Goal: Task Accomplishment & Management: Use online tool/utility

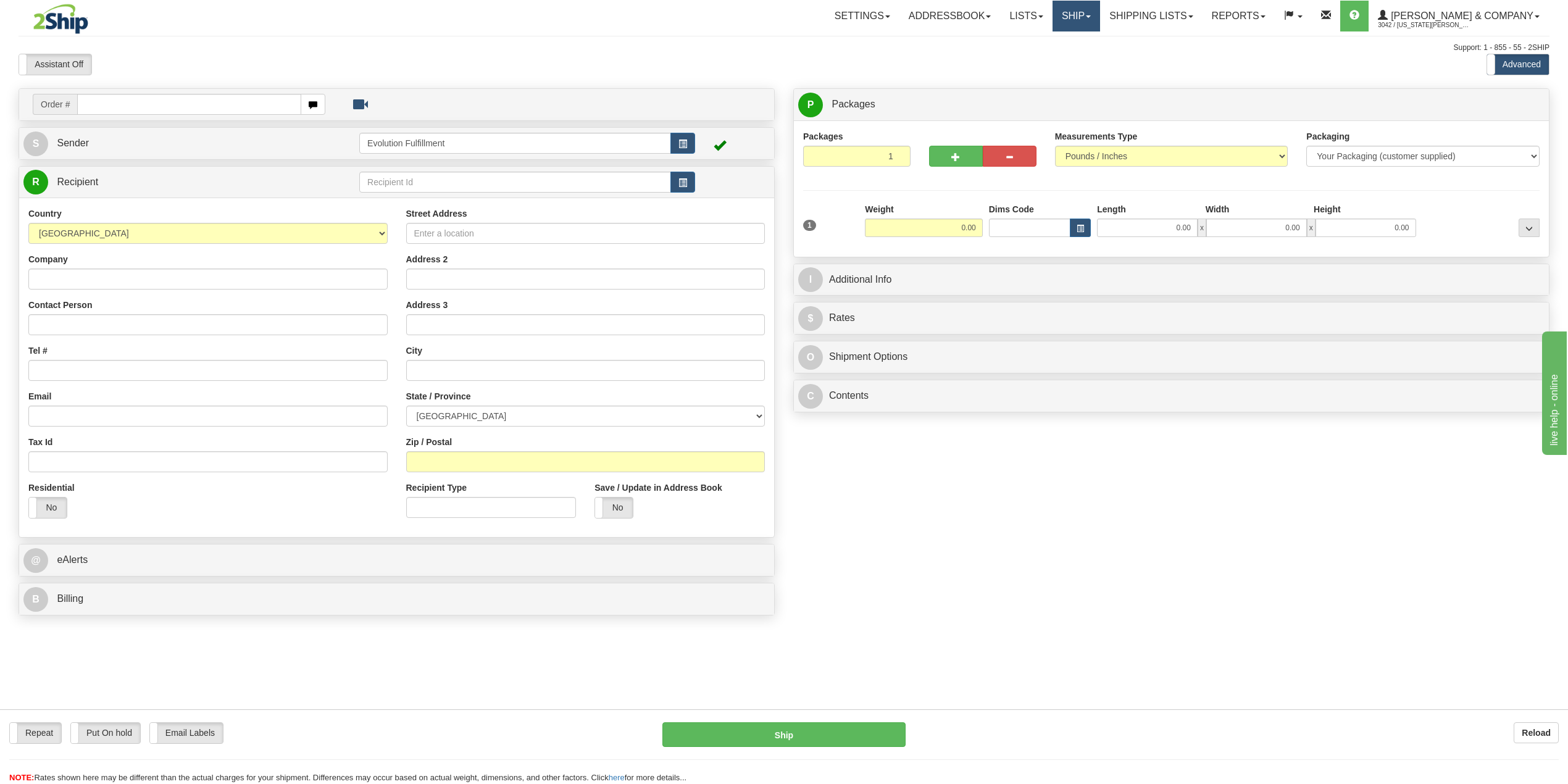
click at [1100, 18] on link "Ship" at bounding box center [1076, 16] width 47 height 31
click at [1087, 58] on span "OnHold / Order Queue" at bounding box center [1043, 59] width 87 height 10
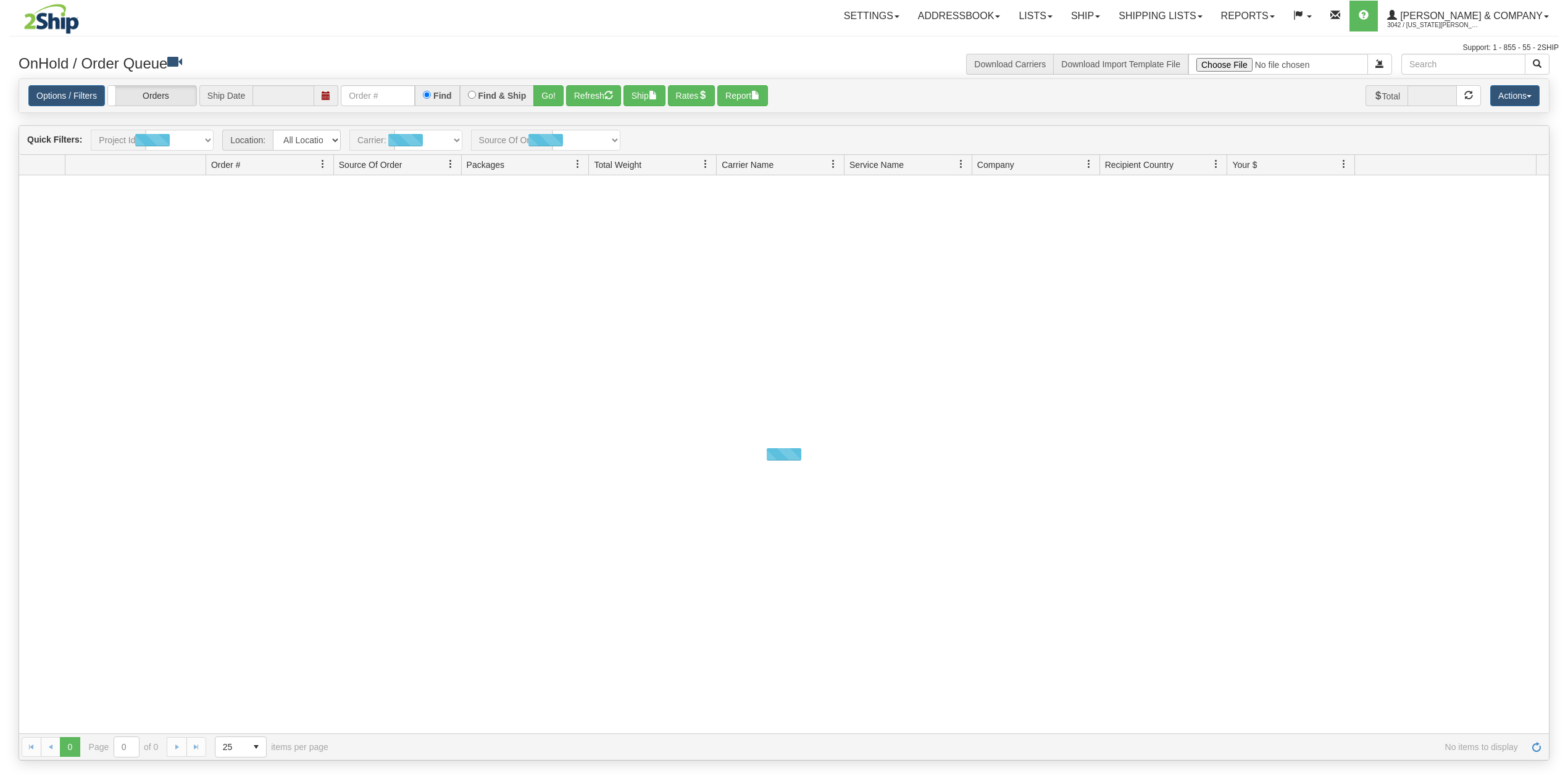
type input "[DATE]"
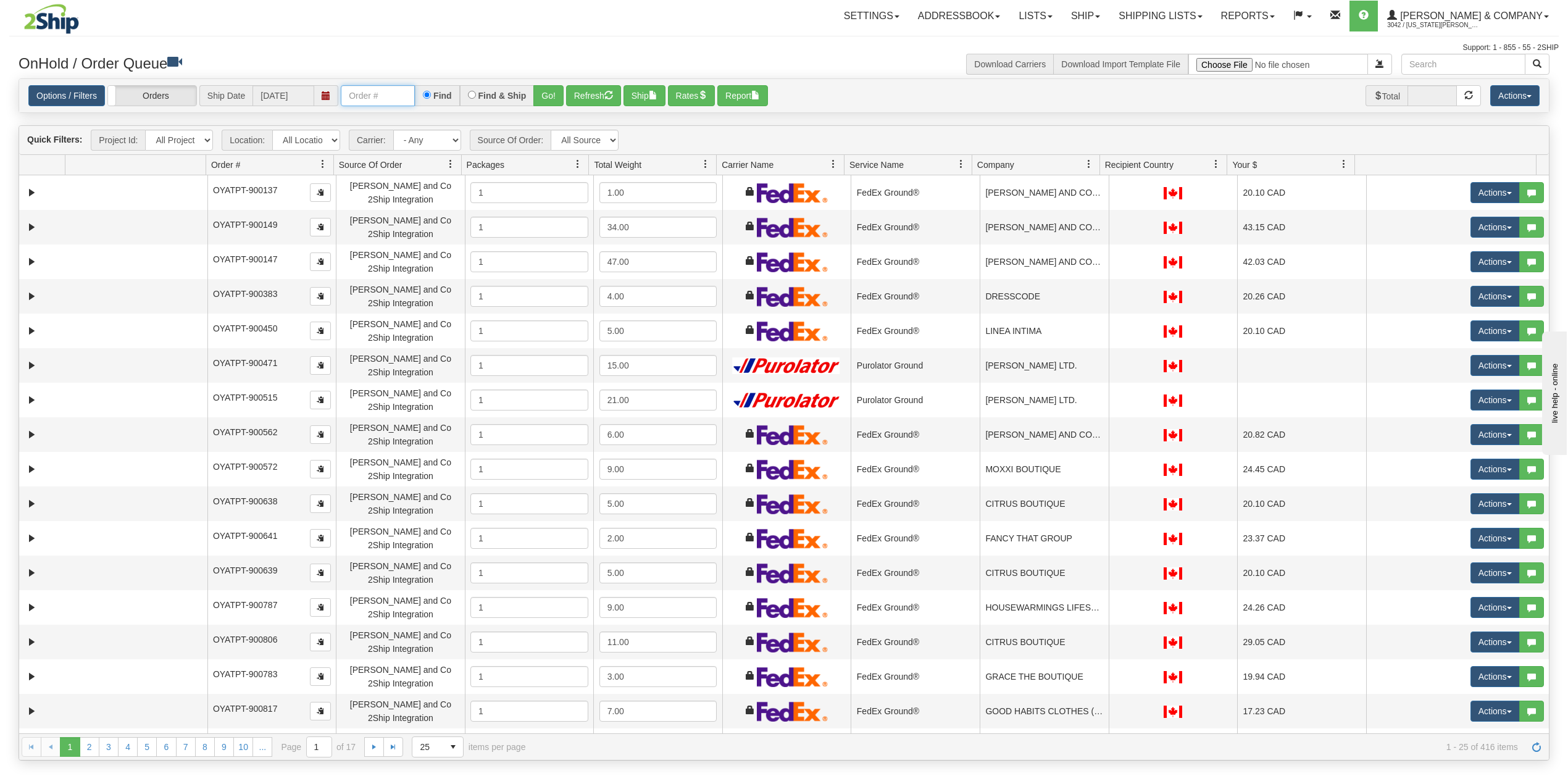
click at [379, 97] on input "text" at bounding box center [377, 95] width 74 height 21
click at [549, 93] on button "Go!" at bounding box center [549, 95] width 30 height 21
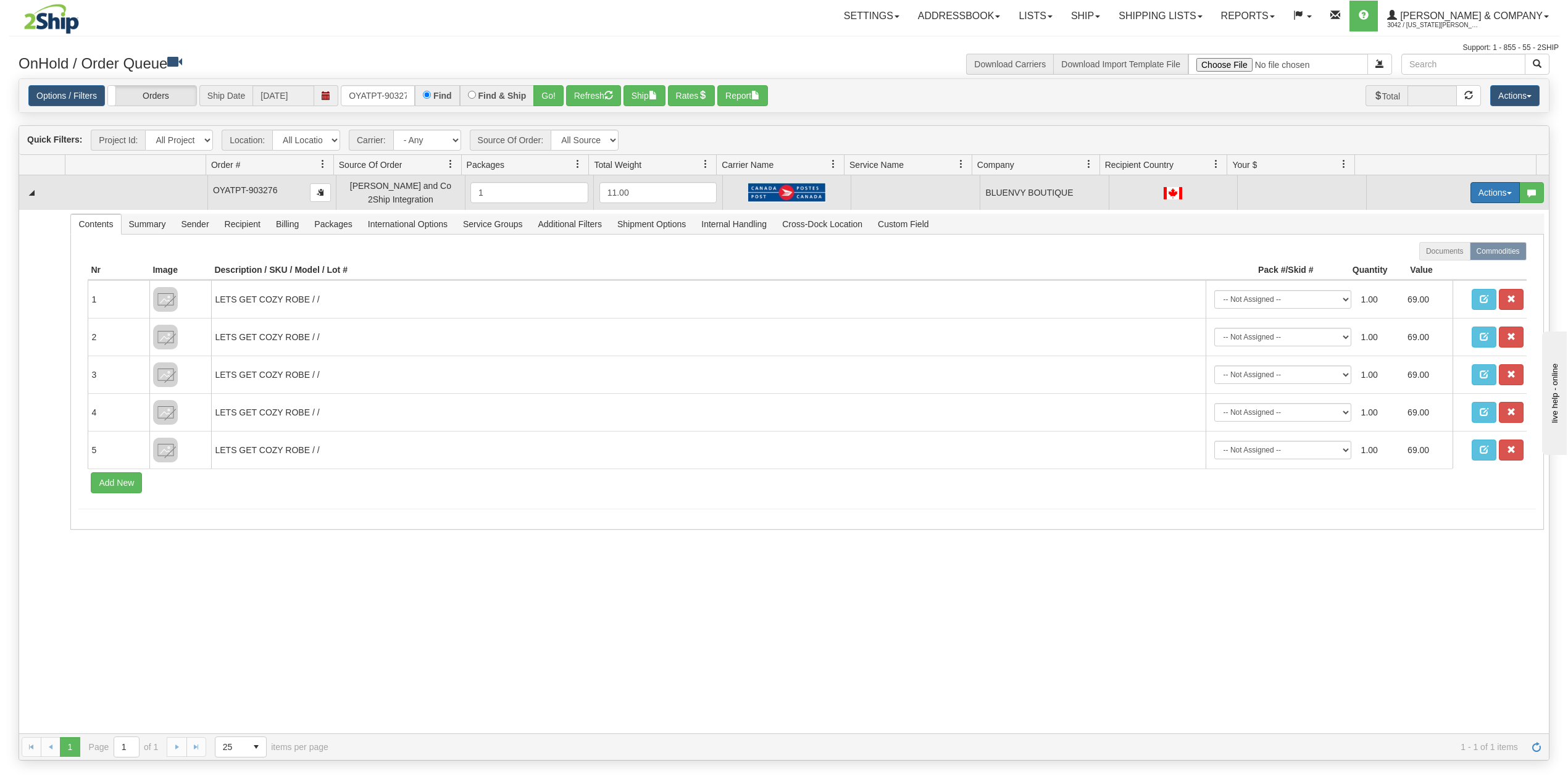
click at [1474, 197] on button "Actions" at bounding box center [1495, 192] width 49 height 21
click at [1445, 253] on span "Rate All Services" at bounding box center [1469, 248] width 74 height 10
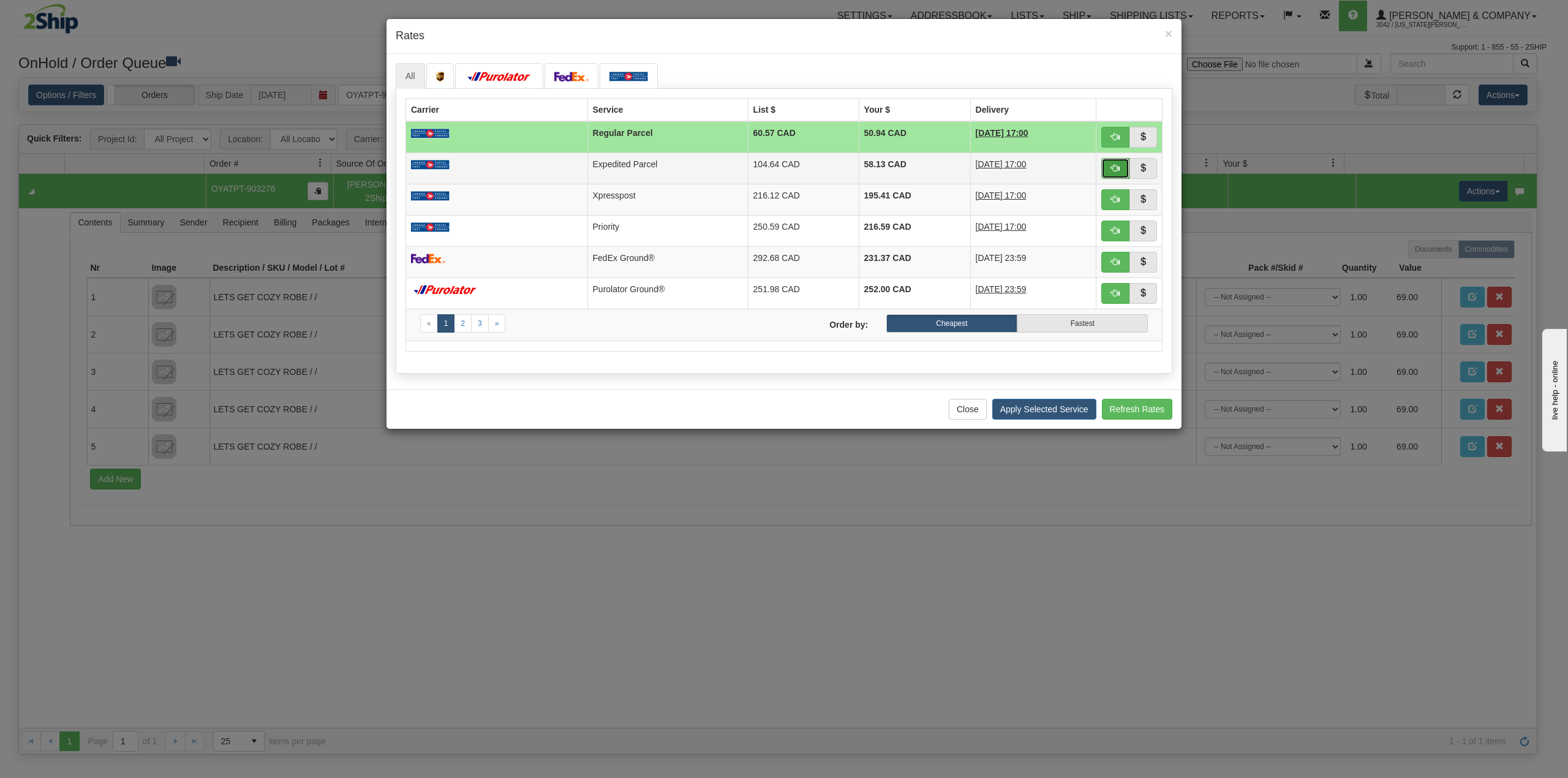
click at [1115, 171] on span "button" at bounding box center [1116, 168] width 9 height 9
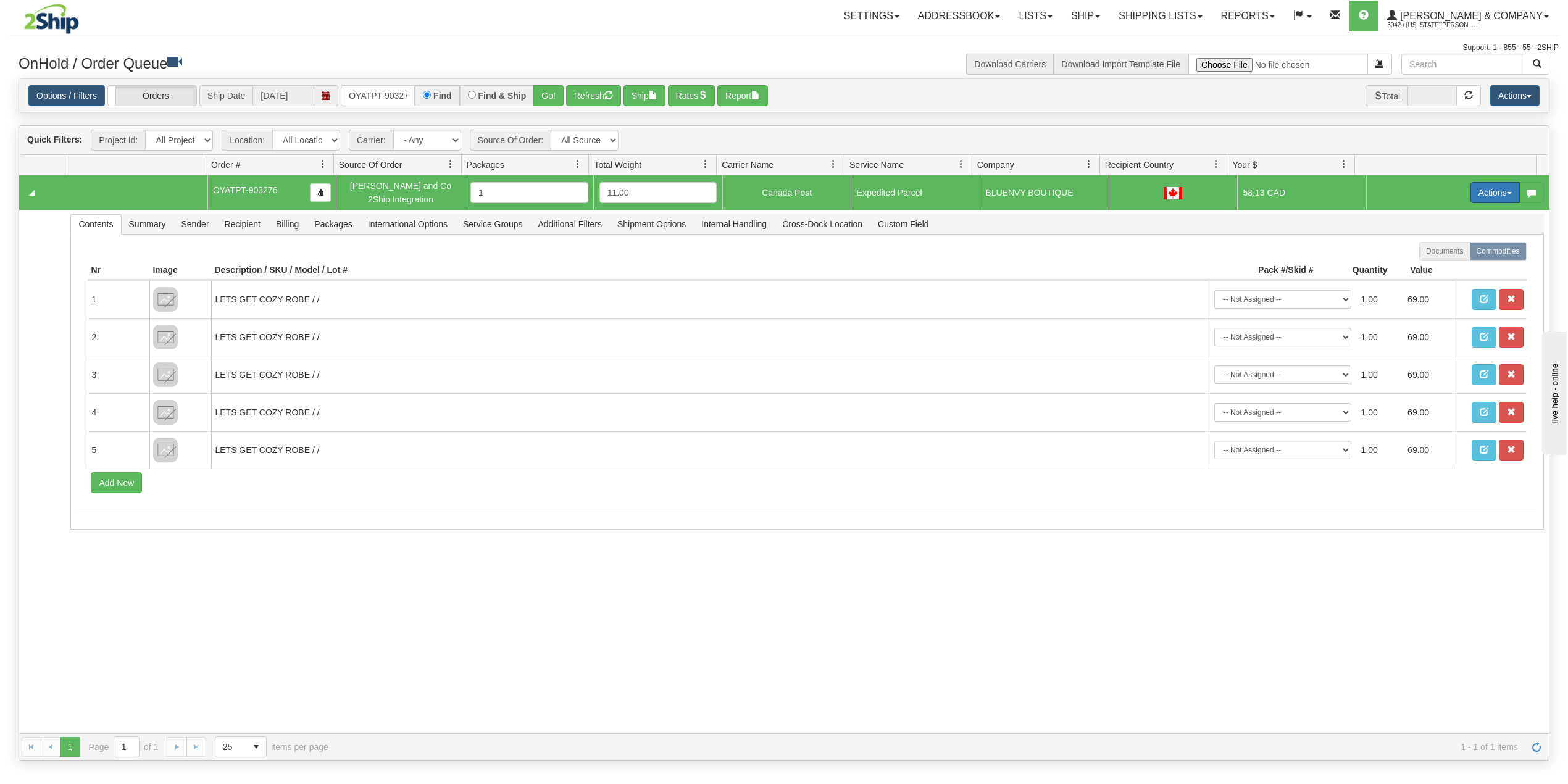
click at [1474, 197] on button "Actions" at bounding box center [1495, 192] width 49 height 21
click at [1440, 265] on span "Ship" at bounding box center [1445, 264] width 26 height 10
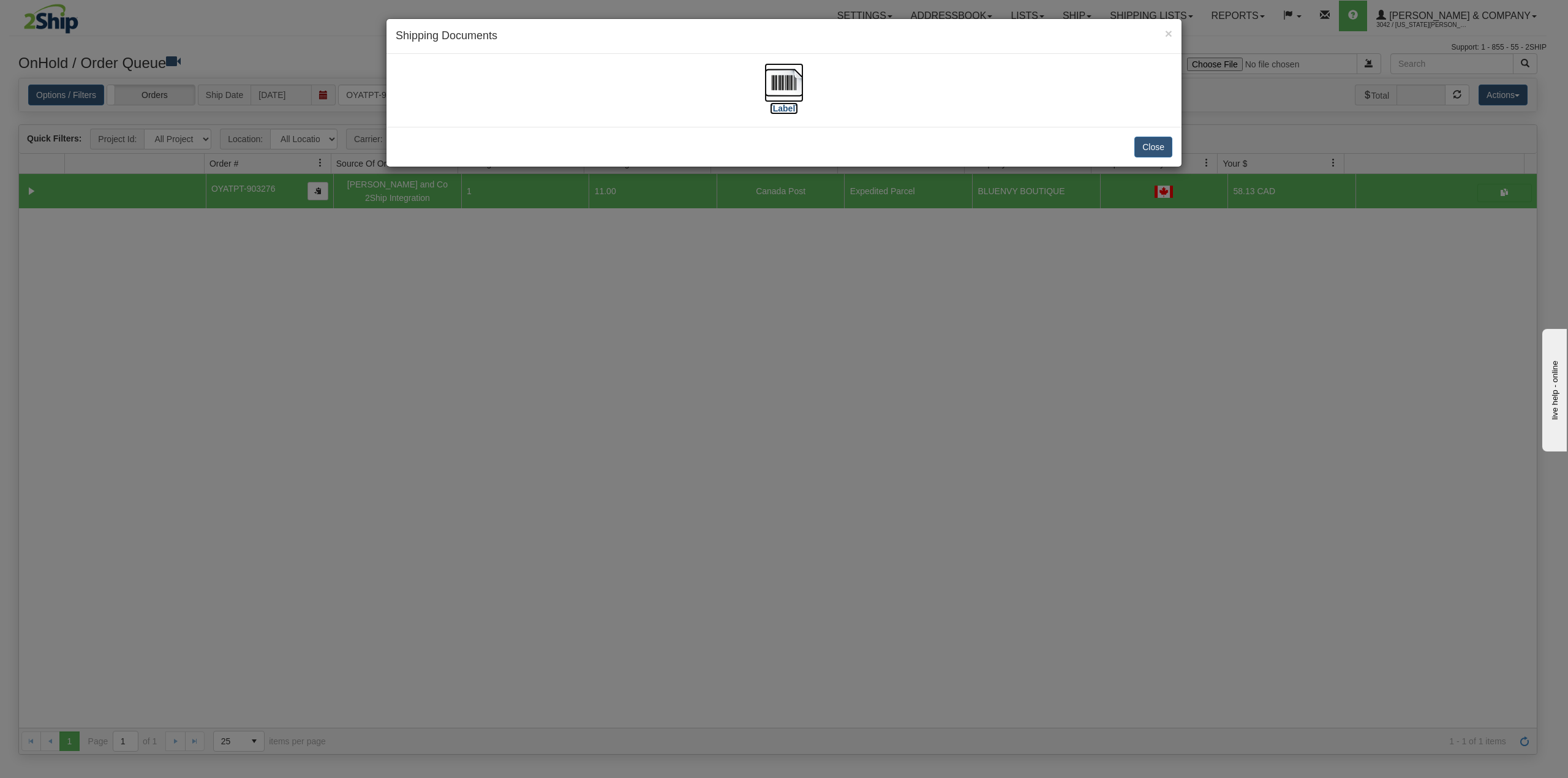
click at [775, 88] on img at bounding box center [784, 83] width 40 height 40
click at [1056, 477] on div "× Shipping Documents [Label] Close" at bounding box center [784, 389] width 1568 height 778
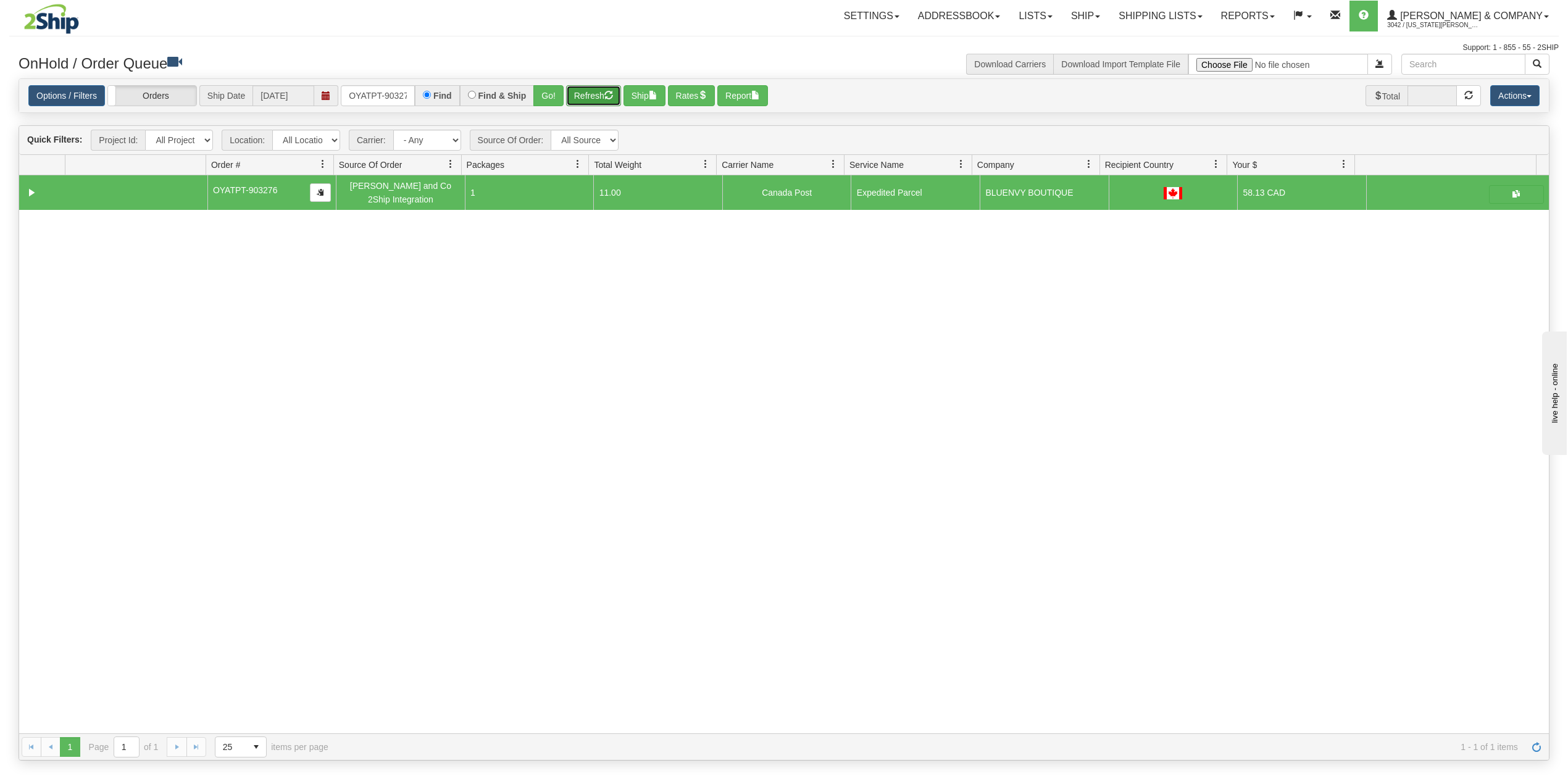
click at [599, 99] on button "Refresh" at bounding box center [593, 95] width 55 height 21
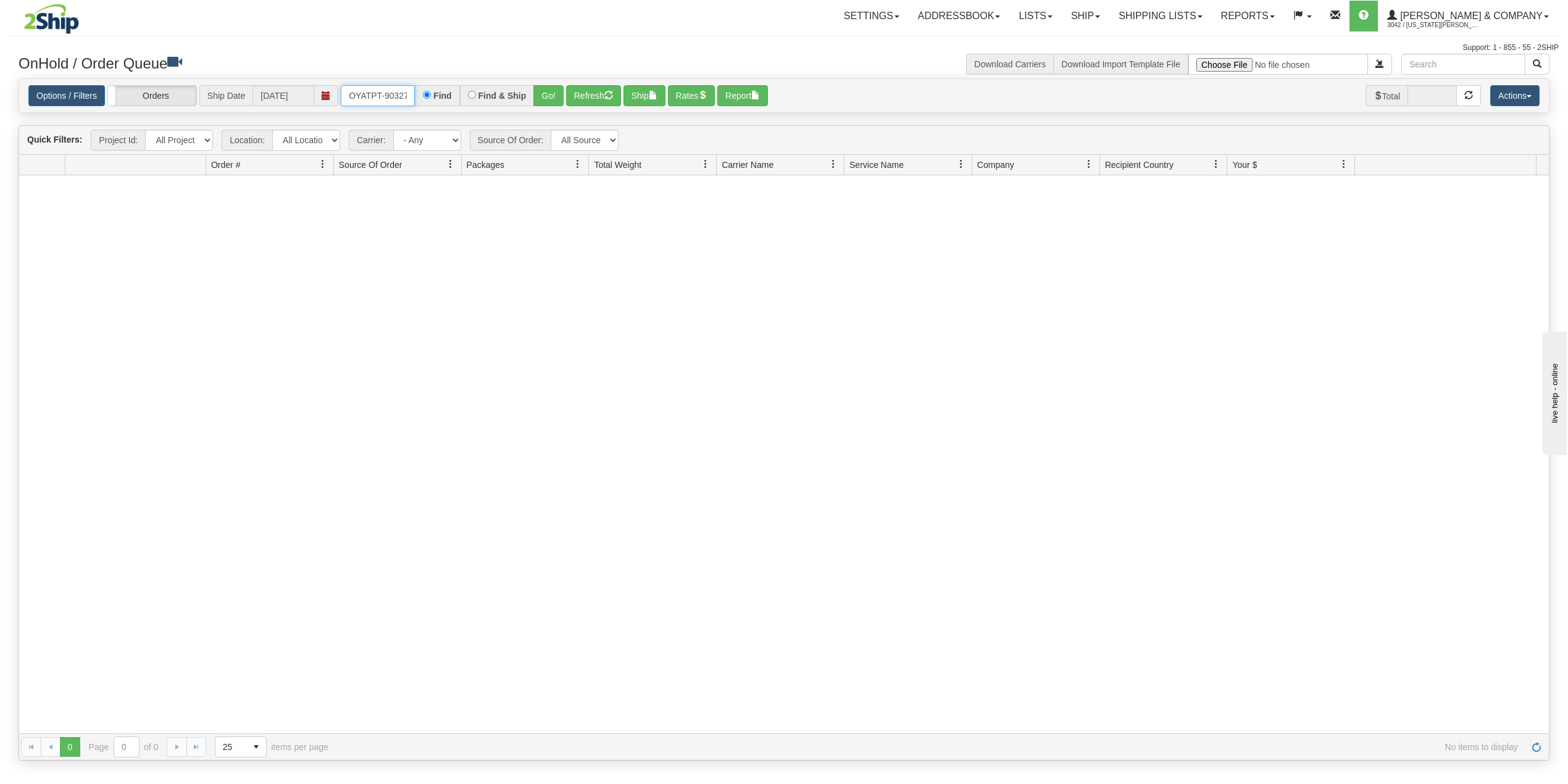
scroll to position [0, 6]
drag, startPoint x: 346, startPoint y: 94, endPoint x: 465, endPoint y: 99, distance: 119.1
click at [460, 99] on div "OYATPT-903276 Find Find & Ship Go!" at bounding box center [452, 95] width 223 height 21
type input "OYATPT-903243"
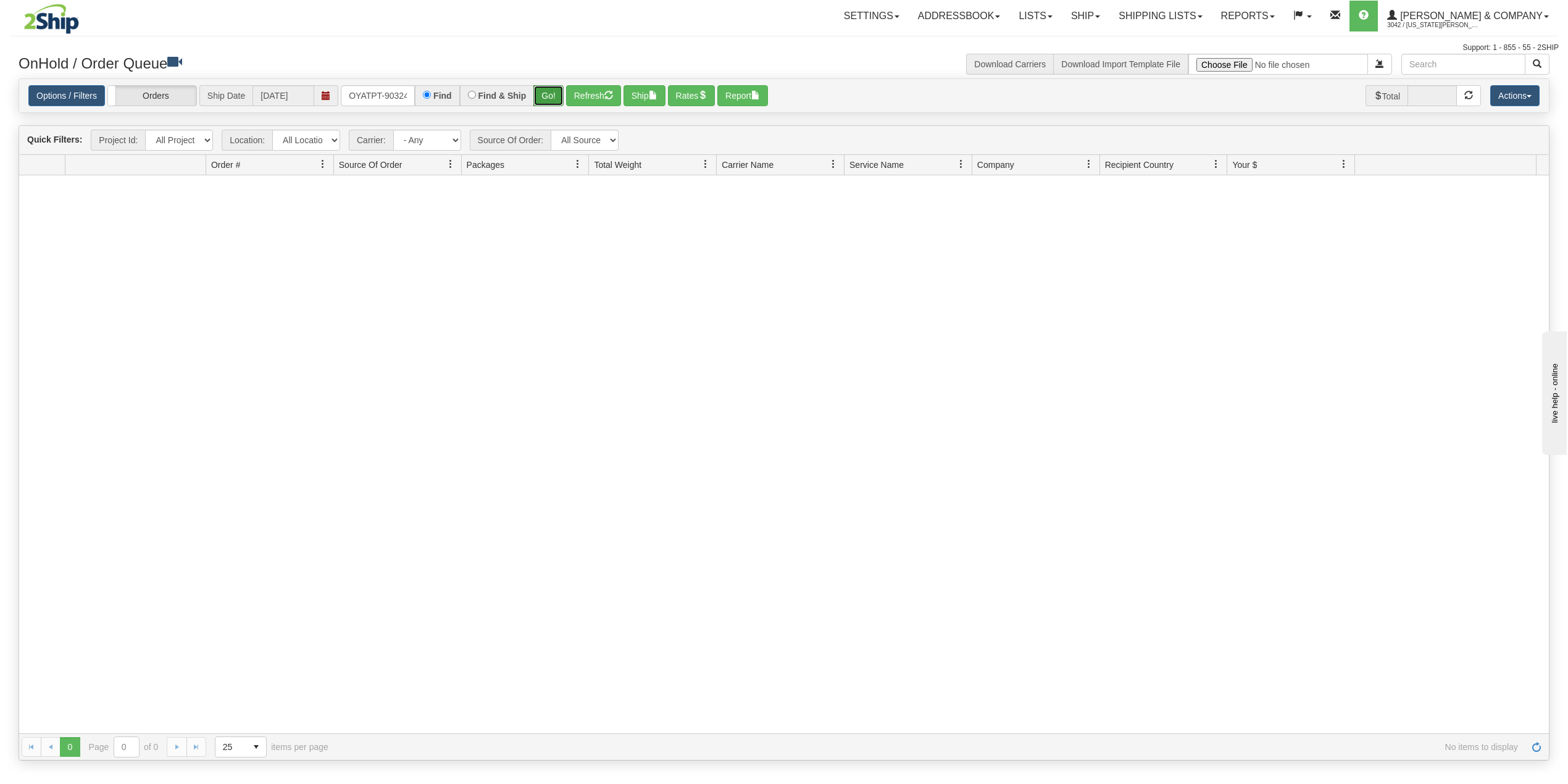
click at [552, 94] on button "Go!" at bounding box center [549, 95] width 30 height 21
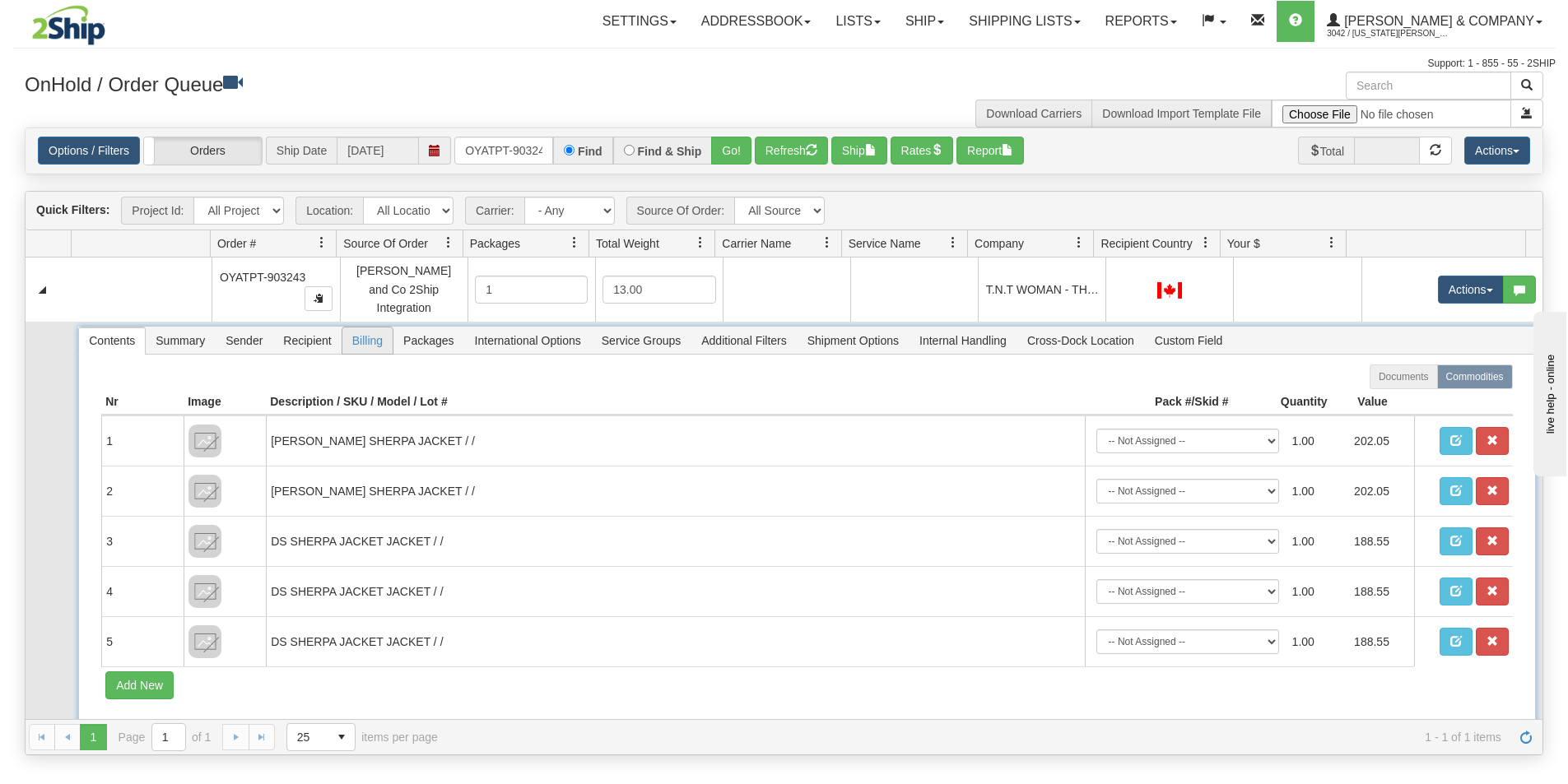
click at [364, 331] on span "Billing" at bounding box center [367, 340] width 51 height 26
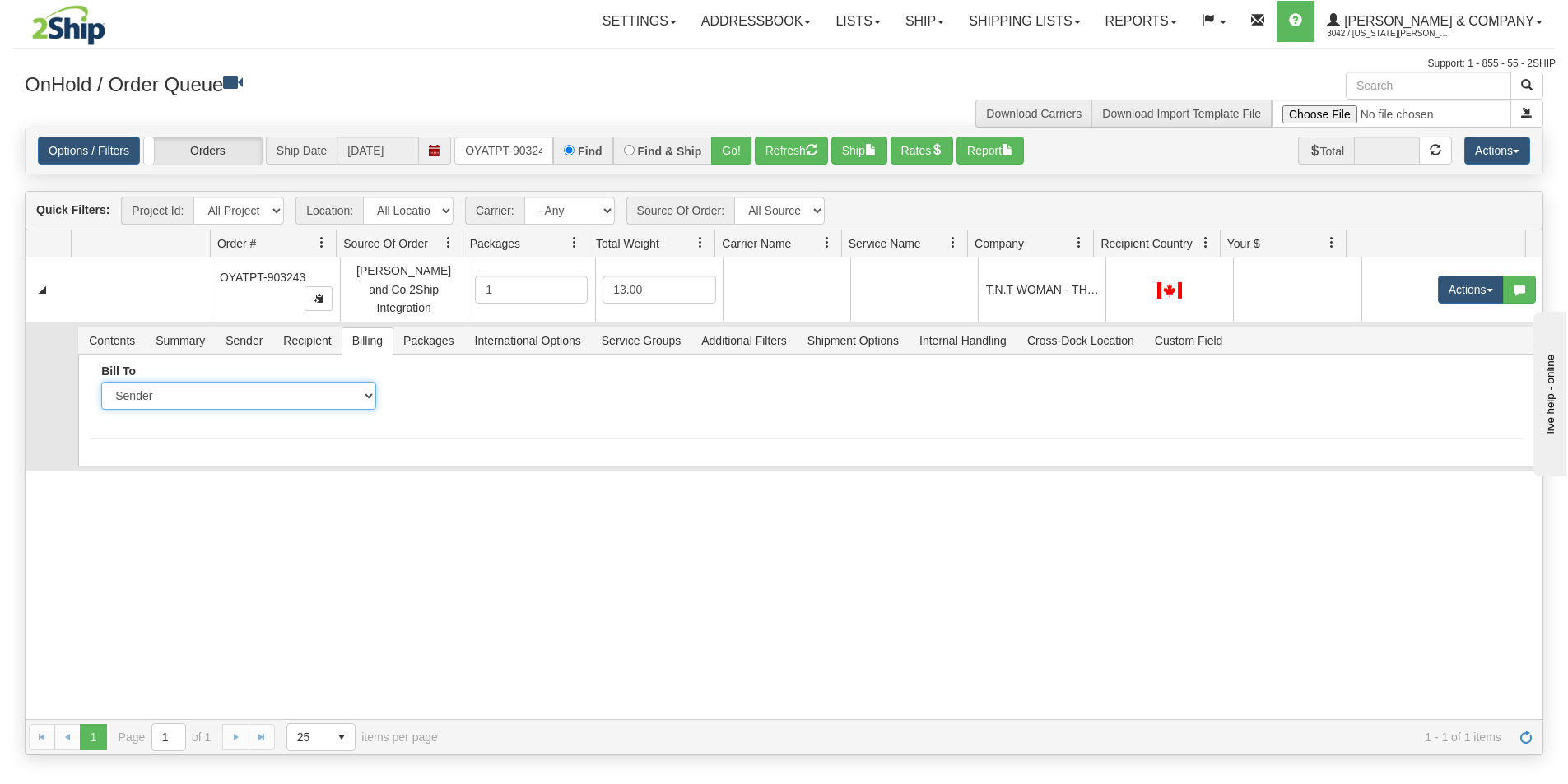
click at [240, 386] on select "Sender Recipient Third Party Collect" at bounding box center [238, 395] width 274 height 28
select select "2"
click at [101, 381] on select "Sender Recipient Third Party Collect" at bounding box center [238, 395] width 274 height 28
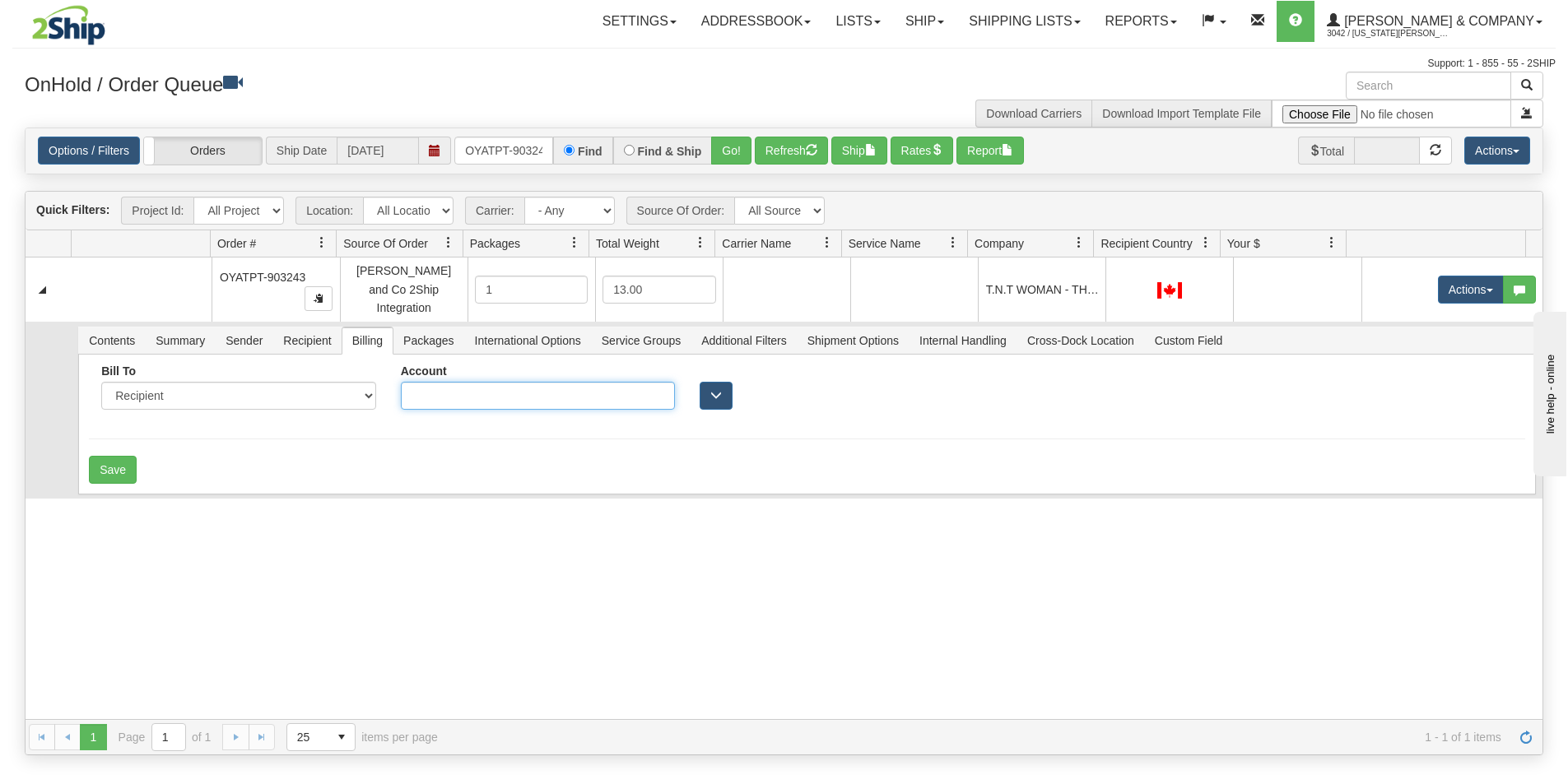
click at [464, 387] on input "Account" at bounding box center [538, 395] width 274 height 28
type input "R0261V"
click at [131, 463] on button "Save" at bounding box center [112, 469] width 48 height 28
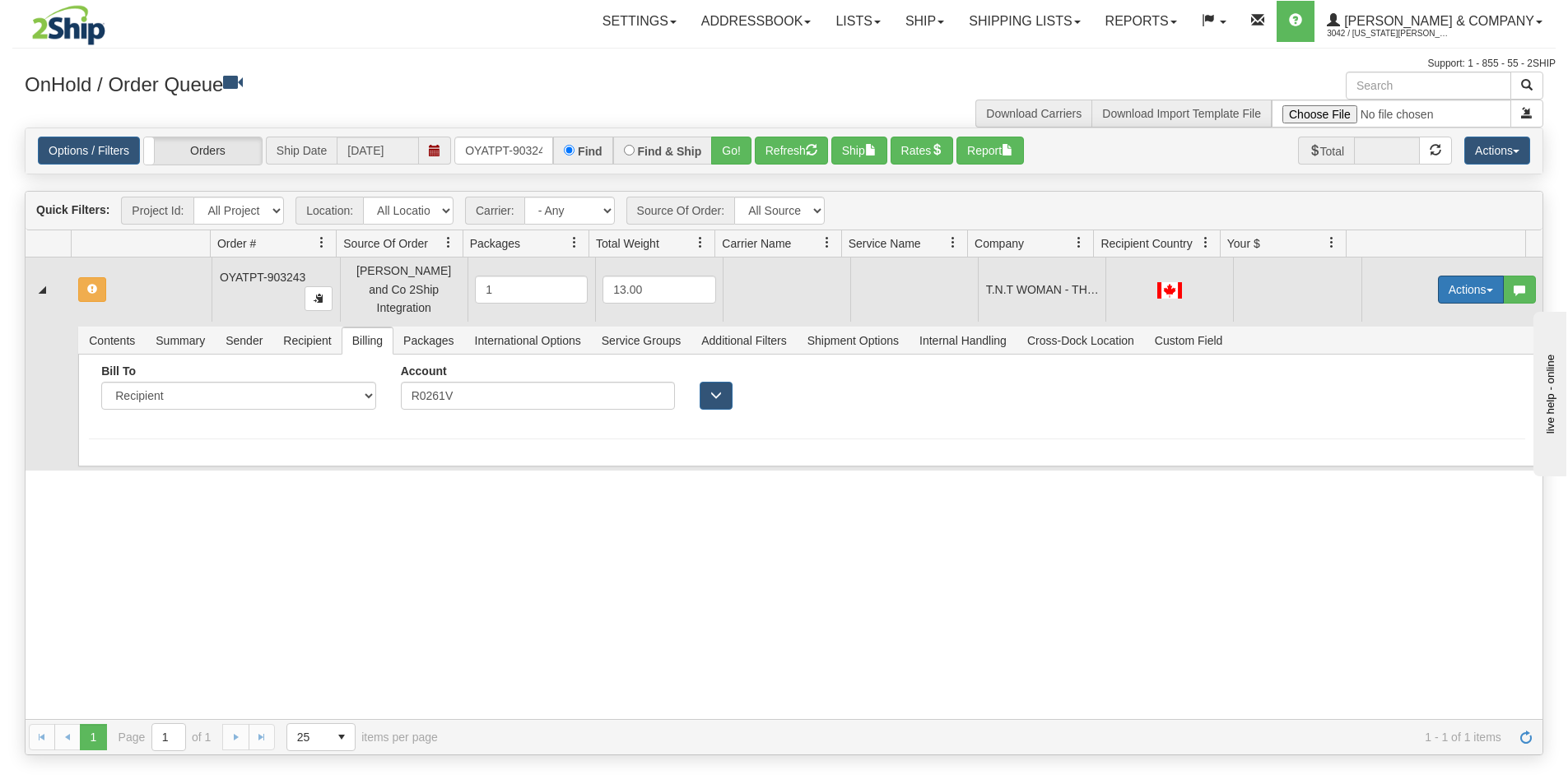
click at [1442, 285] on button "Actions" at bounding box center [1470, 289] width 66 height 28
click at [1424, 358] on span "Rate All Services" at bounding box center [1437, 364] width 99 height 13
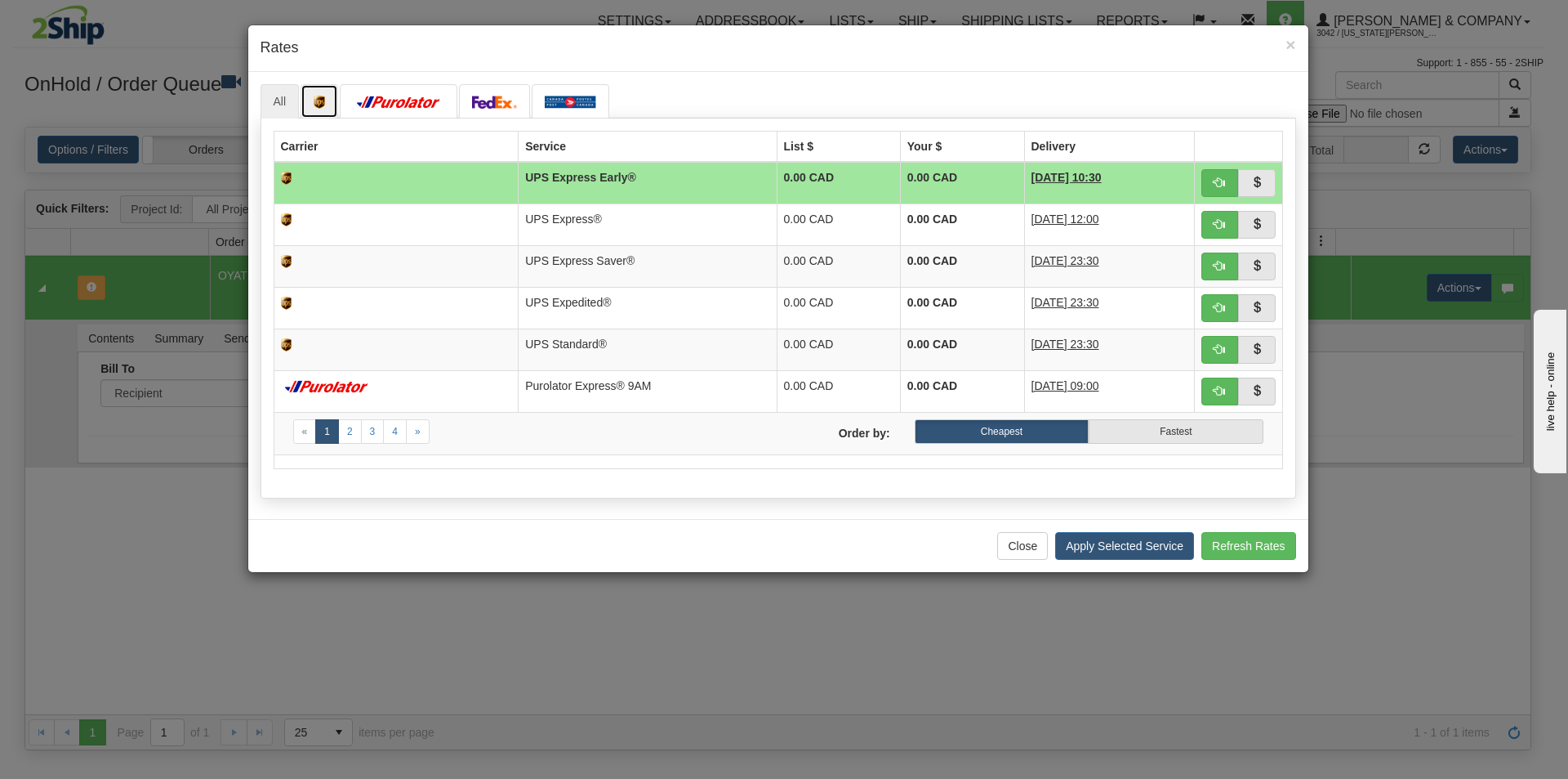
click at [320, 105] on img at bounding box center [319, 102] width 12 height 13
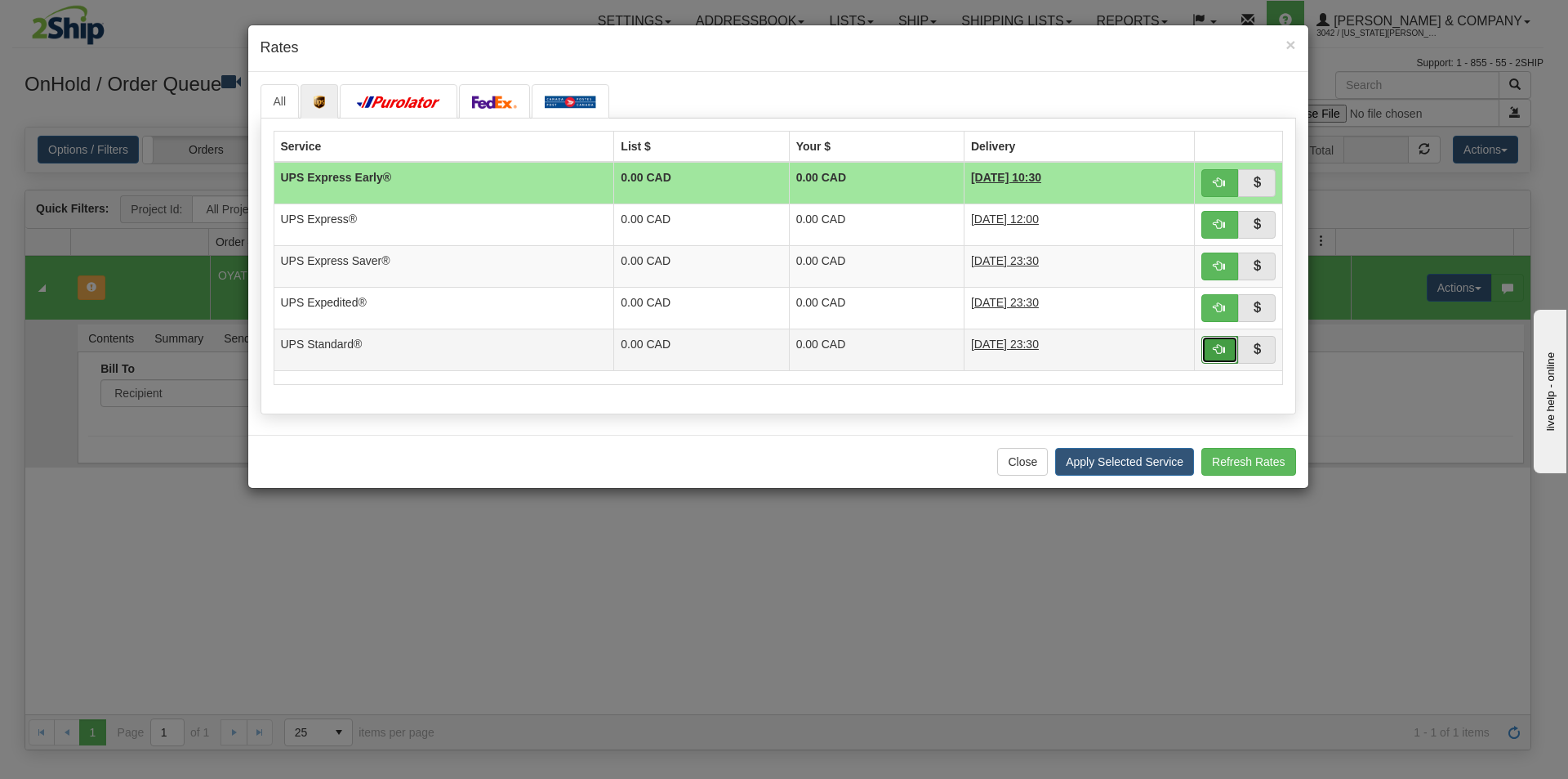
click at [1223, 346] on span "button" at bounding box center [1219, 349] width 12 height 12
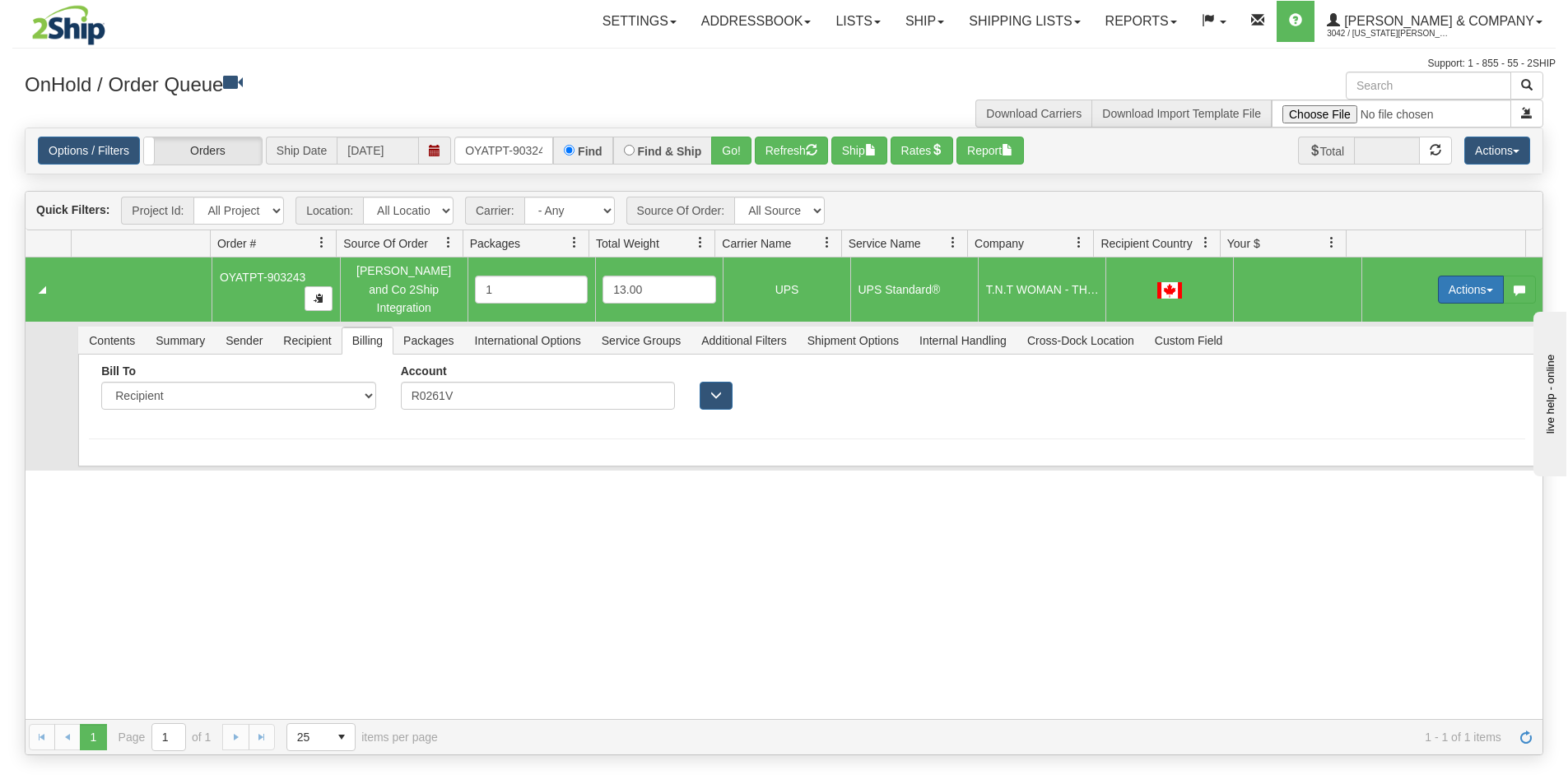
click at [1453, 281] on button "Actions" at bounding box center [1470, 289] width 66 height 28
click at [1407, 379] on link "Ship" at bounding box center [1437, 384] width 131 height 21
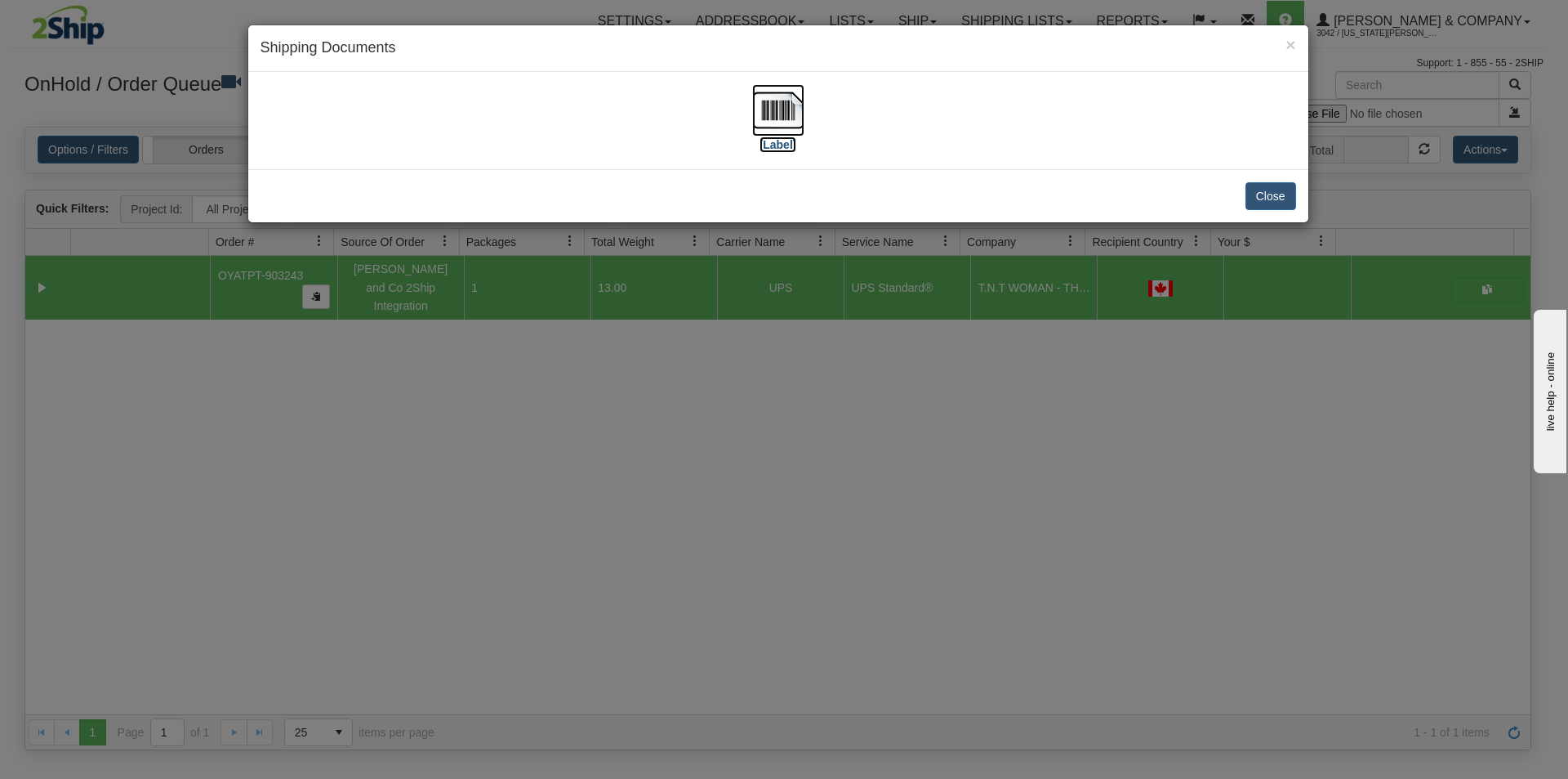
click at [758, 109] on img at bounding box center [779, 110] width 53 height 53
click at [967, 438] on div "× Shipping Documents [Label] Close" at bounding box center [784, 389] width 1568 height 779
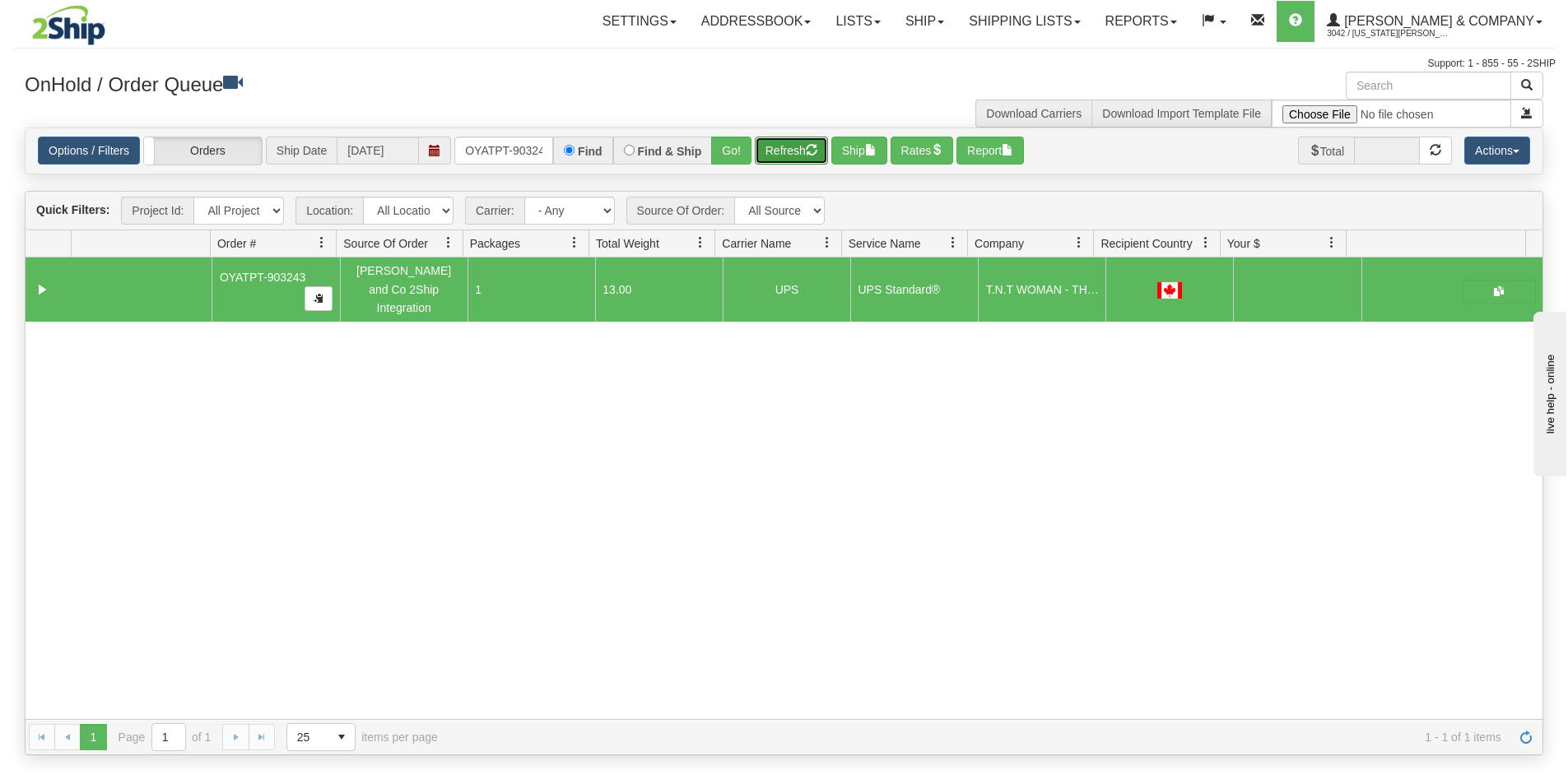
click at [772, 157] on button "Refresh" at bounding box center [791, 150] width 73 height 28
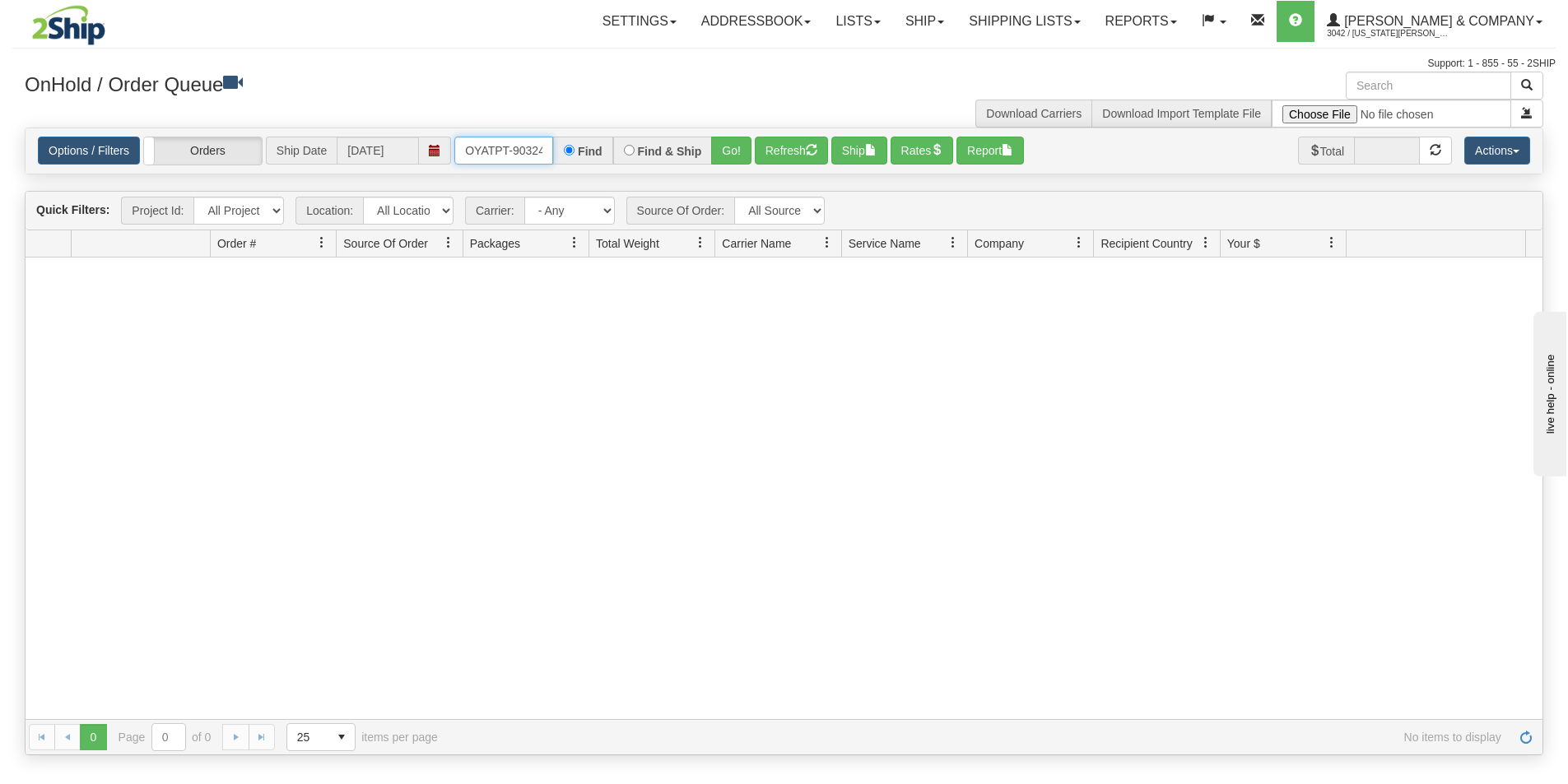
scroll to position [0, 9]
drag, startPoint x: 463, startPoint y: 147, endPoint x: 584, endPoint y: 157, distance: 121.4
click at [584, 157] on div "OYATPT-903243 Find Find & Ship Go!" at bounding box center [602, 150] width 297 height 28
type input "OYATPT-903266"
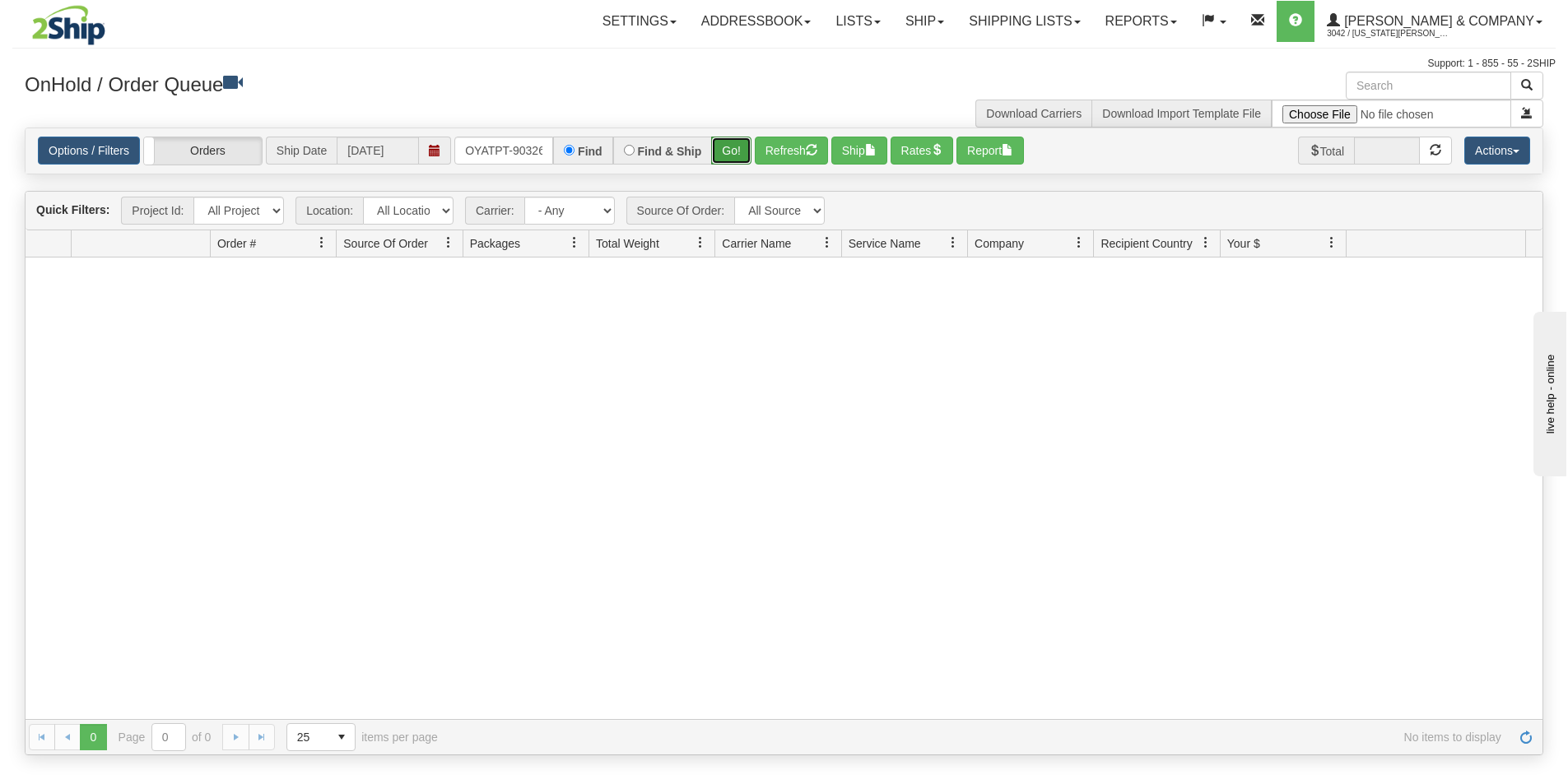
click at [722, 157] on button "Go!" at bounding box center [731, 150] width 40 height 28
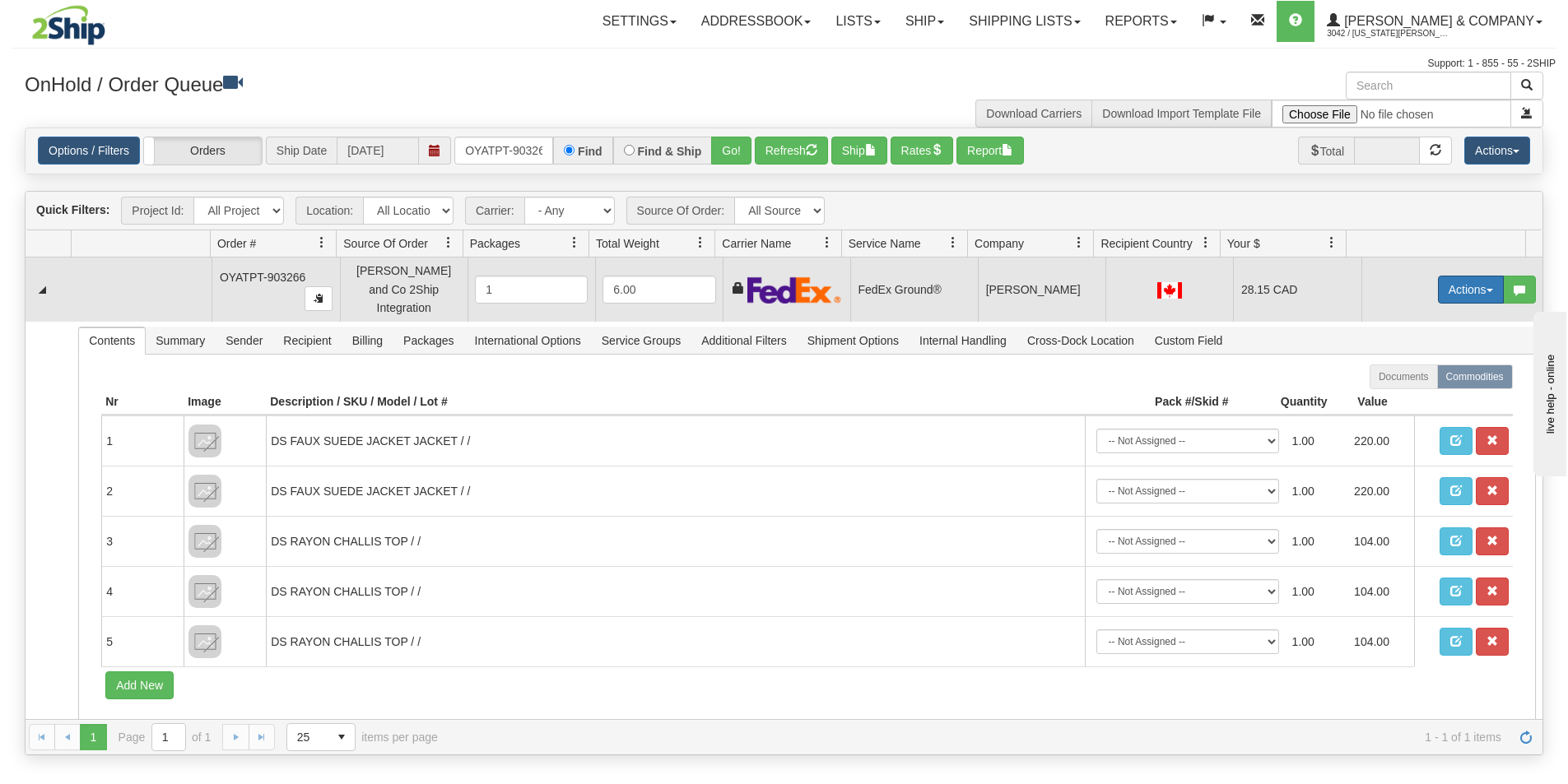
click at [1450, 281] on button "Actions" at bounding box center [1470, 289] width 66 height 28
click at [1409, 380] on link "Ship" at bounding box center [1437, 384] width 131 height 21
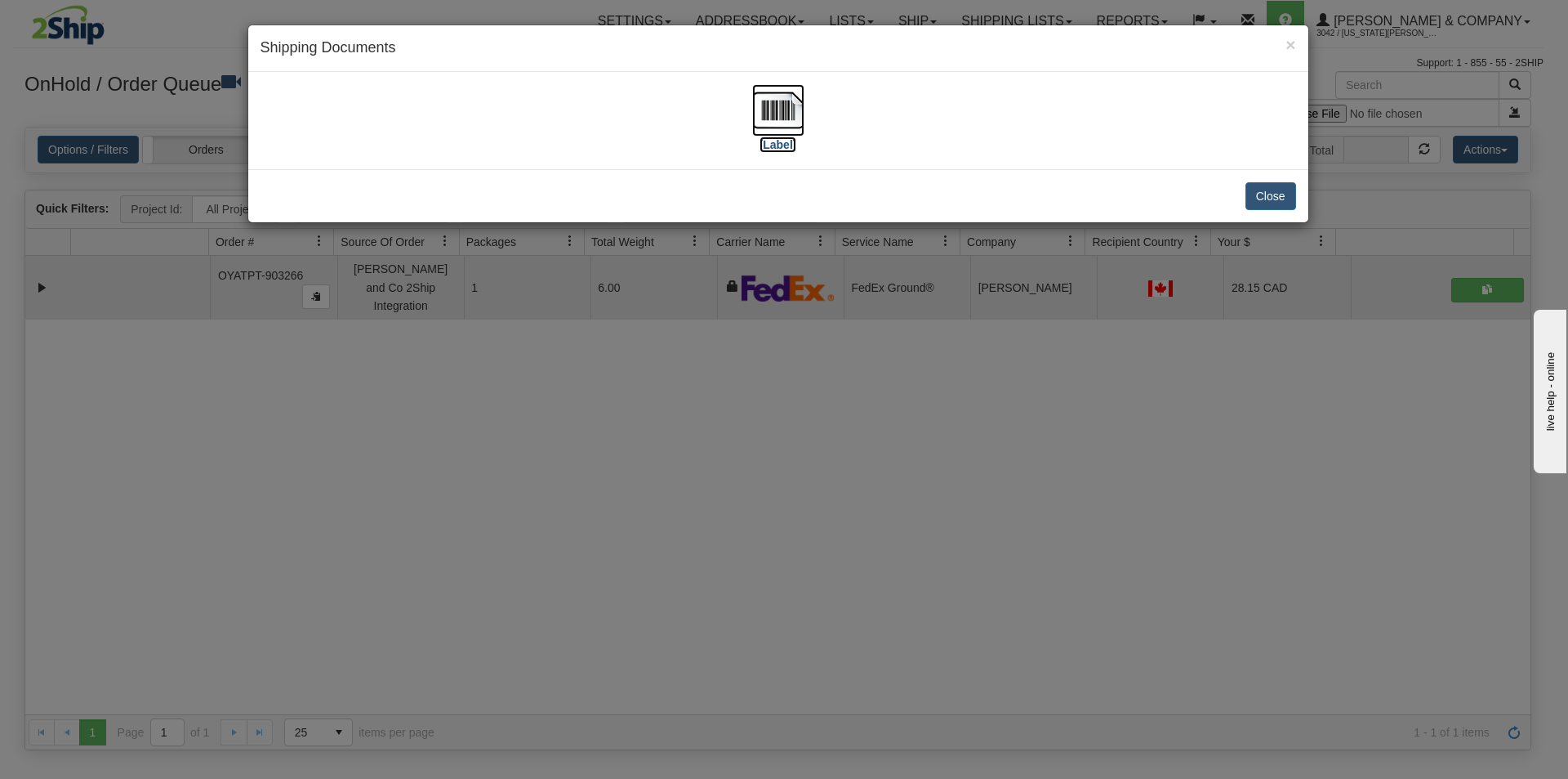
click at [797, 123] on img at bounding box center [779, 110] width 53 height 53
click at [691, 489] on div "× Shipping Documents [Label] Close" at bounding box center [784, 389] width 1568 height 779
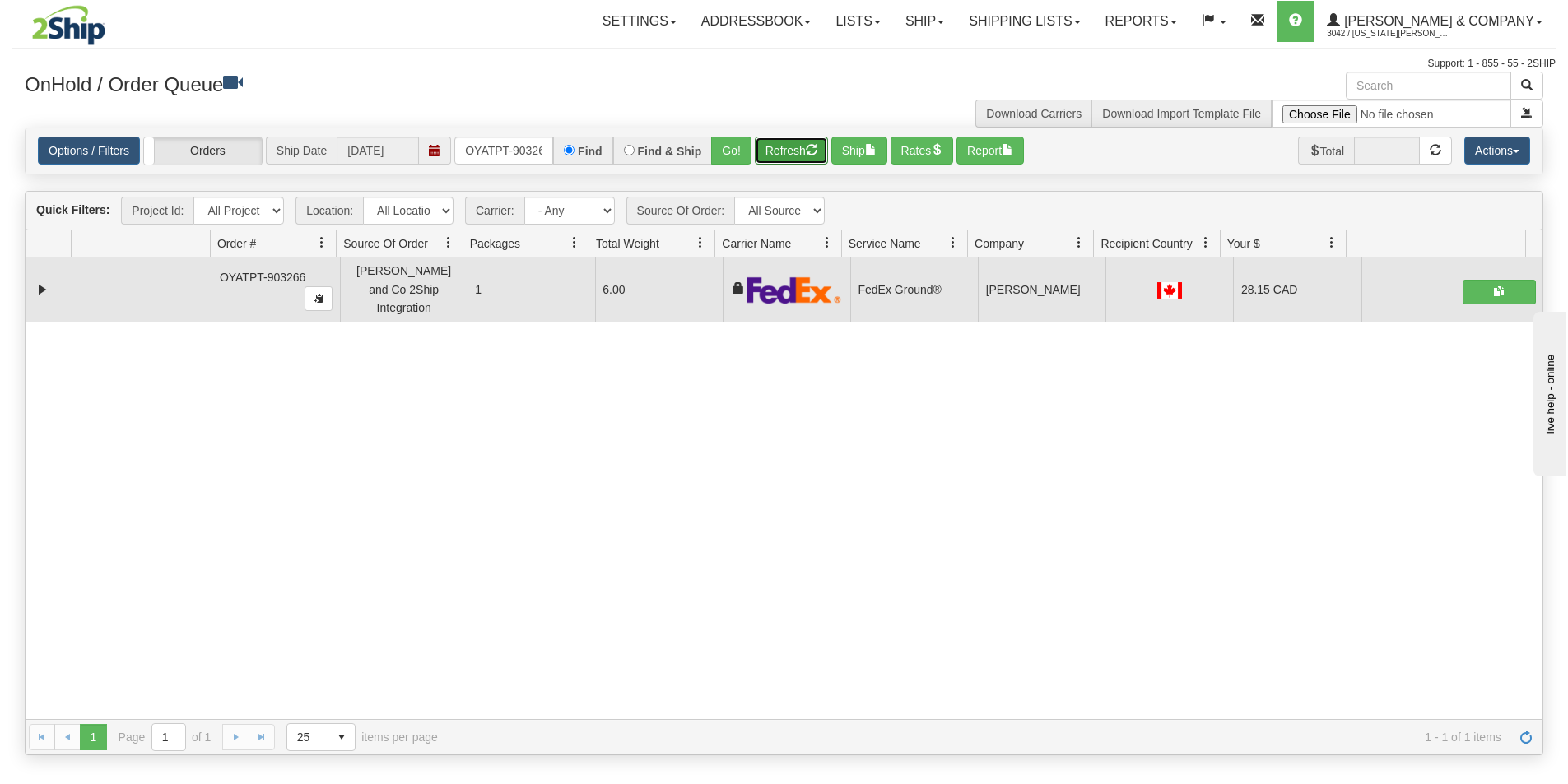
click at [791, 146] on button "Refresh" at bounding box center [791, 150] width 73 height 28
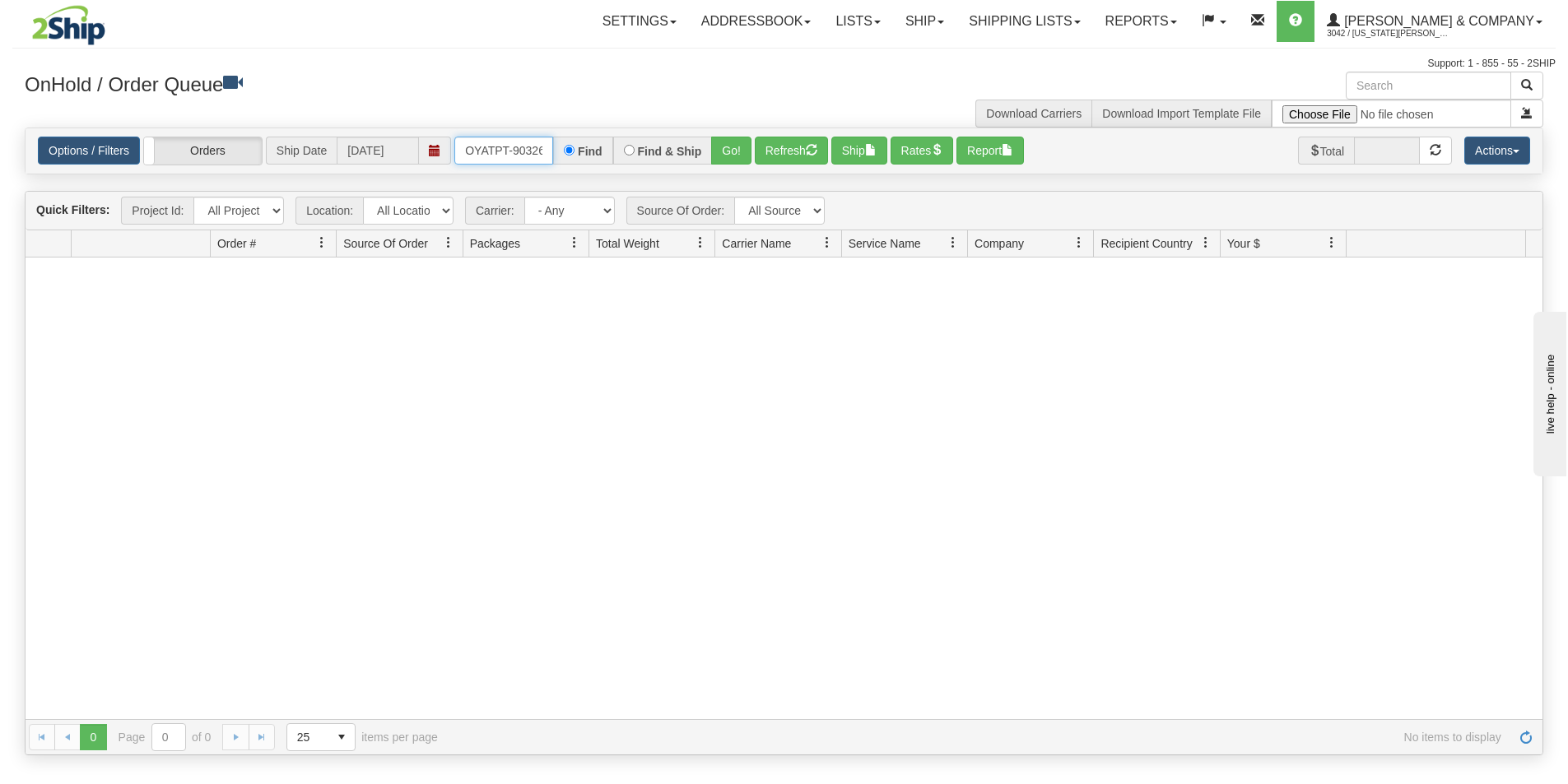
scroll to position [0, 9]
drag, startPoint x: 464, startPoint y: 146, endPoint x: 570, endPoint y: 146, distance: 106.0
click at [570, 146] on div "OYATPT-903266 Find Find & Ship Go!" at bounding box center [602, 150] width 297 height 28
type input "OYATPT-903312"
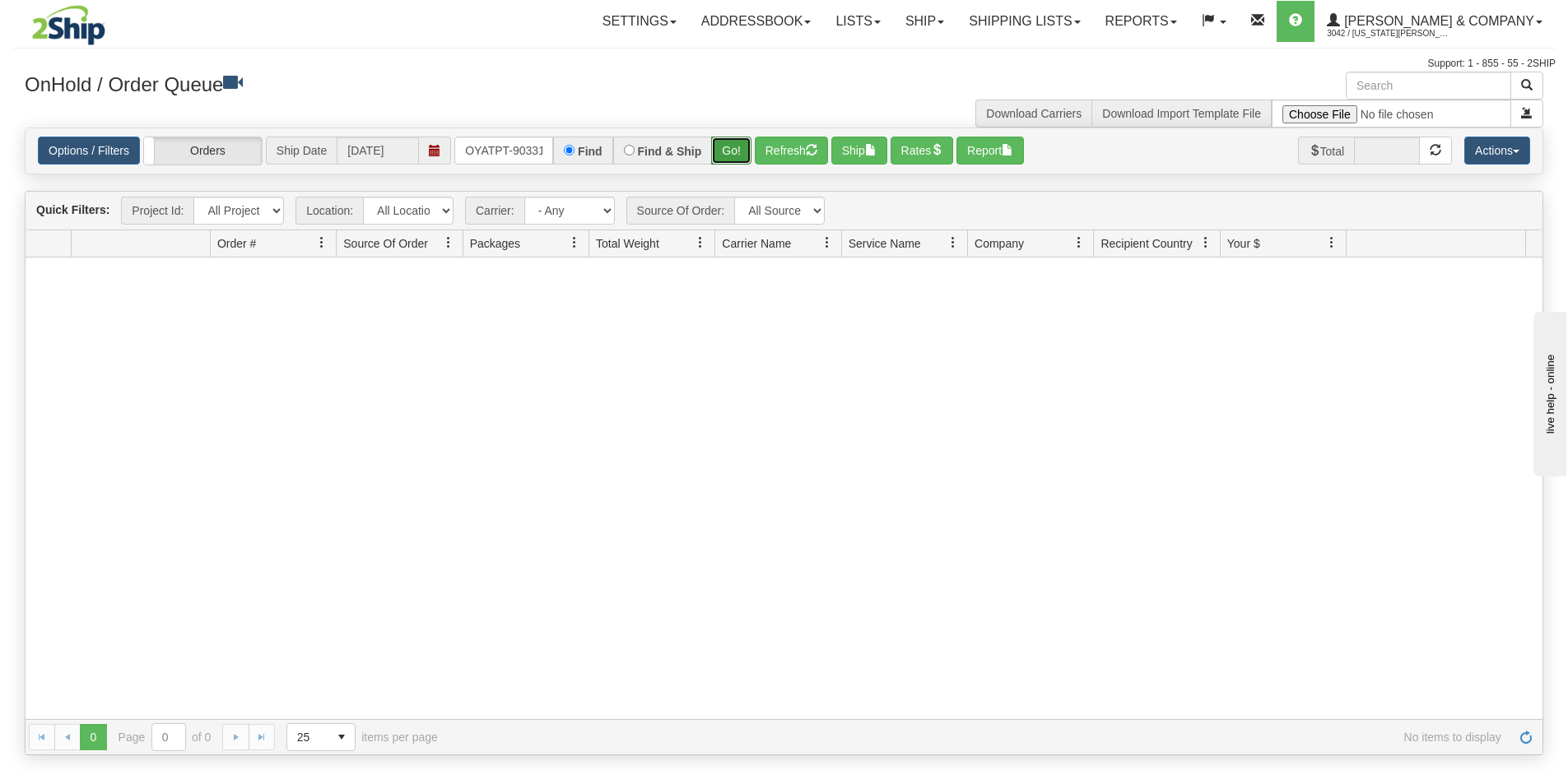
click at [720, 158] on button "Go!" at bounding box center [731, 150] width 40 height 28
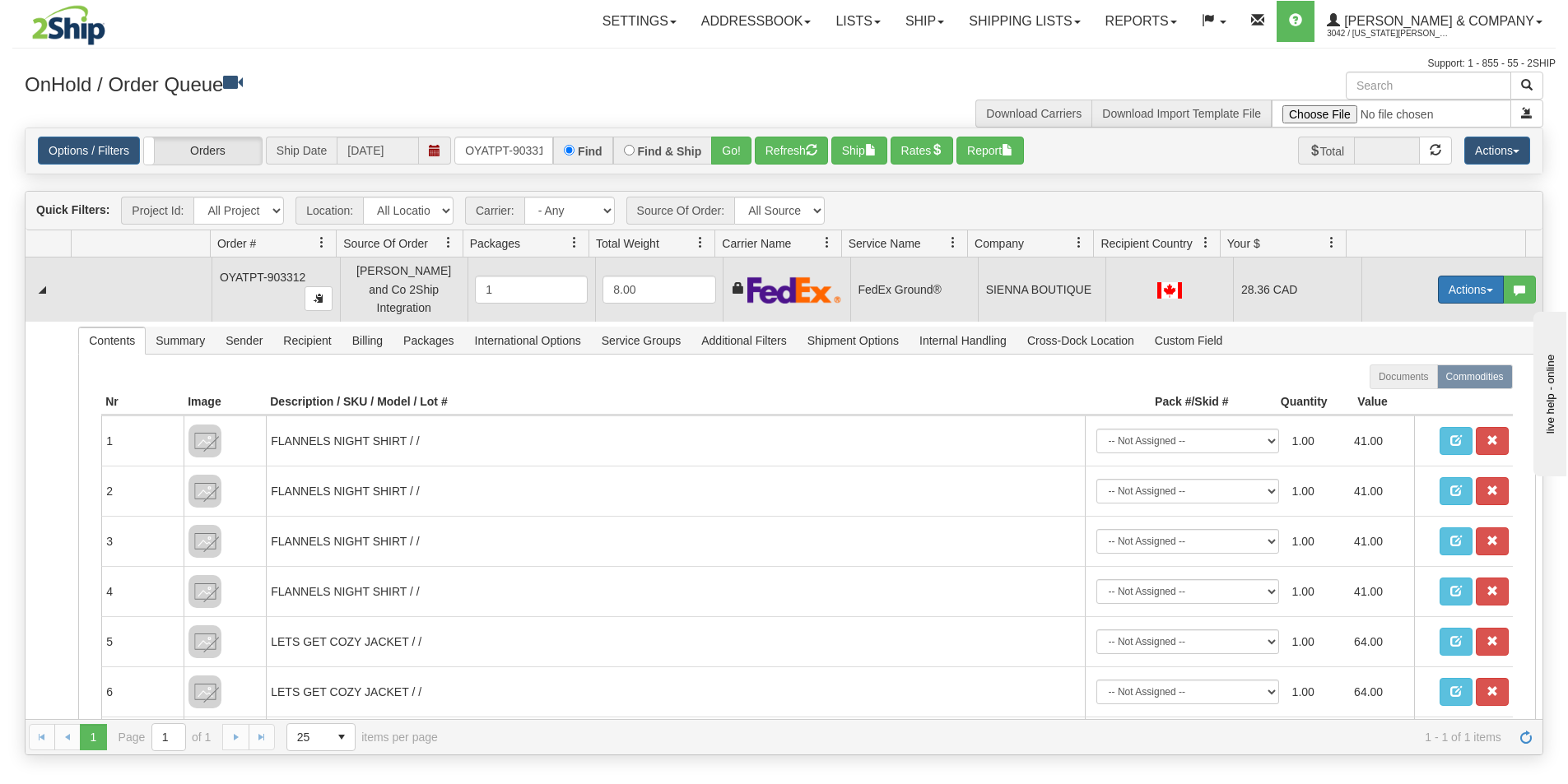
click at [1464, 282] on button "Actions" at bounding box center [1470, 289] width 66 height 28
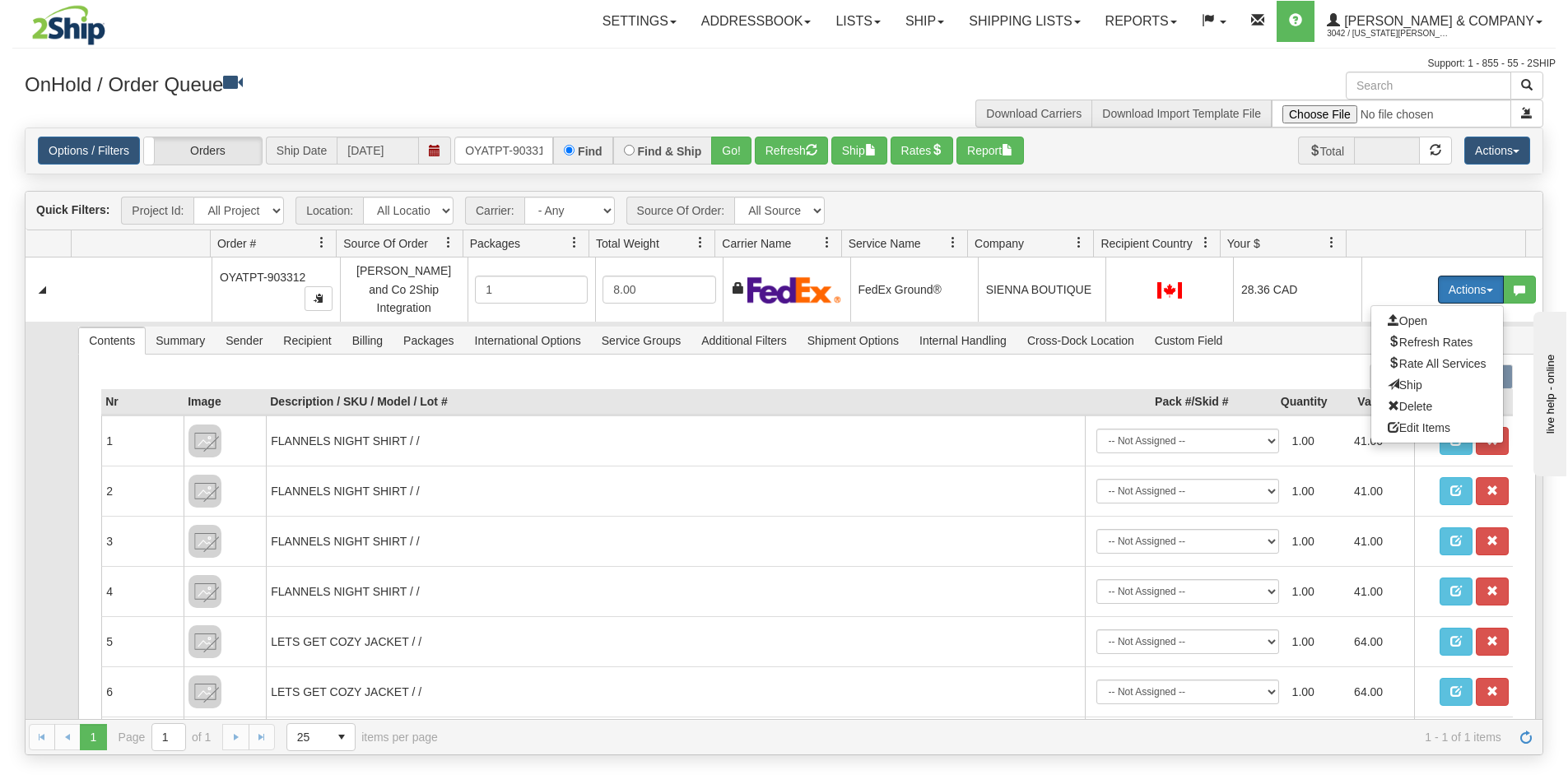
click at [1401, 379] on span "Ship" at bounding box center [1405, 385] width 35 height 13
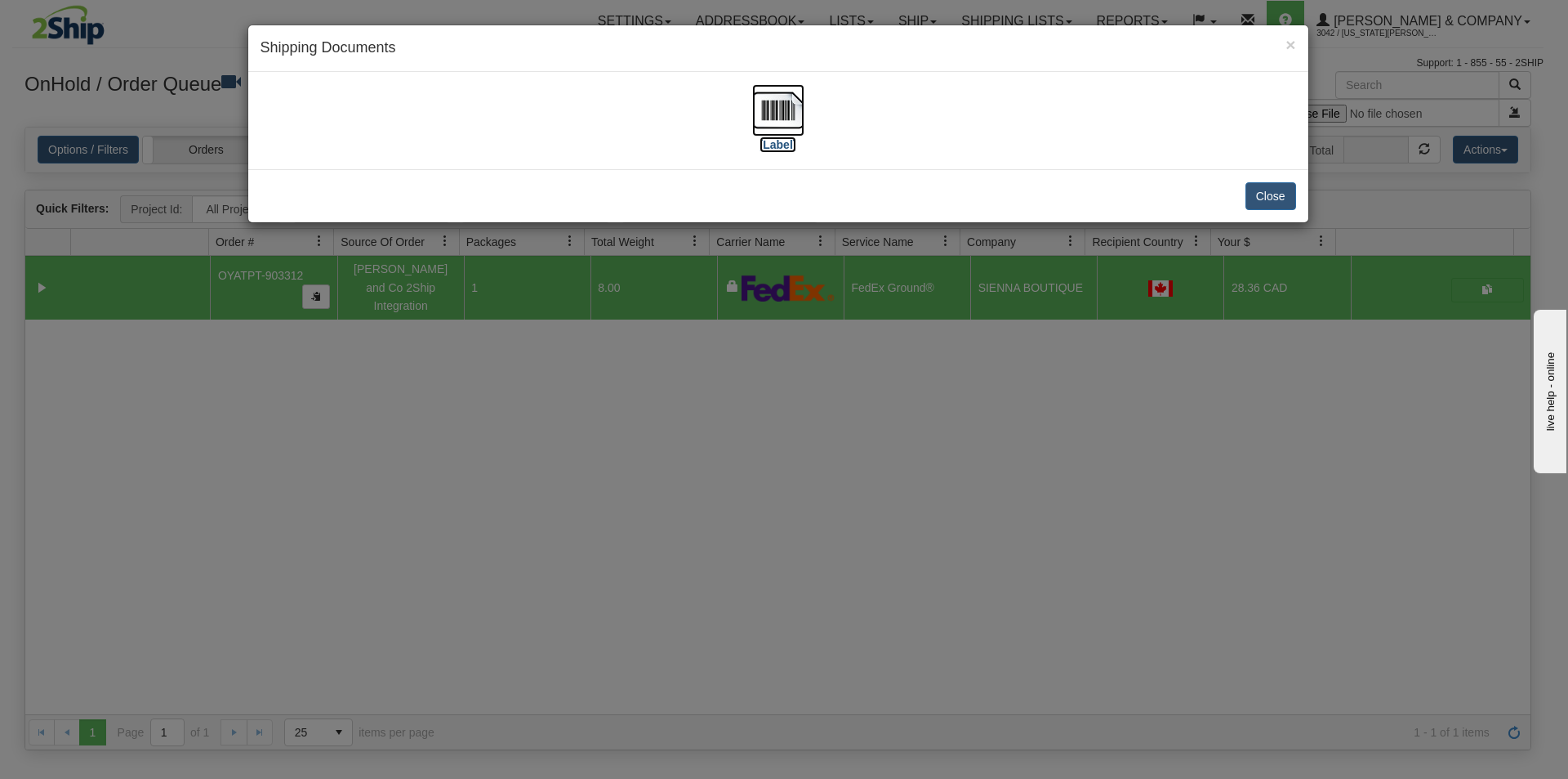
click at [775, 117] on img at bounding box center [779, 110] width 53 height 53
click at [702, 487] on div "× Shipping Documents [Label] Close" at bounding box center [784, 389] width 1568 height 779
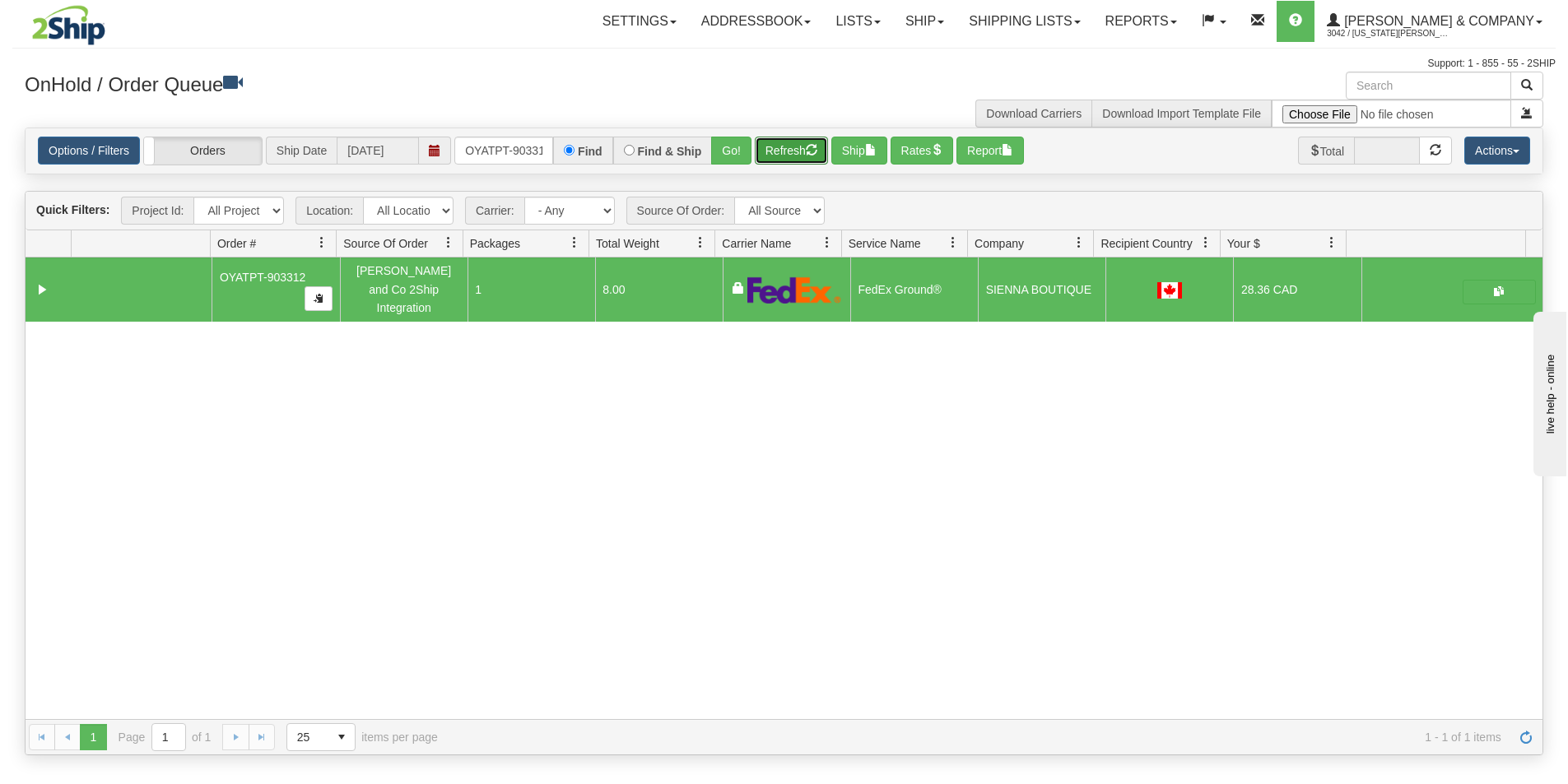
click at [787, 150] on button "Refresh" at bounding box center [791, 150] width 73 height 28
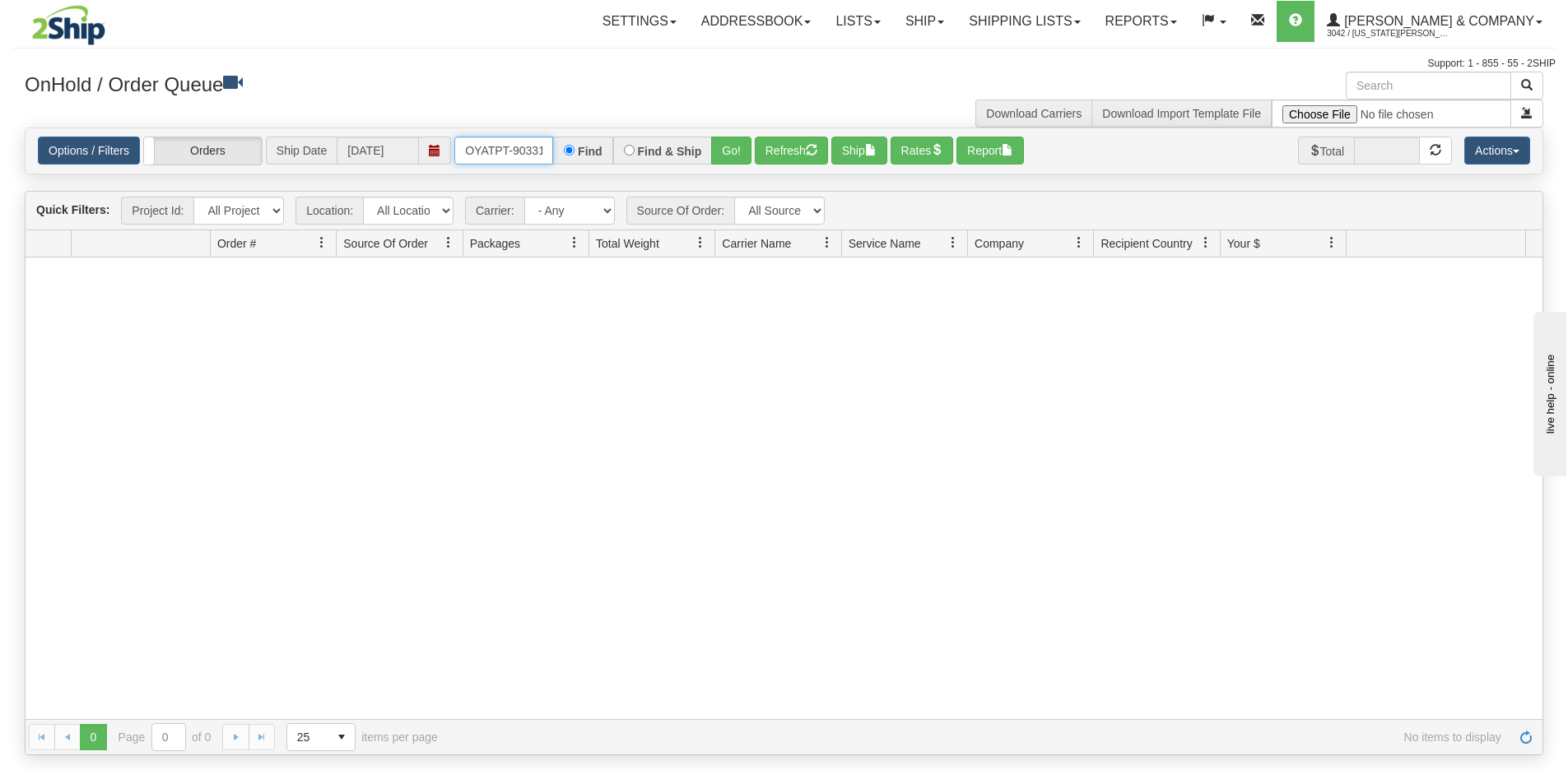
scroll to position [0, 9]
drag, startPoint x: 457, startPoint y: 155, endPoint x: 597, endPoint y: 152, distance: 140.0
click at [597, 152] on div "OYATPT-903312 Find Find & Ship Go!" at bounding box center [602, 150] width 297 height 28
type input "OYATPT-903278"
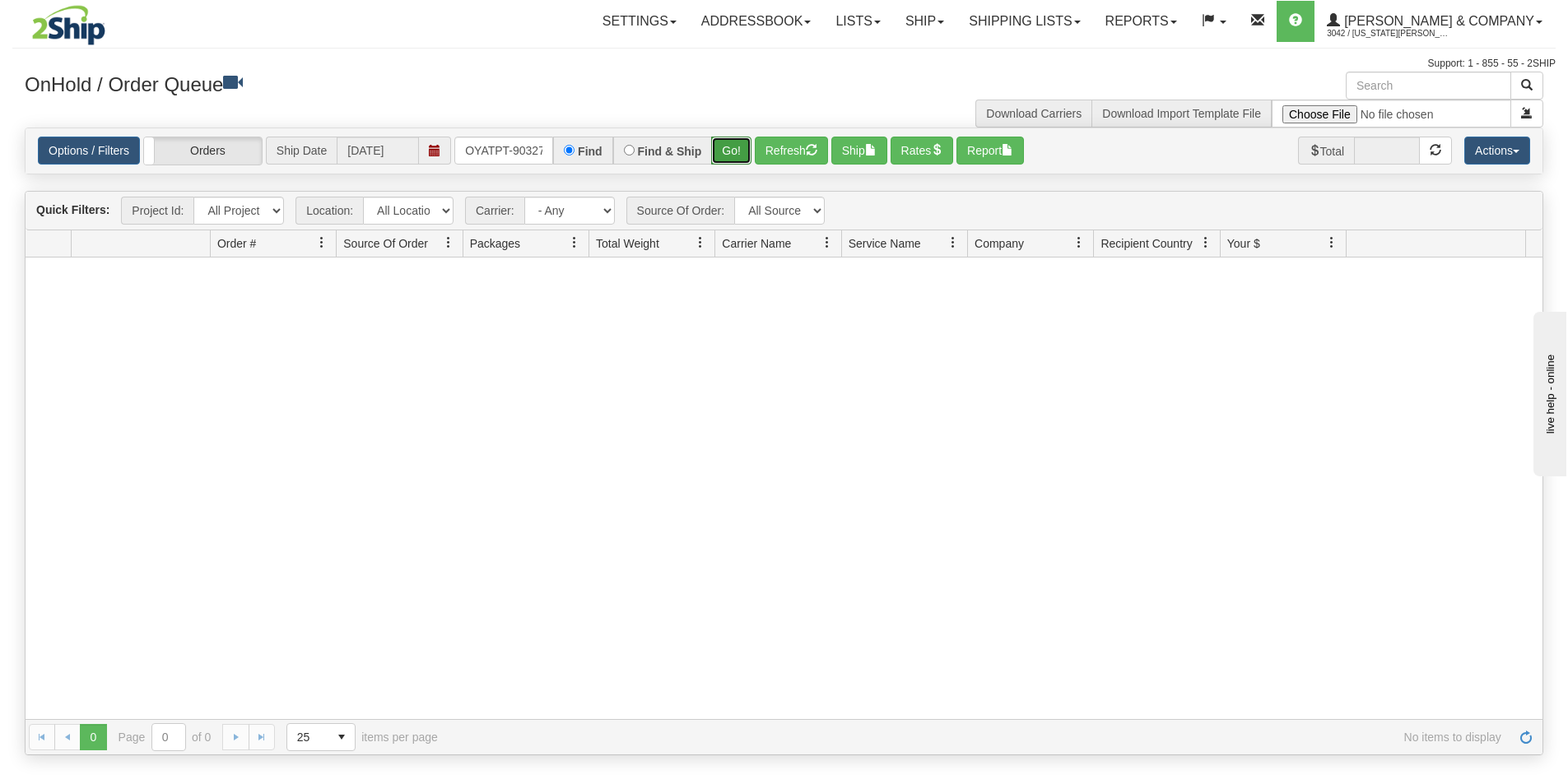
click at [727, 161] on button "Go!" at bounding box center [731, 150] width 40 height 28
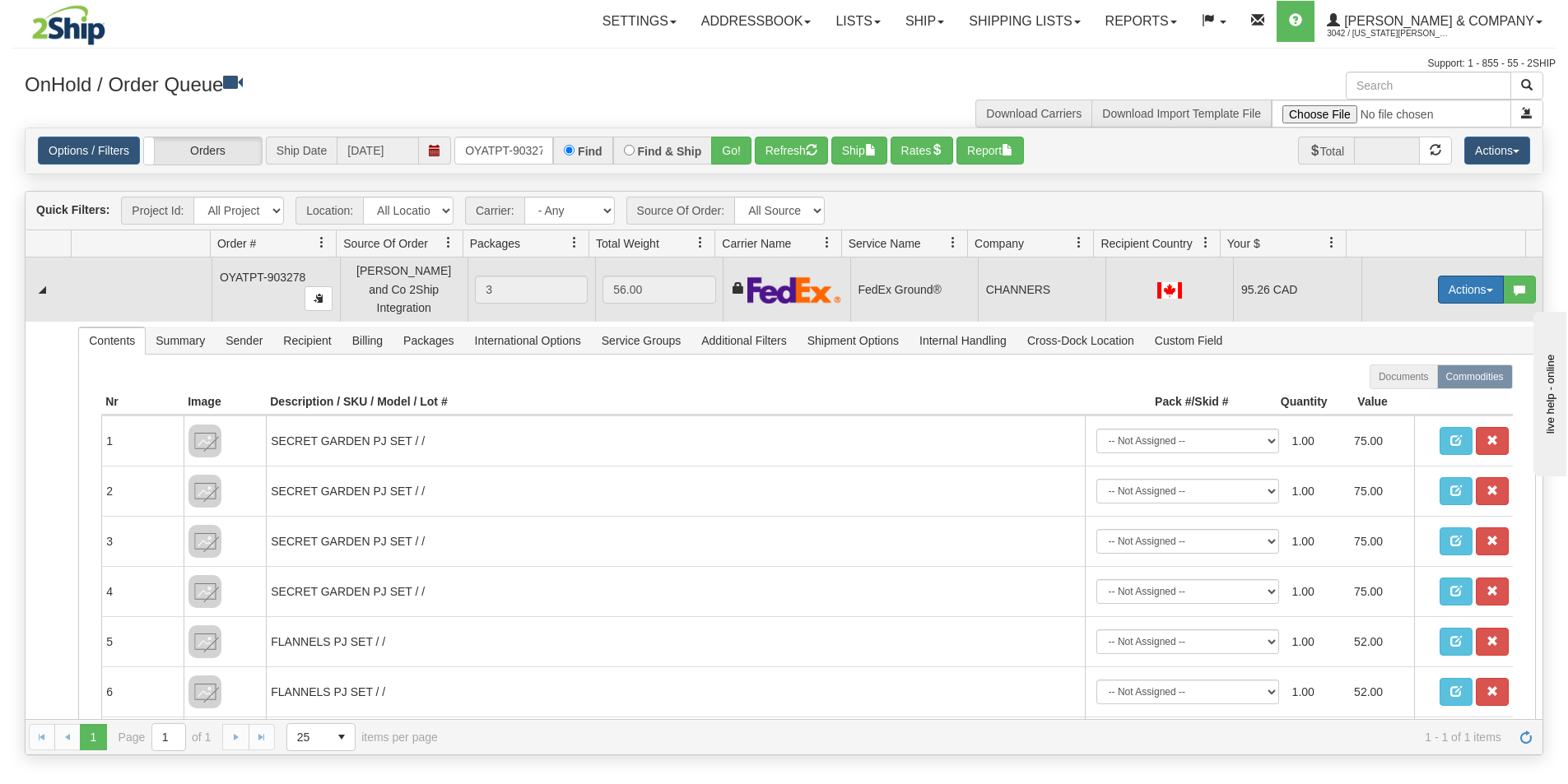
click at [1457, 280] on button "Actions" at bounding box center [1470, 289] width 66 height 28
click at [1406, 379] on link "Ship" at bounding box center [1437, 384] width 131 height 21
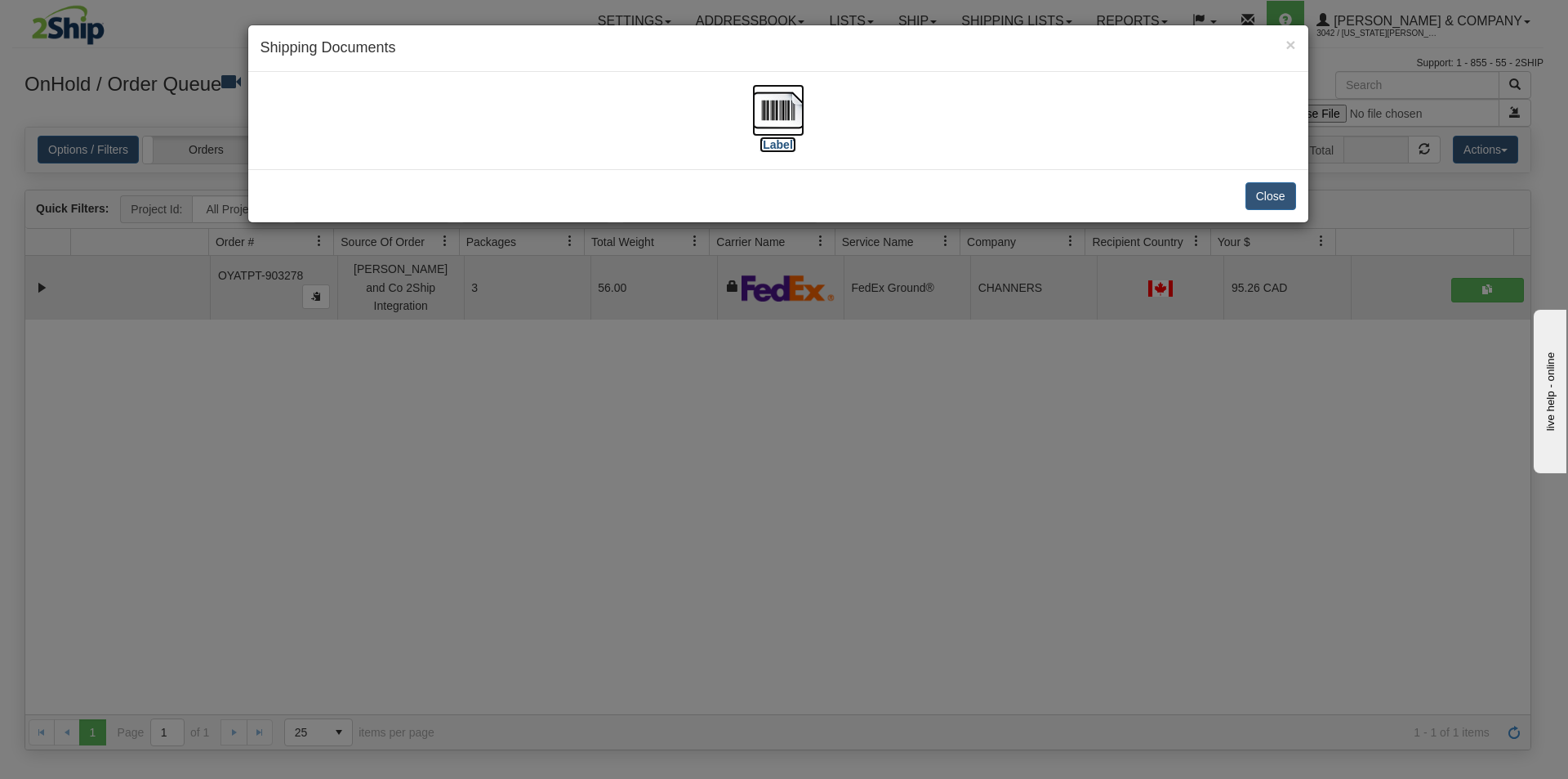
click at [785, 121] on img at bounding box center [779, 110] width 53 height 53
click at [1001, 638] on div "× Shipping Documents [Label] Close" at bounding box center [784, 389] width 1568 height 779
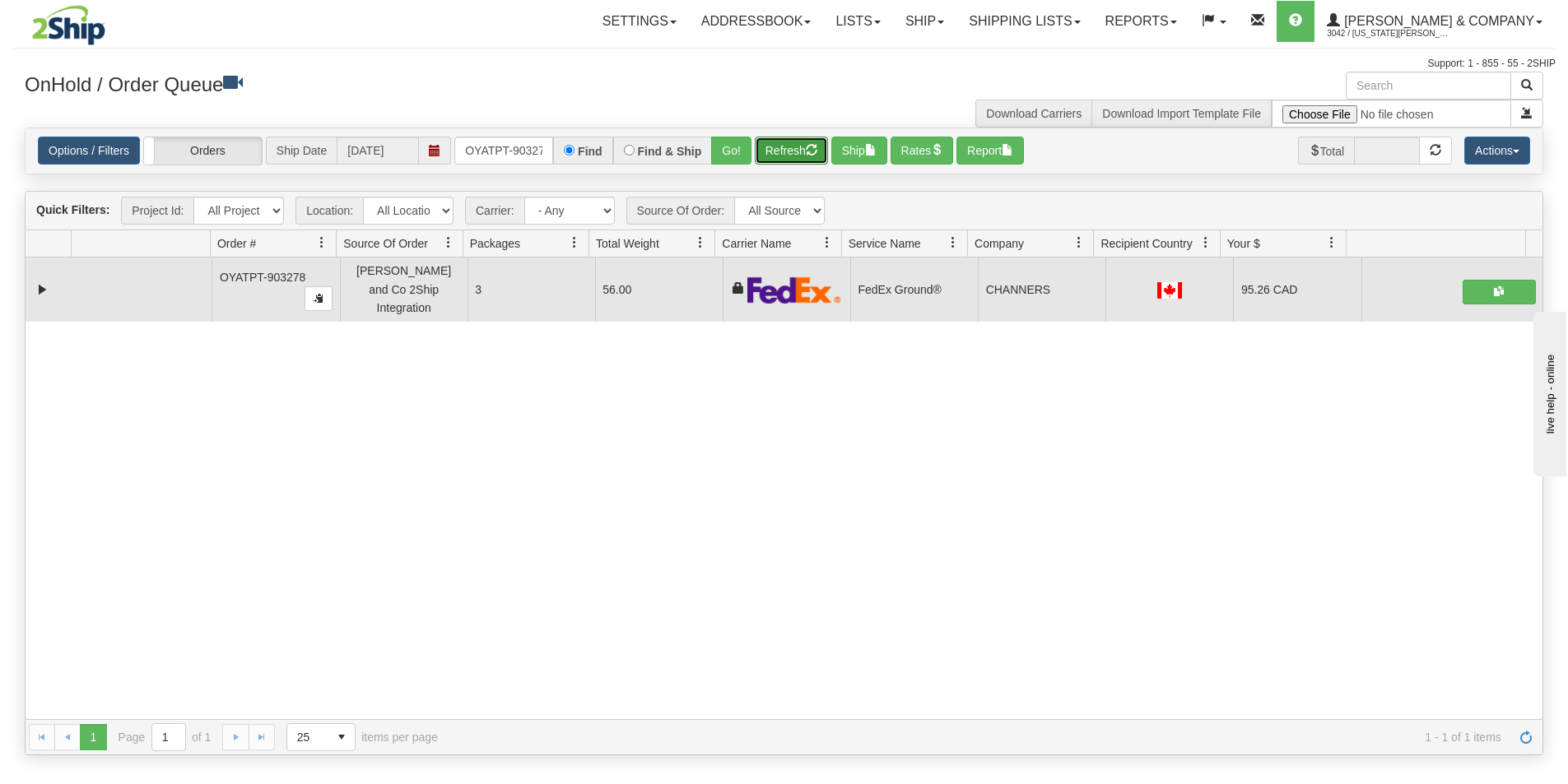
click at [796, 145] on button "Refresh" at bounding box center [791, 150] width 73 height 28
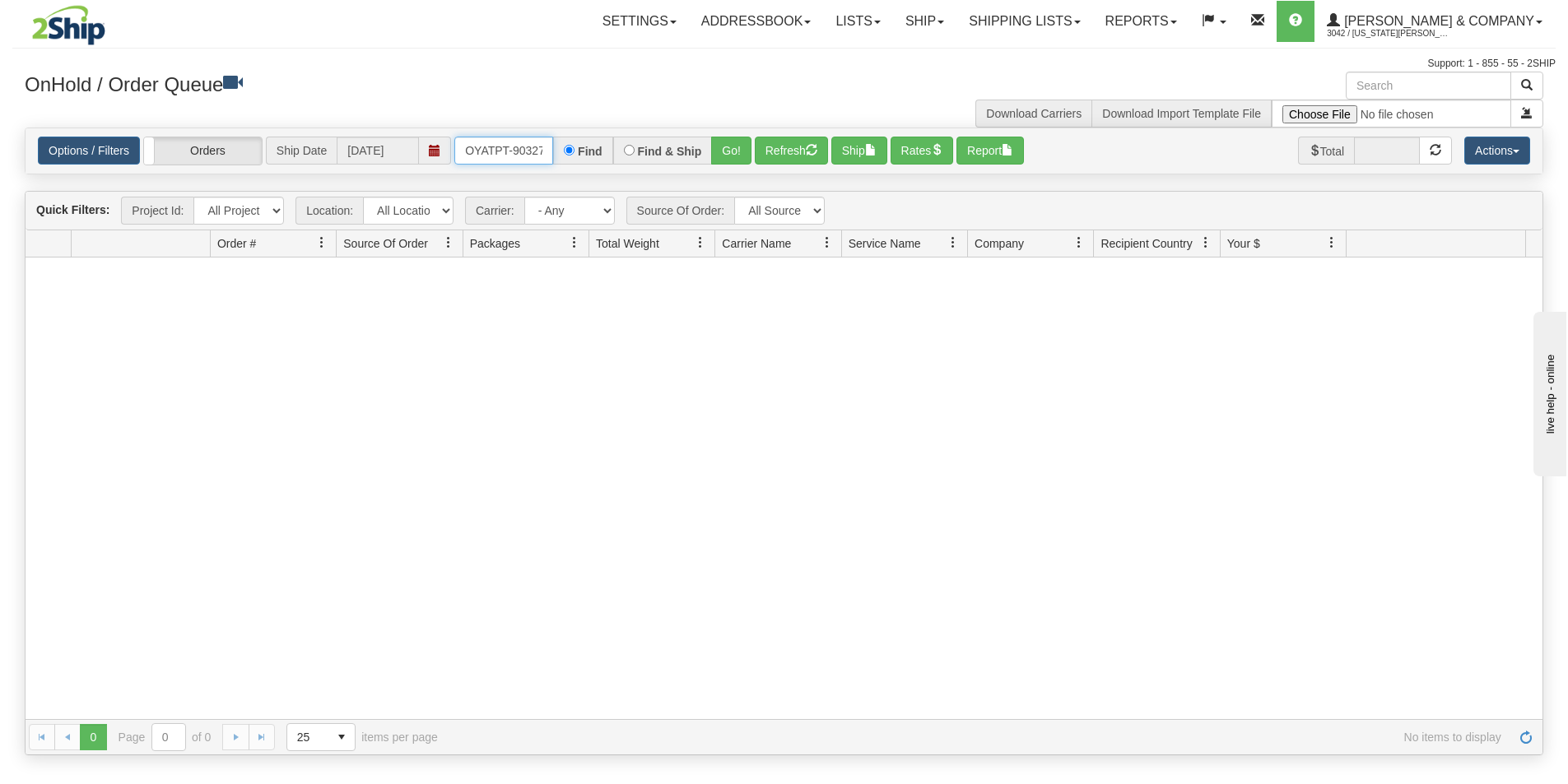
scroll to position [0, 9]
drag, startPoint x: 468, startPoint y: 157, endPoint x: 550, endPoint y: 161, distance: 82.1
click at [550, 161] on input "OYATPT-903278" at bounding box center [503, 150] width 99 height 28
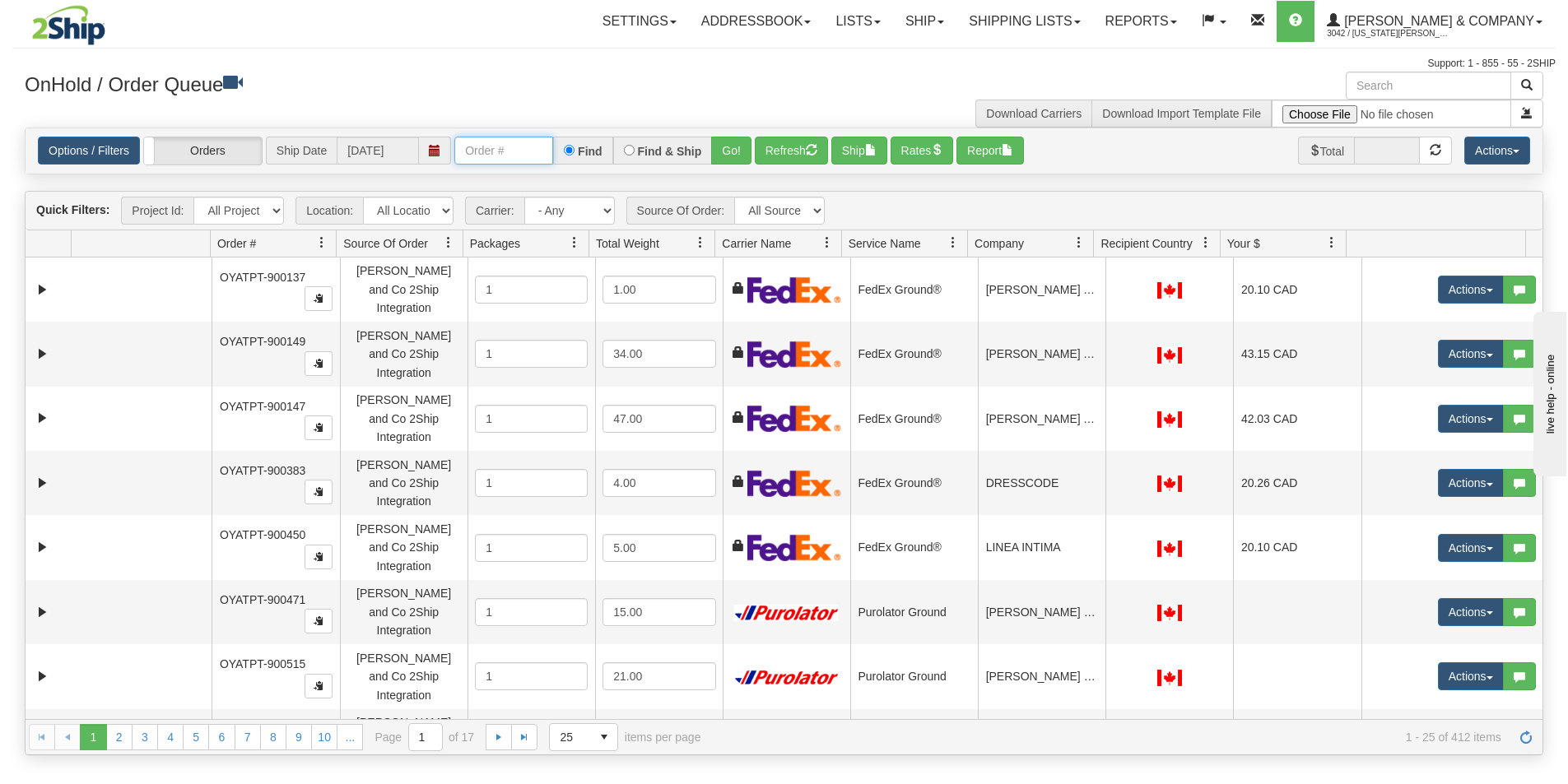
click at [543, 141] on input "text" at bounding box center [503, 150] width 99 height 28
type input "OYATPT-903282"
click at [730, 157] on button "Go!" at bounding box center [731, 150] width 40 height 28
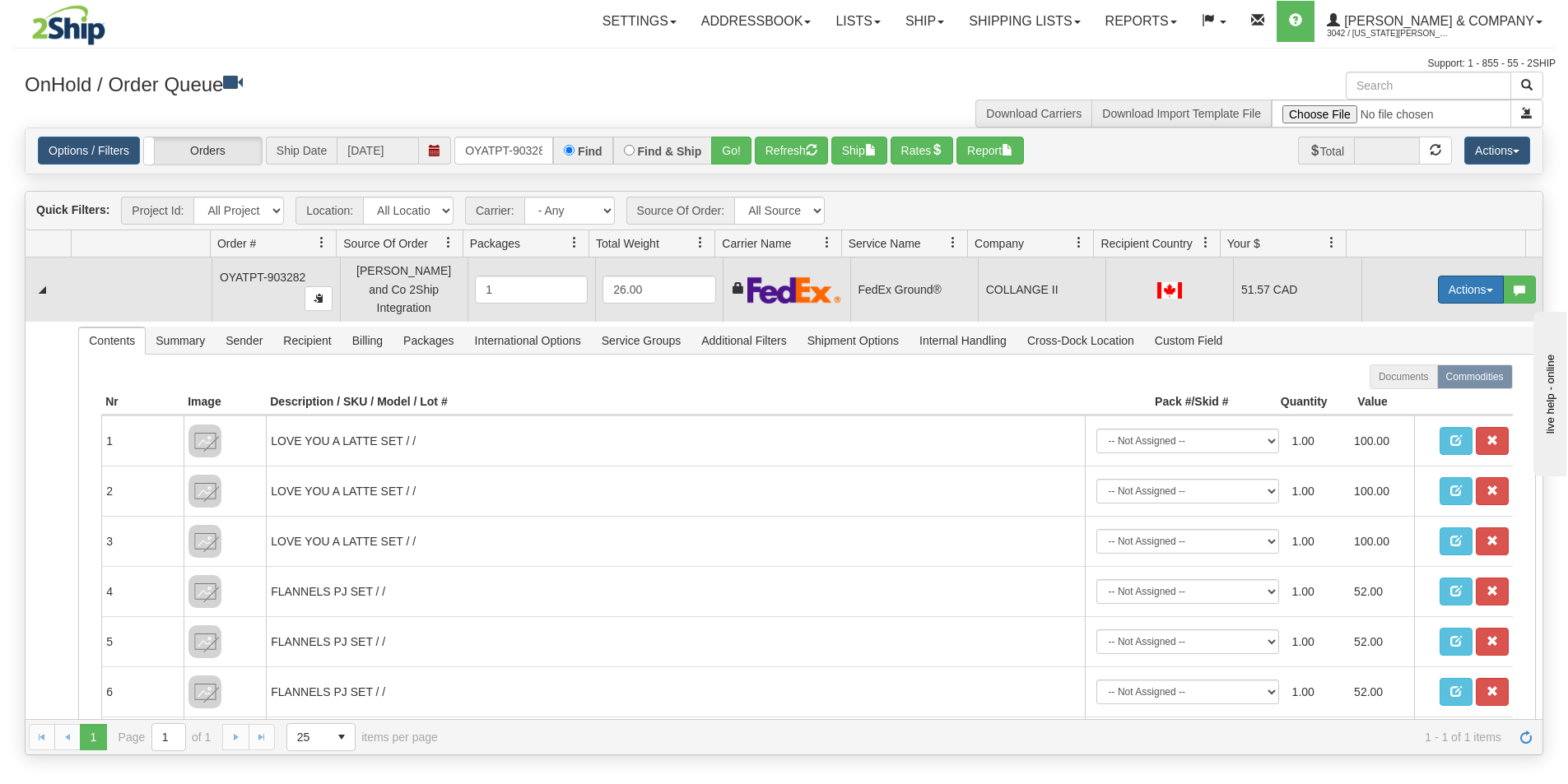
click at [1445, 285] on button "Actions" at bounding box center [1470, 289] width 66 height 28
click at [1399, 378] on span "Ship" at bounding box center [1405, 385] width 35 height 13
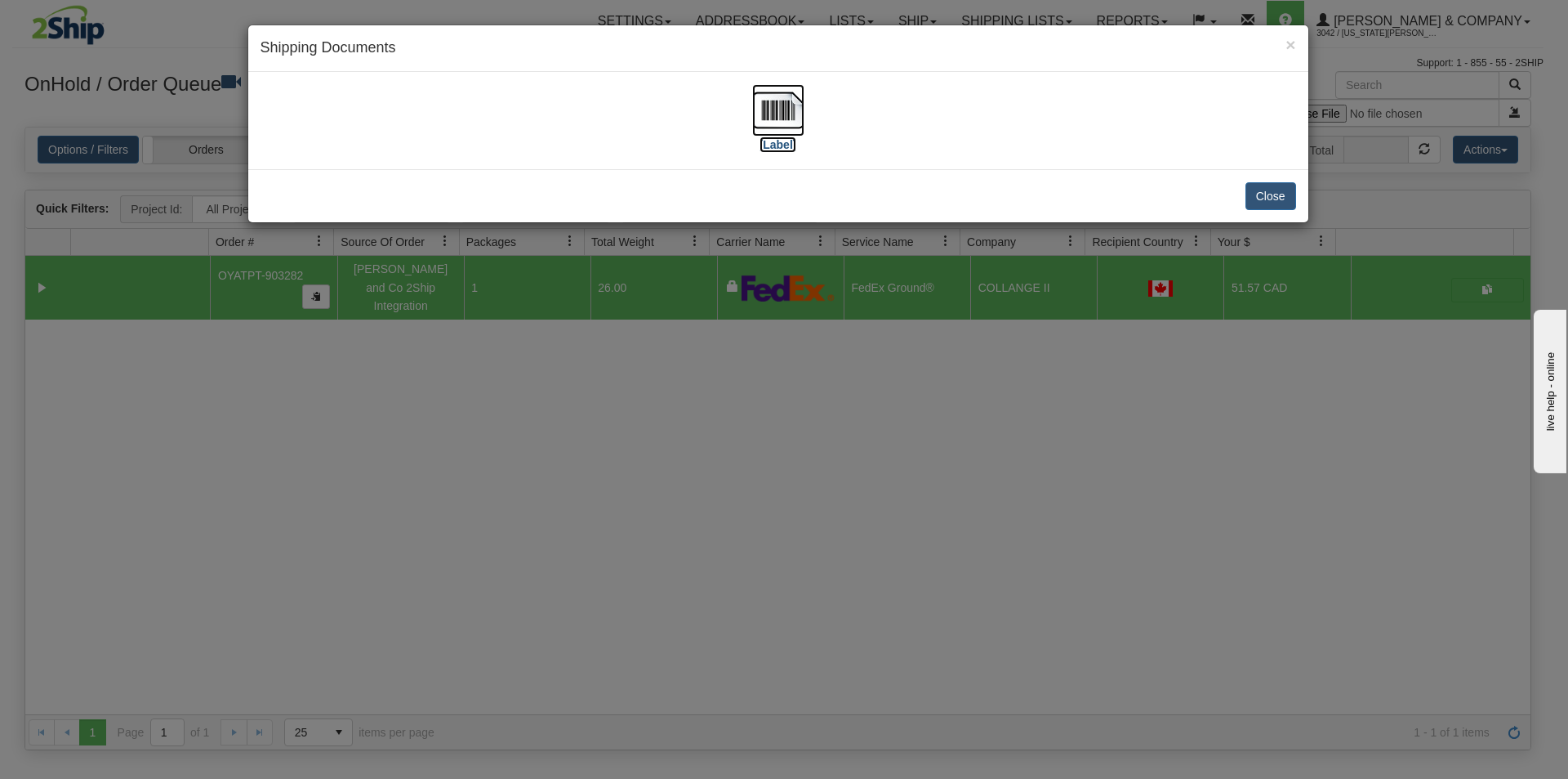
click at [774, 115] on img at bounding box center [779, 110] width 53 height 53
click at [857, 402] on div "× Shipping Documents [Label] Close" at bounding box center [784, 389] width 1568 height 779
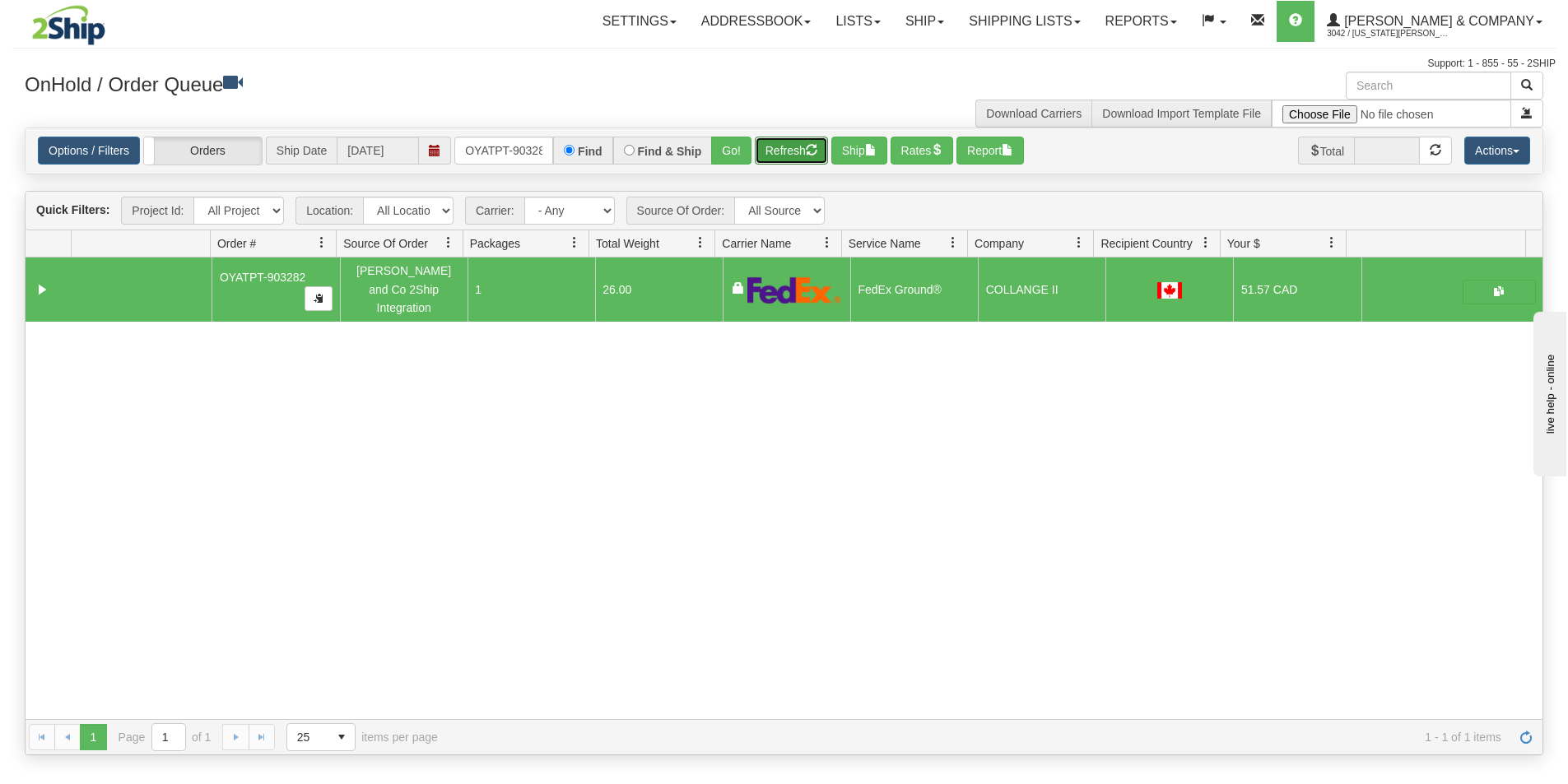
click at [778, 151] on button "Refresh" at bounding box center [791, 150] width 73 height 28
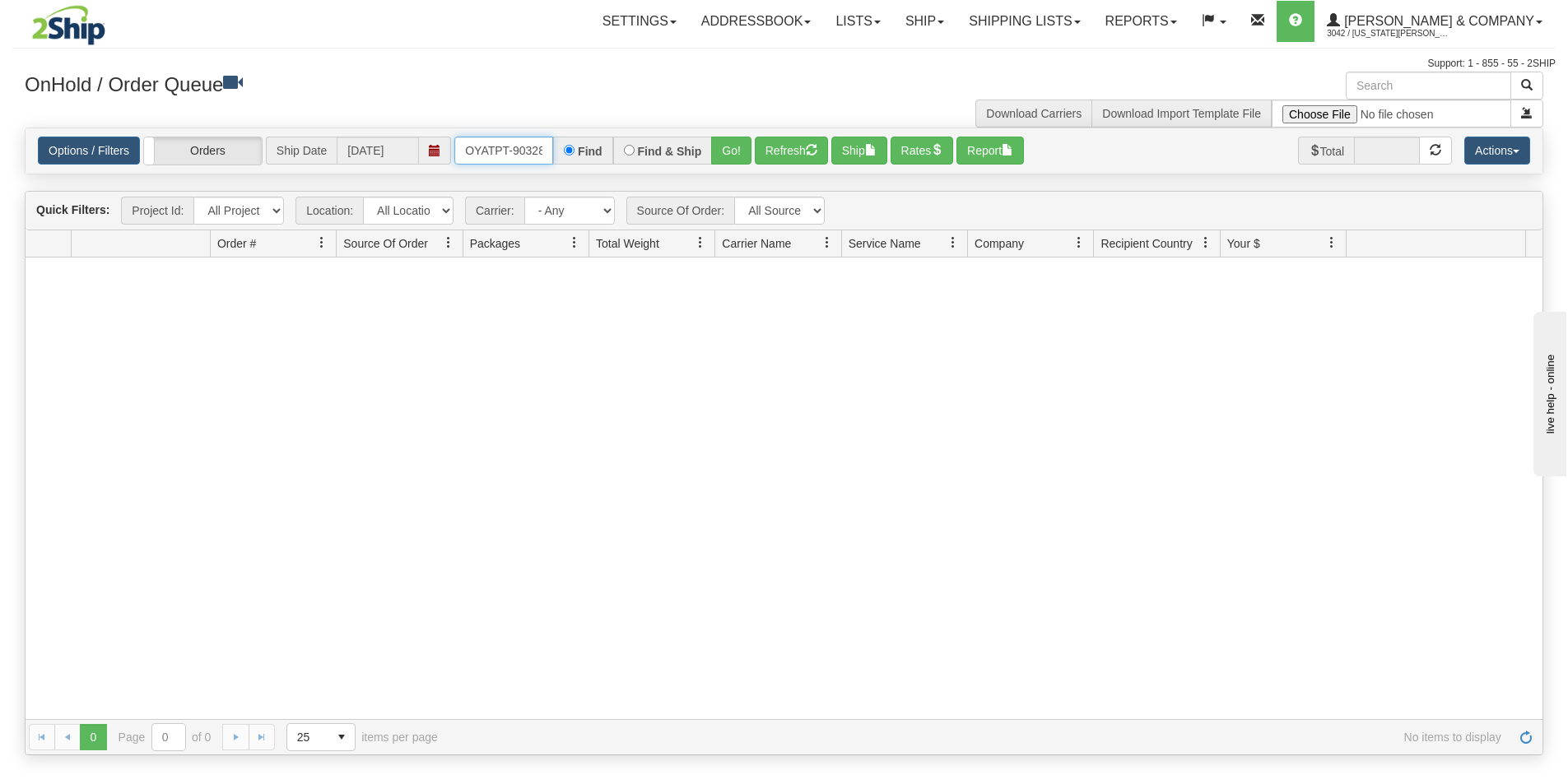
scroll to position [0, 9]
drag, startPoint x: 461, startPoint y: 157, endPoint x: 608, endPoint y: 179, distance: 148.6
click at [608, 179] on div "Is equal to Is not equal to Contains Does not contains CAD USD EUR ZAR RON ANG …" at bounding box center [784, 440] width 1543 height 627
type input "OYATPT-903280"
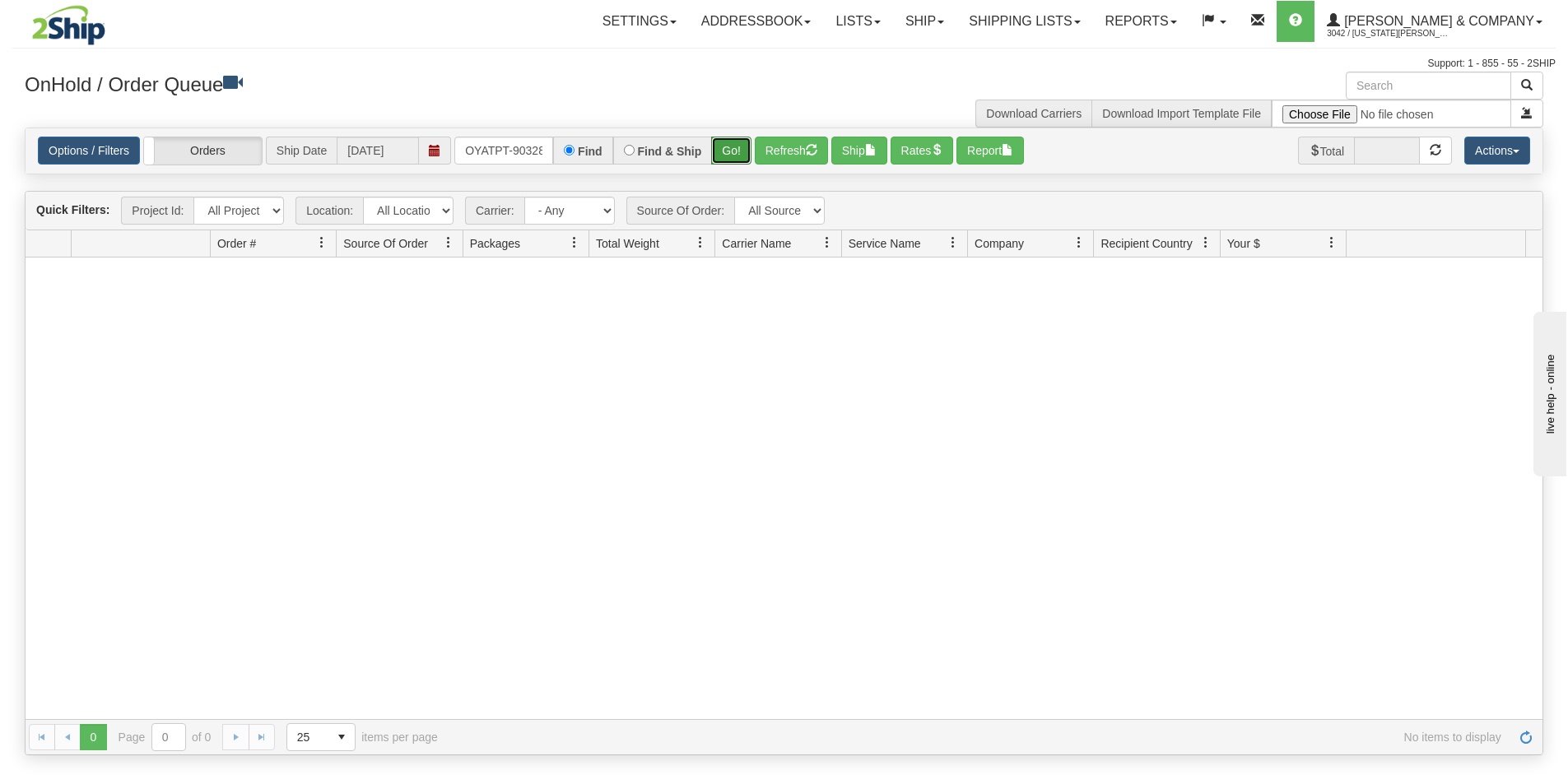
click at [742, 150] on button "Go!" at bounding box center [731, 150] width 40 height 28
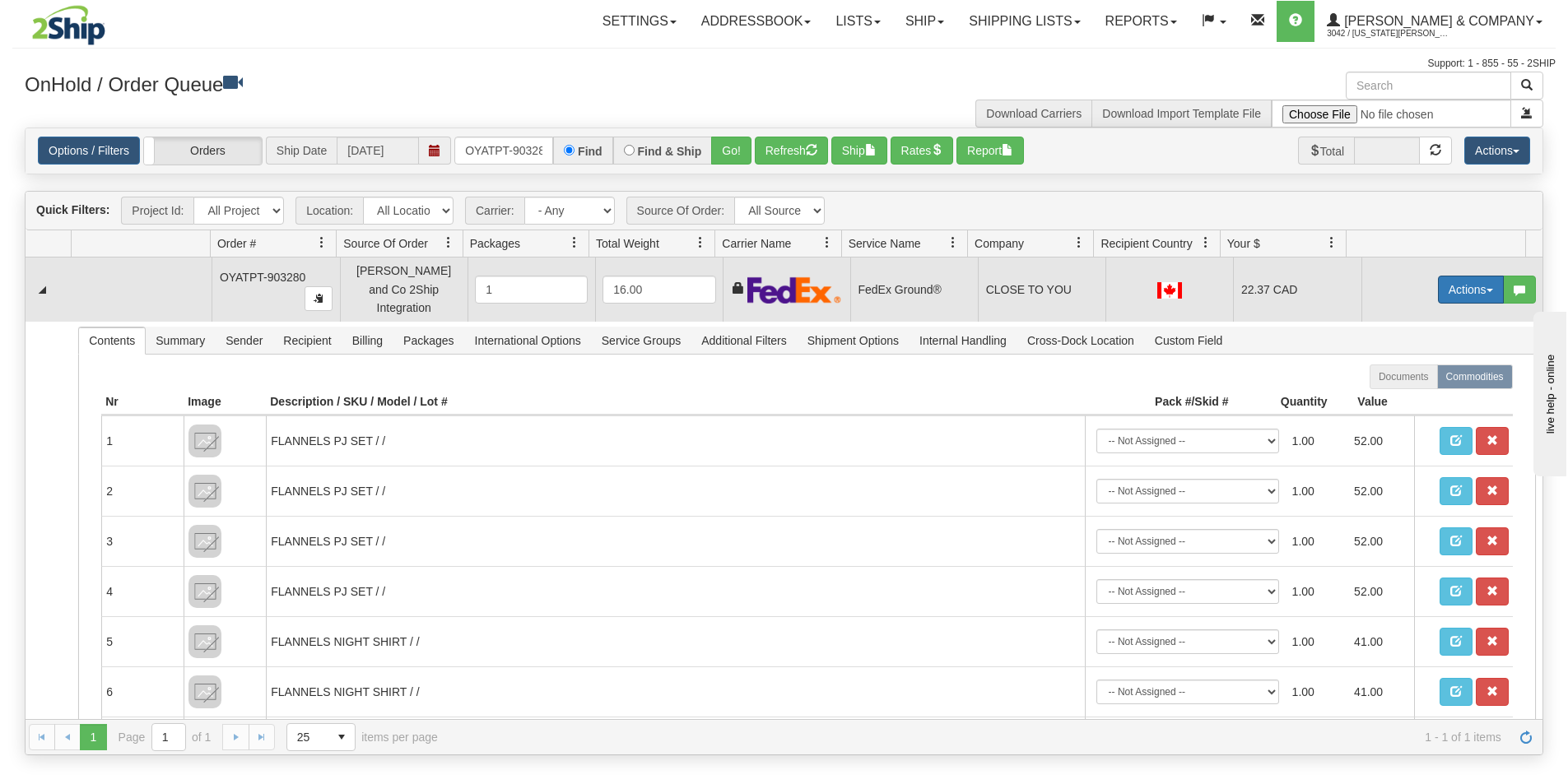
click at [1476, 278] on button "Actions" at bounding box center [1470, 289] width 66 height 28
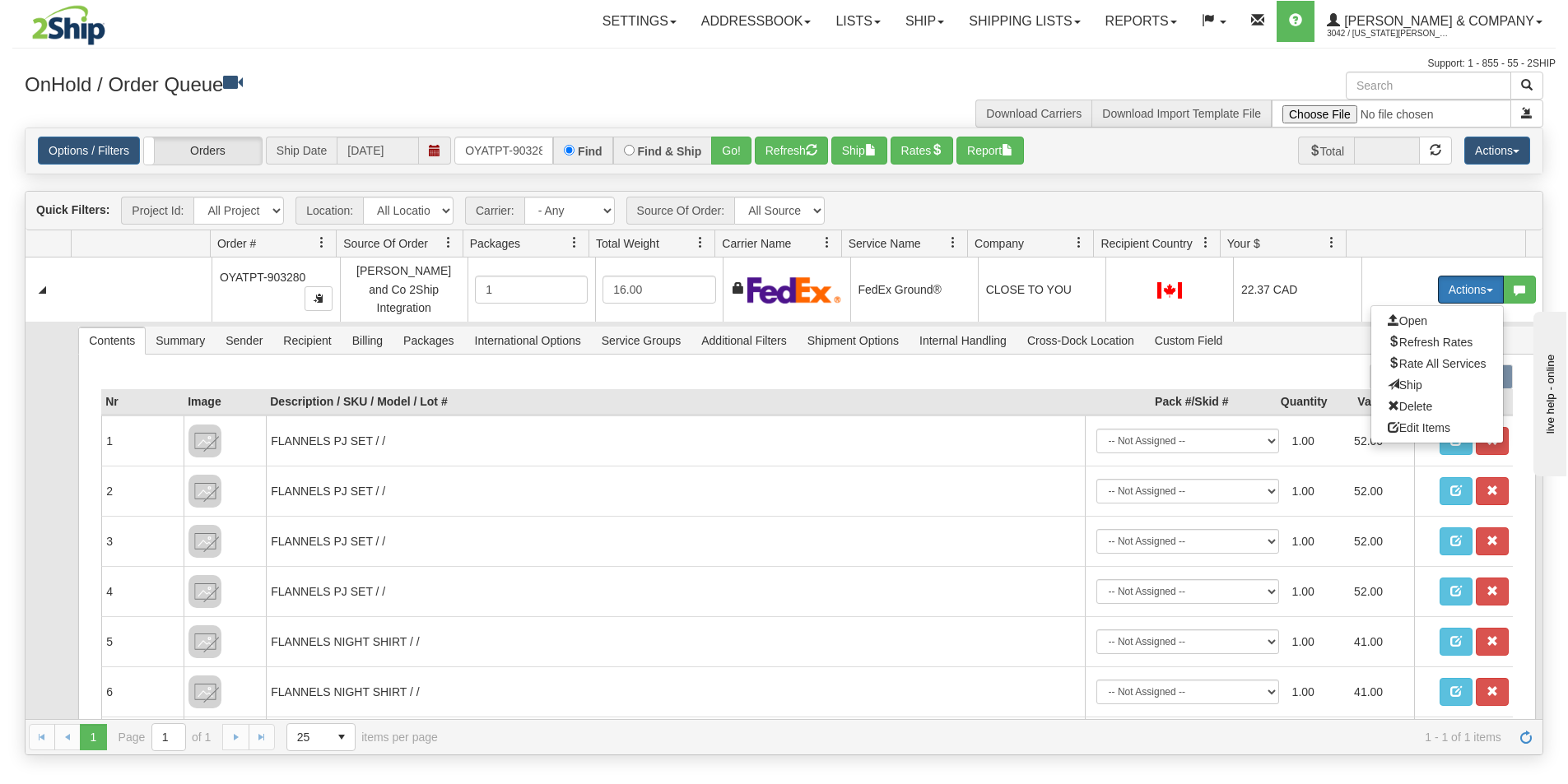
click at [1399, 378] on span "Ship" at bounding box center [1405, 385] width 35 height 13
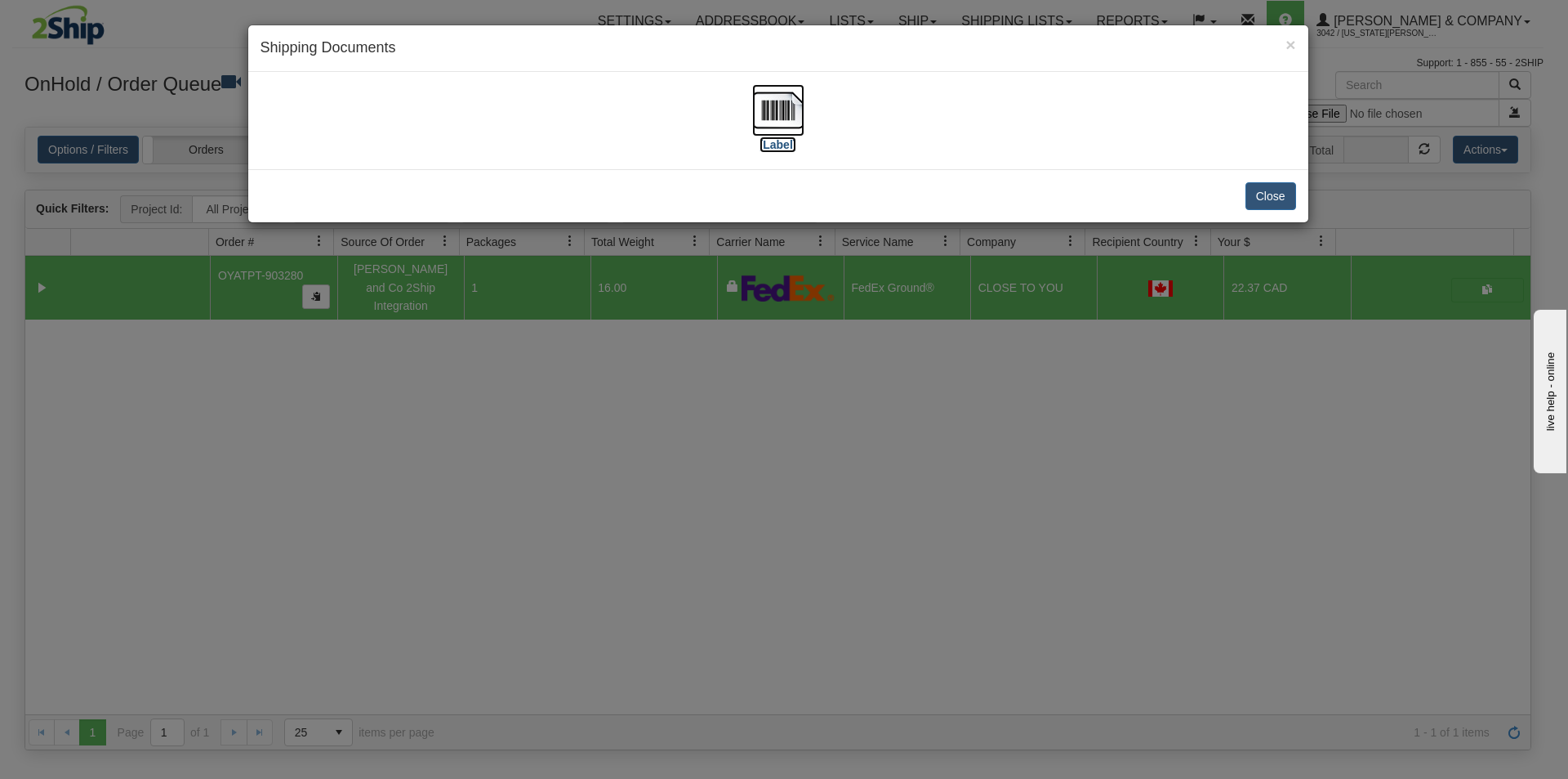
click at [770, 121] on img at bounding box center [779, 110] width 53 height 53
click at [988, 461] on div "× Shipping Documents [Label] Close" at bounding box center [784, 389] width 1568 height 779
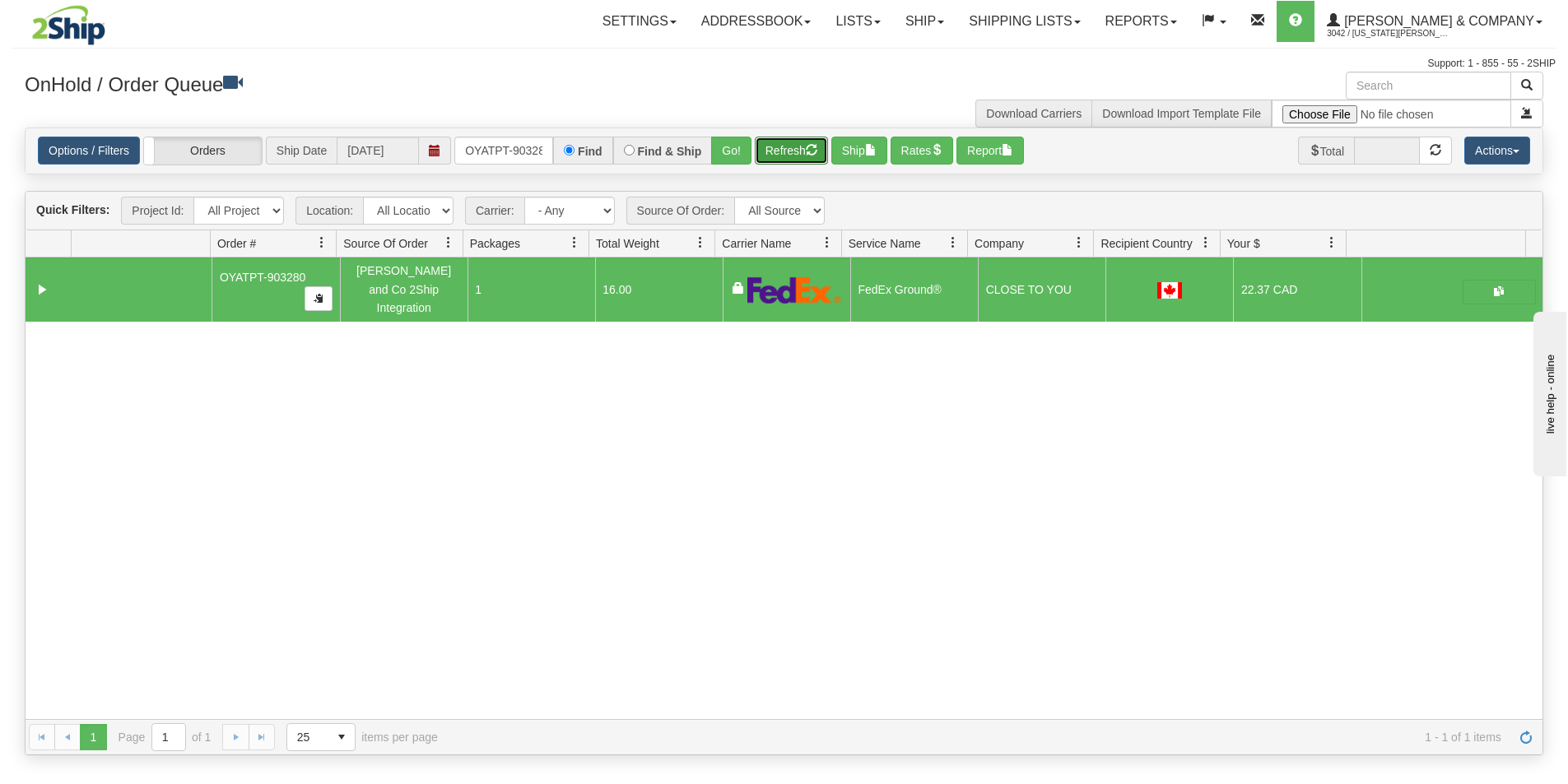
click at [791, 152] on button "Refresh" at bounding box center [791, 150] width 73 height 28
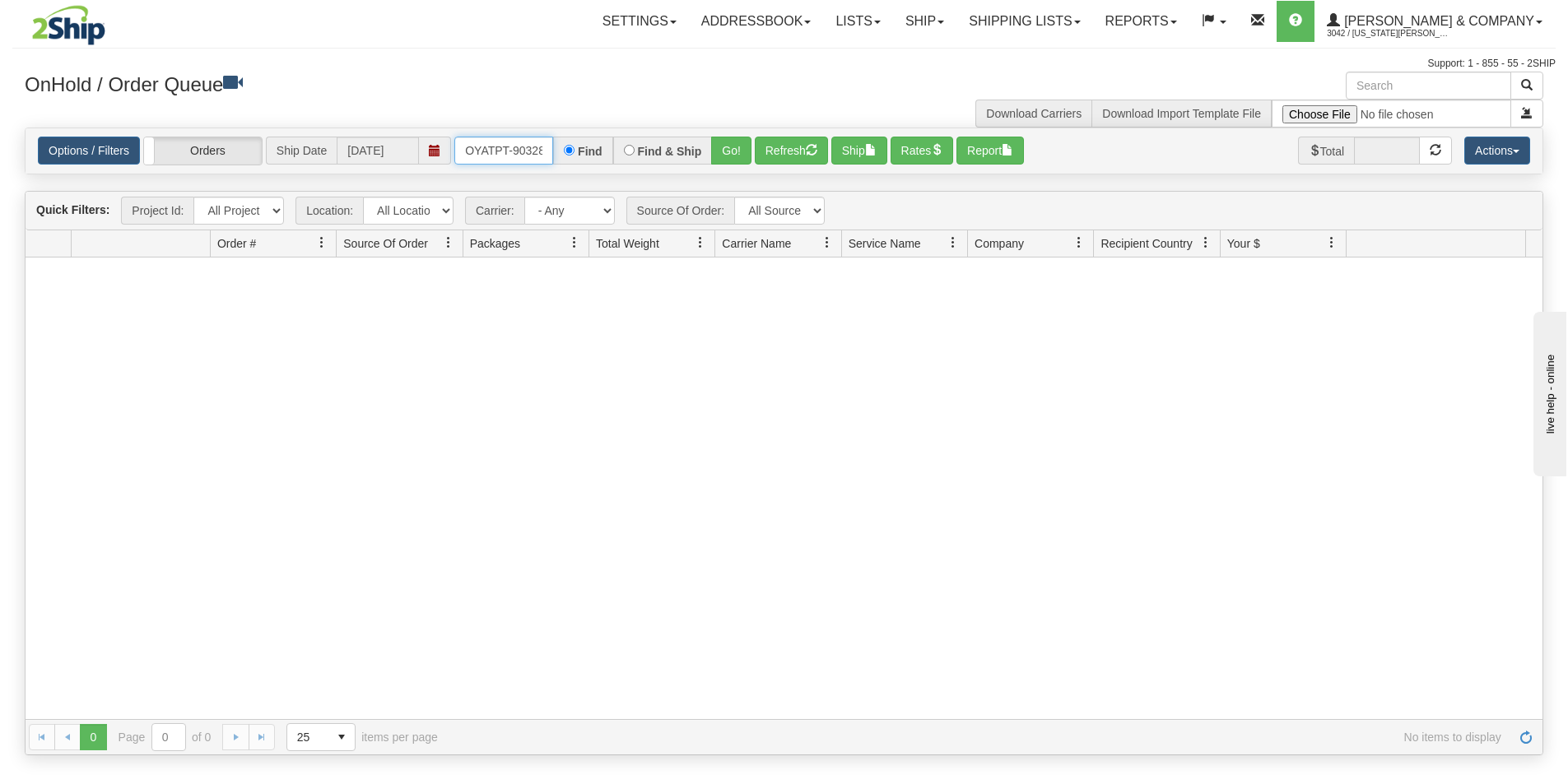
scroll to position [0, 9]
drag, startPoint x: 460, startPoint y: 149, endPoint x: 567, endPoint y: 151, distance: 107.0
click at [567, 151] on div "OYATPT-903280 Find Find & Ship Go!" at bounding box center [602, 150] width 297 height 28
drag, startPoint x: 495, startPoint y: 147, endPoint x: 364, endPoint y: 151, distance: 131.1
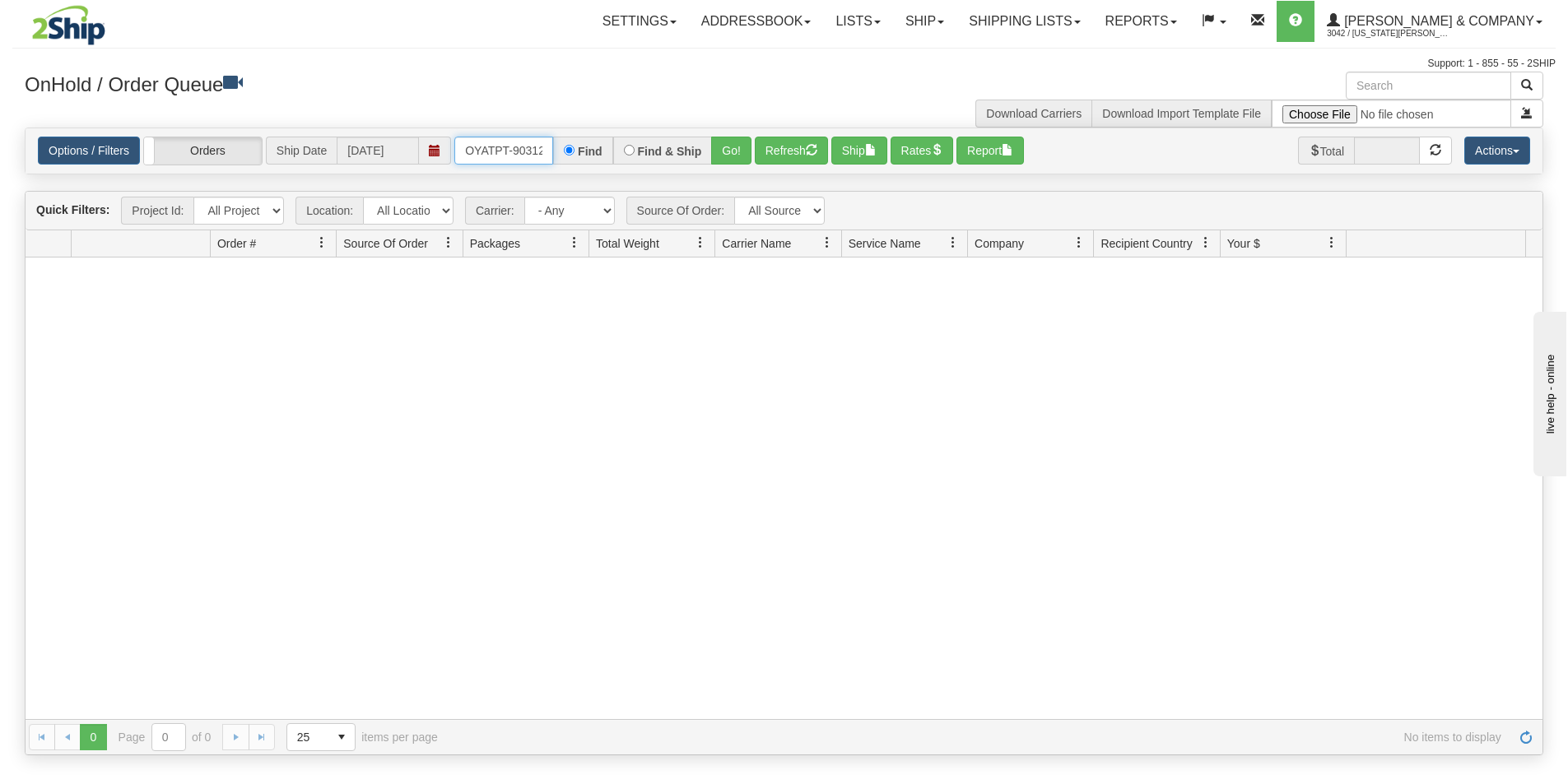
click at [364, 151] on div "Options / Filters Group Shipments Orders Ship Date 08/27/2025 OYATPT-903122 Fin…" at bounding box center [784, 151] width 1492 height 29
type input "PT-903122"
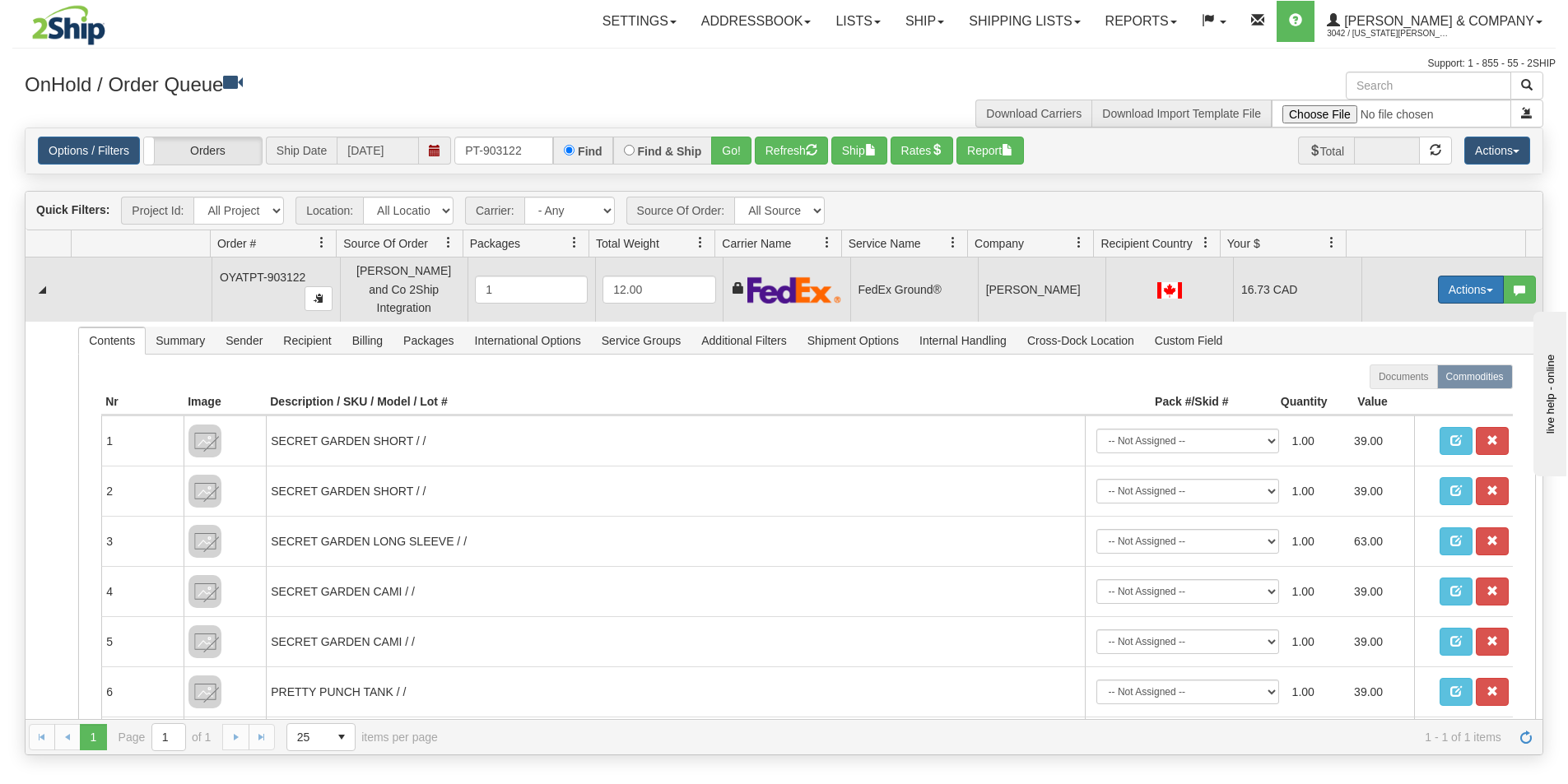
click at [1464, 292] on button "Actions" at bounding box center [1470, 289] width 66 height 28
click at [1415, 377] on link "Ship" at bounding box center [1437, 384] width 131 height 21
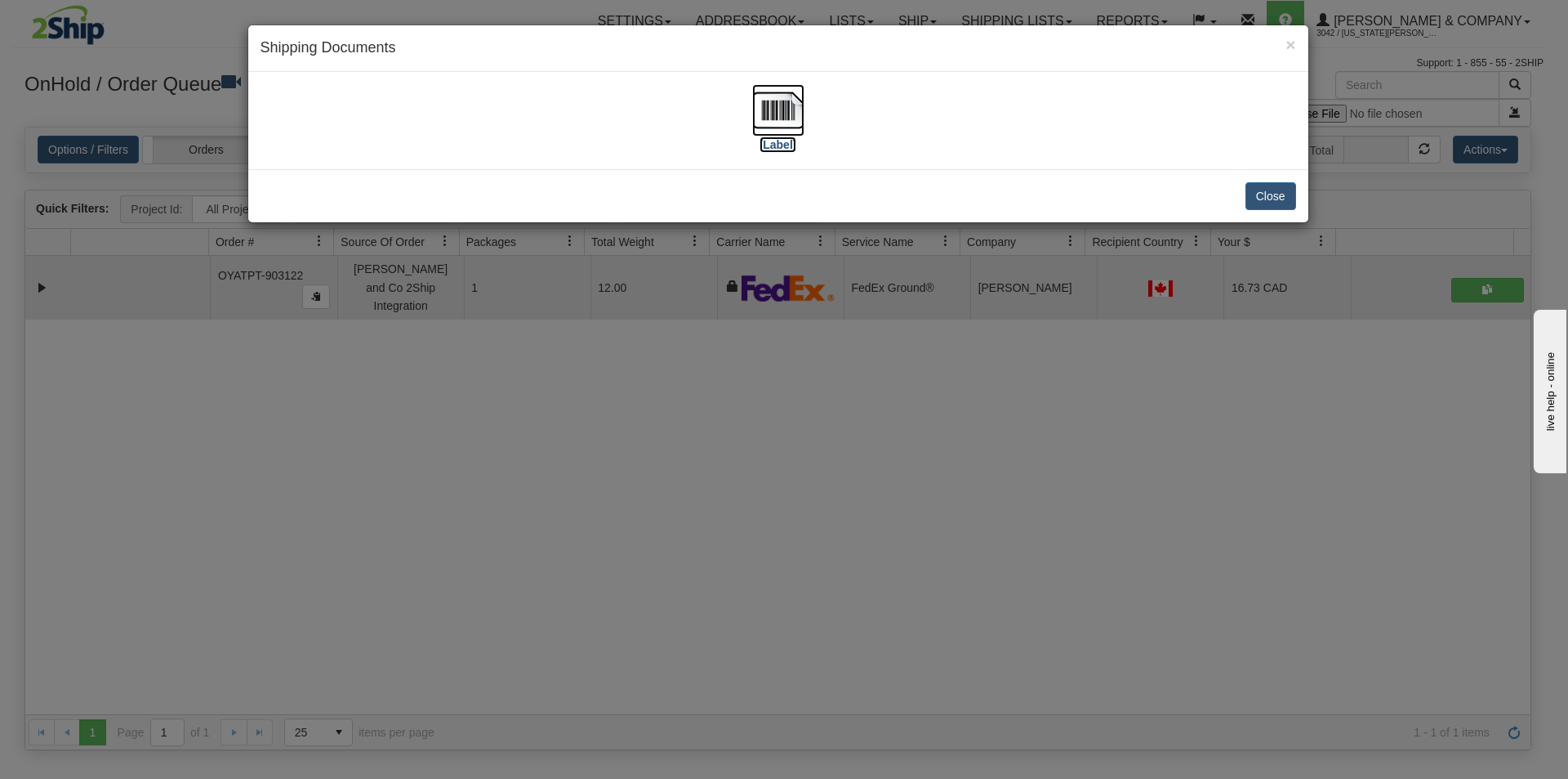
click at [773, 118] on img at bounding box center [779, 110] width 53 height 53
click at [795, 474] on div "× Shipping Documents [Label] Close" at bounding box center [784, 389] width 1568 height 779
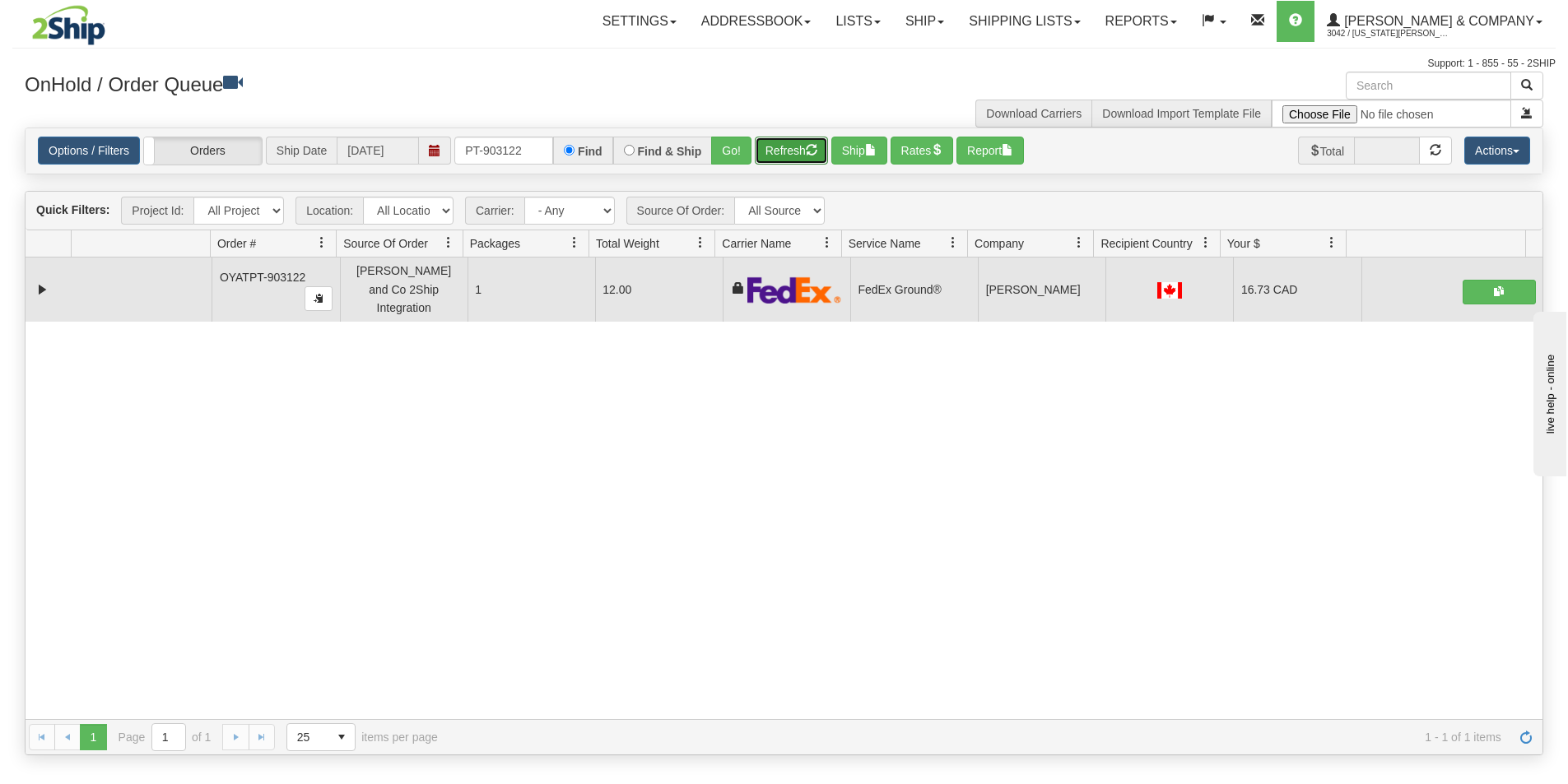
click at [798, 153] on button "Refresh" at bounding box center [791, 150] width 73 height 28
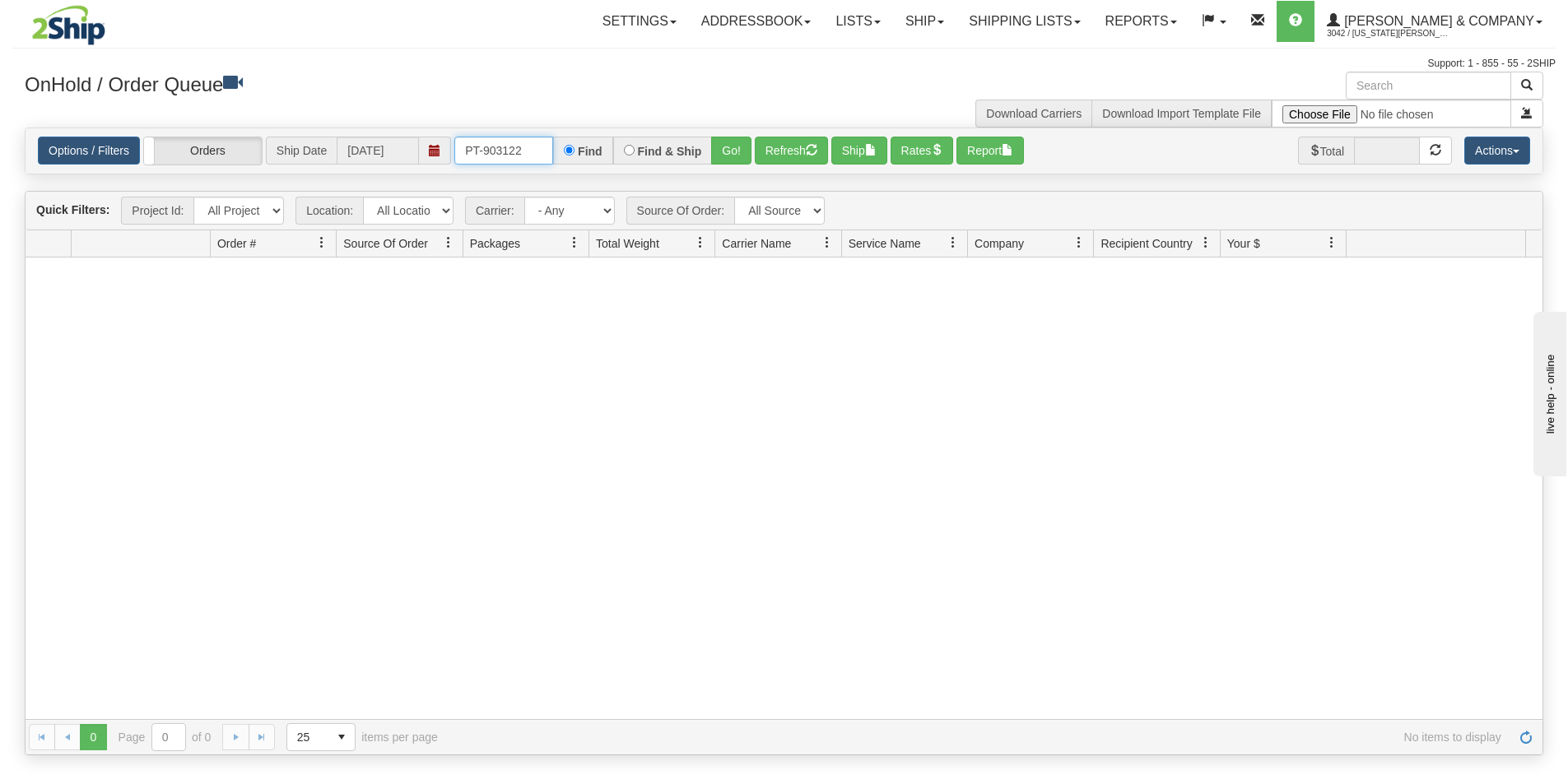
drag, startPoint x: 539, startPoint y: 152, endPoint x: 447, endPoint y: 157, distance: 92.1
click at [447, 159] on div "Options / Filters Group Shipments Orders Ship Date 08/27/2025 PT-903122 Find Fi…" at bounding box center [784, 151] width 1492 height 29
click at [724, 153] on button "Go!" at bounding box center [731, 150] width 40 height 28
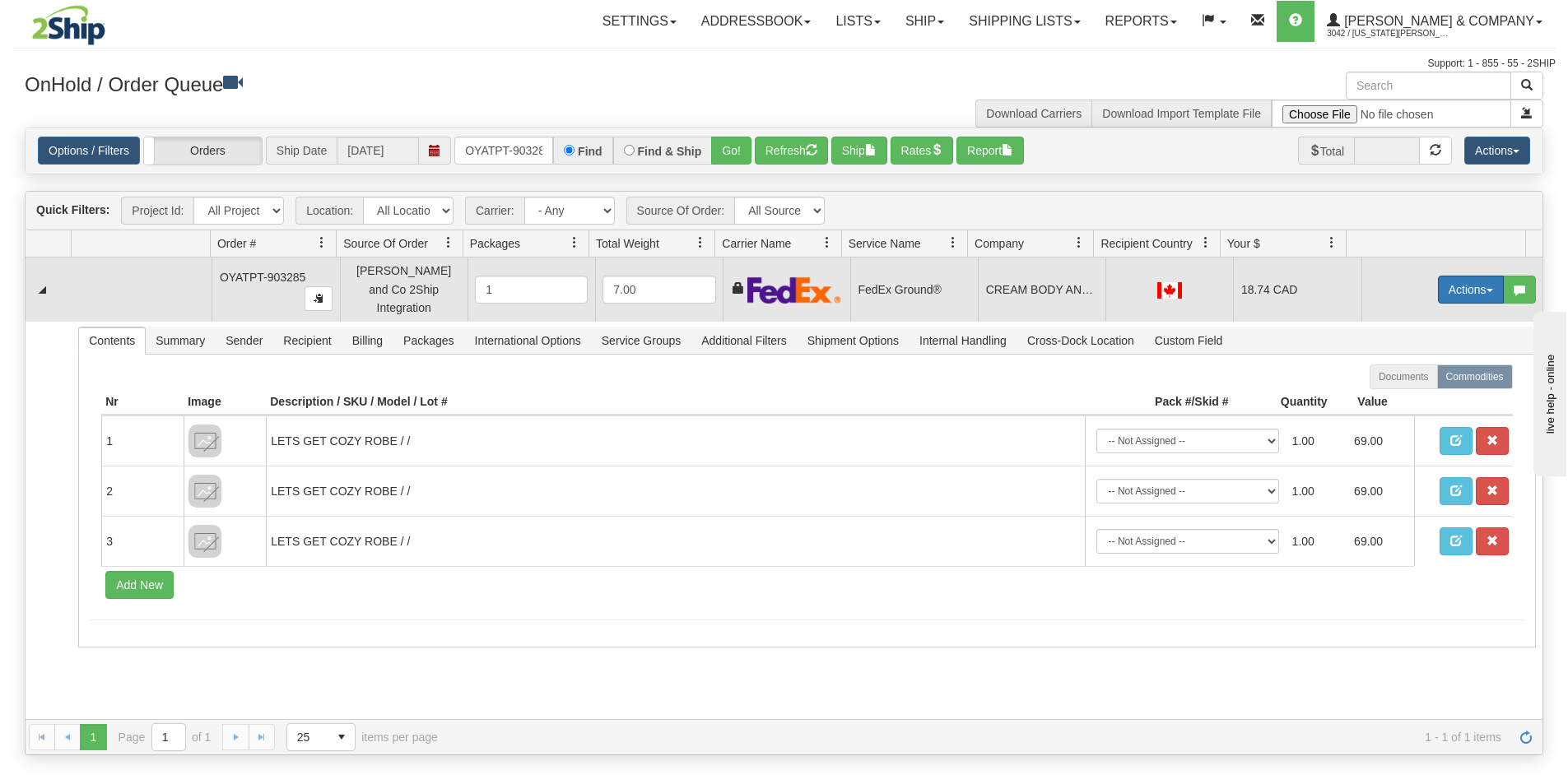
click at [1446, 276] on button "Actions" at bounding box center [1470, 289] width 66 height 28
click at [1400, 378] on span "Ship" at bounding box center [1405, 385] width 35 height 13
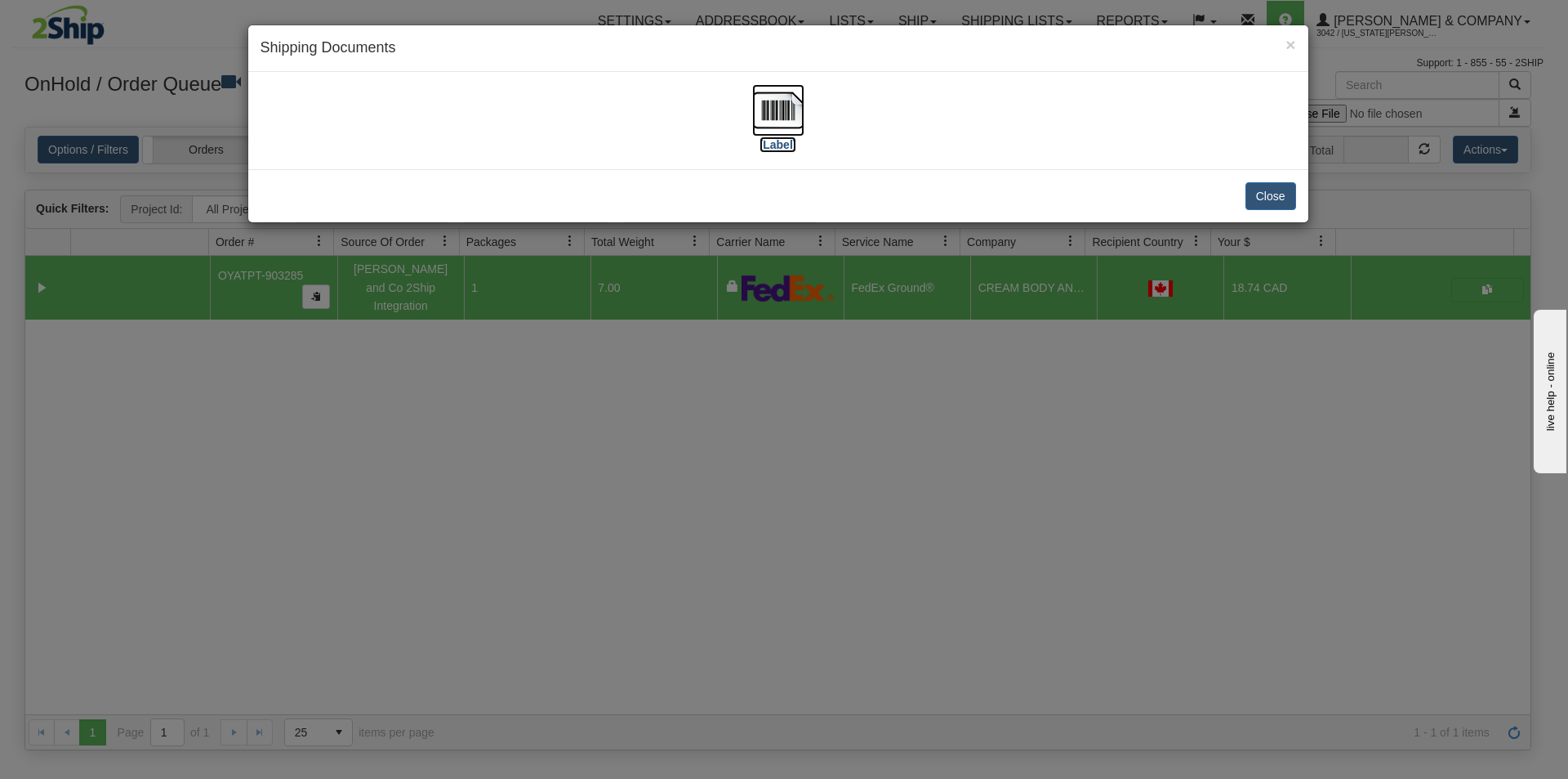
click at [792, 101] on img at bounding box center [779, 110] width 53 height 53
click at [869, 429] on div "× Shipping Documents [Label] Close" at bounding box center [784, 389] width 1568 height 779
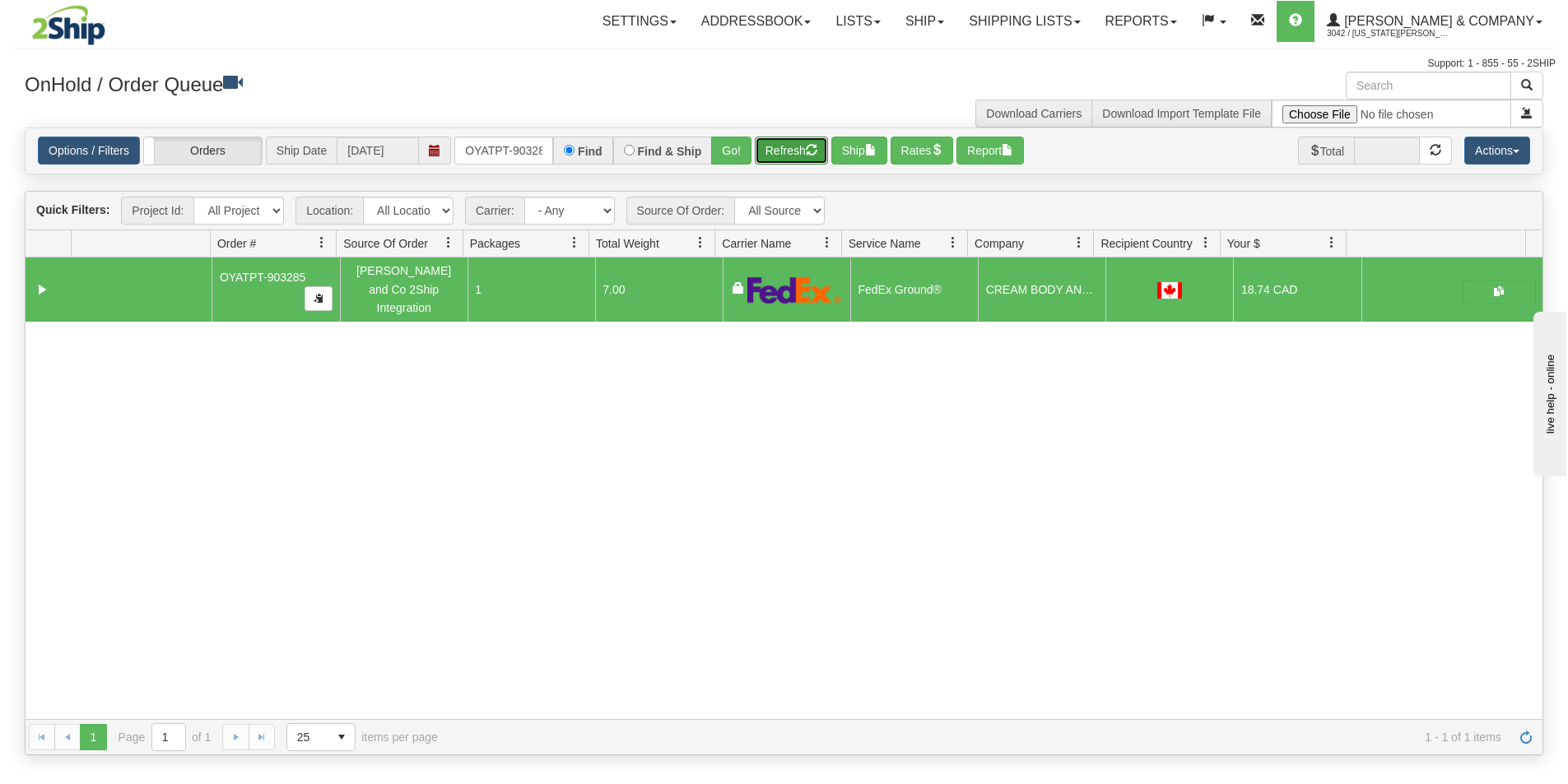
click at [771, 142] on button "Refresh" at bounding box center [791, 150] width 73 height 28
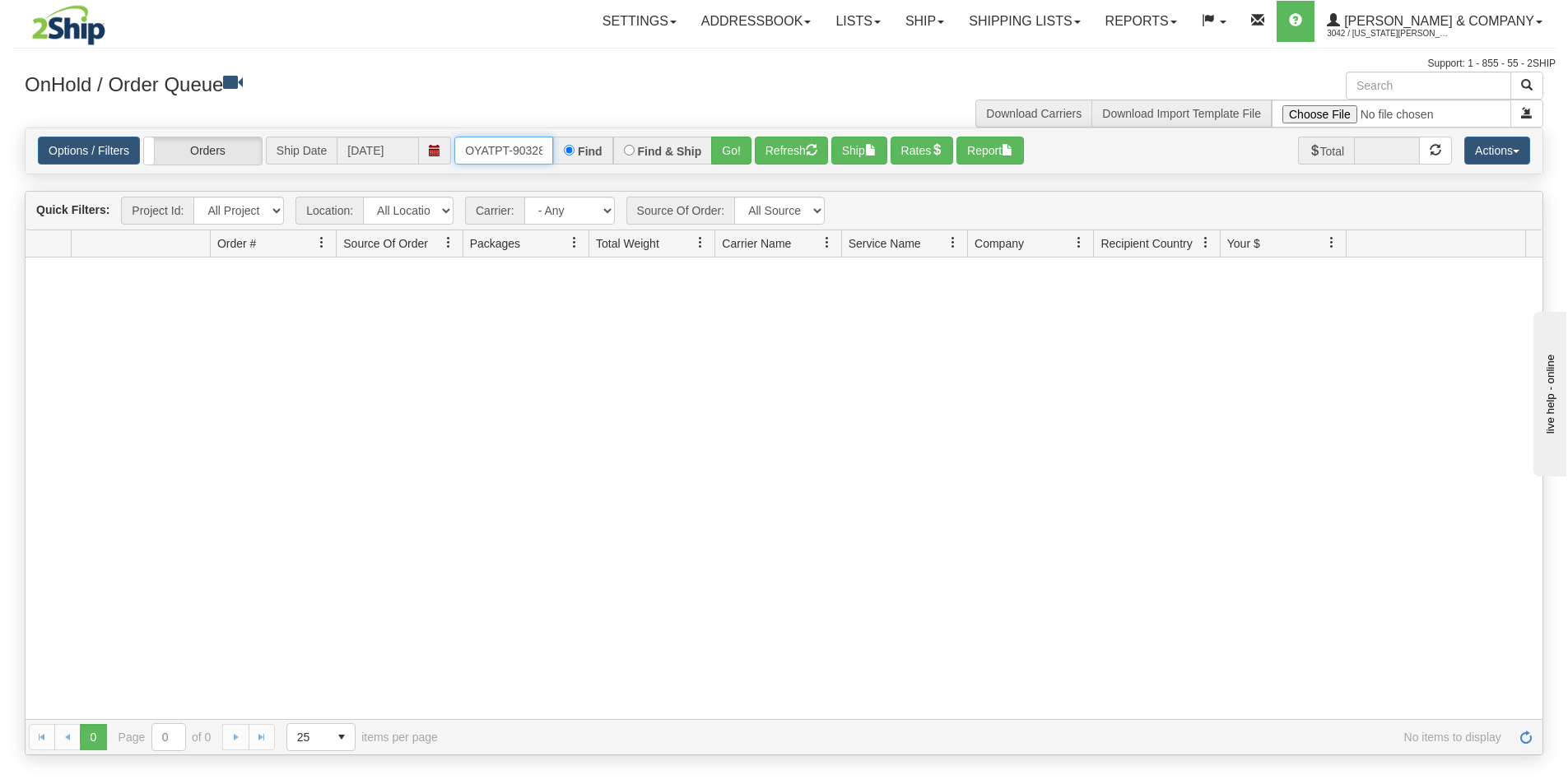
scroll to position [0, 9]
drag, startPoint x: 464, startPoint y: 148, endPoint x: 558, endPoint y: 165, distance: 95.5
click at [558, 165] on div "Options / Filters Group Shipments Orders Ship Date 08/27/2025 OYATPT-903285 Fin…" at bounding box center [784, 151] width 1517 height 45
click at [731, 159] on button "Go!" at bounding box center [731, 150] width 40 height 28
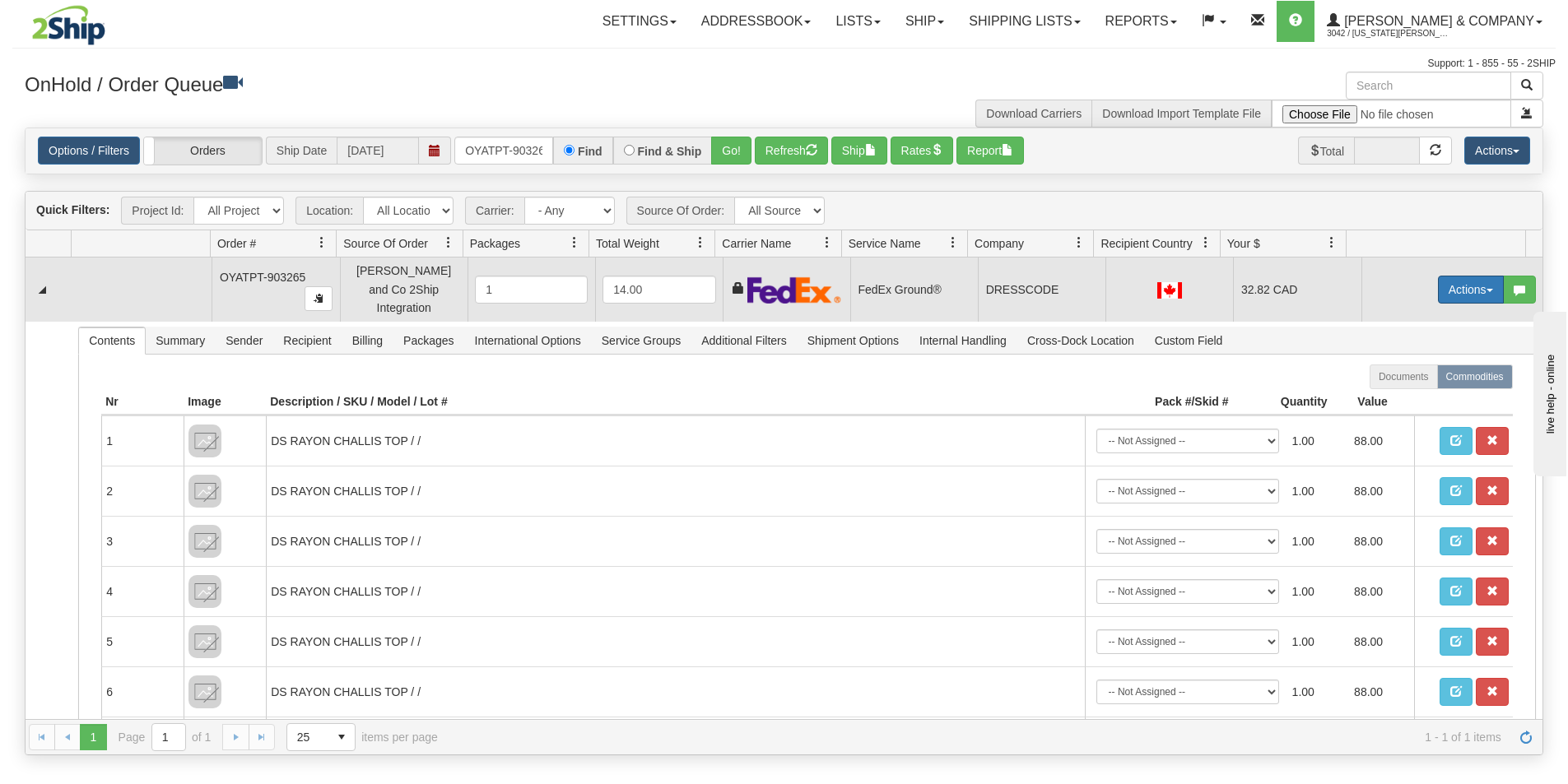
click at [1457, 288] on button "Actions" at bounding box center [1470, 289] width 66 height 28
click at [1396, 379] on span "Ship" at bounding box center [1405, 385] width 35 height 13
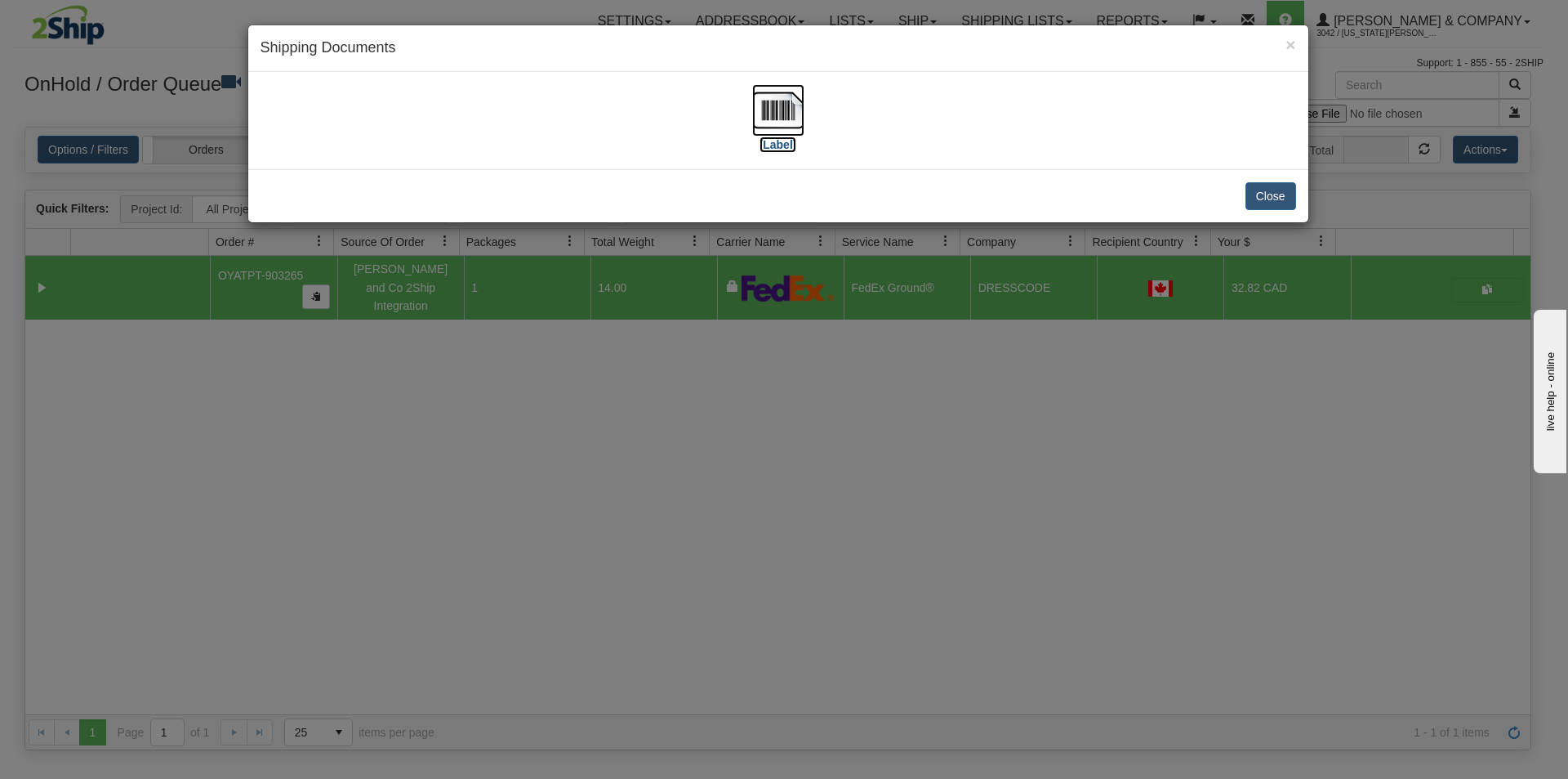
click at [791, 100] on img at bounding box center [779, 110] width 53 height 53
click at [979, 489] on div "× Shipping Documents [Label] Close" at bounding box center [784, 389] width 1568 height 779
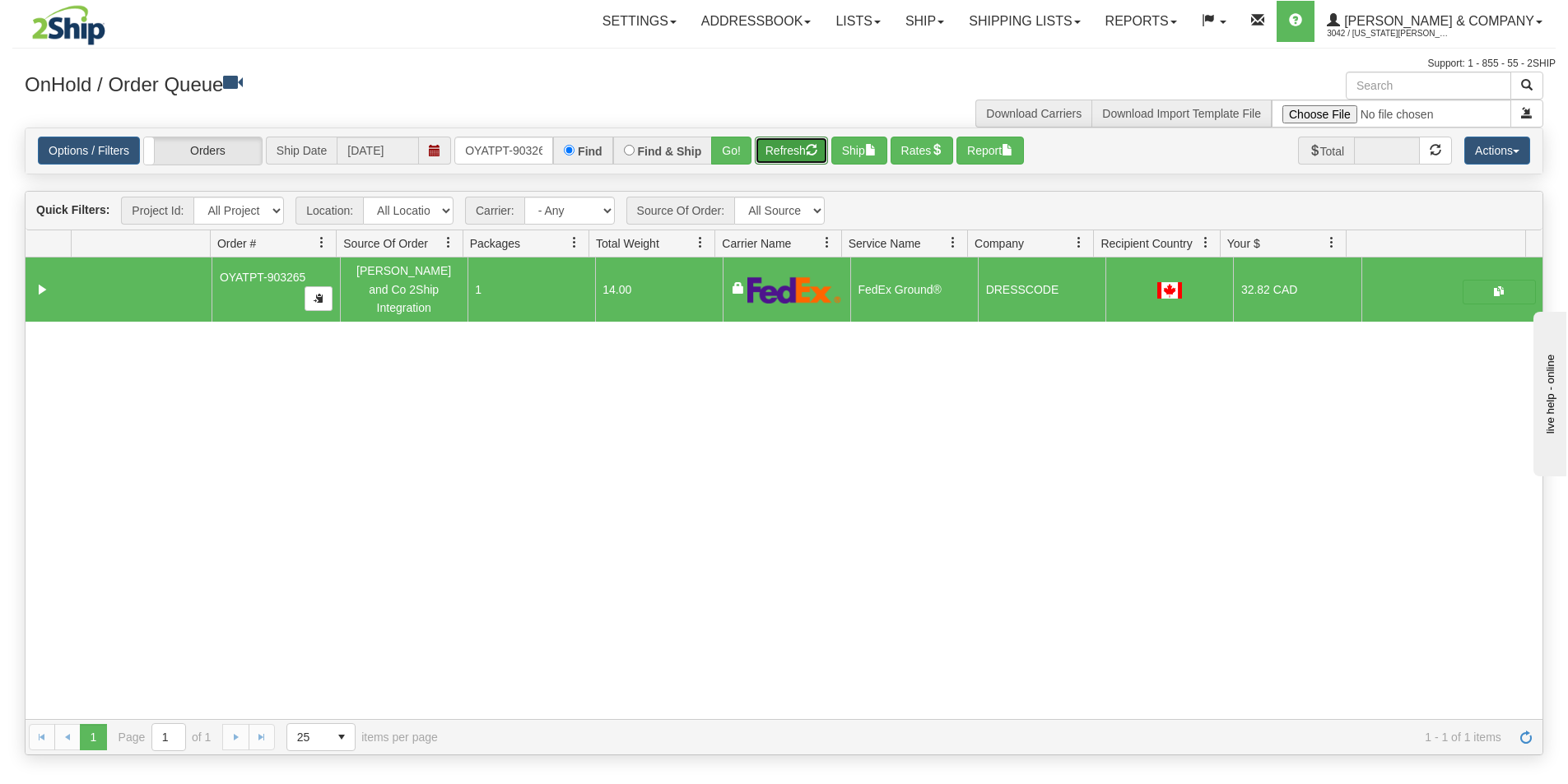
click at [778, 152] on button "Refresh" at bounding box center [791, 150] width 73 height 28
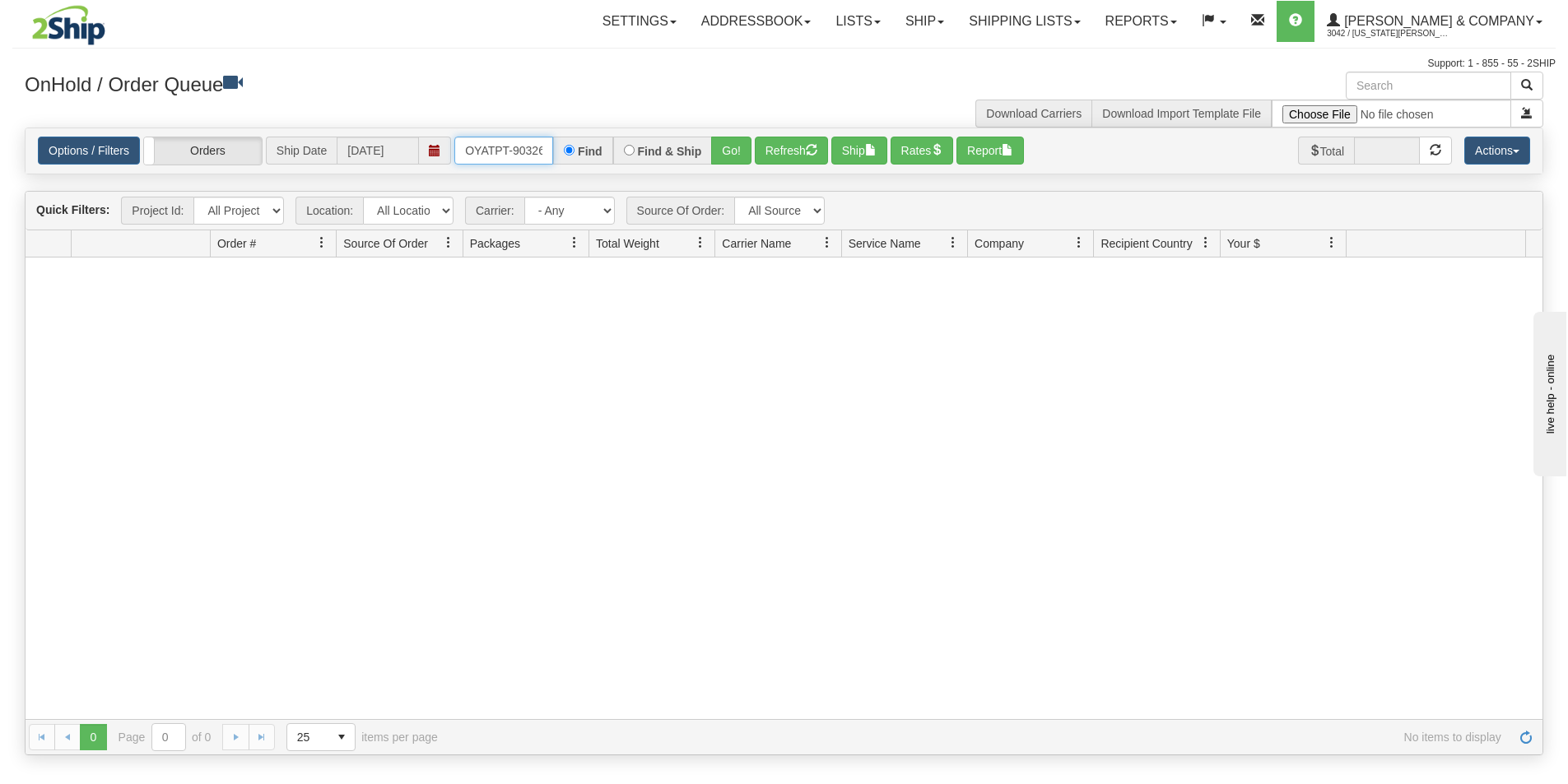
scroll to position [0, 9]
drag, startPoint x: 464, startPoint y: 143, endPoint x: 565, endPoint y: 148, distance: 101.1
click at [565, 148] on div "OYATPT-903265 Find Find & Ship Go!" at bounding box center [602, 150] width 297 height 28
type input "OYATPT-903292"
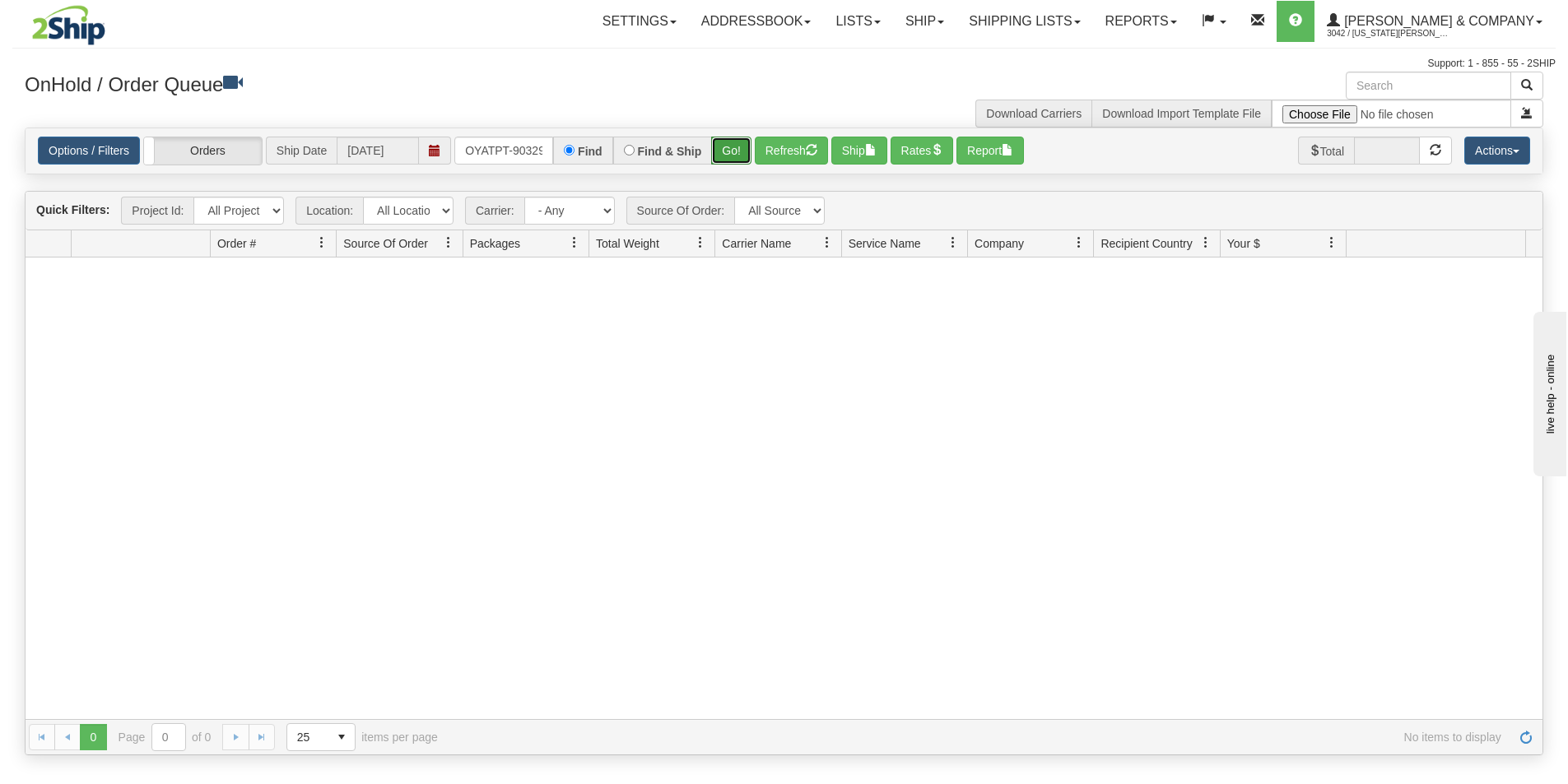
click at [725, 155] on button "Go!" at bounding box center [731, 150] width 40 height 28
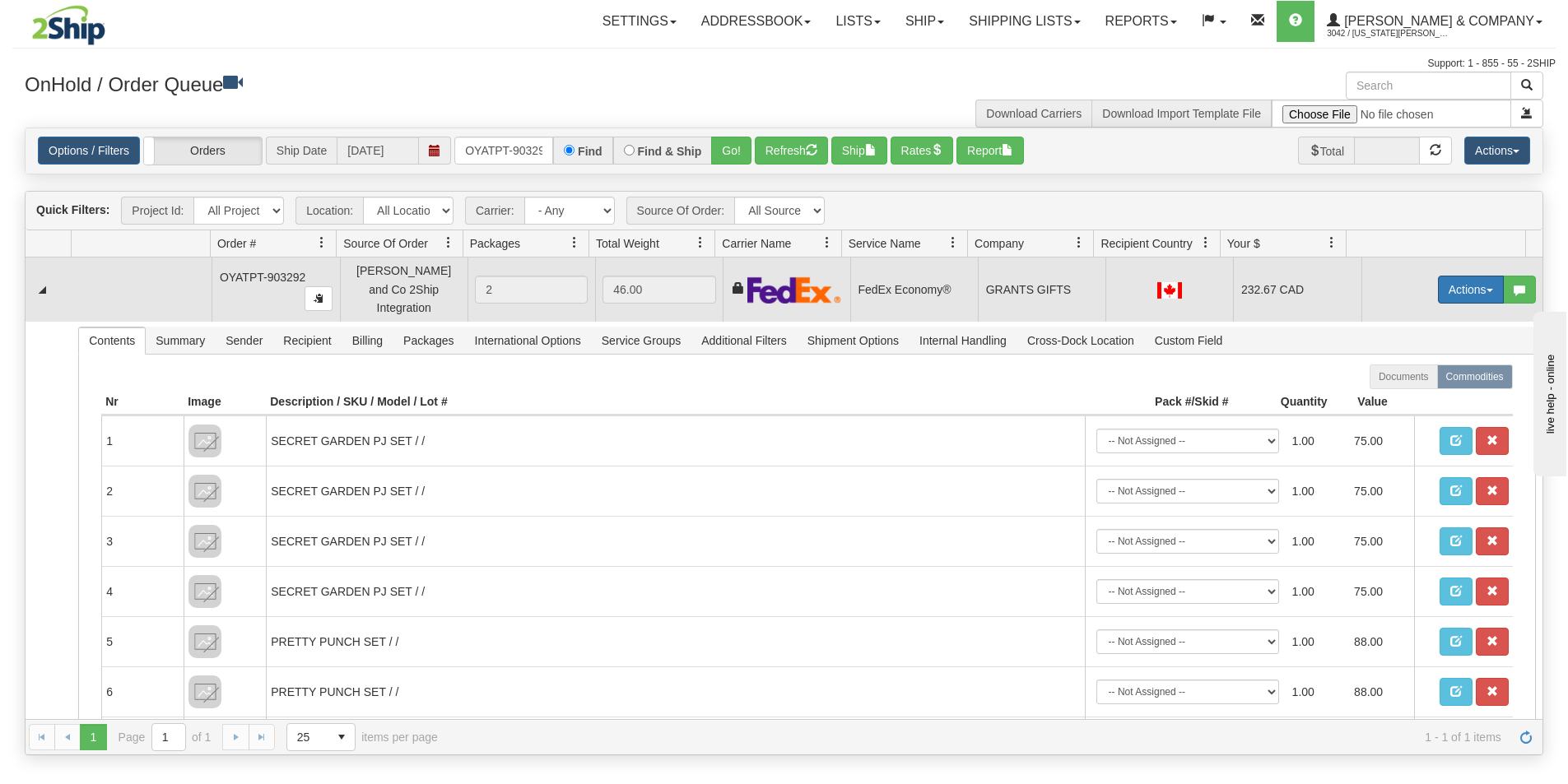
click at [1442, 282] on button "Actions" at bounding box center [1470, 289] width 66 height 28
click at [1402, 378] on span "Ship" at bounding box center [1405, 385] width 35 height 13
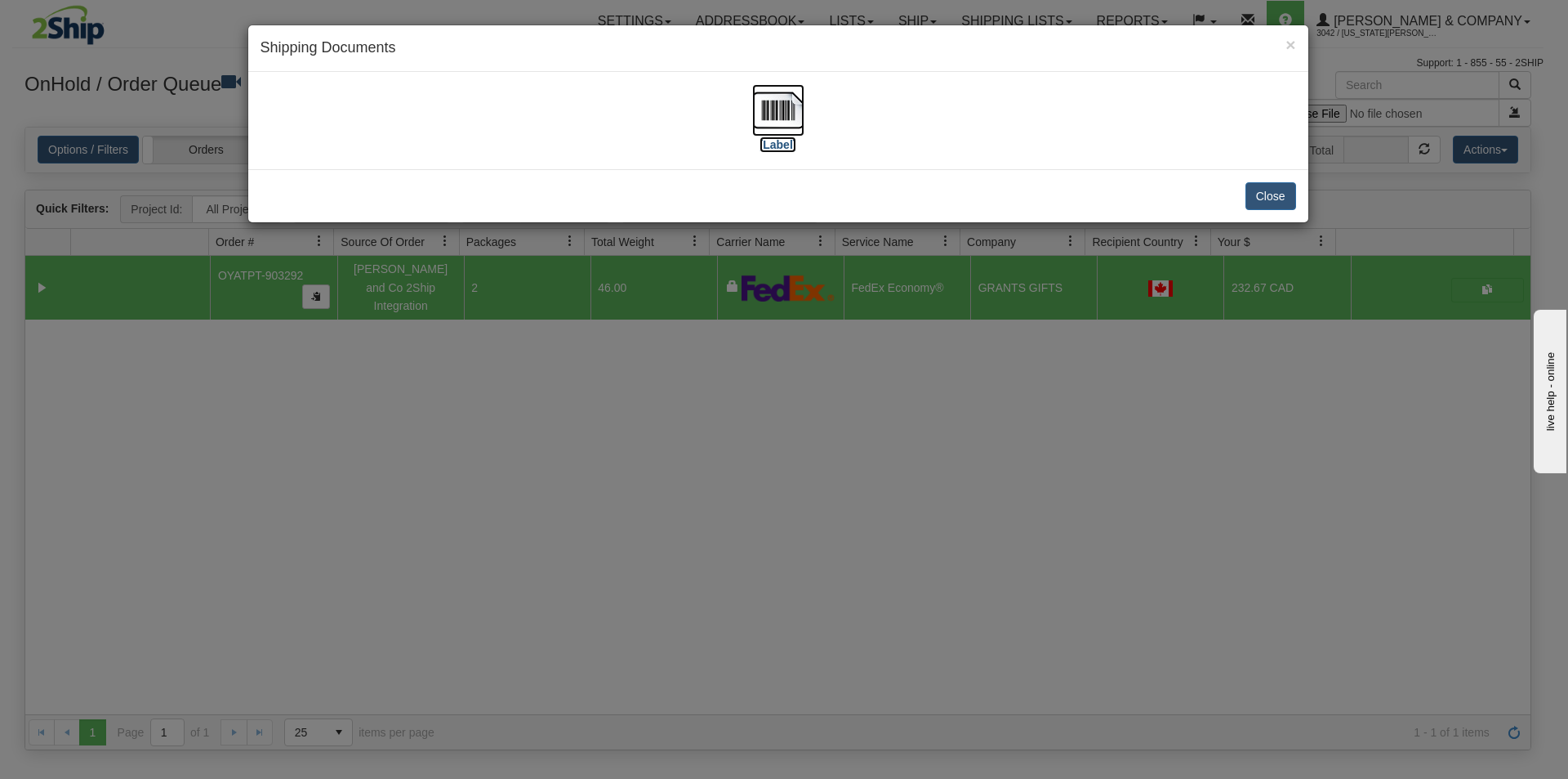
click at [772, 113] on img at bounding box center [779, 110] width 53 height 53
click at [1014, 471] on div "× Shipping Documents [Label] Close" at bounding box center [784, 389] width 1568 height 779
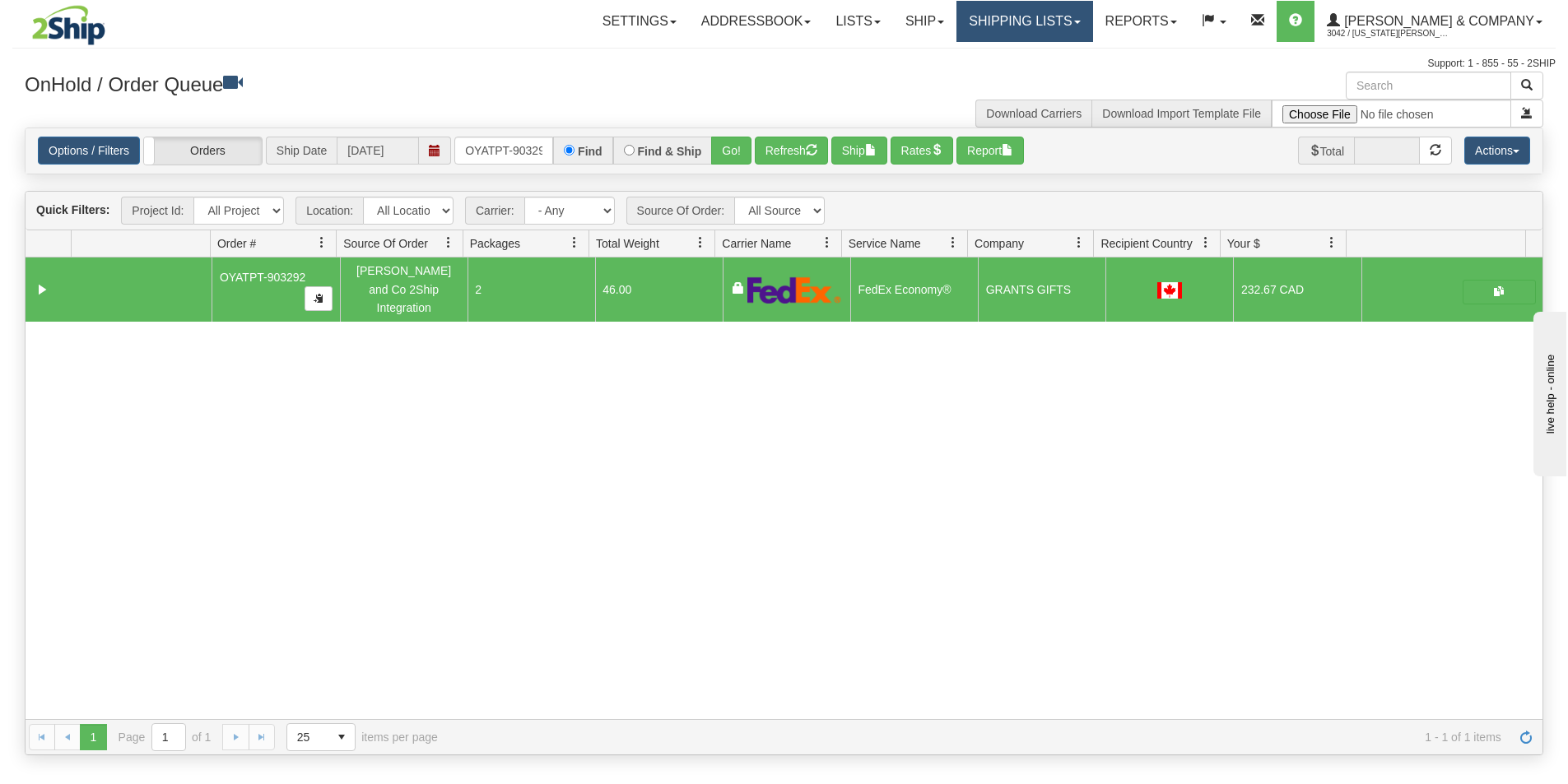
click at [1088, 24] on link "Shipping lists" at bounding box center [1024, 21] width 136 height 41
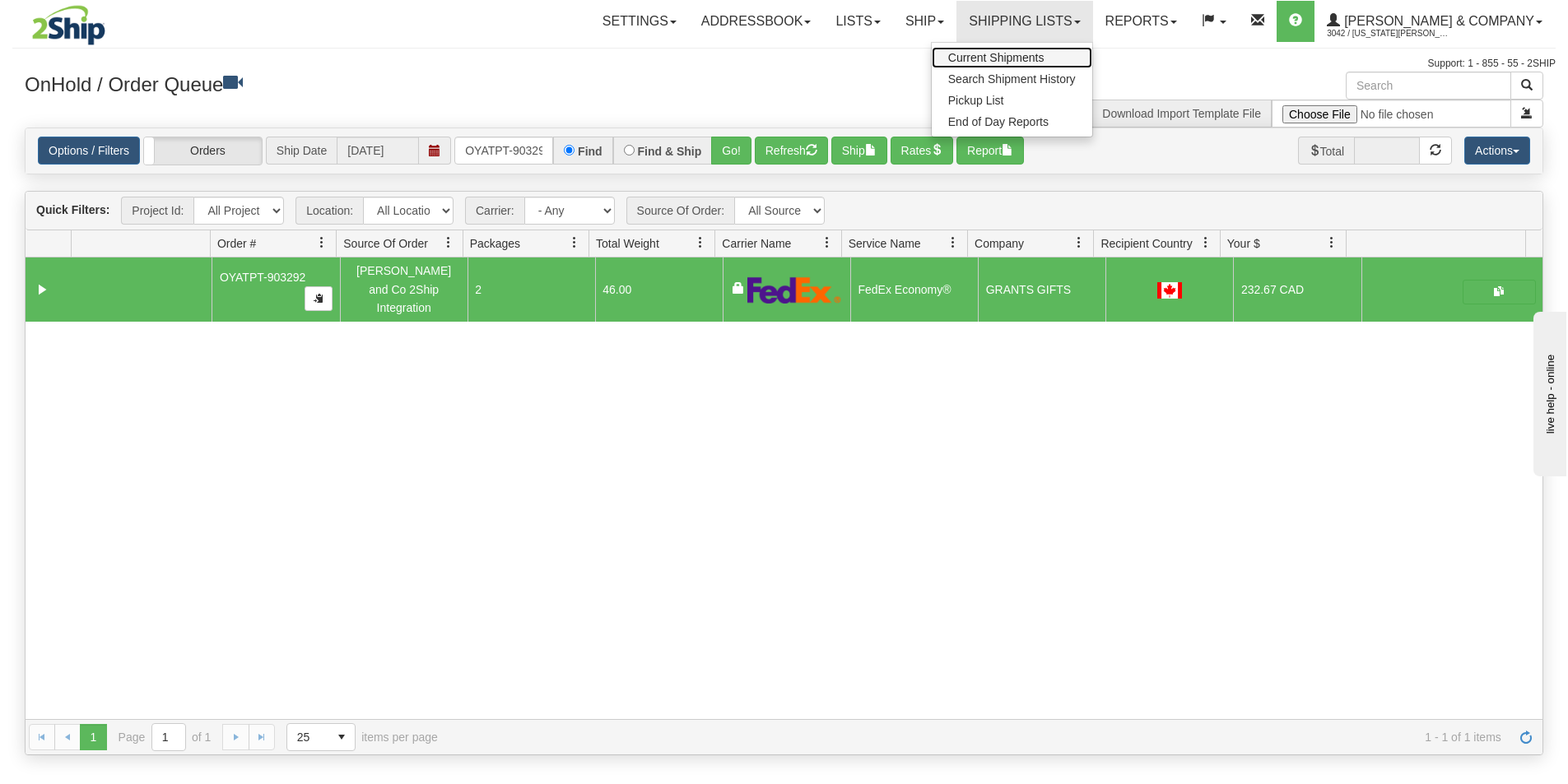
click at [1045, 51] on span "Current Shipments" at bounding box center [996, 58] width 96 height 13
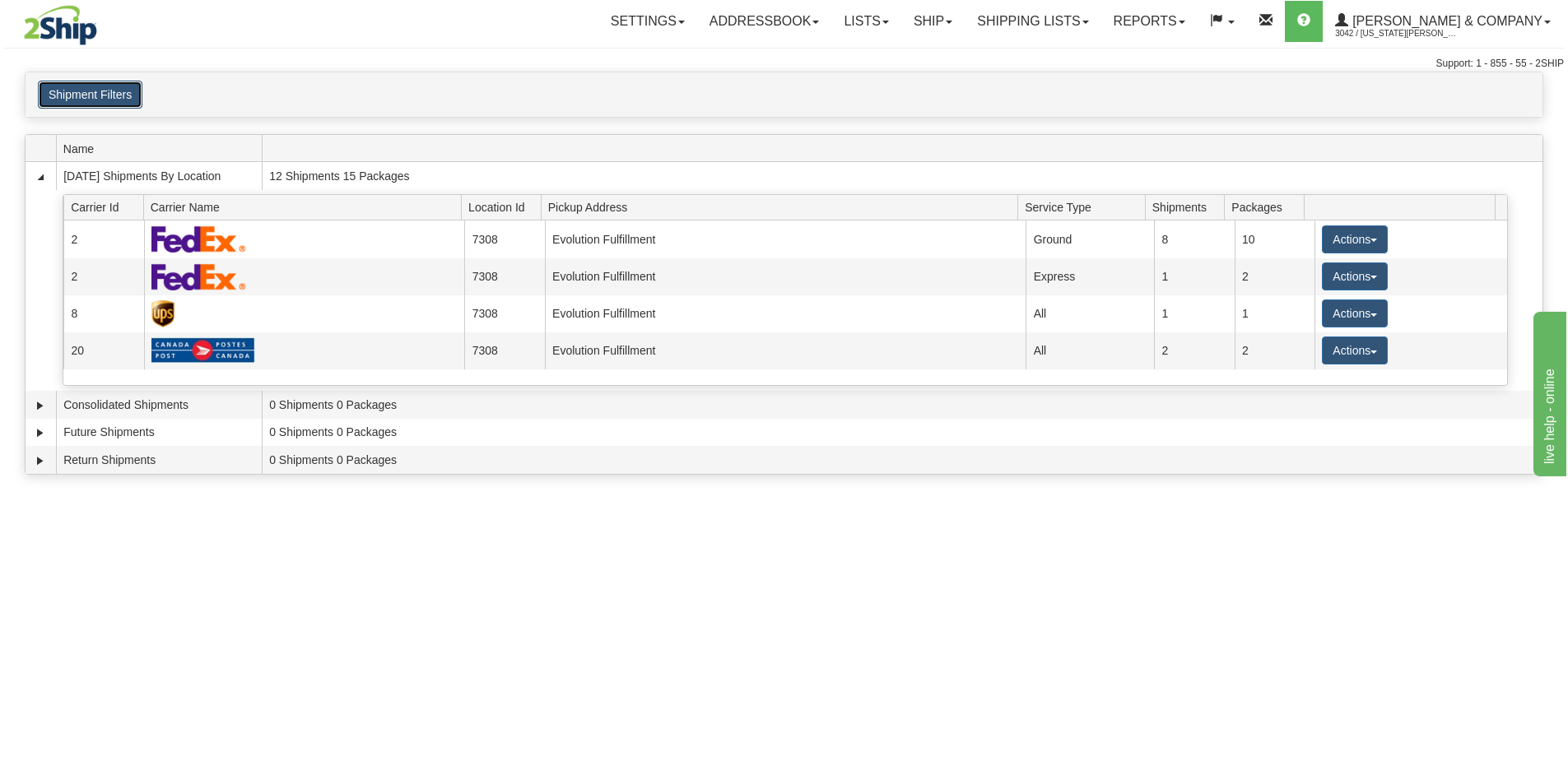
click at [83, 104] on button "Shipment Filters" at bounding box center [90, 94] width 104 height 28
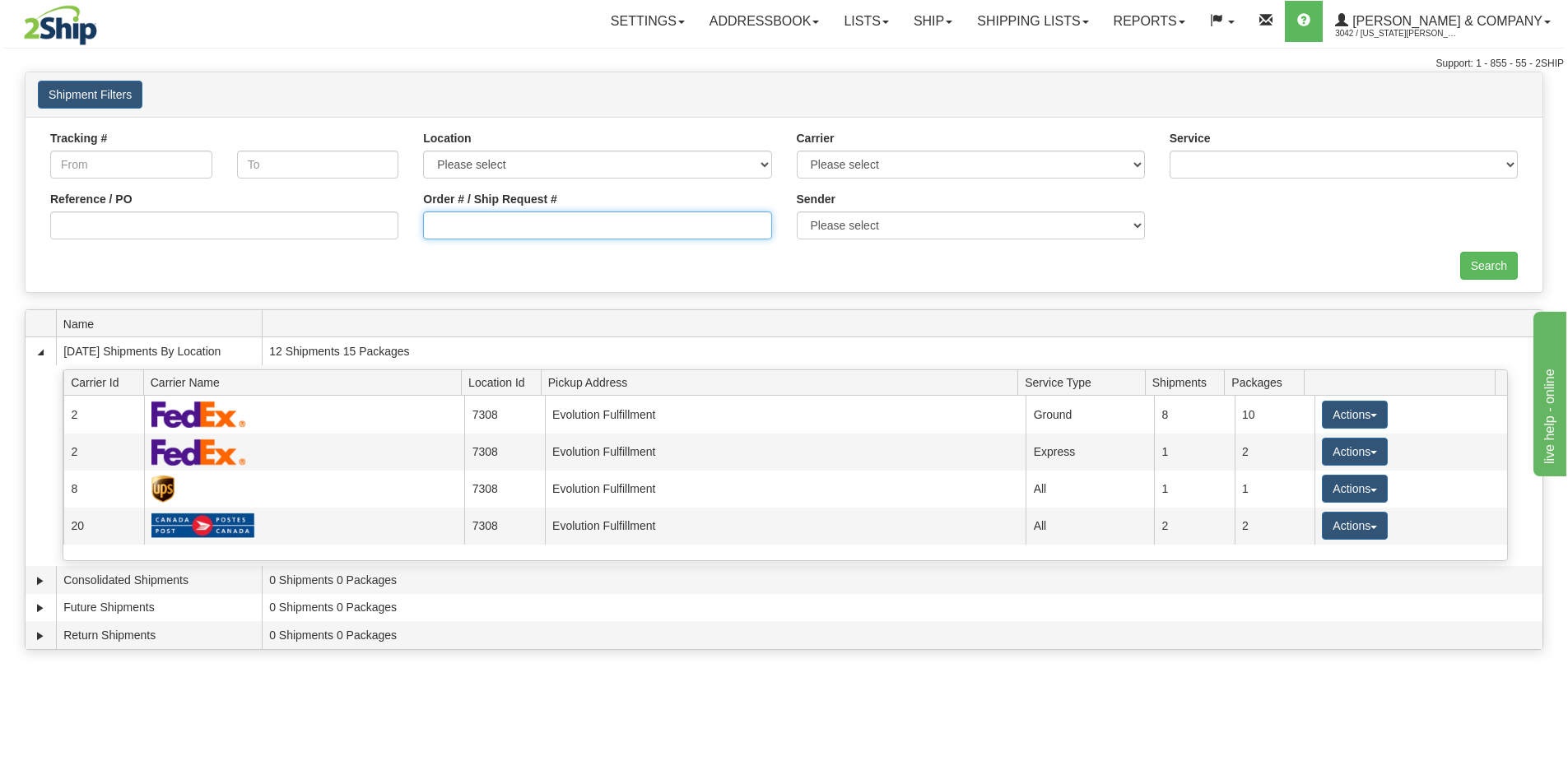
click at [519, 221] on input "Order # / Ship Request #" at bounding box center [597, 225] width 348 height 28
type input "OYATPT-903292"
click at [1470, 260] on input "Search" at bounding box center [1489, 265] width 57 height 28
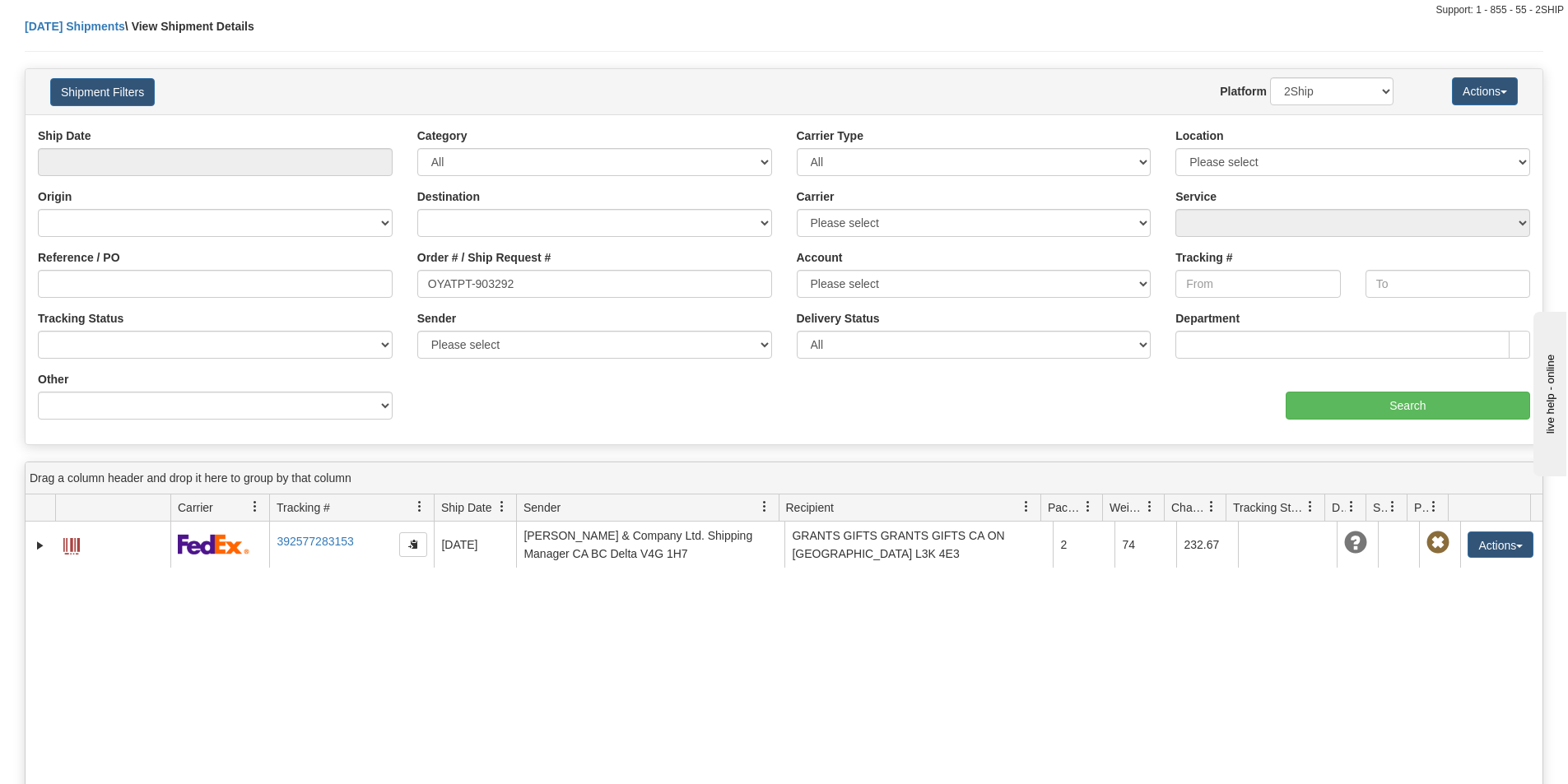
scroll to position [83, 0]
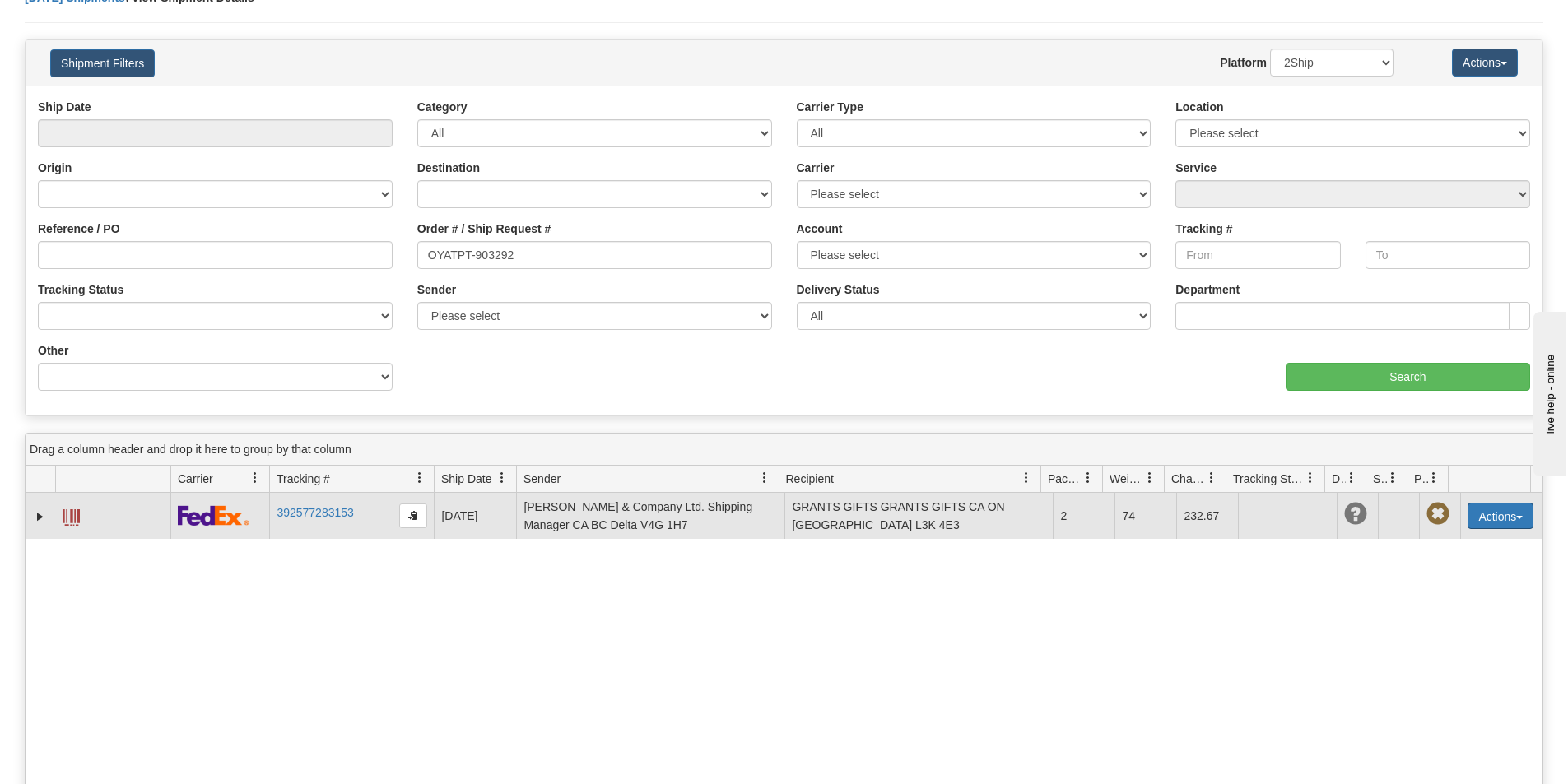
click at [1485, 518] on button "Actions" at bounding box center [1501, 515] width 66 height 26
click at [1459, 611] on link "Delete" at bounding box center [1466, 610] width 131 height 21
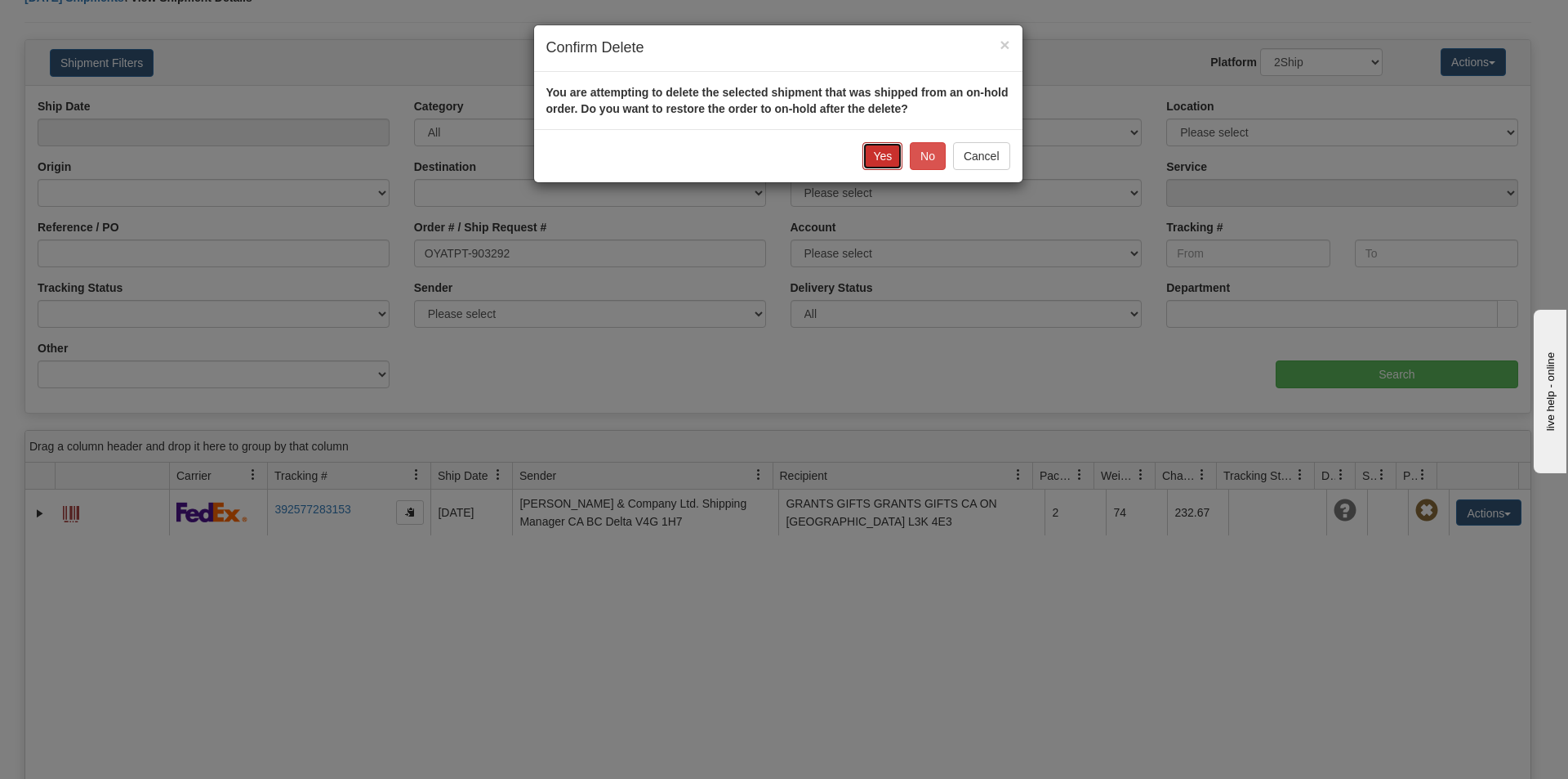
click at [886, 156] on button "Yes" at bounding box center [882, 156] width 40 height 28
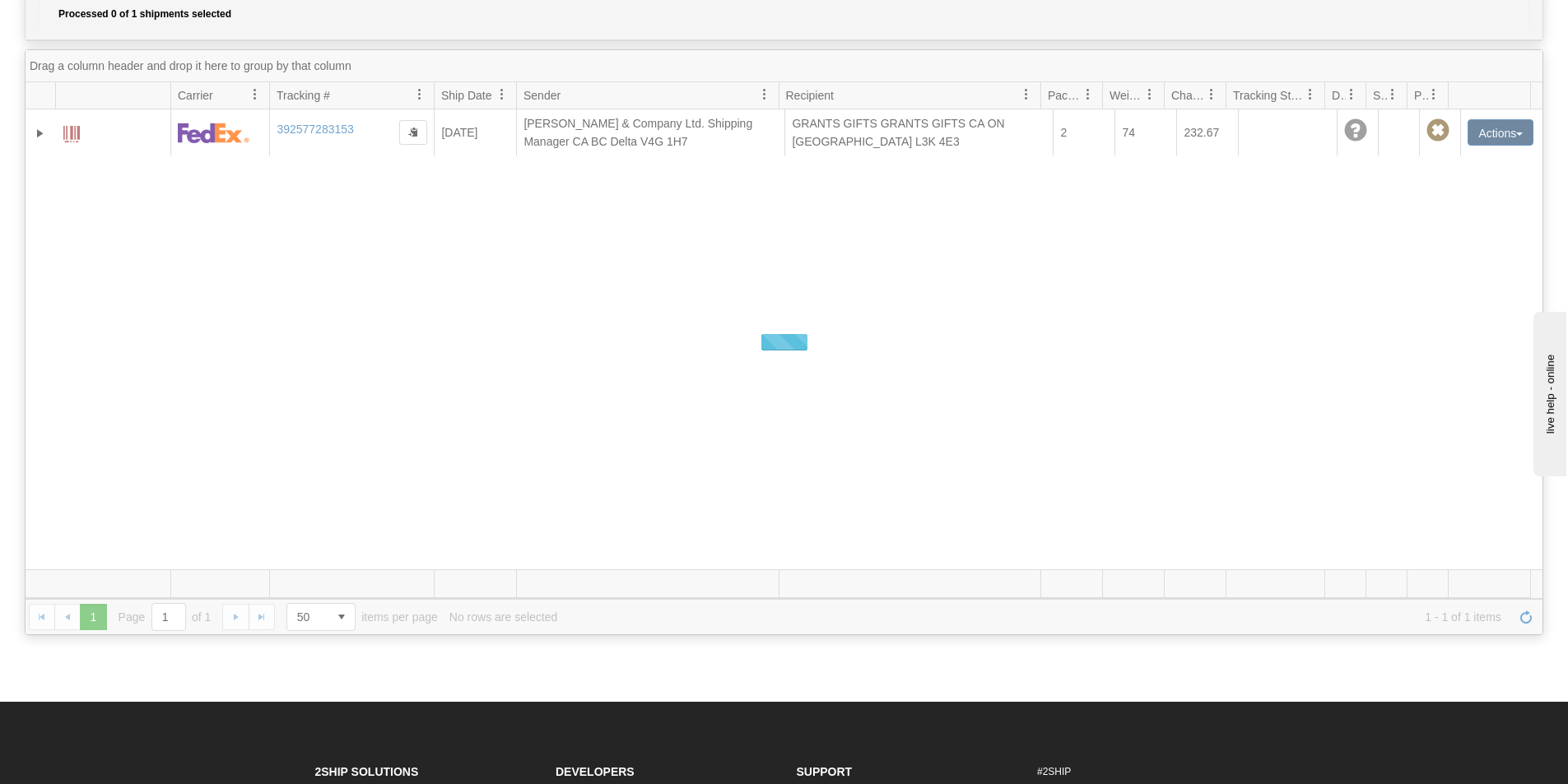
scroll to position [0, 0]
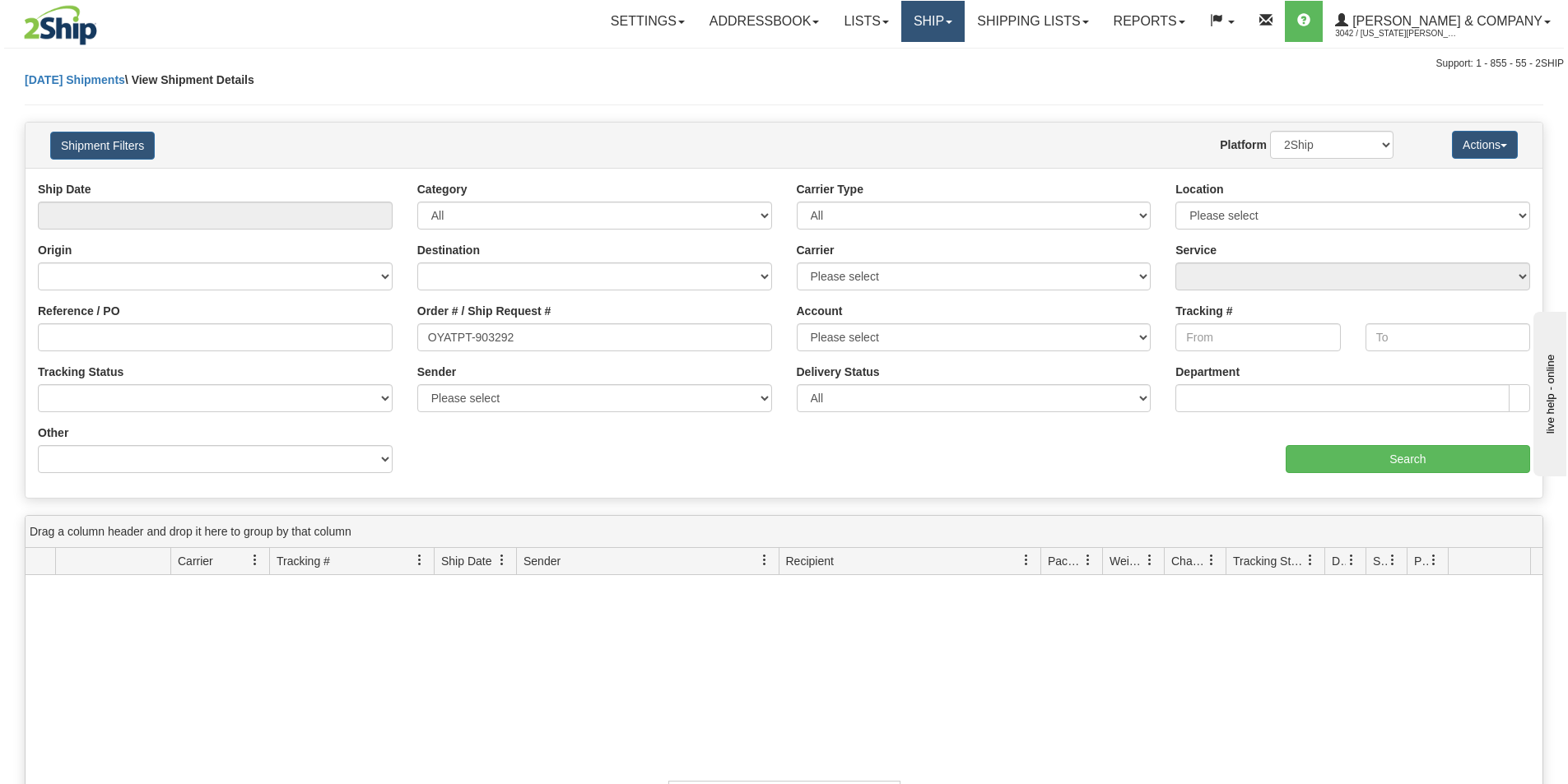
click at [965, 28] on link "Ship" at bounding box center [933, 21] width 63 height 41
click at [947, 74] on span "OnHold / Order Queue" at bounding box center [890, 79] width 116 height 13
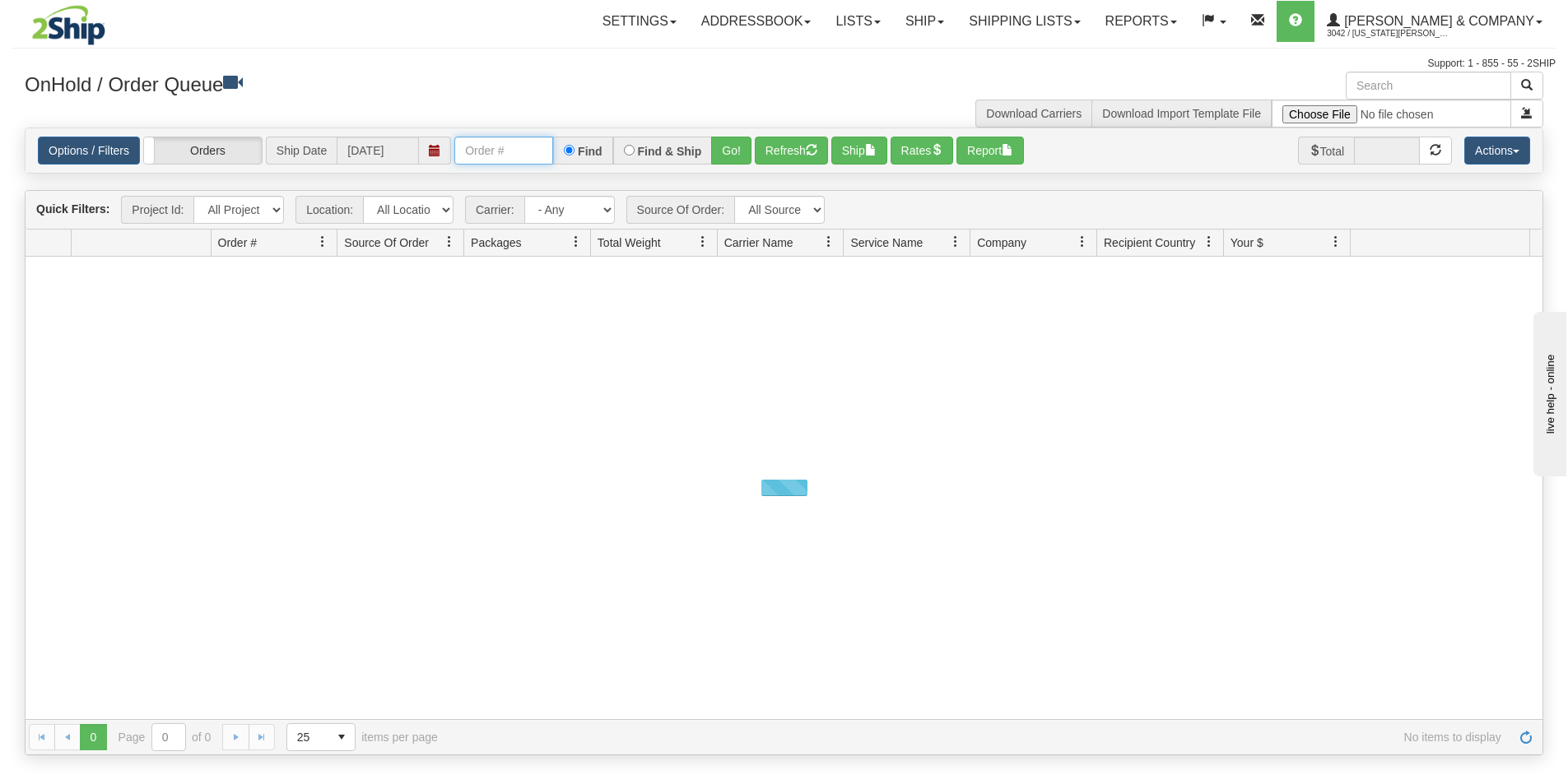
click at [480, 156] on input "text" at bounding box center [503, 150] width 99 height 28
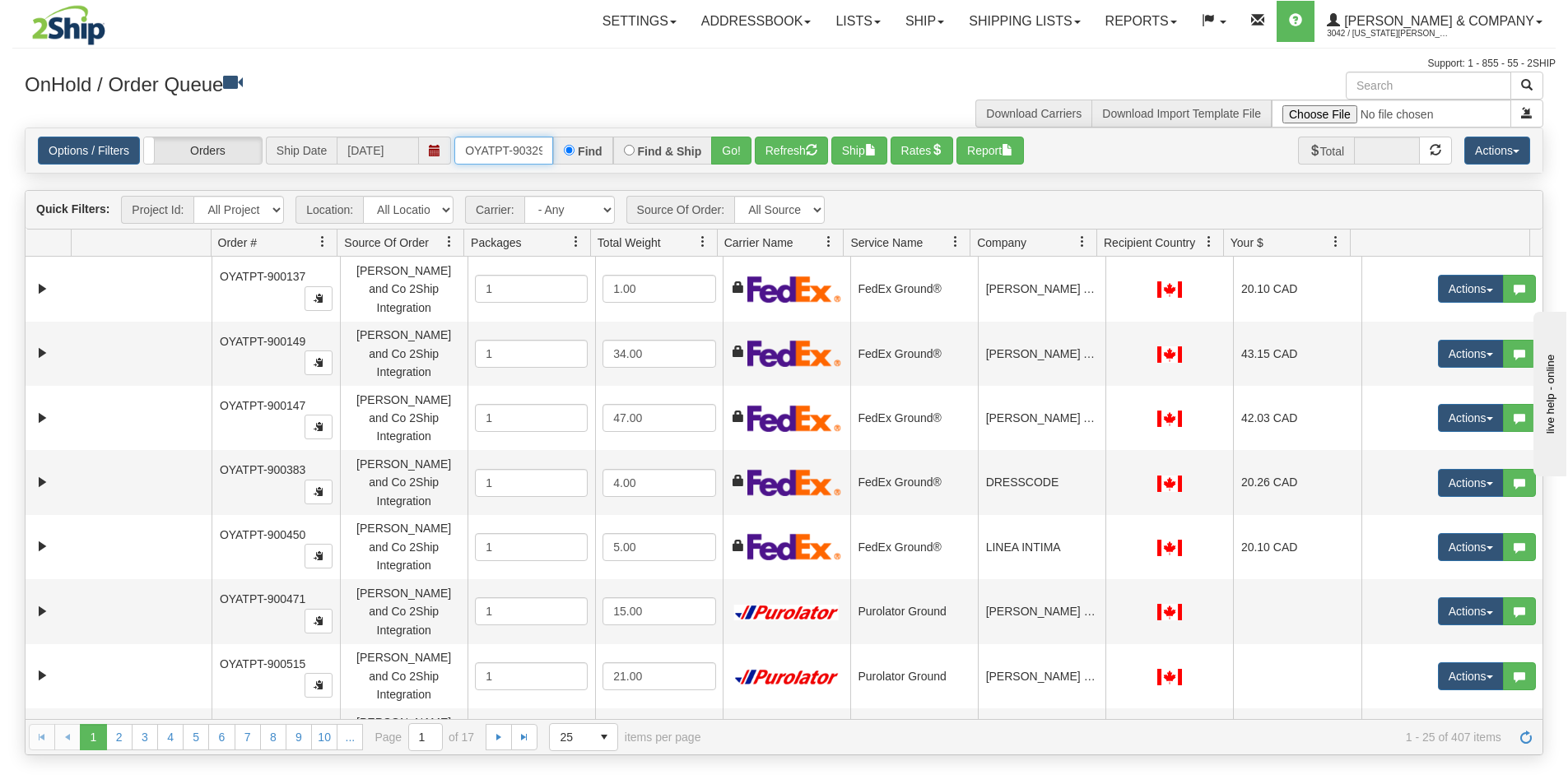
type input "OYATPT-903292"
click at [732, 157] on button "Go!" at bounding box center [731, 150] width 40 height 28
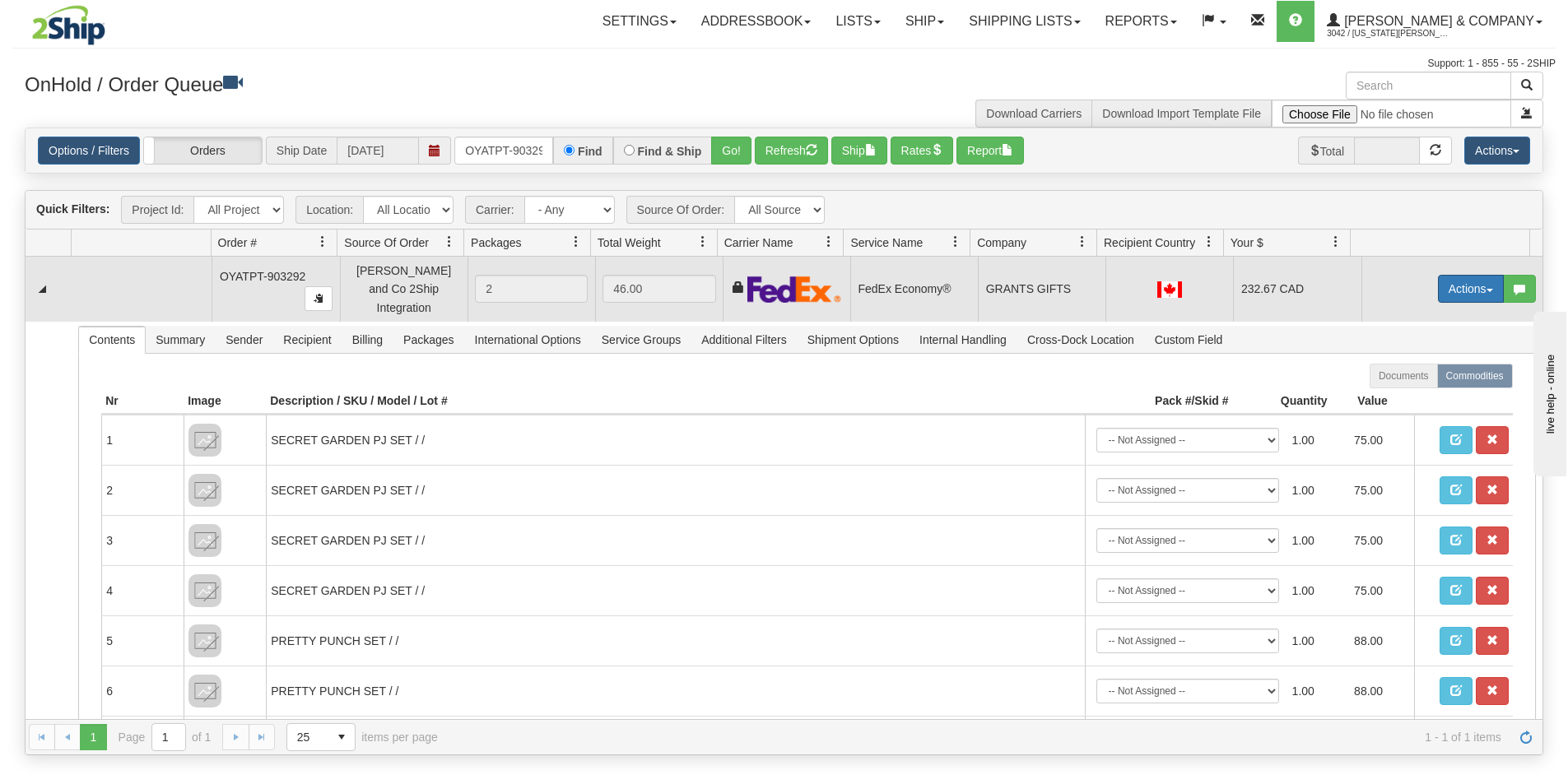
click at [1453, 283] on button "Actions" at bounding box center [1470, 288] width 66 height 28
click at [1416, 360] on span "Rate All Services" at bounding box center [1437, 363] width 99 height 13
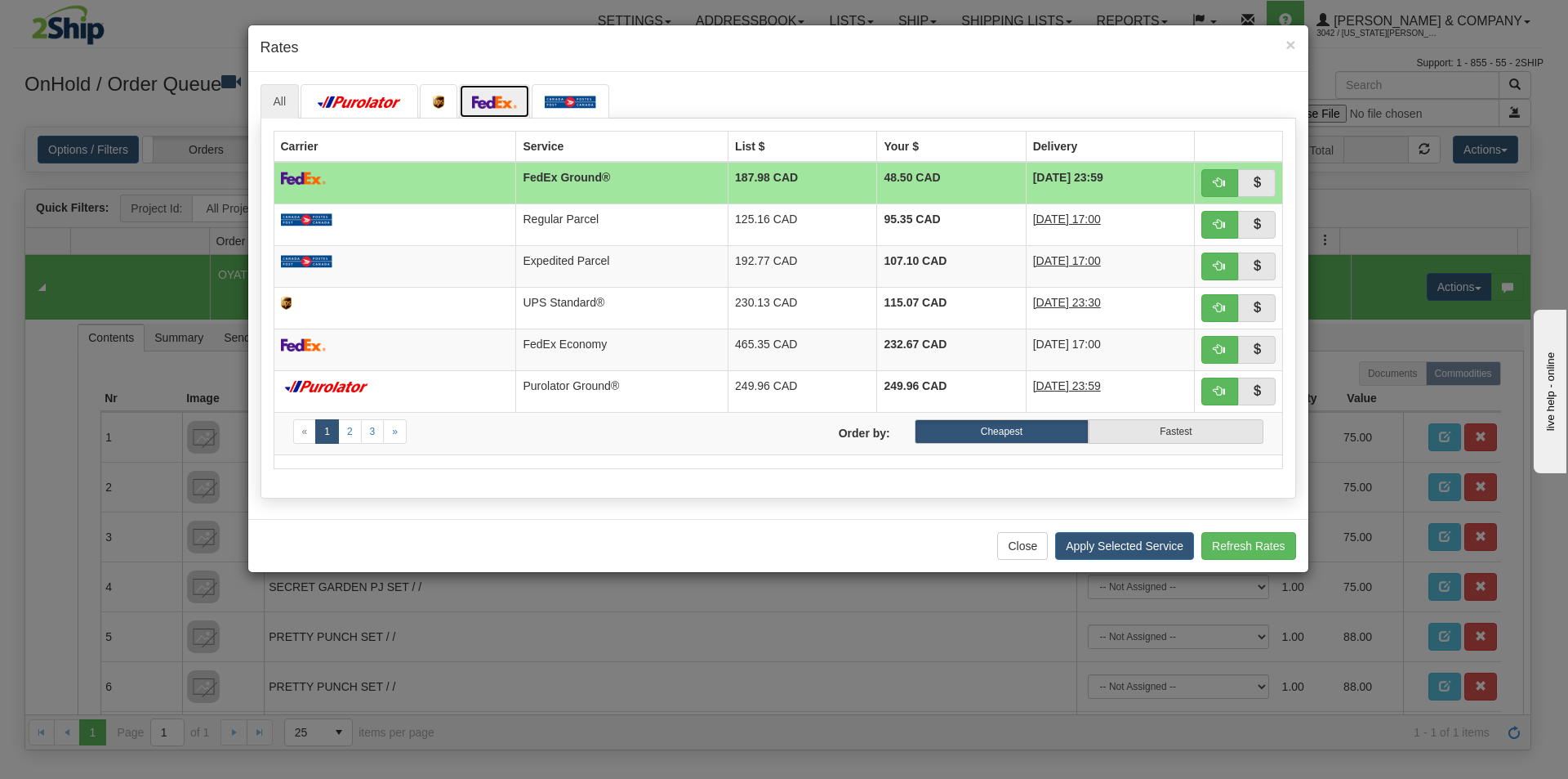
click at [483, 89] on link at bounding box center [495, 101] width 72 height 34
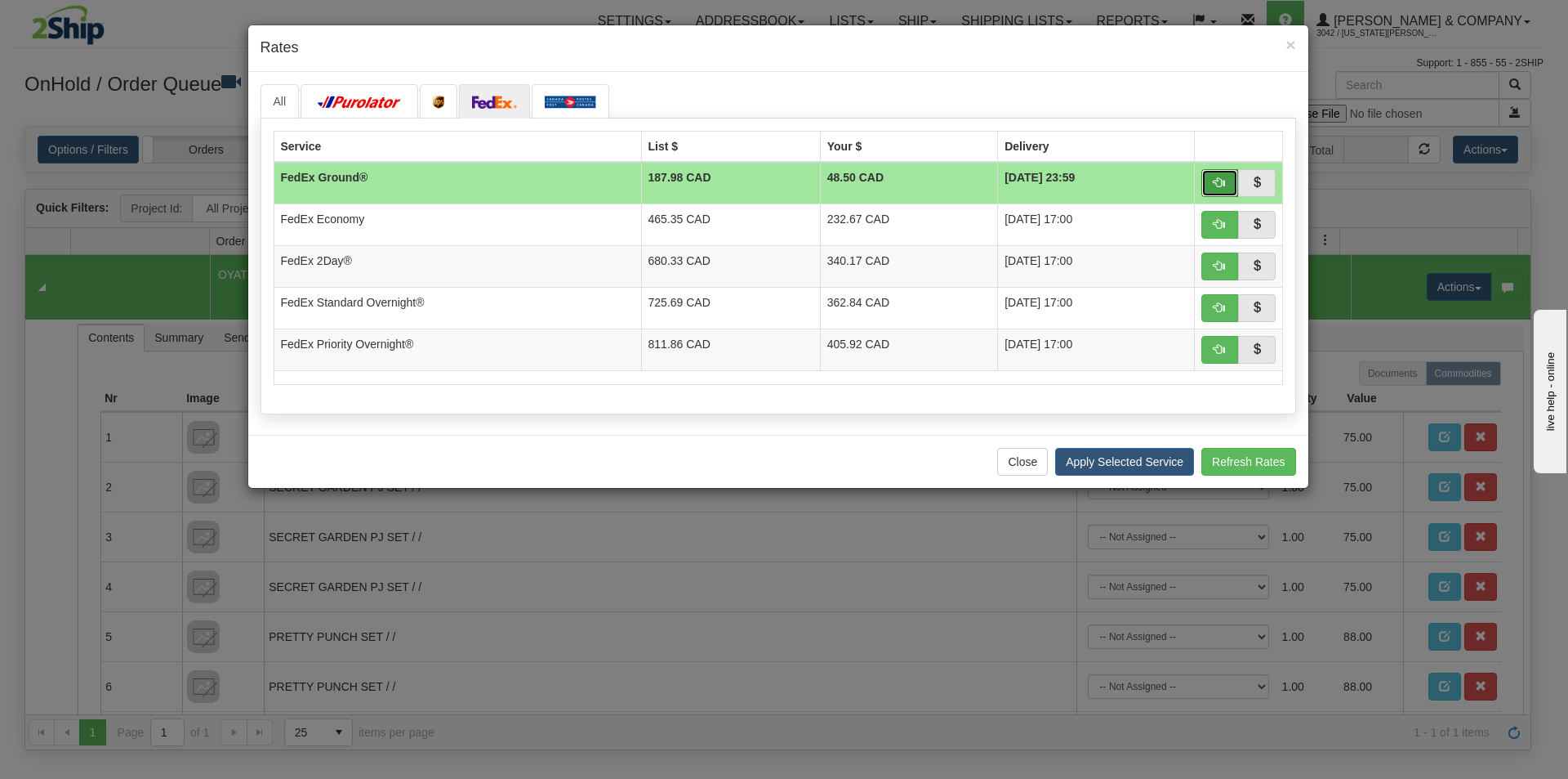
click at [1217, 182] on span "button" at bounding box center [1219, 182] width 12 height 12
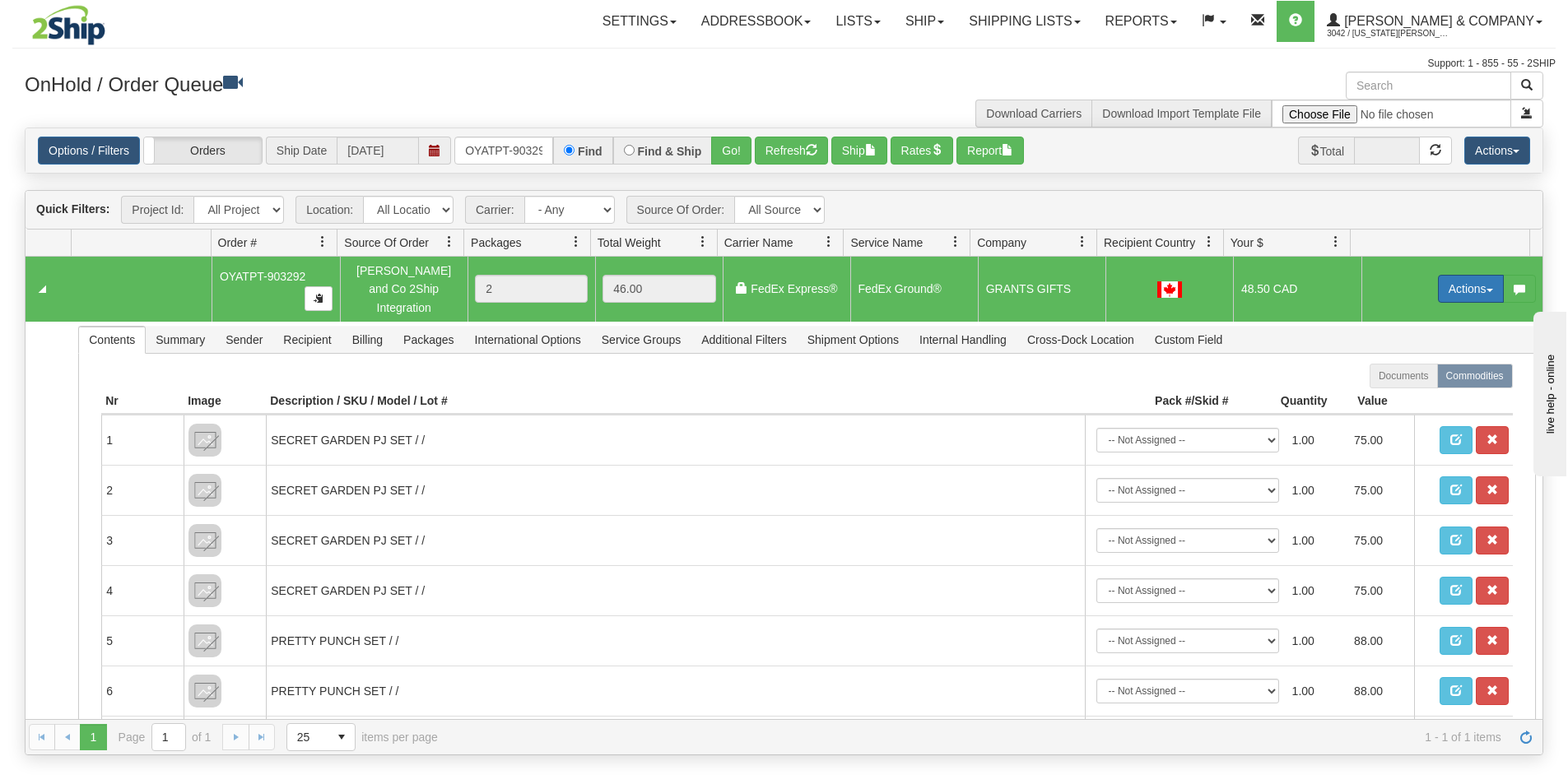
click at [1447, 278] on button "Actions" at bounding box center [1470, 288] width 66 height 28
click at [1399, 377] on span "Ship" at bounding box center [1405, 384] width 35 height 13
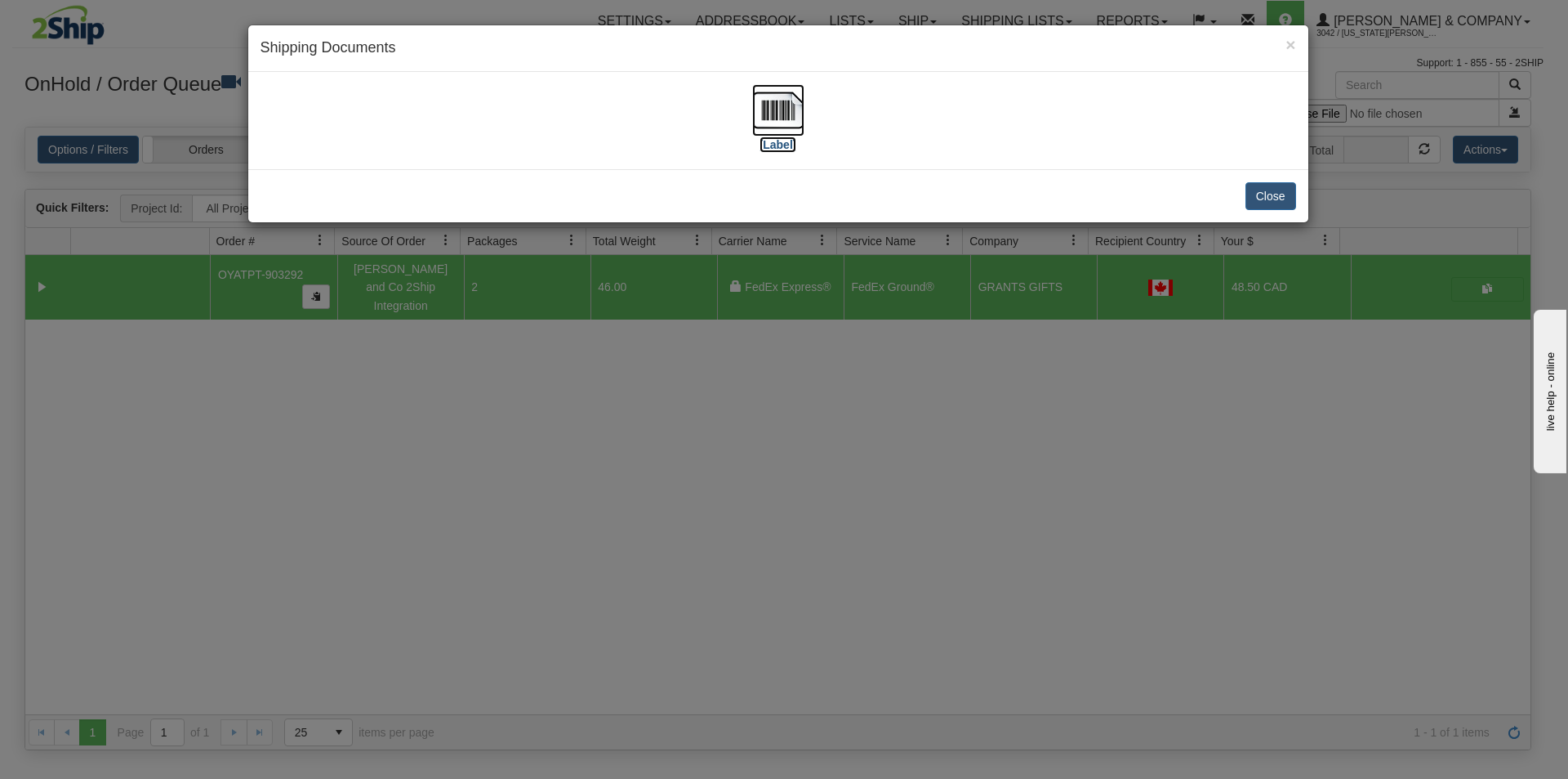
click at [776, 123] on img at bounding box center [779, 110] width 53 height 53
click at [890, 369] on div "× Shipping Documents [Label] Close" at bounding box center [784, 389] width 1568 height 779
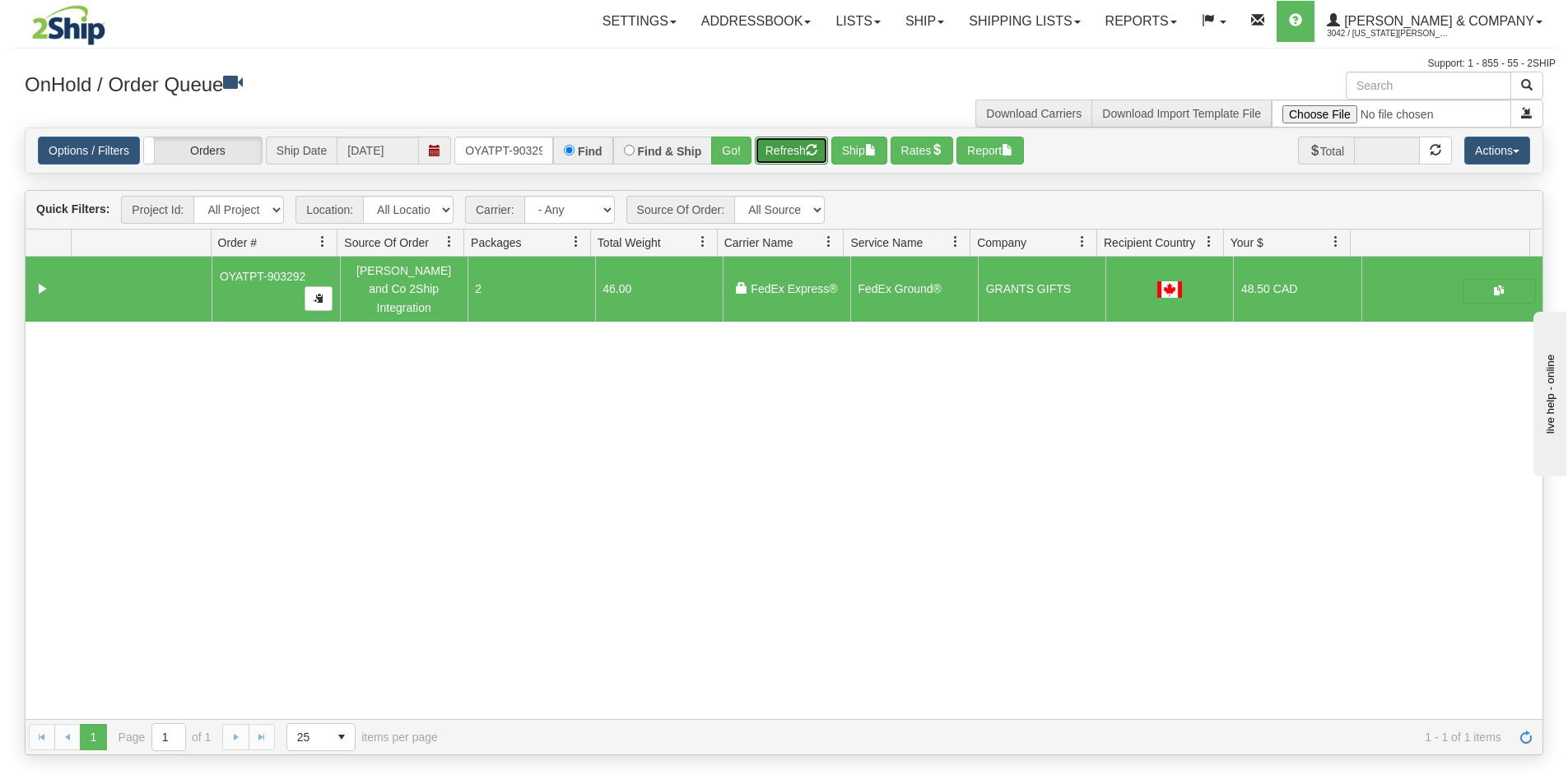
click at [798, 151] on button "Refresh" at bounding box center [791, 150] width 73 height 28
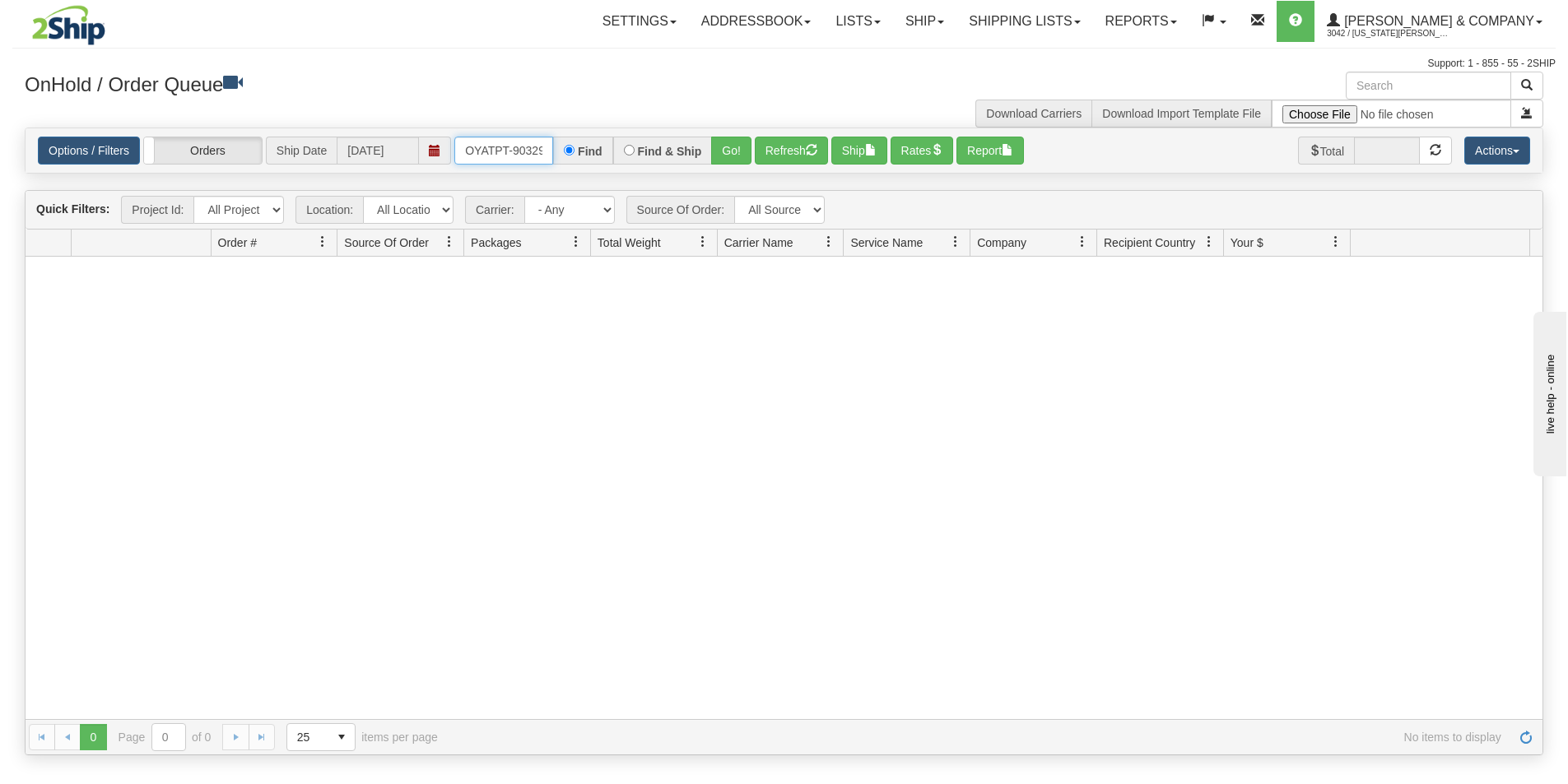
scroll to position [0, 9]
drag, startPoint x: 466, startPoint y: 148, endPoint x: 576, endPoint y: 158, distance: 110.5
click at [576, 158] on div "OYATPT-903292 Find Find & Ship Go!" at bounding box center [602, 150] width 297 height 28
click at [726, 162] on button "Go!" at bounding box center [731, 150] width 40 height 28
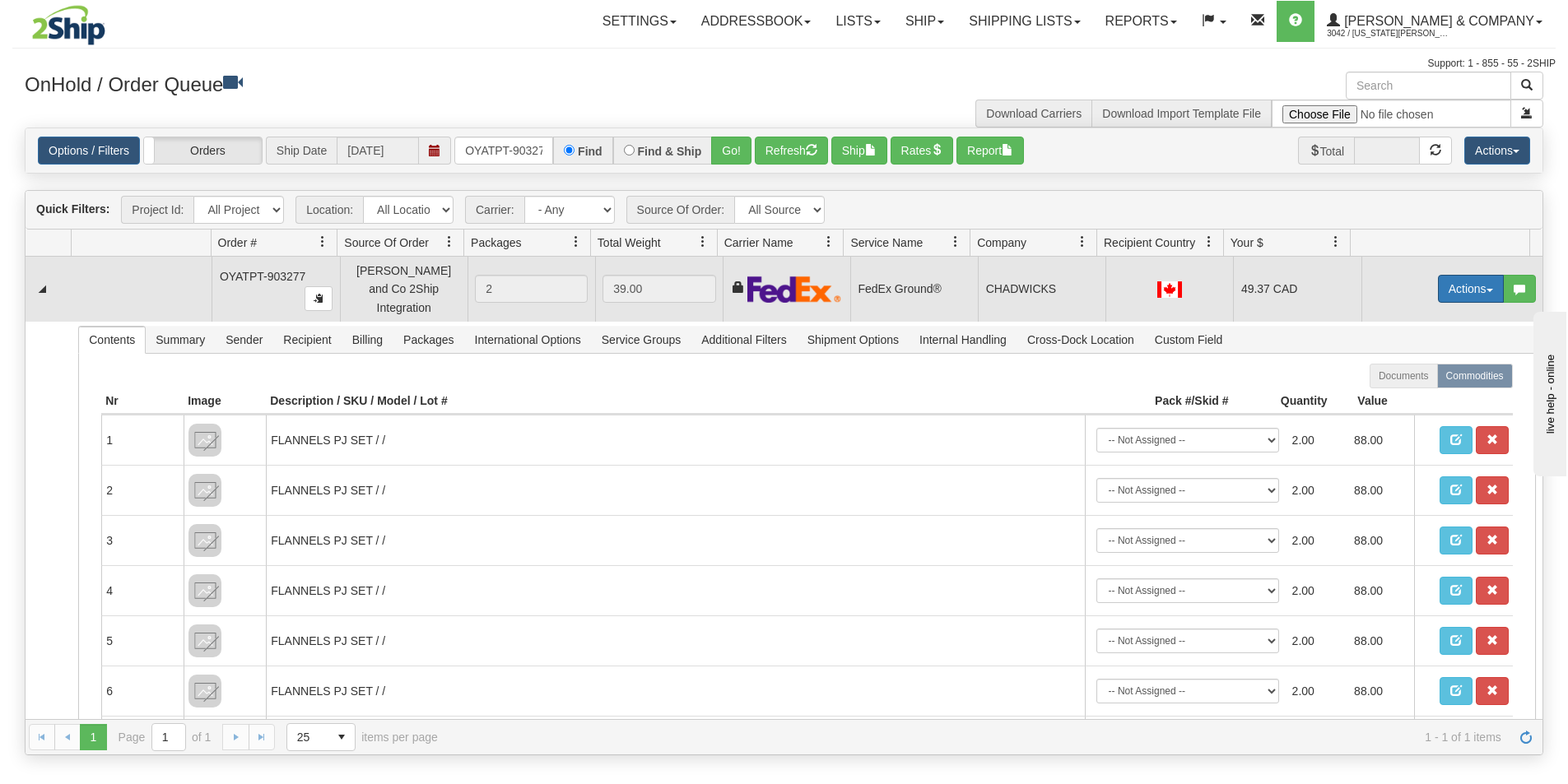
click at [1437, 280] on button "Actions" at bounding box center [1470, 288] width 66 height 28
click at [1396, 379] on span "Ship" at bounding box center [1405, 384] width 35 height 13
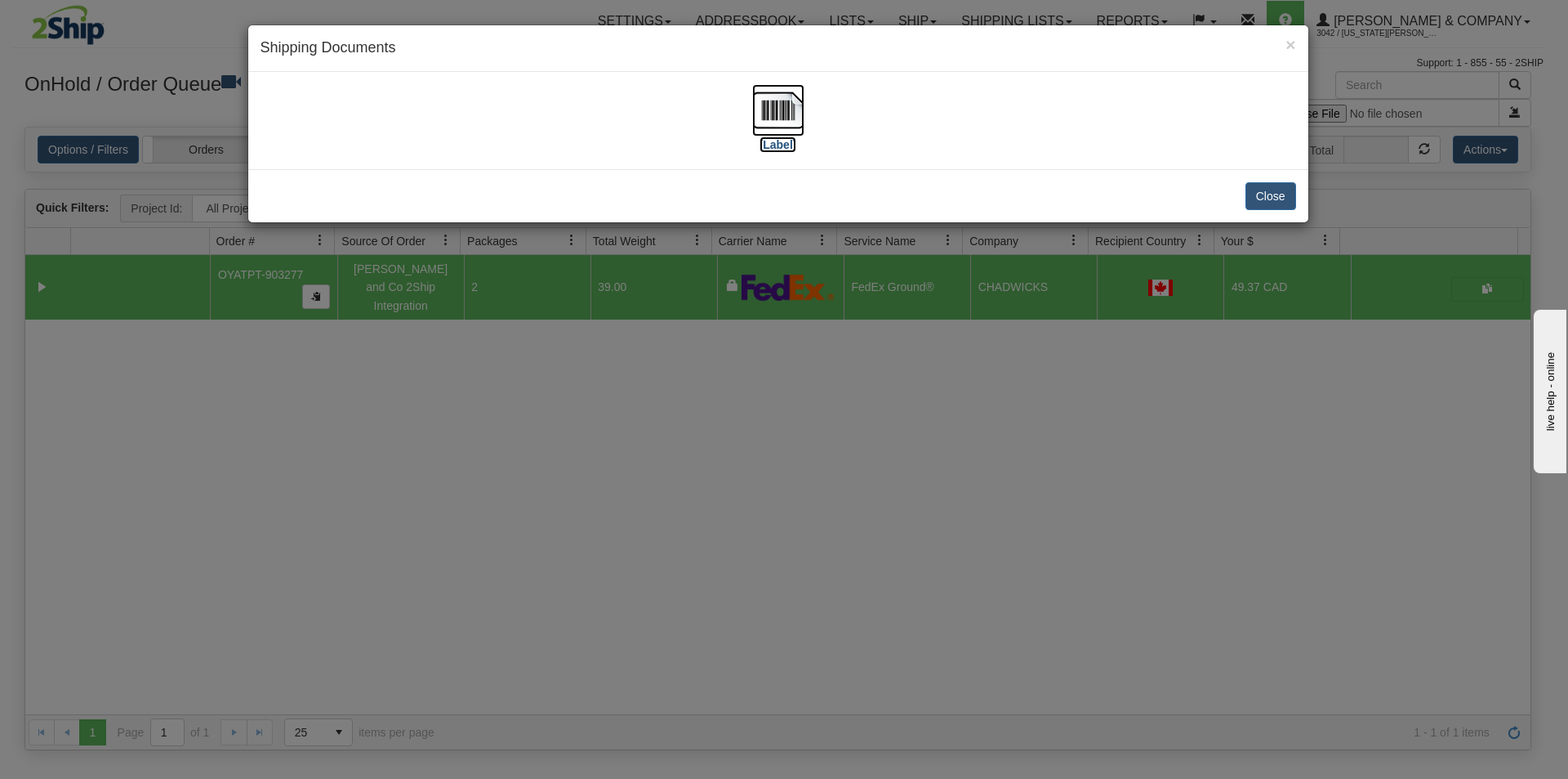
click at [801, 113] on img at bounding box center [779, 110] width 53 height 53
click at [817, 480] on div "× Shipping Documents [Label] Close" at bounding box center [784, 389] width 1568 height 779
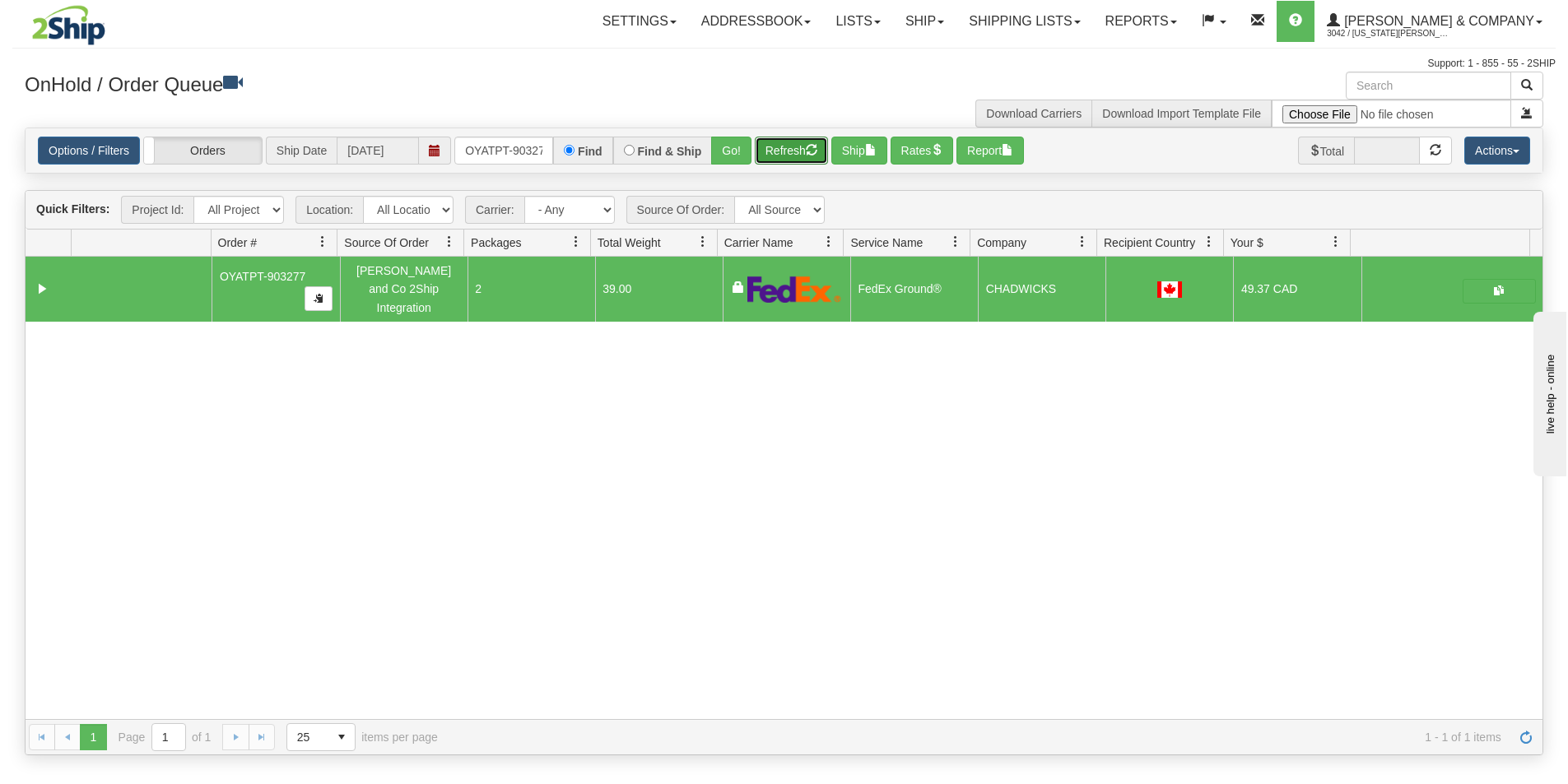
click at [768, 148] on button "Refresh" at bounding box center [791, 150] width 73 height 28
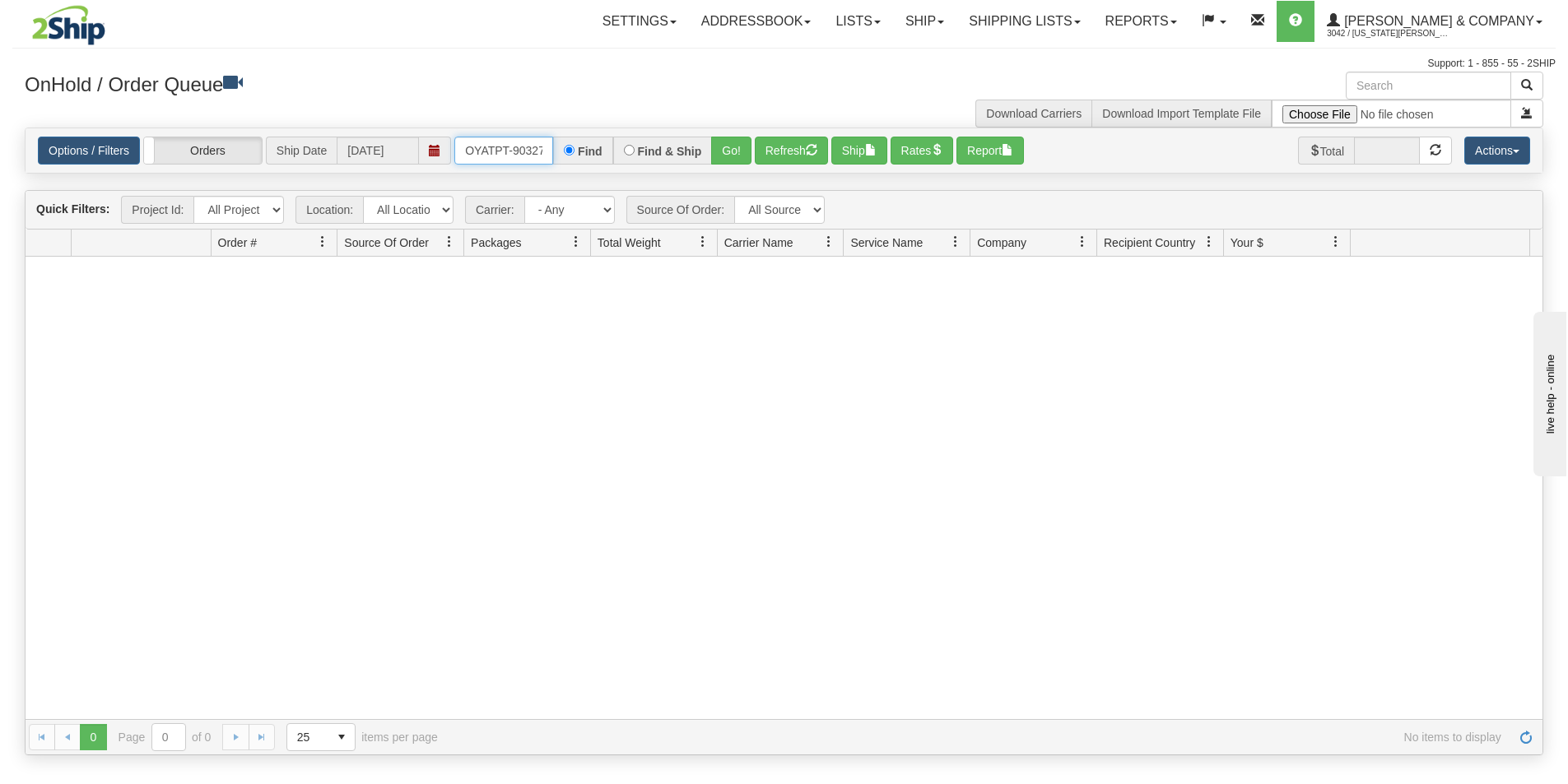
scroll to position [0, 9]
drag, startPoint x: 465, startPoint y: 145, endPoint x: 566, endPoint y: 125, distance: 103.0
click at [566, 127] on div "Options / Filters Group Shipments Orders Ship Date [DATE] OYATPT-903277 Find Fi…" at bounding box center [784, 150] width 1518 height 46
click at [729, 154] on button "Go!" at bounding box center [731, 150] width 40 height 28
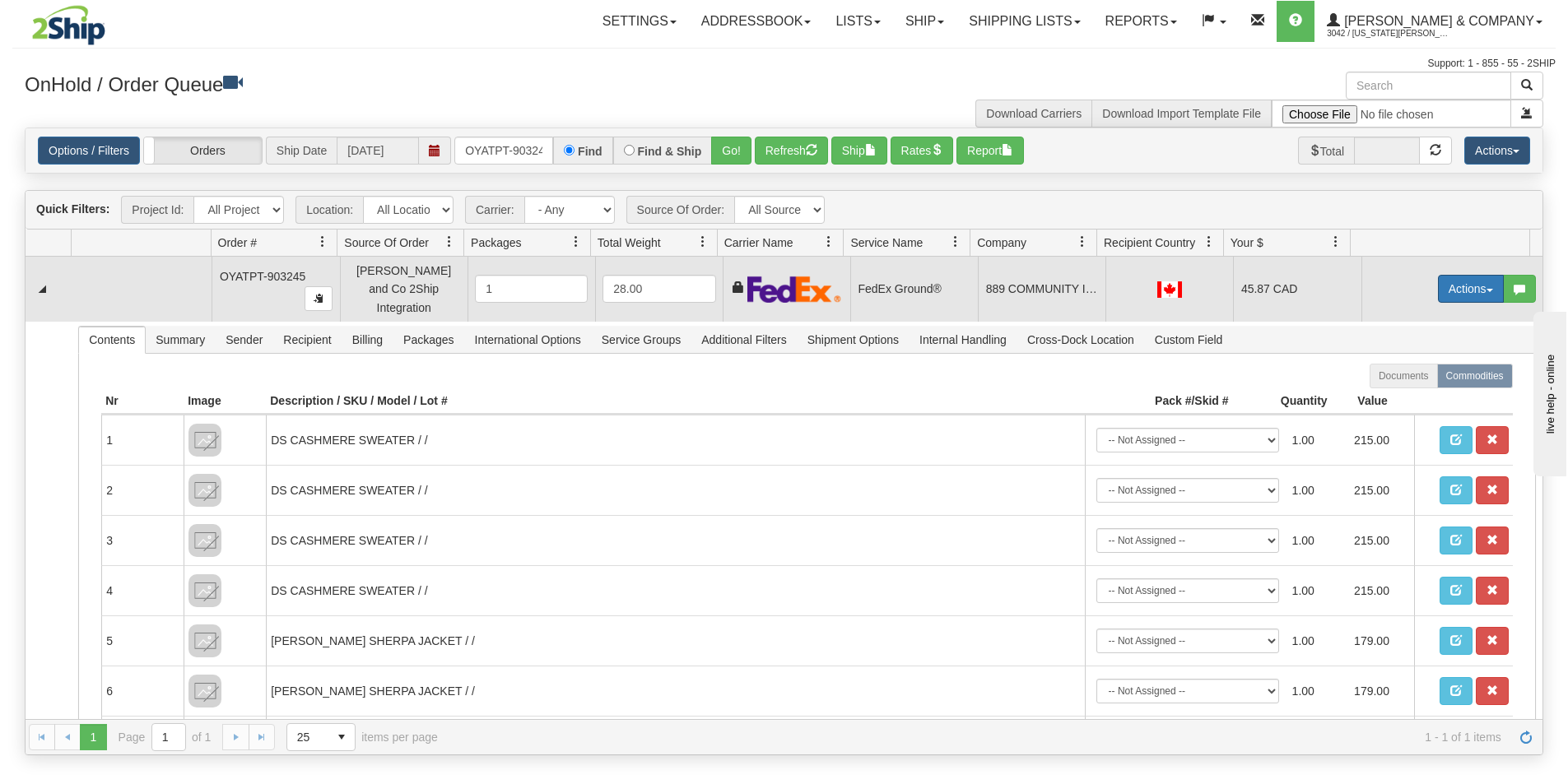
click at [1464, 290] on button "Actions" at bounding box center [1470, 288] width 66 height 28
click at [1399, 379] on span "Ship" at bounding box center [1405, 384] width 35 height 13
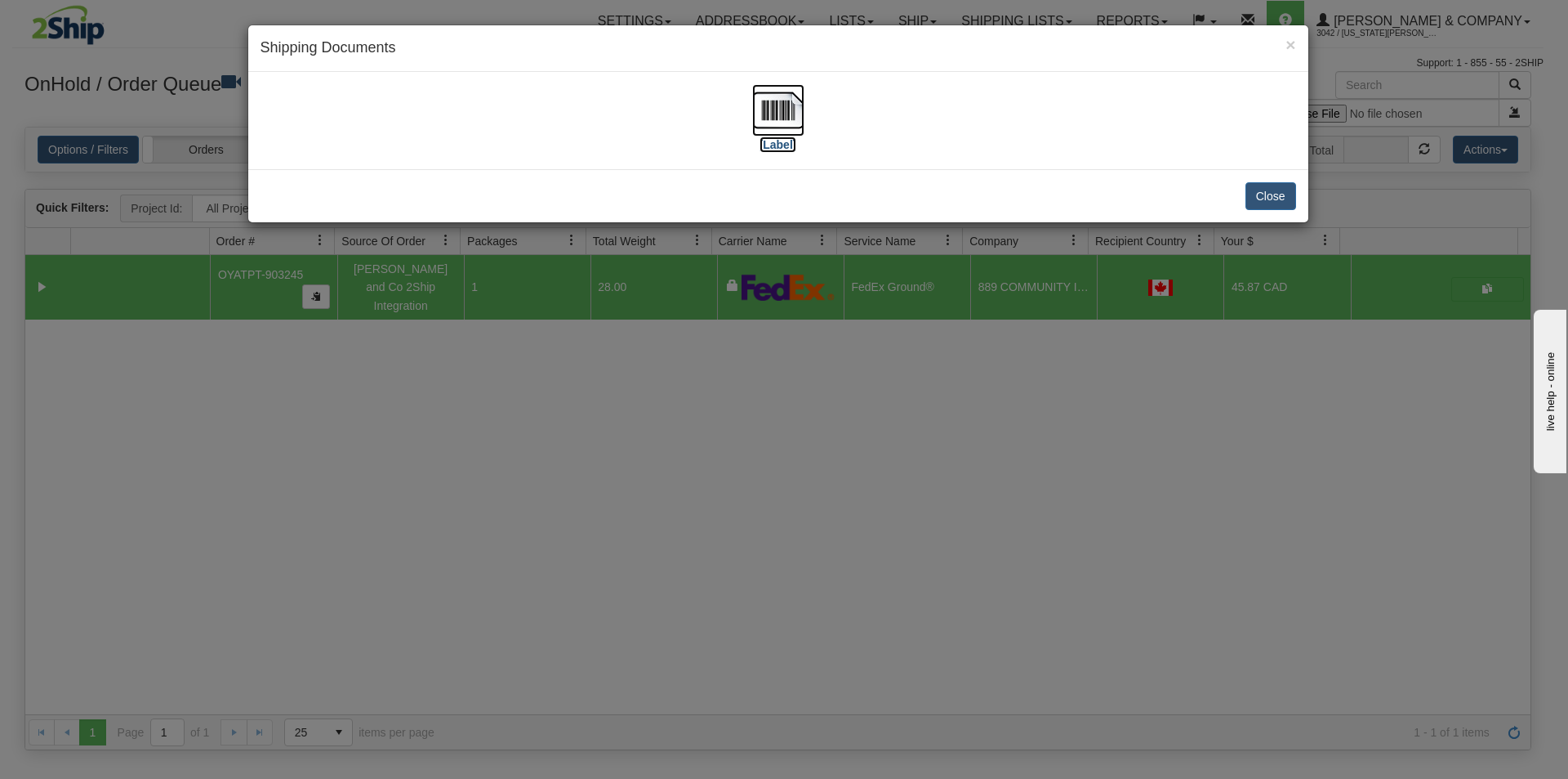
click at [777, 106] on img at bounding box center [779, 110] width 53 height 53
click at [731, 473] on div "× Shipping Documents [Label] Close" at bounding box center [784, 389] width 1568 height 779
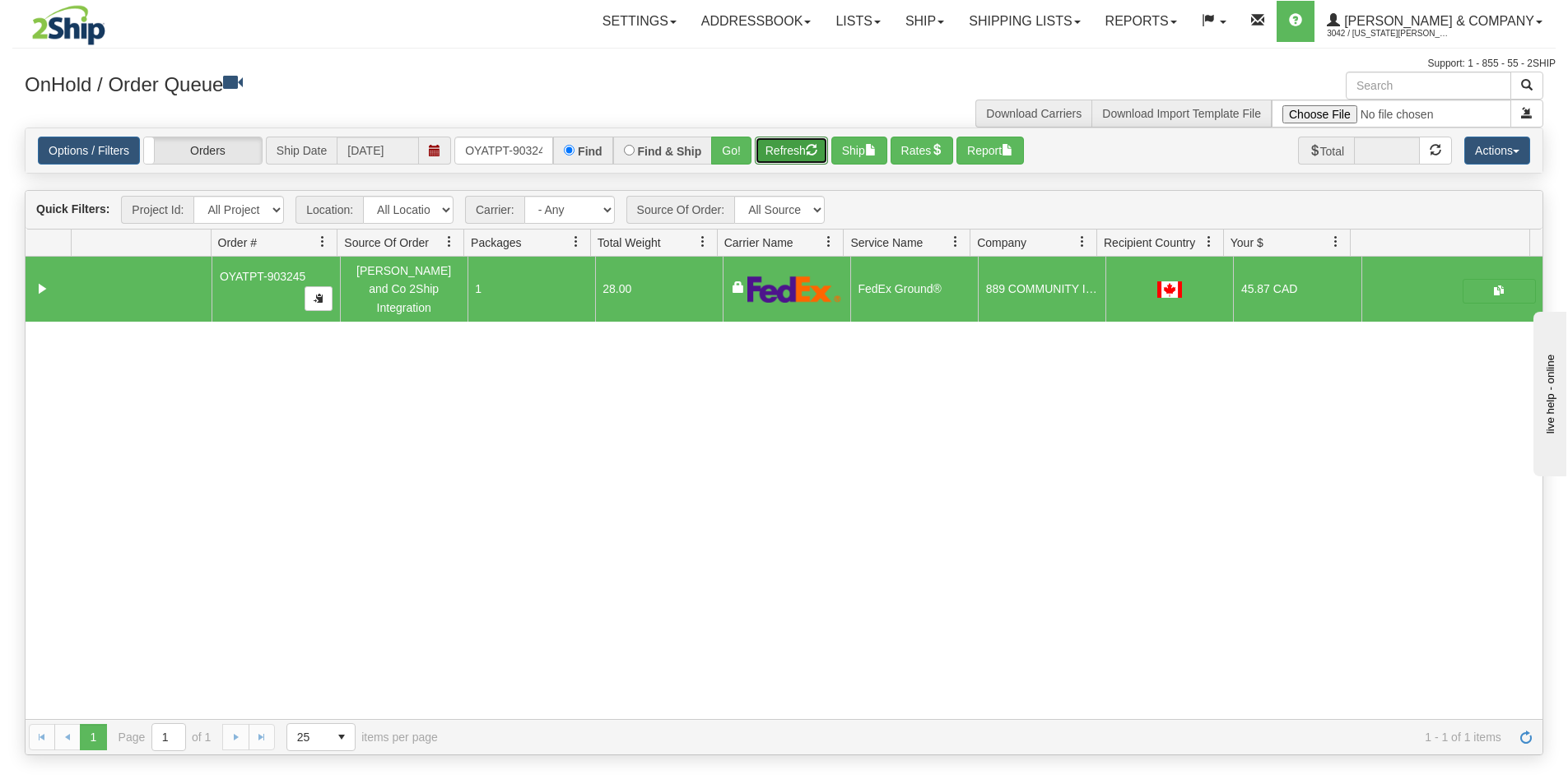
click at [781, 154] on button "Refresh" at bounding box center [791, 150] width 73 height 28
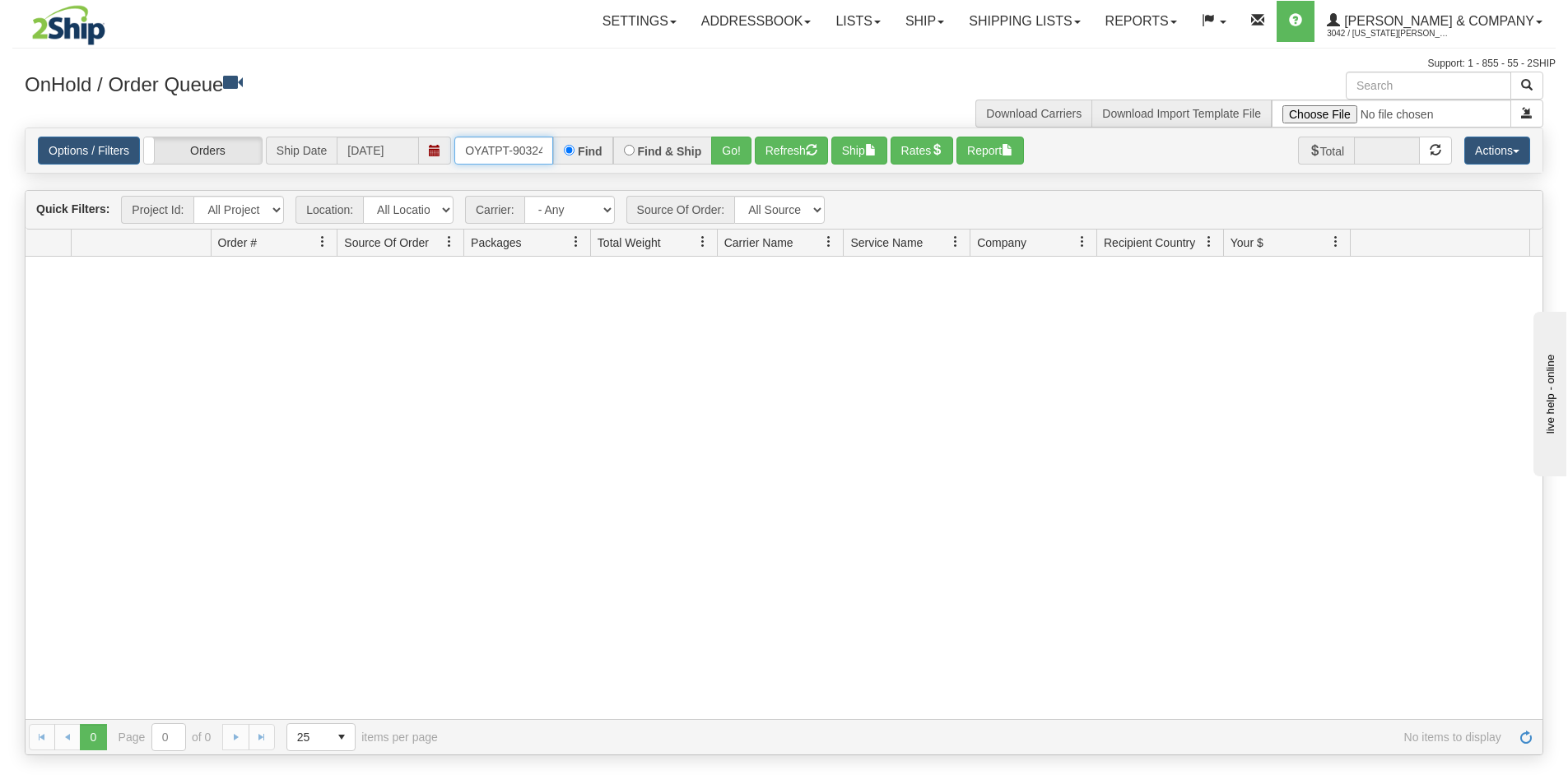
scroll to position [0, 9]
drag, startPoint x: 464, startPoint y: 157, endPoint x: 626, endPoint y: 169, distance: 162.4
click at [626, 169] on div "Options / Filters Group Shipments Orders Ship Date [DATE] OYATPT-903245 Find Fi…" at bounding box center [784, 150] width 1517 height 45
type input "OYATPT-903293"
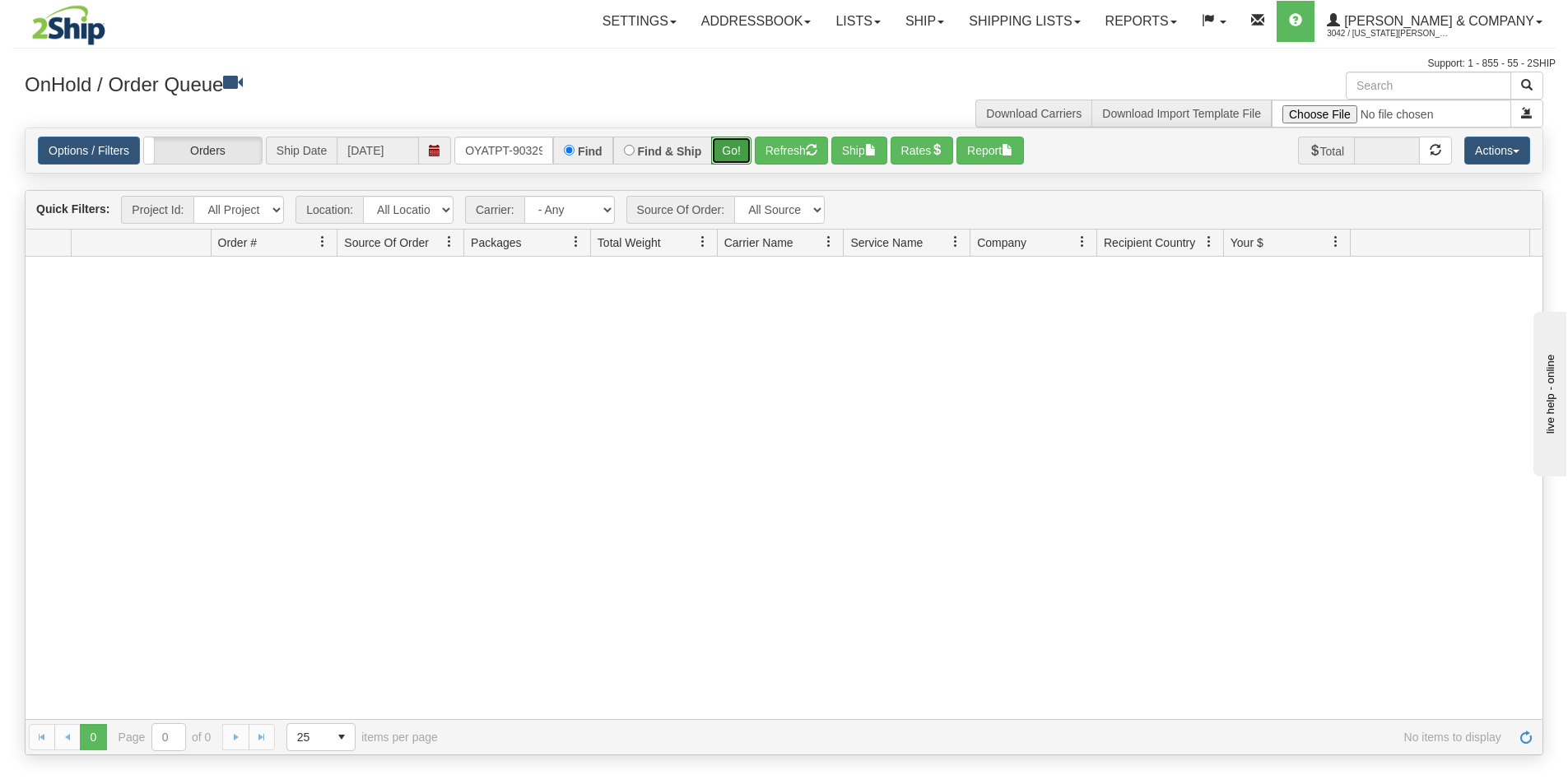
click at [730, 152] on button "Go!" at bounding box center [731, 150] width 40 height 28
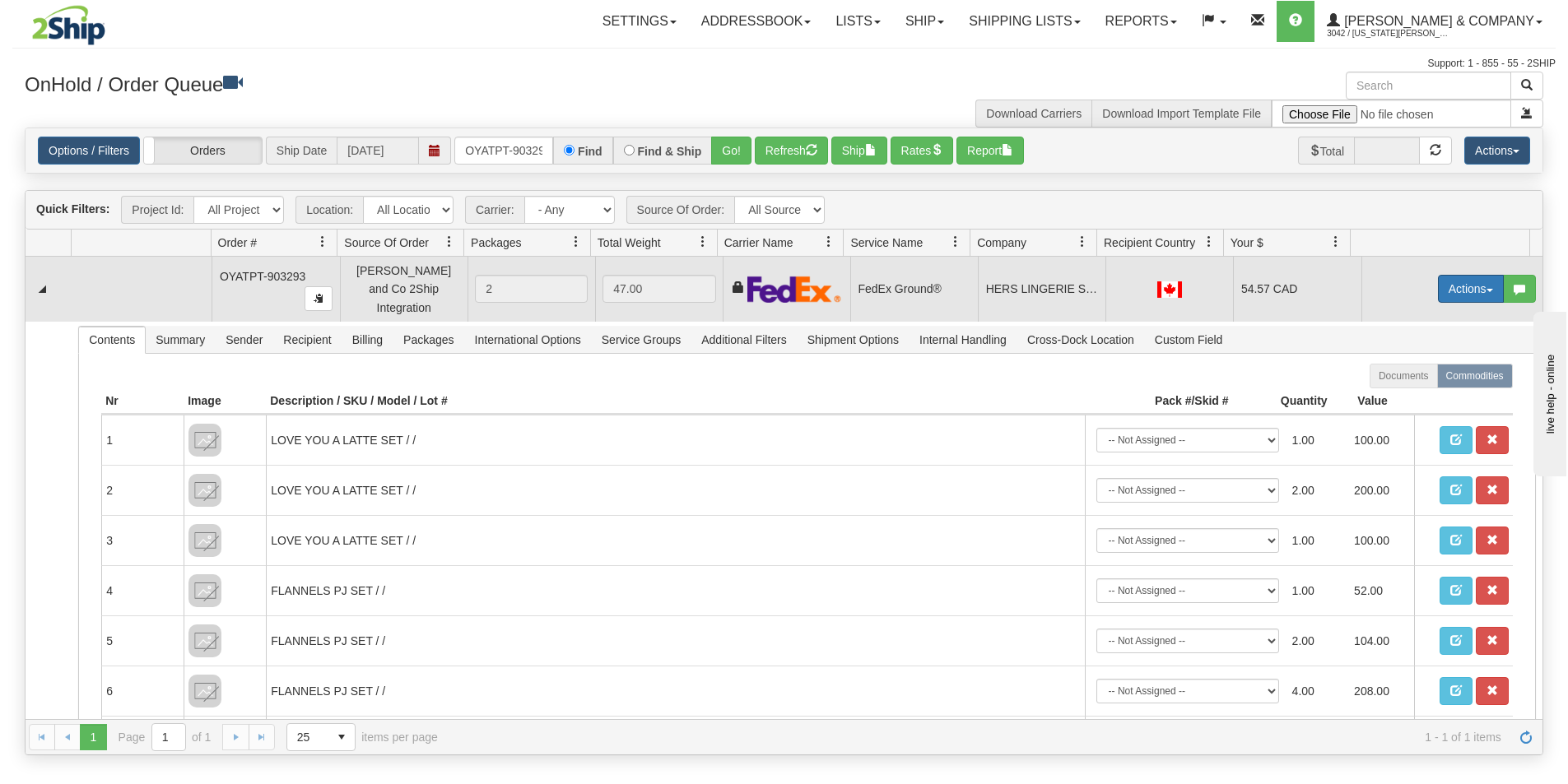
click at [1455, 284] on button "Actions" at bounding box center [1470, 288] width 66 height 28
click at [1401, 377] on span "Ship" at bounding box center [1405, 384] width 35 height 13
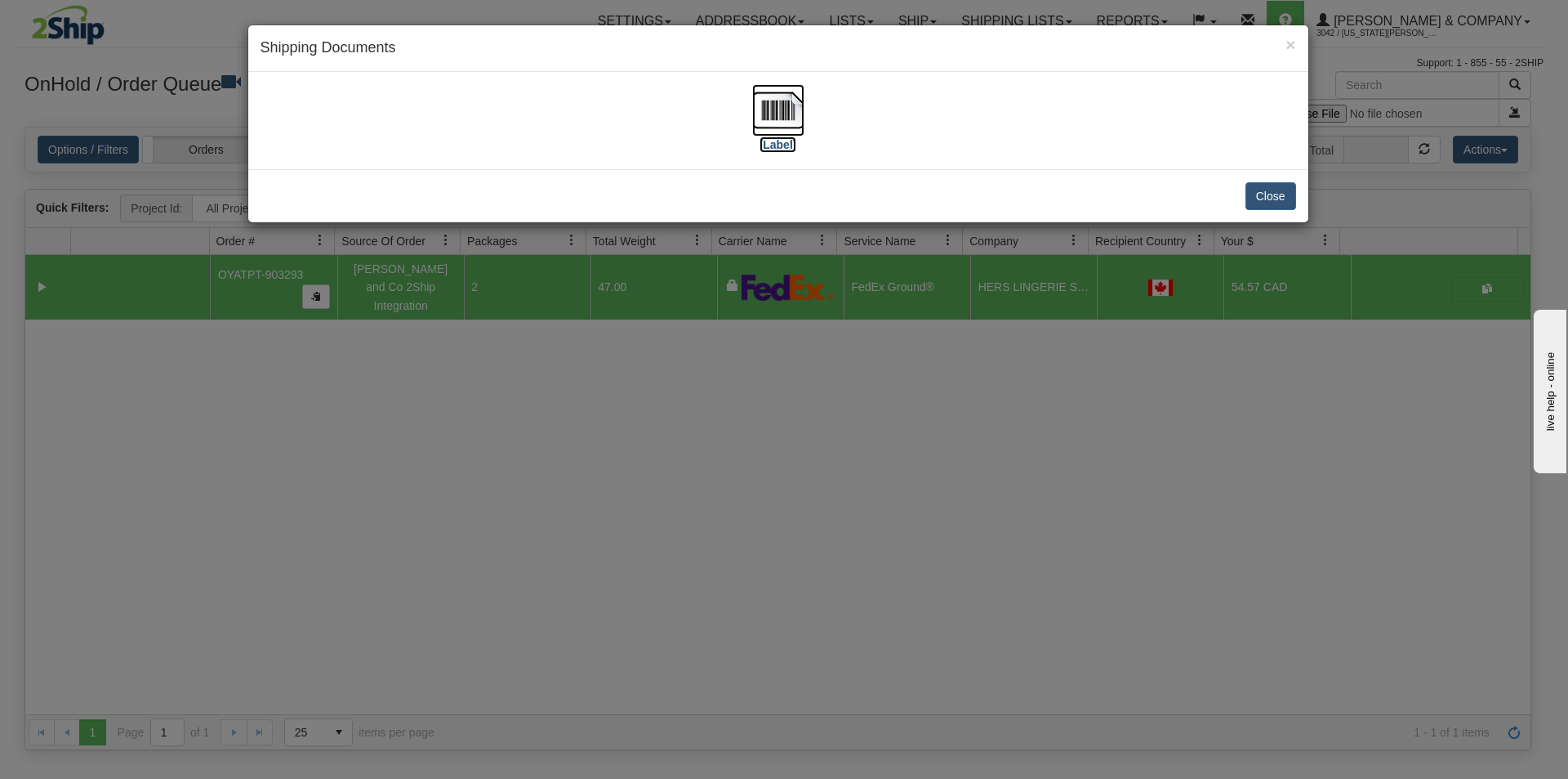
click at [789, 126] on img at bounding box center [779, 110] width 53 height 53
click at [918, 510] on div "× Shipping Documents [Label] Close" at bounding box center [784, 389] width 1568 height 779
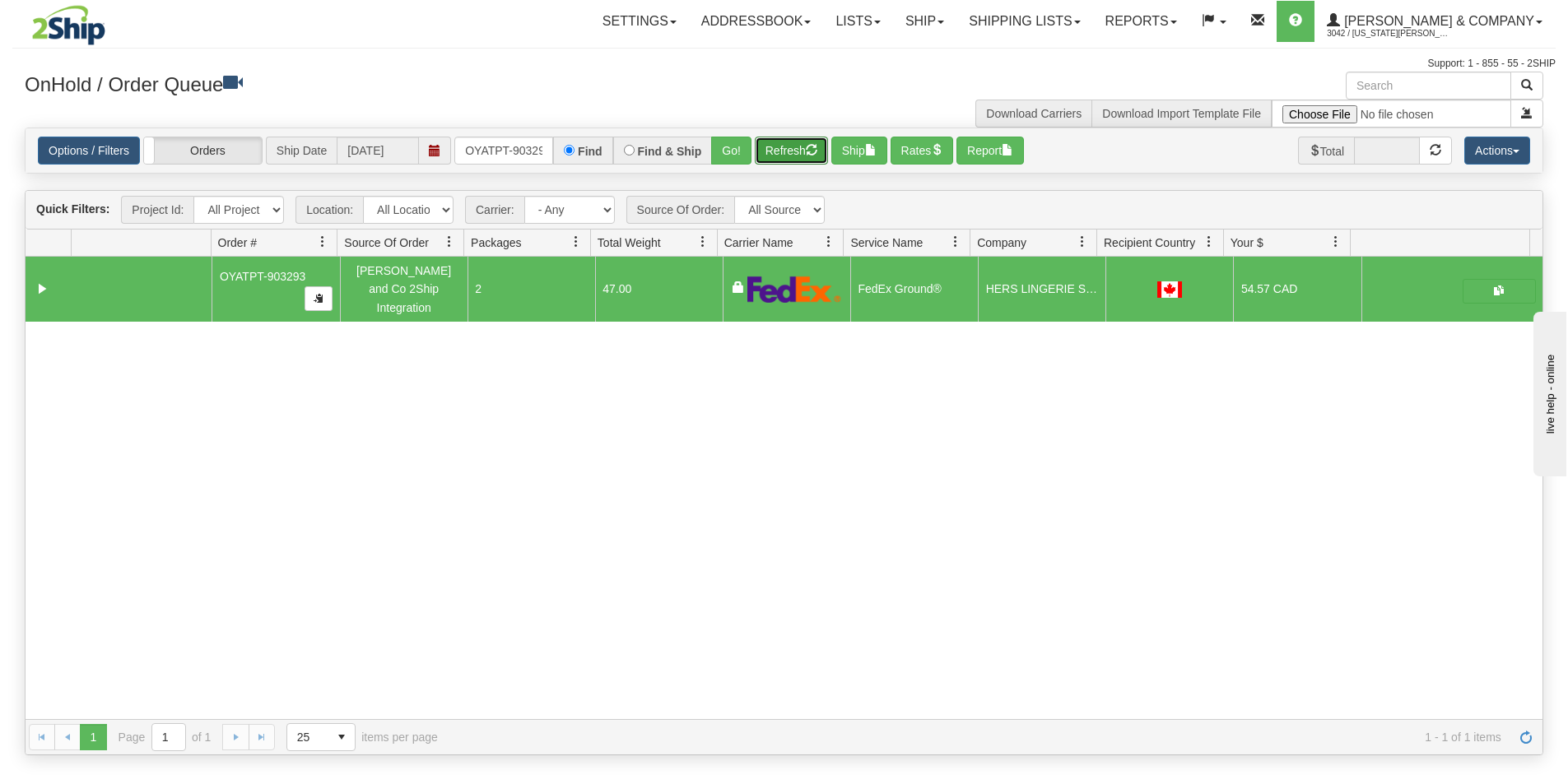
click at [784, 146] on button "Refresh" at bounding box center [791, 150] width 73 height 28
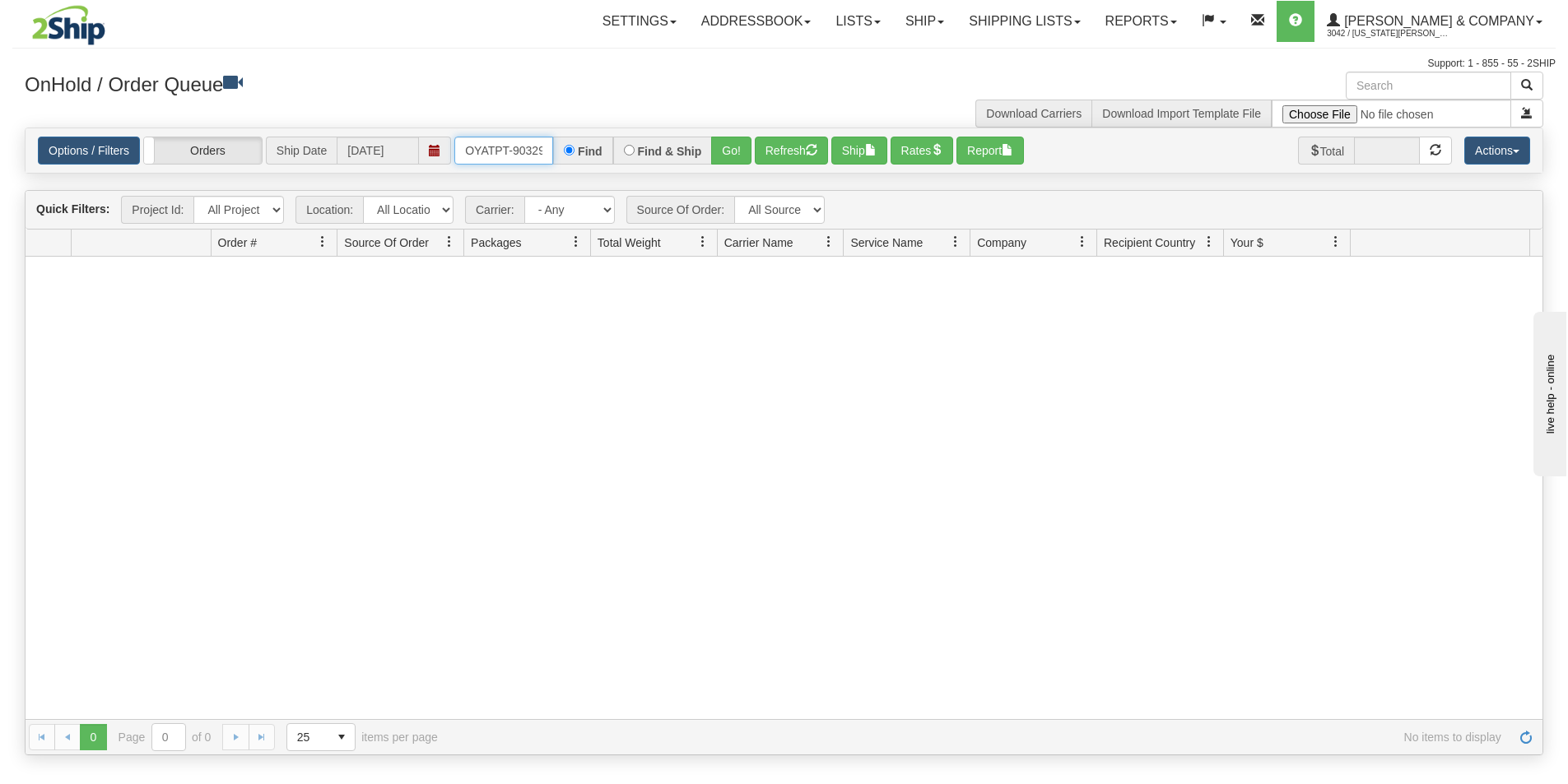
scroll to position [0, 9]
drag, startPoint x: 462, startPoint y: 141, endPoint x: 553, endPoint y: 157, distance: 92.4
click at [553, 157] on input "OYATPT-903293" at bounding box center [503, 150] width 99 height 28
type input "OYATPT-903234"
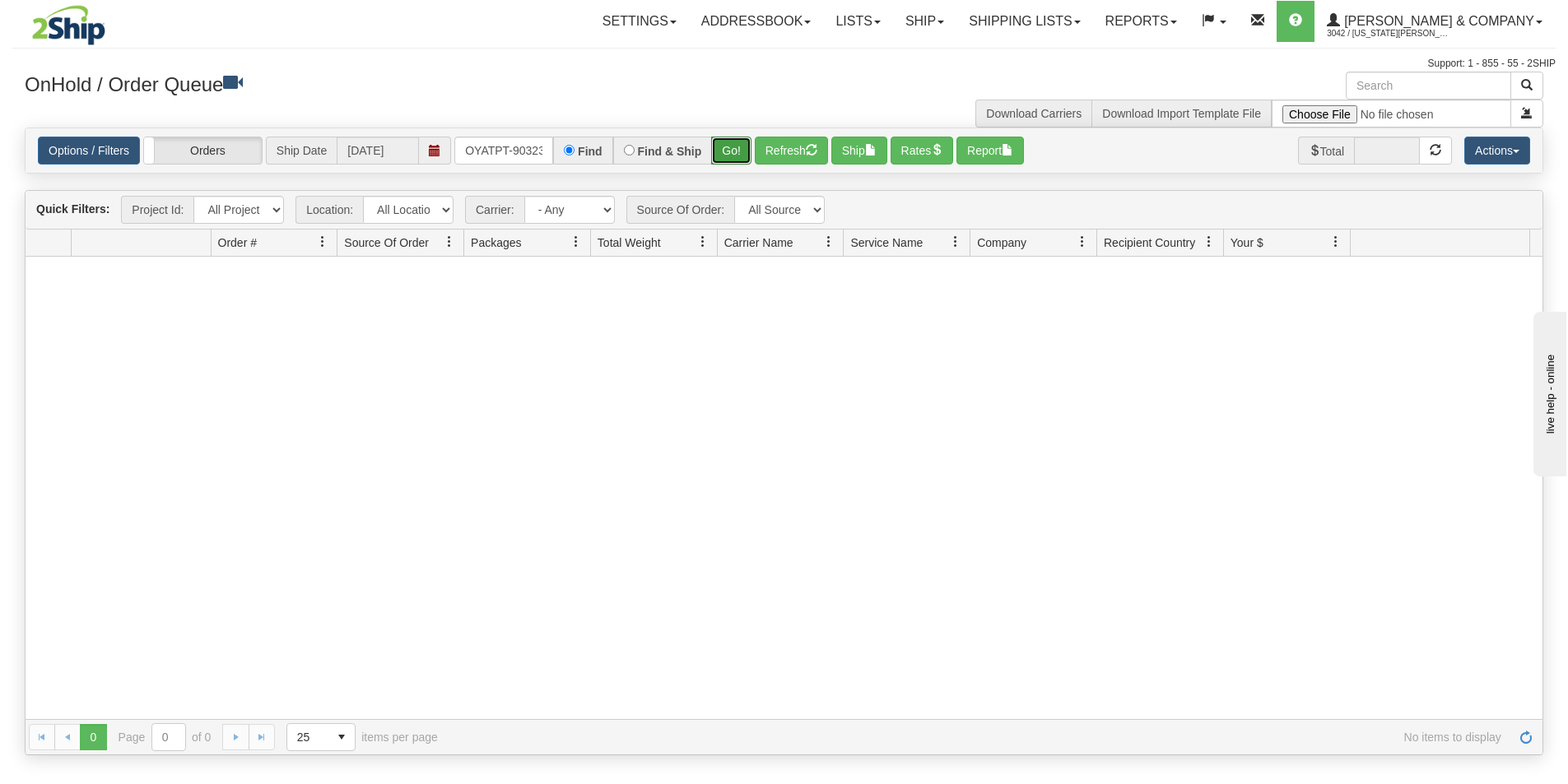
click at [729, 158] on button "Go!" at bounding box center [731, 150] width 40 height 28
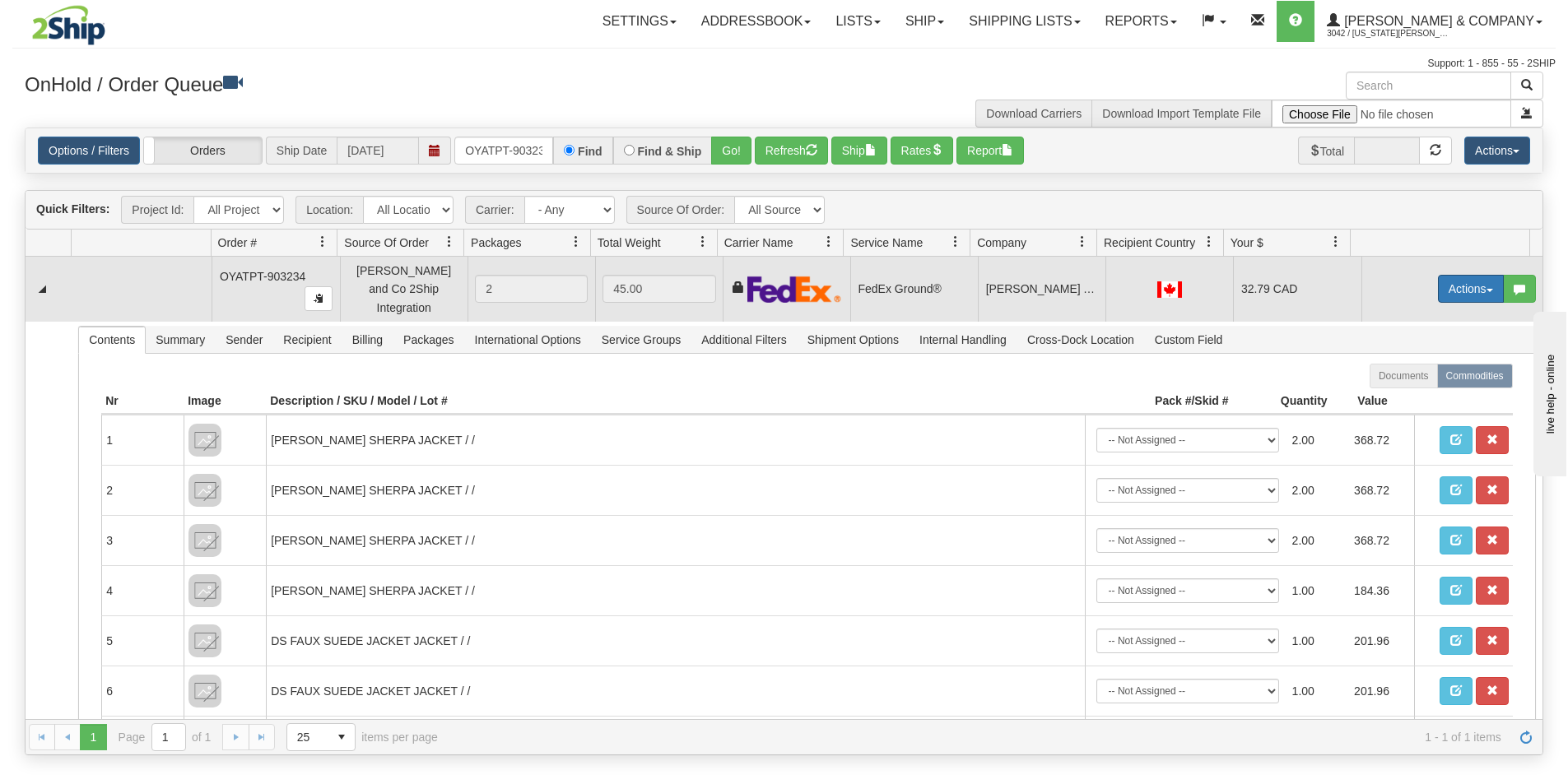
click at [1440, 288] on button "Actions" at bounding box center [1470, 288] width 66 height 28
click at [1410, 379] on link "Ship" at bounding box center [1437, 383] width 131 height 21
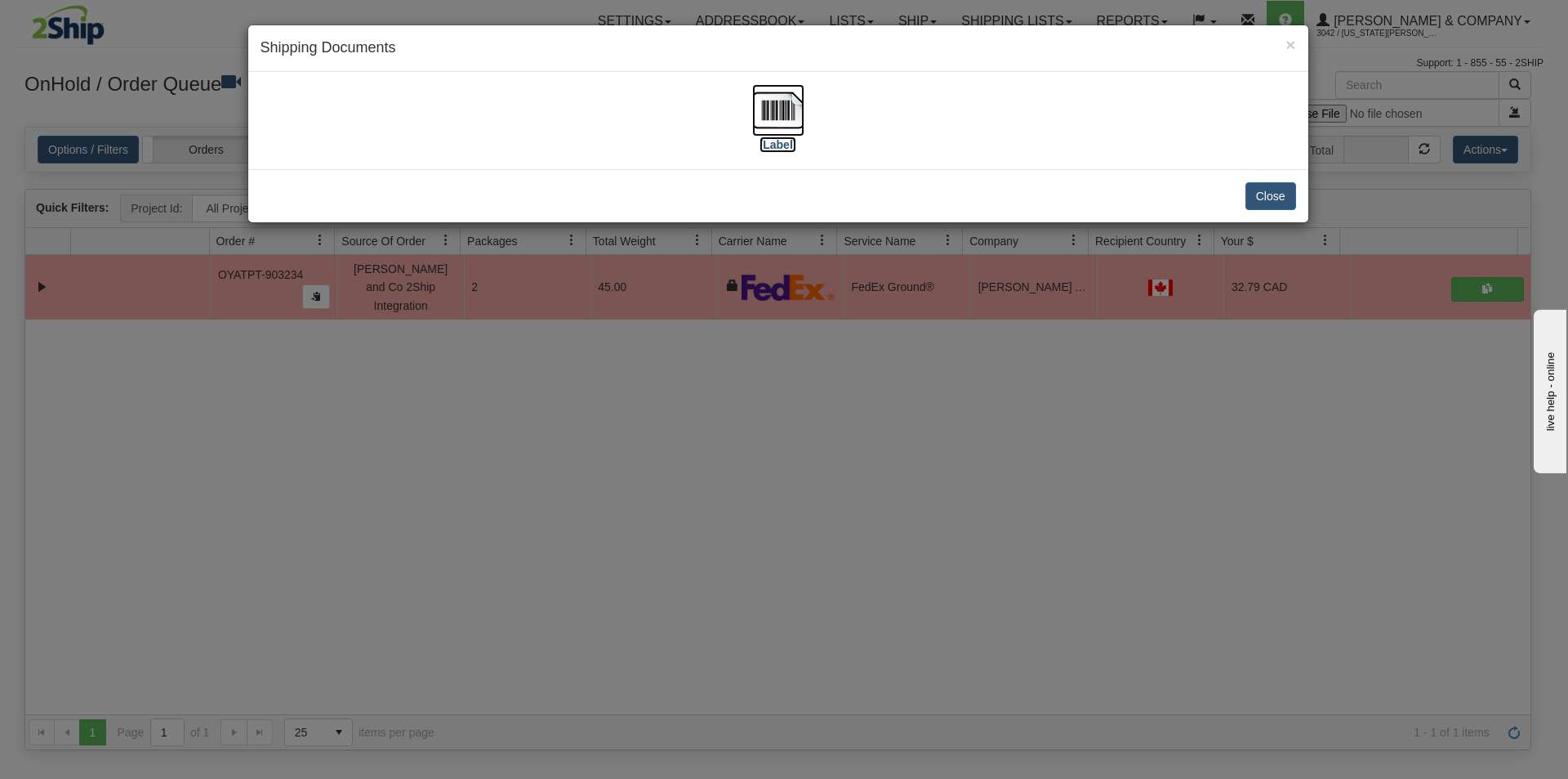
click at [789, 108] on img at bounding box center [779, 110] width 53 height 53
drag, startPoint x: 619, startPoint y: 554, endPoint x: 622, endPoint y: 525, distance: 29.2
click at [619, 553] on div "× Shipping Documents [Label] Close" at bounding box center [784, 389] width 1568 height 779
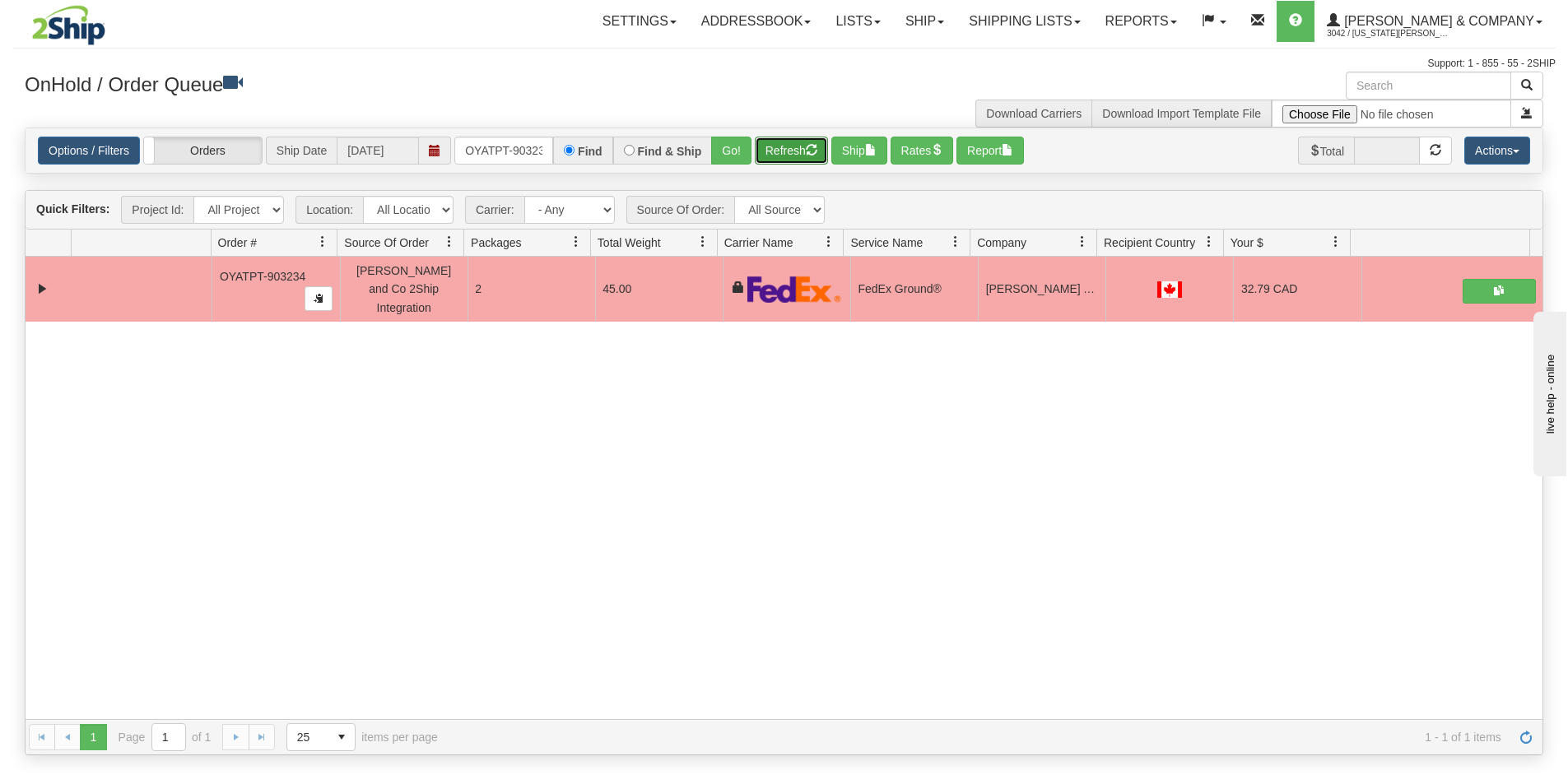
click at [789, 159] on button "Refresh" at bounding box center [791, 150] width 73 height 28
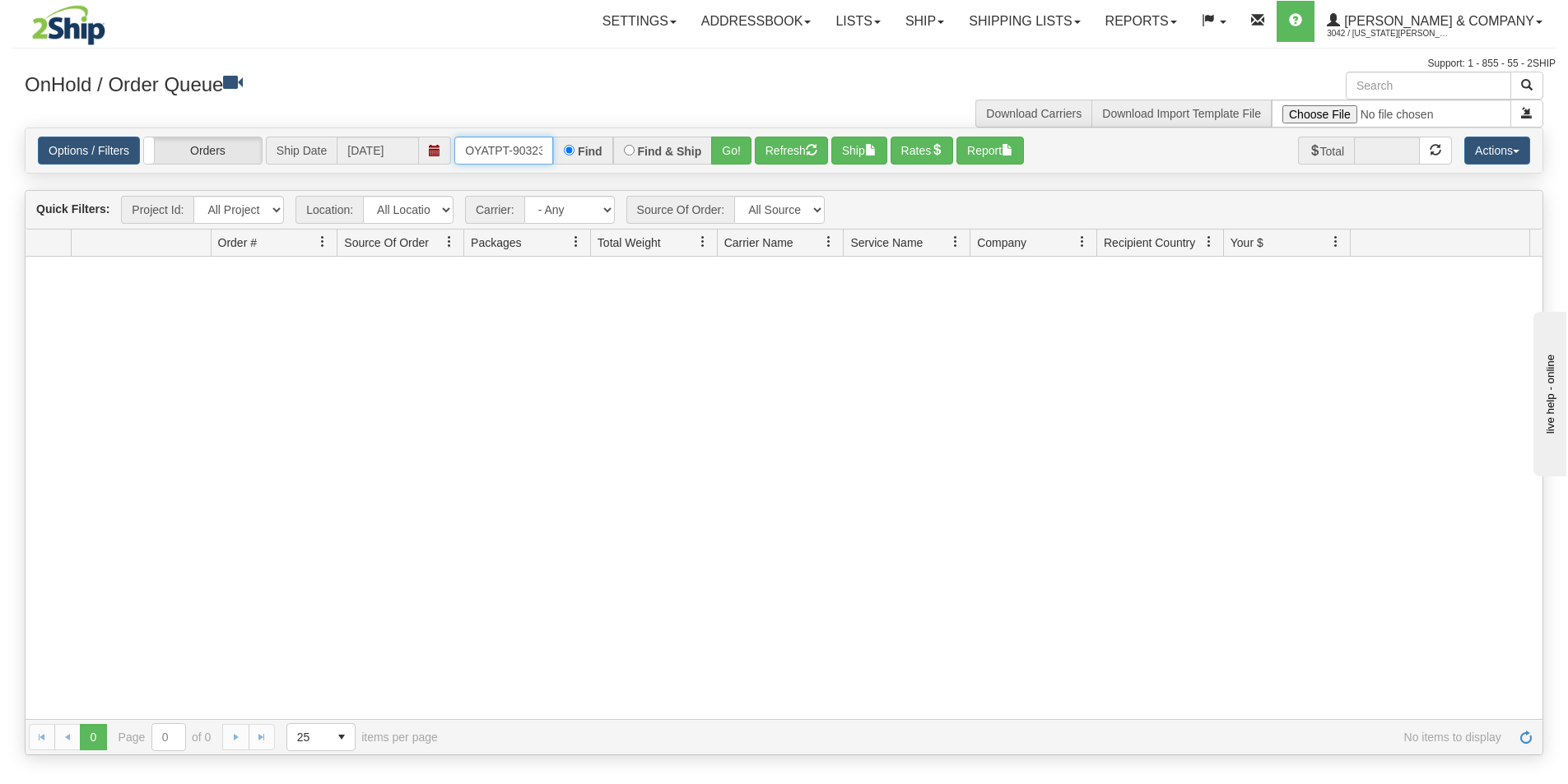
scroll to position [0, 9]
drag, startPoint x: 464, startPoint y: 151, endPoint x: 575, endPoint y: 162, distance: 111.5
click at [575, 162] on div "OYATPT-903234 Find Find & Ship Go!" at bounding box center [602, 150] width 297 height 28
type input "OYATPT-903264"
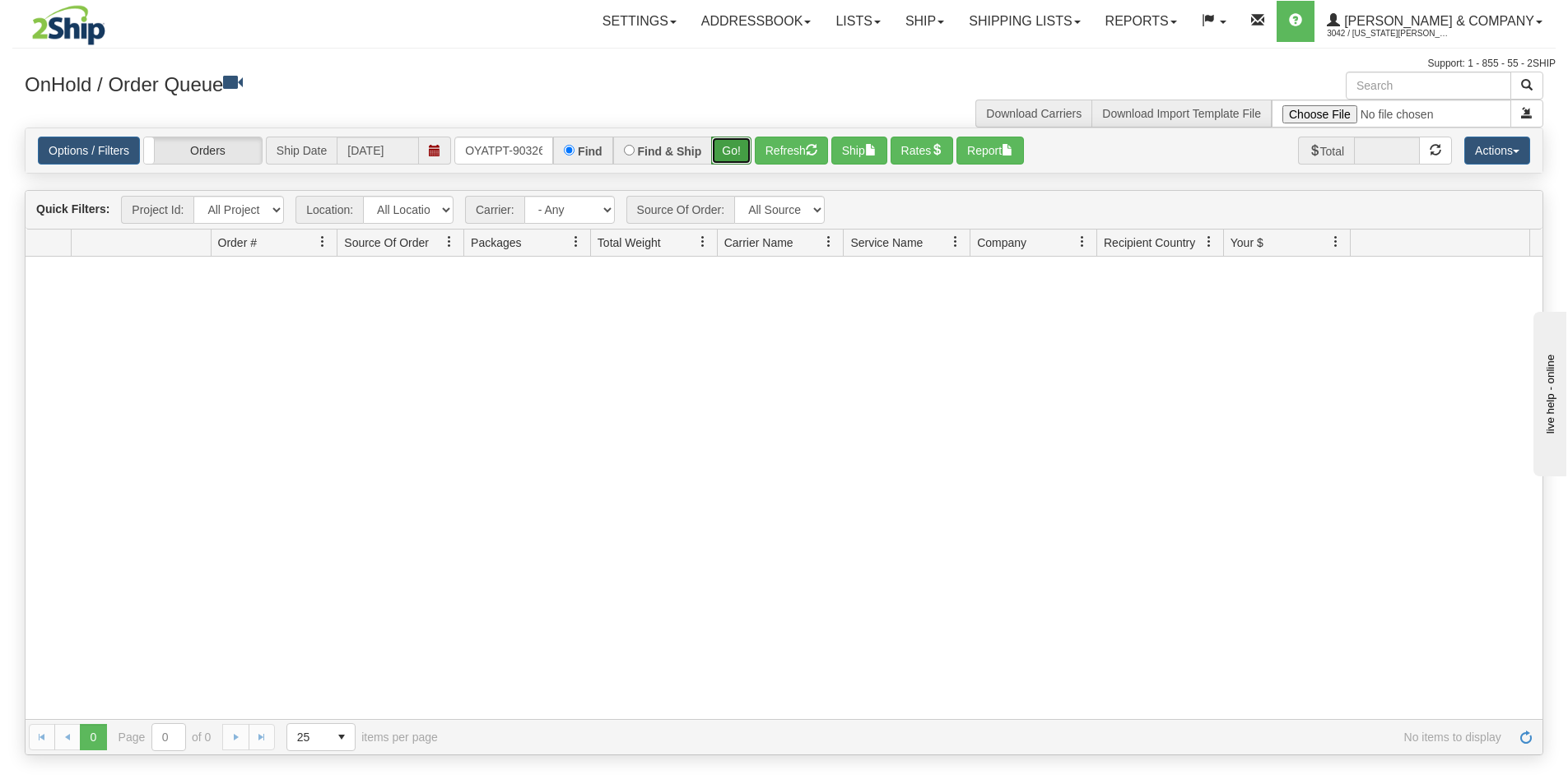
click at [736, 147] on button "Go!" at bounding box center [731, 150] width 40 height 28
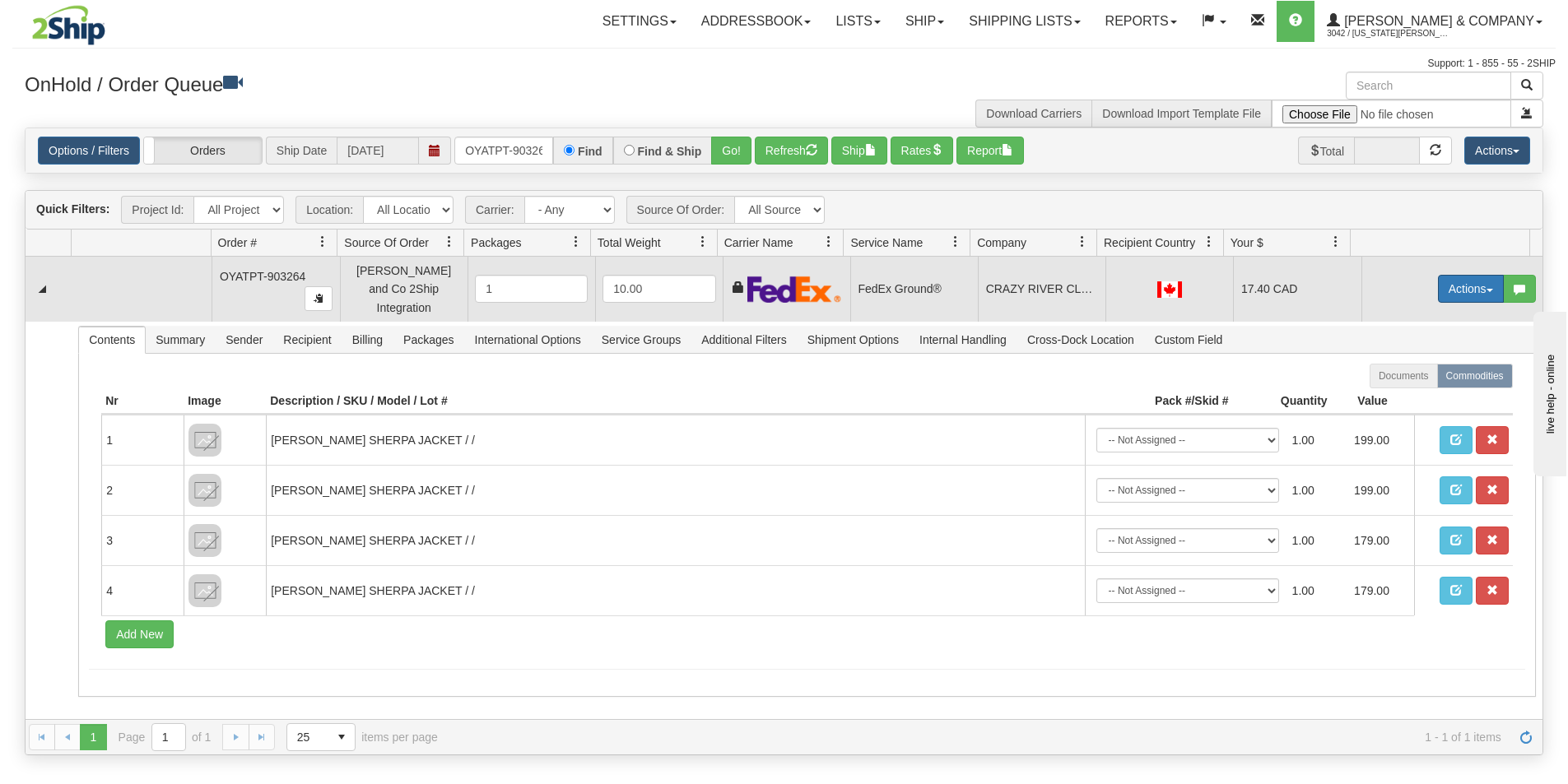
click at [1468, 283] on button "Actions" at bounding box center [1470, 288] width 66 height 28
click at [1400, 377] on span "Ship" at bounding box center [1405, 384] width 35 height 13
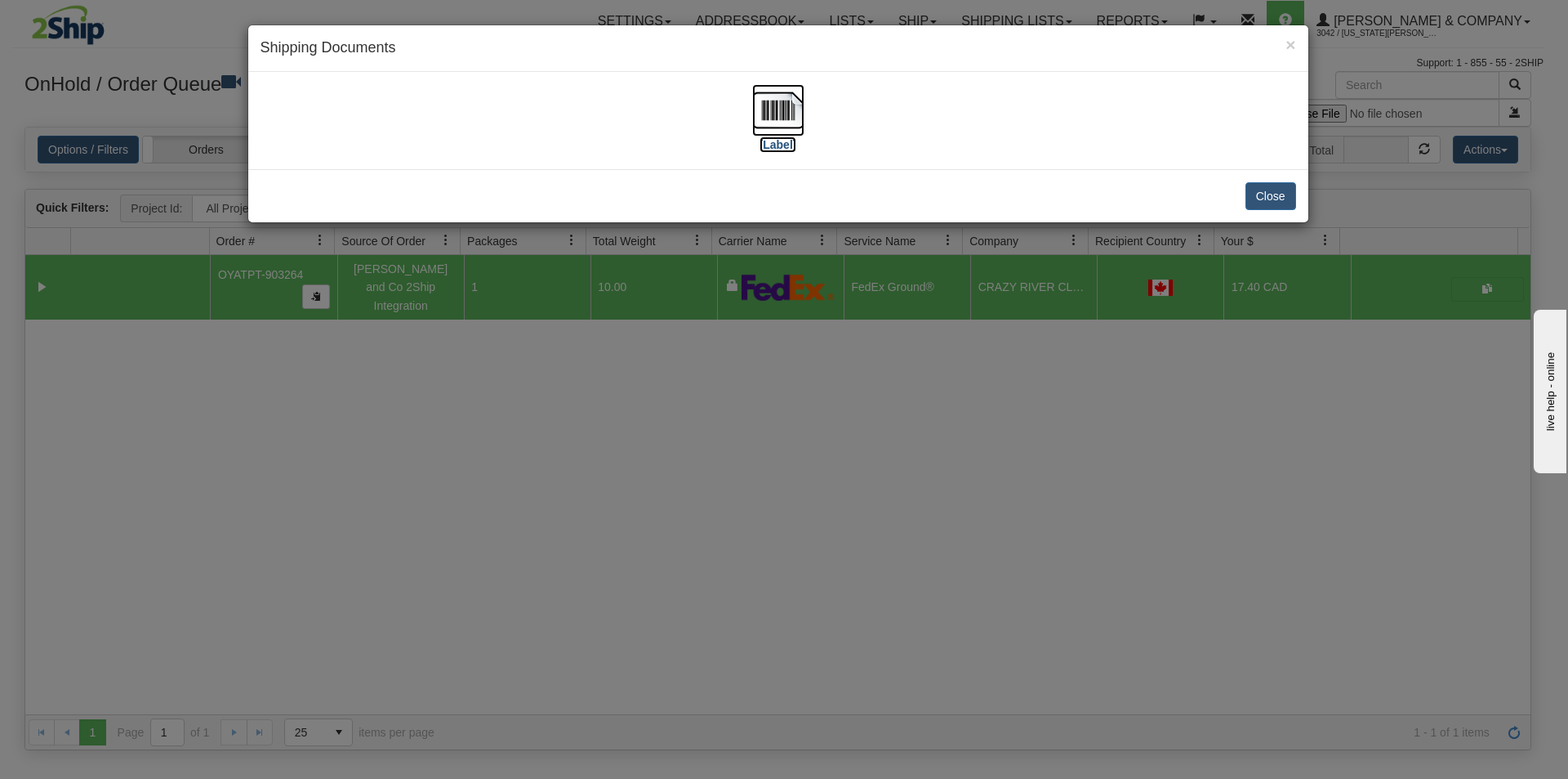
click at [792, 120] on img at bounding box center [779, 110] width 53 height 53
click at [994, 442] on div "× Shipping Documents [Label] Close" at bounding box center [784, 389] width 1568 height 779
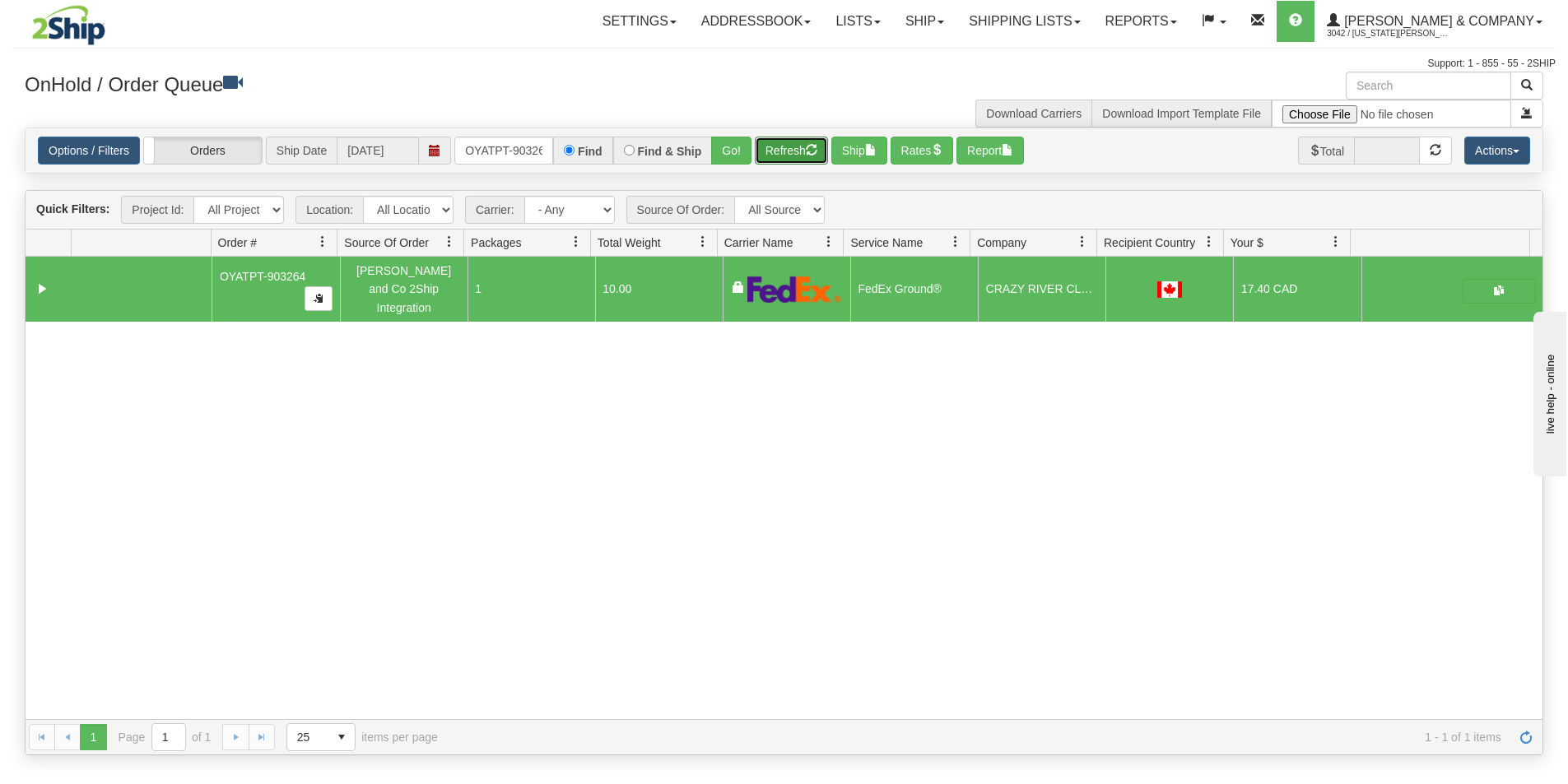
click at [779, 141] on button "Refresh" at bounding box center [791, 150] width 73 height 28
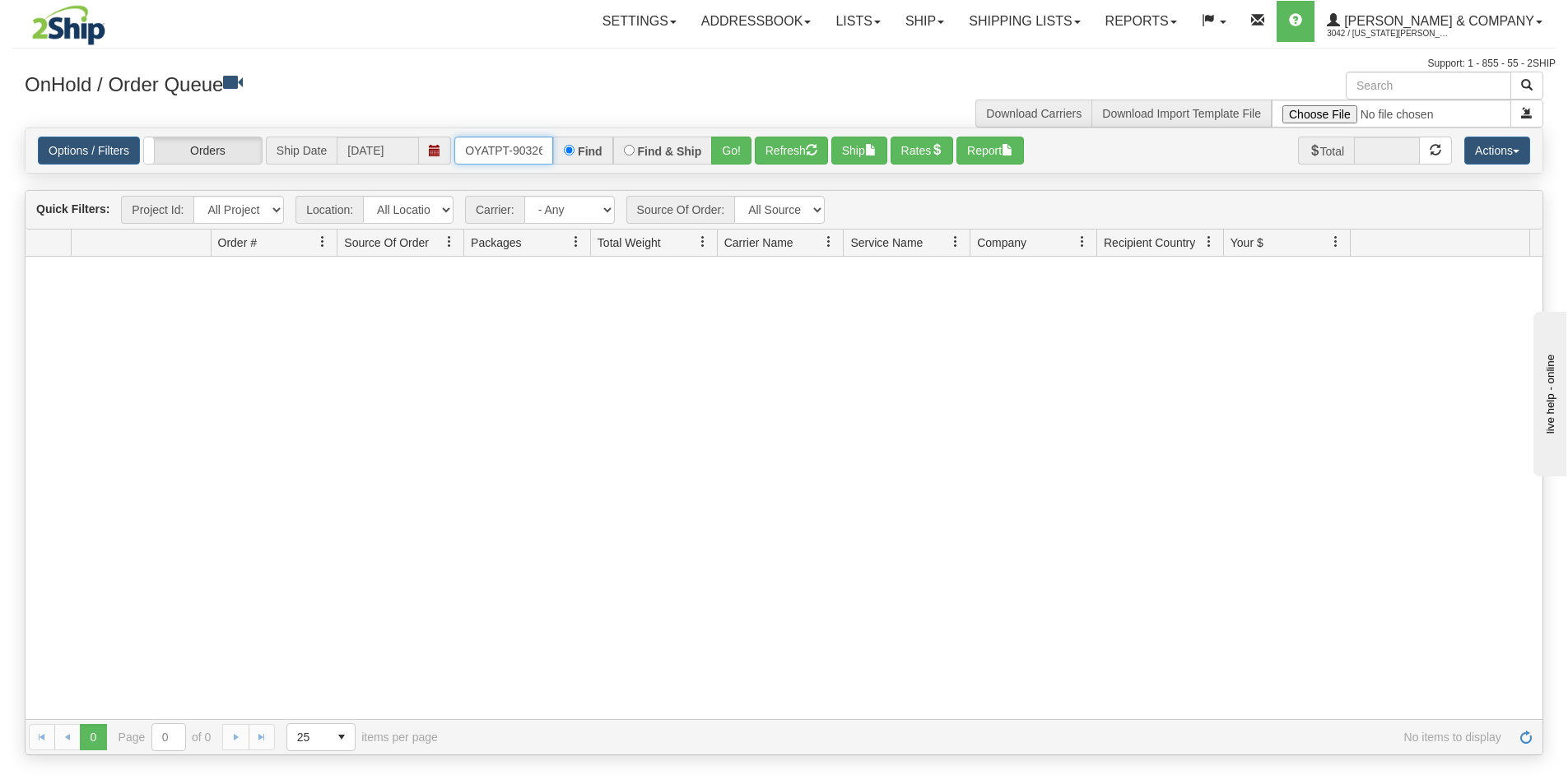
scroll to position [0, 9]
drag, startPoint x: 460, startPoint y: 149, endPoint x: 617, endPoint y: 153, distance: 157.1
click at [617, 153] on div "OYATPT-903264 Find Find & Ship Go!" at bounding box center [602, 150] width 297 height 28
type input "OYATPT-903310"
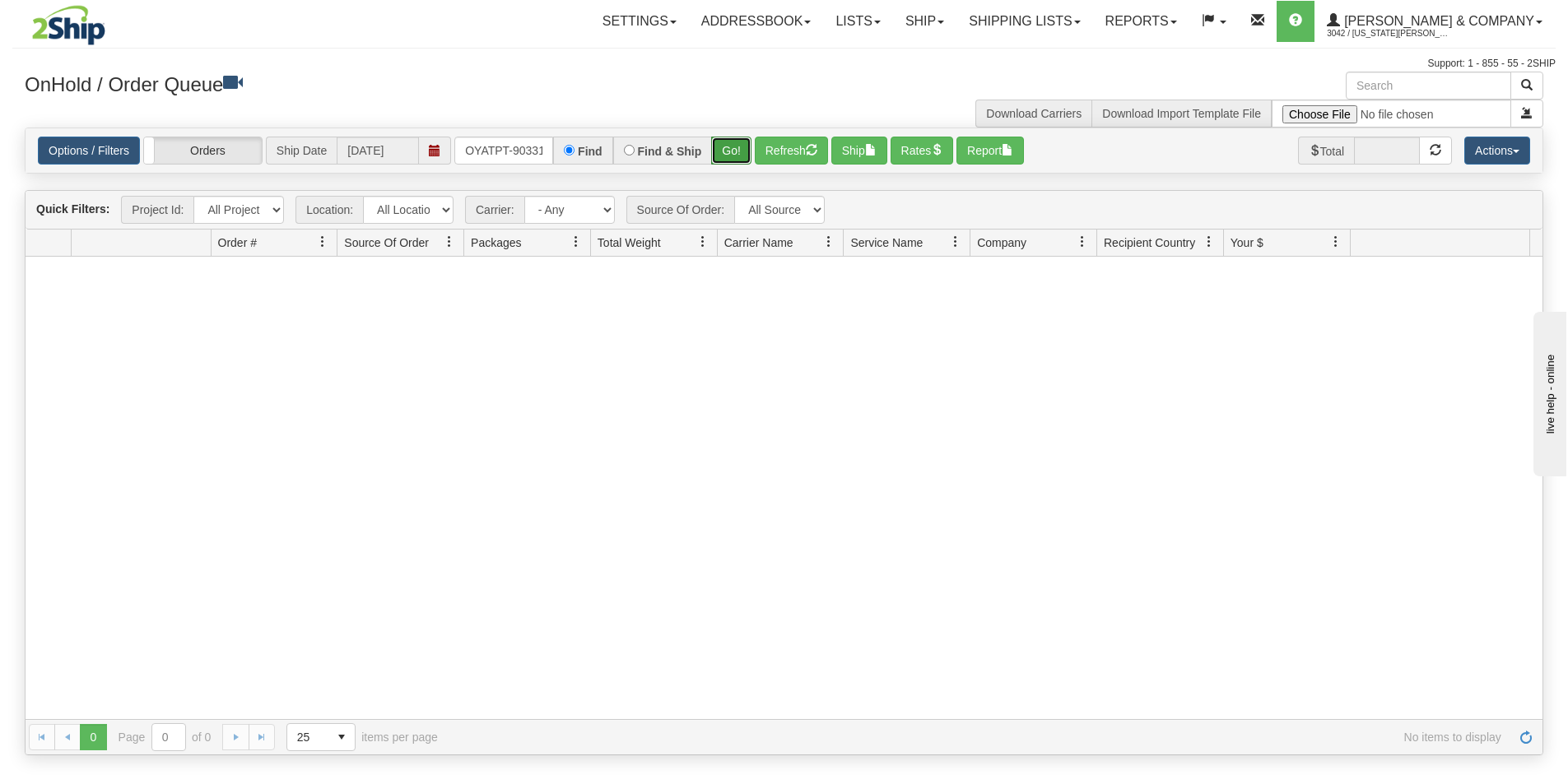
click at [725, 157] on button "Go!" at bounding box center [731, 150] width 40 height 28
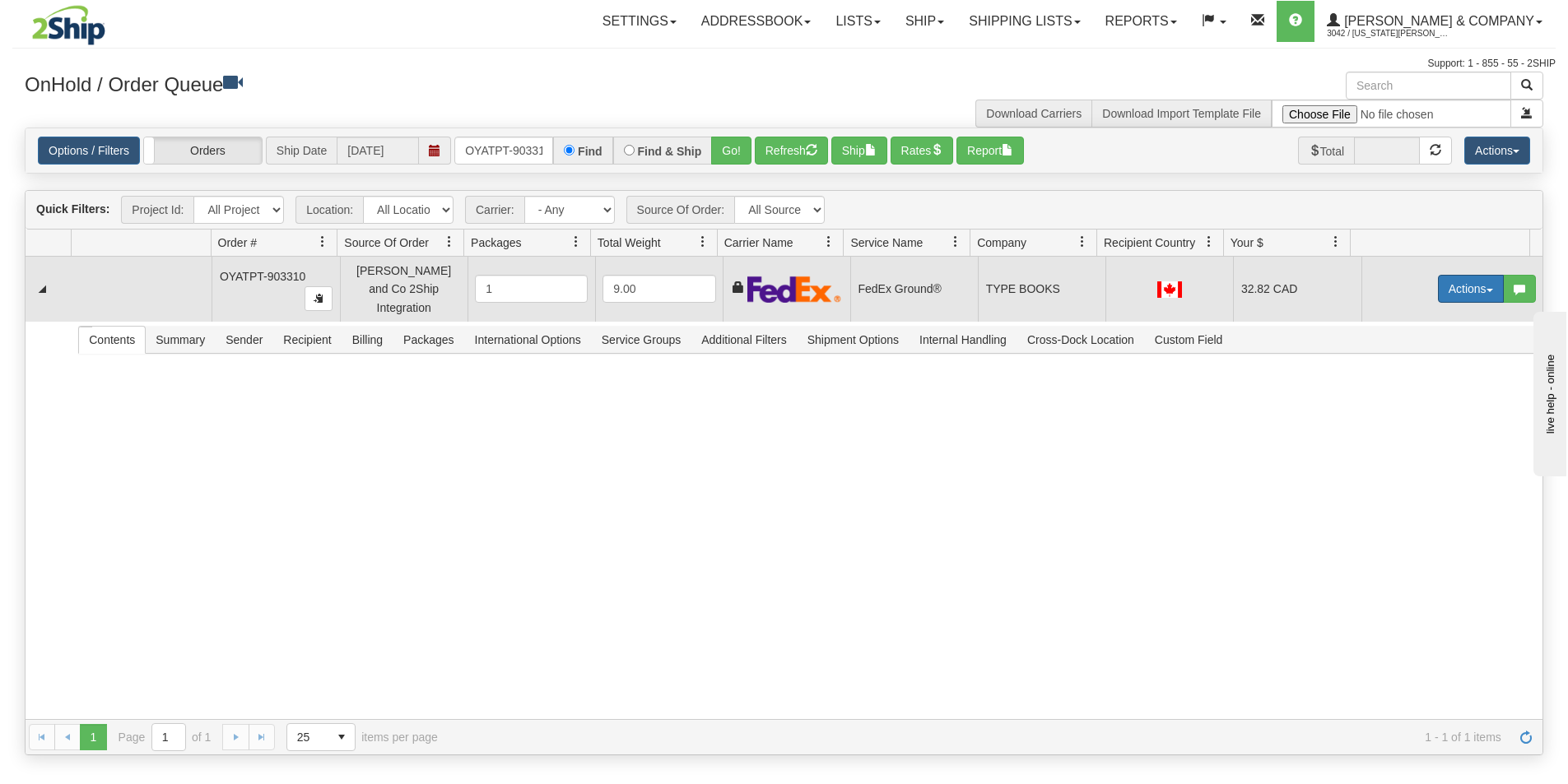
click at [1466, 285] on button "Actions" at bounding box center [1470, 288] width 66 height 28
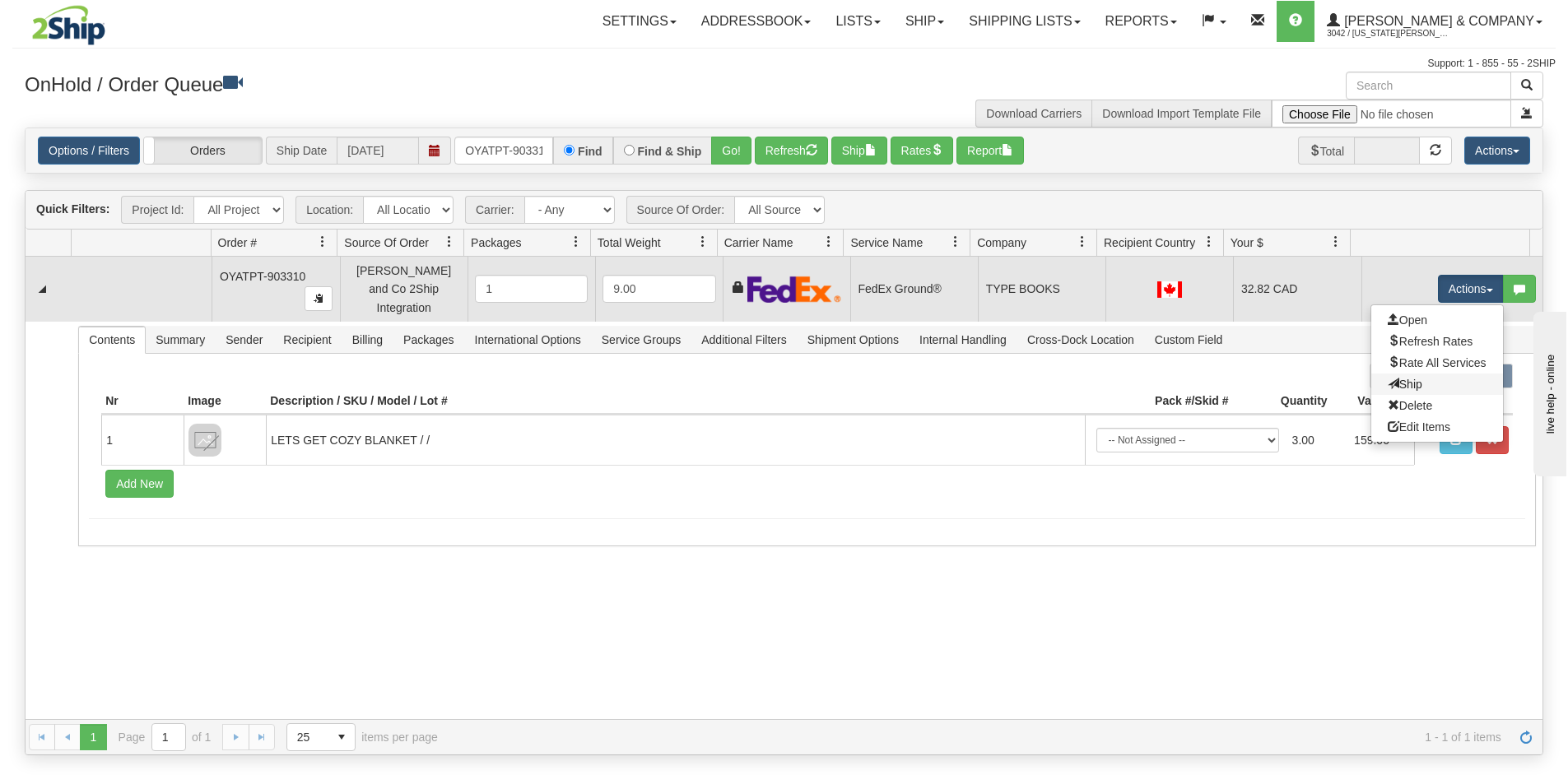
click at [1410, 374] on link "Ship" at bounding box center [1437, 383] width 131 height 21
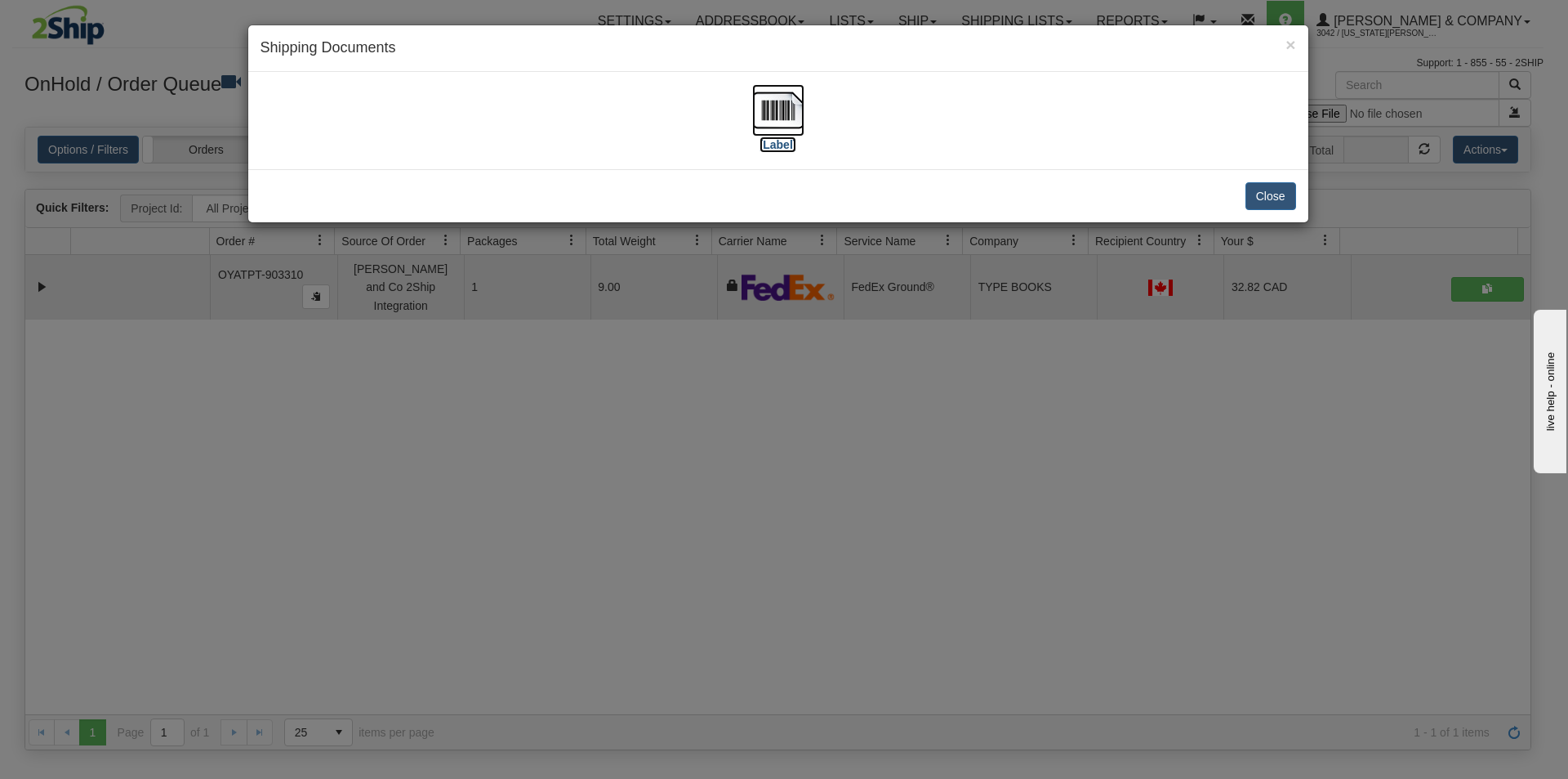
click at [765, 110] on img at bounding box center [779, 110] width 53 height 53
click at [712, 443] on div "× Shipping Documents [Label] Close" at bounding box center [784, 389] width 1568 height 779
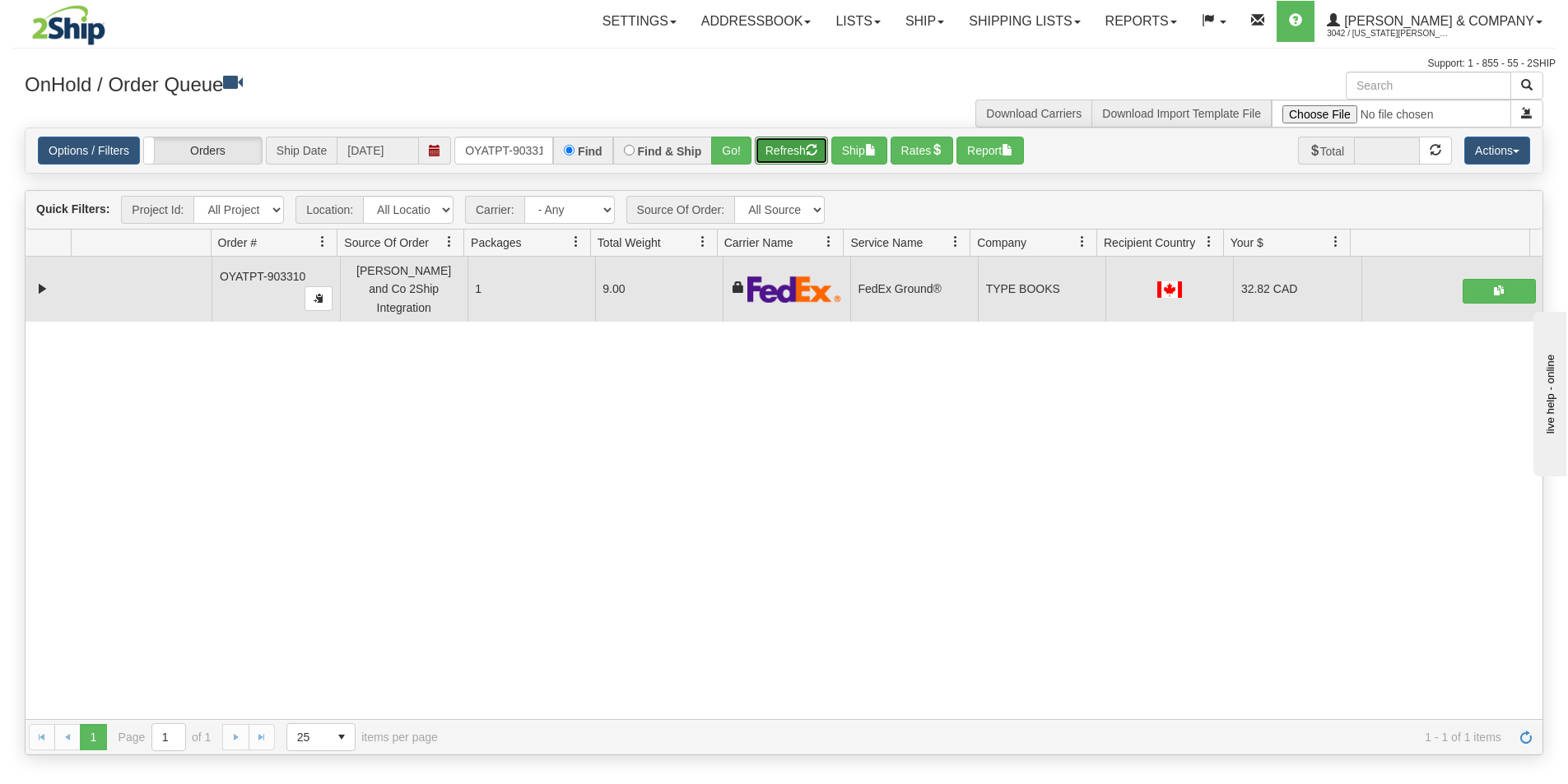
click at [785, 148] on button "Refresh" at bounding box center [791, 150] width 73 height 28
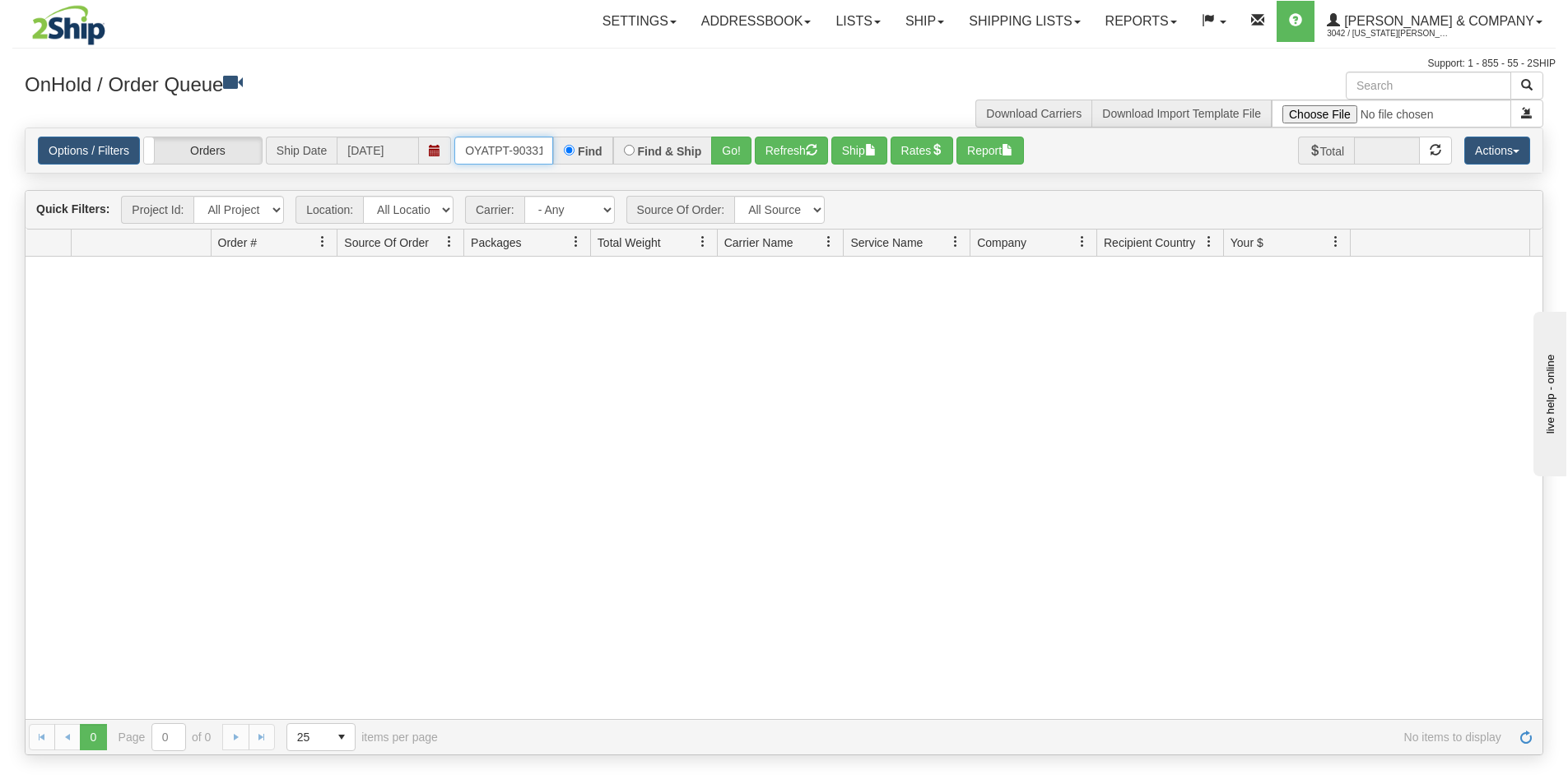
scroll to position [0, 9]
drag, startPoint x: 479, startPoint y: 151, endPoint x: 657, endPoint y: 168, distance: 178.8
click at [657, 168] on div "Options / Filters Group Shipments Orders Ship Date [DATE] OYATPT-903310 Find Fi…" at bounding box center [784, 150] width 1517 height 45
click at [725, 154] on button "Go!" at bounding box center [731, 150] width 40 height 28
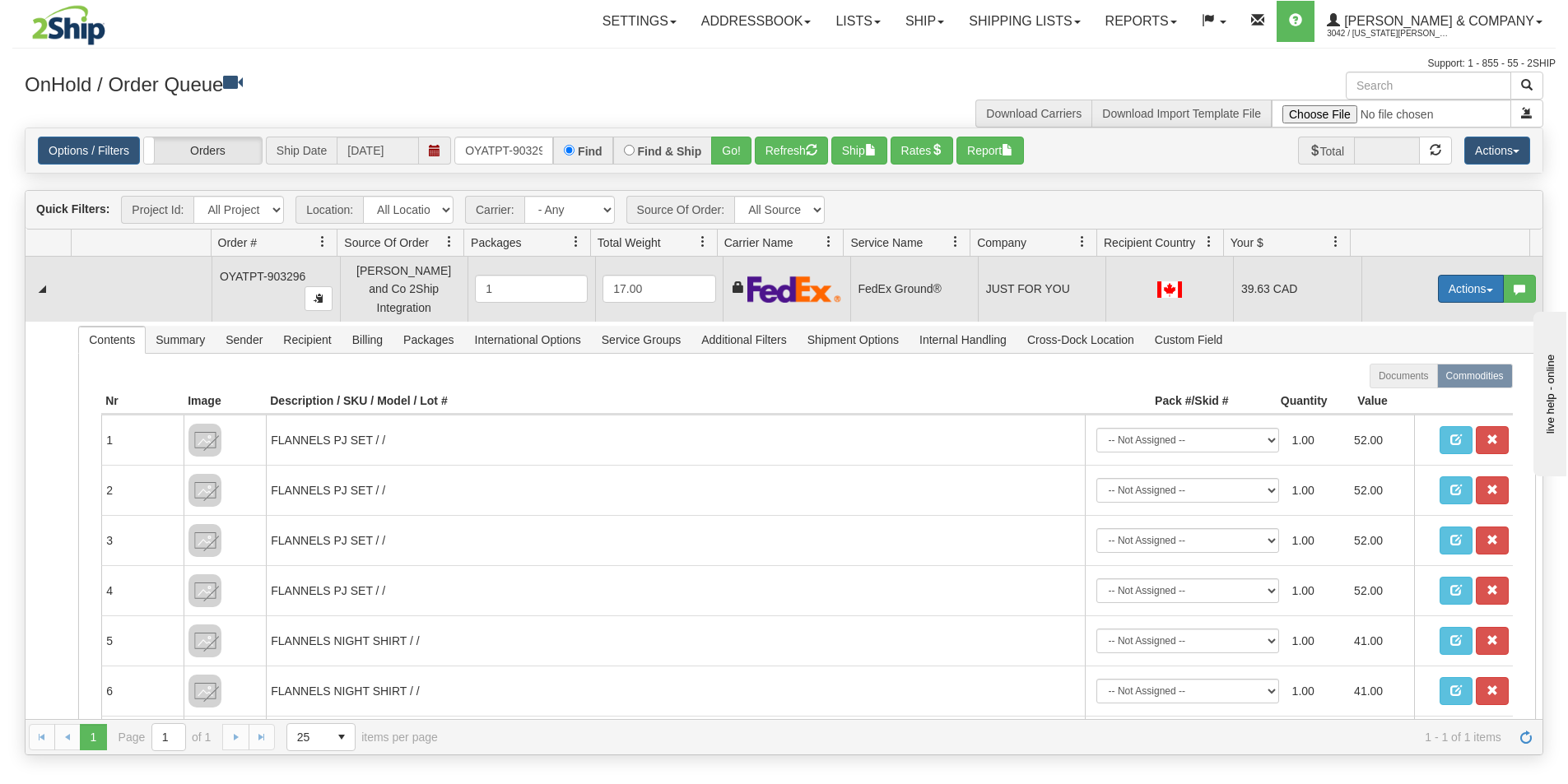
click at [1460, 278] on button "Actions" at bounding box center [1470, 288] width 66 height 28
click at [1421, 381] on link "Ship" at bounding box center [1437, 383] width 131 height 21
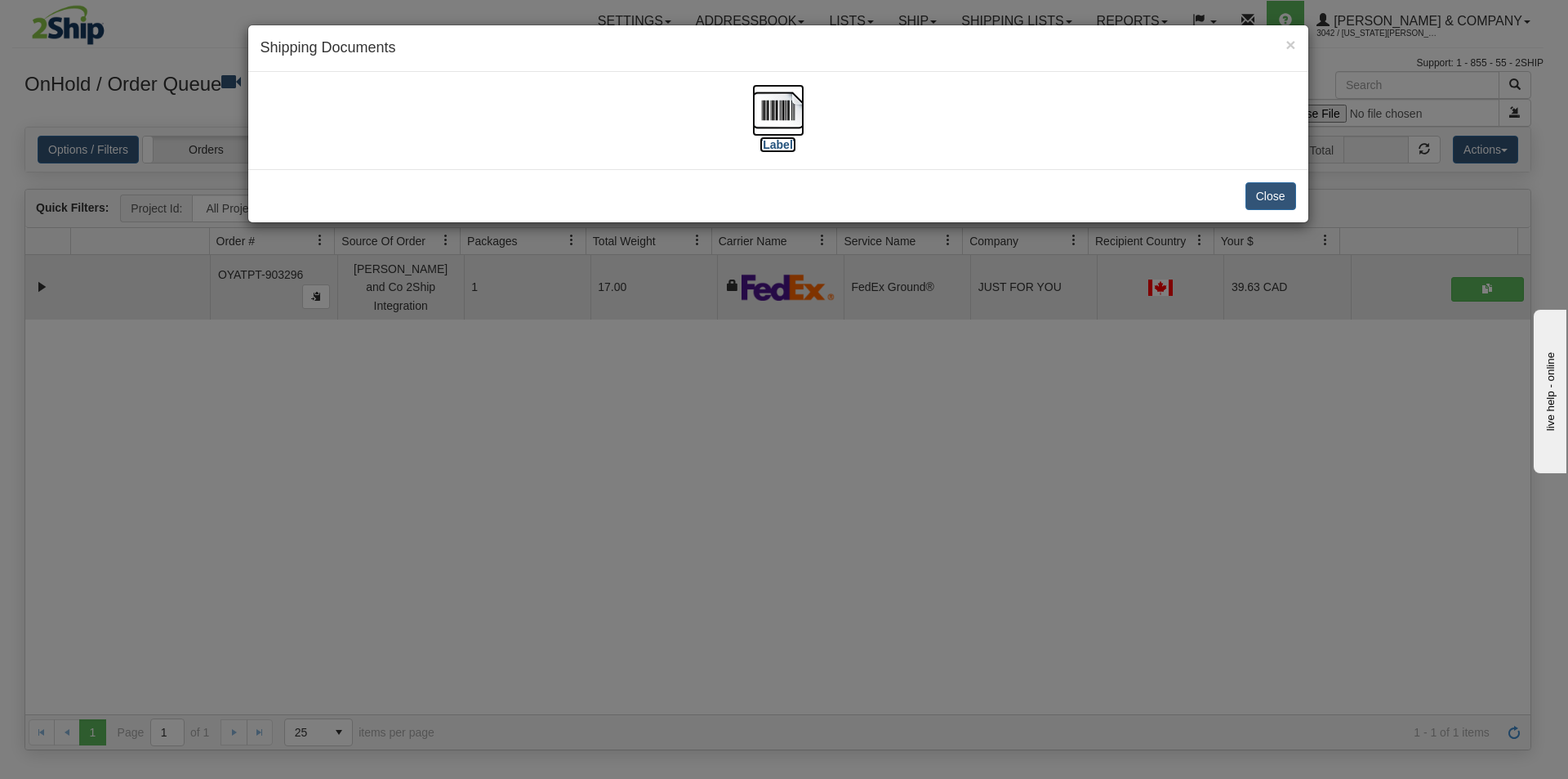
click at [775, 116] on img at bounding box center [779, 110] width 53 height 53
click at [722, 587] on div "× Shipping Documents [Label] Close" at bounding box center [784, 389] width 1568 height 779
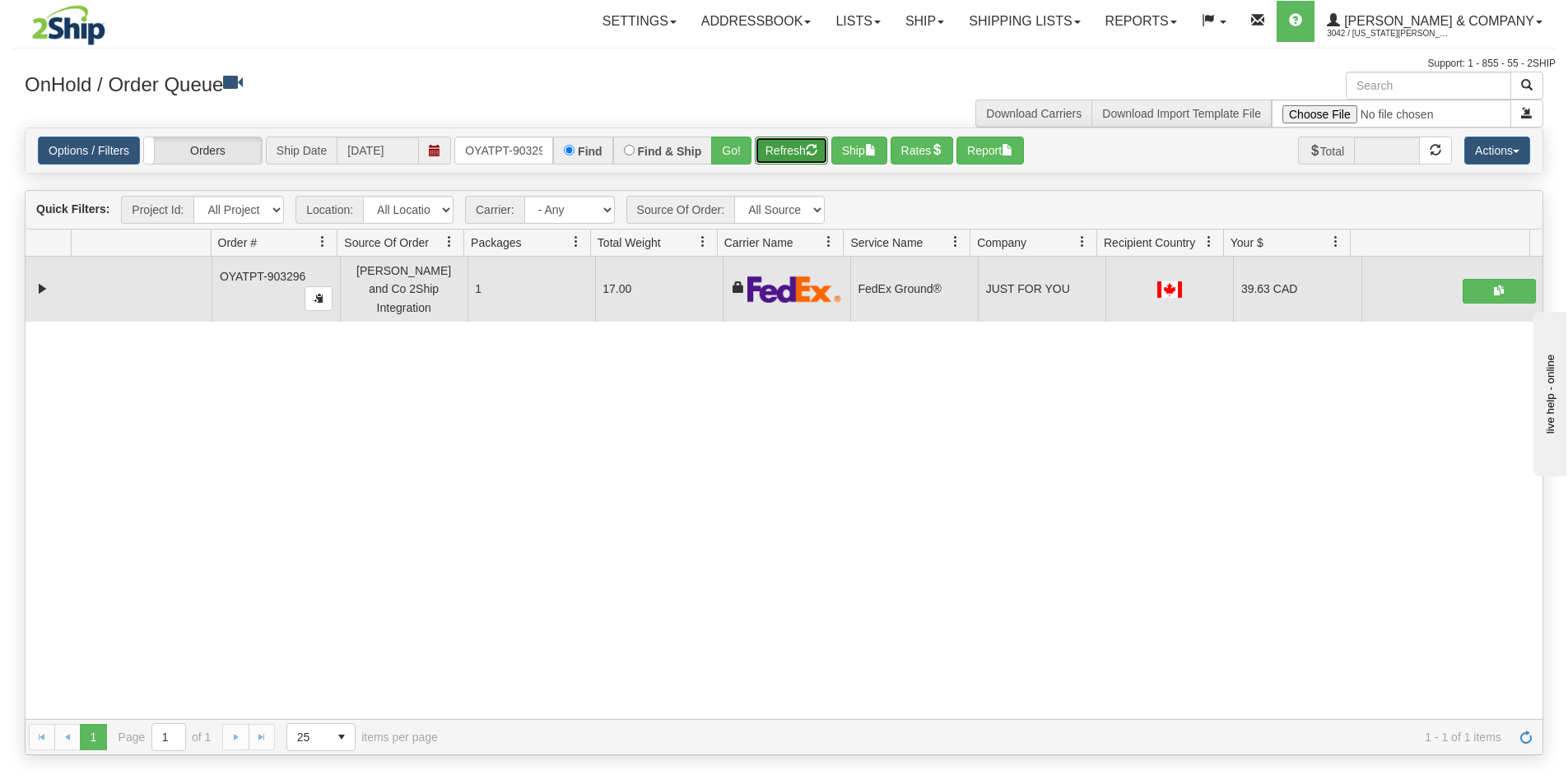
click at [773, 158] on button "Refresh" at bounding box center [791, 150] width 73 height 28
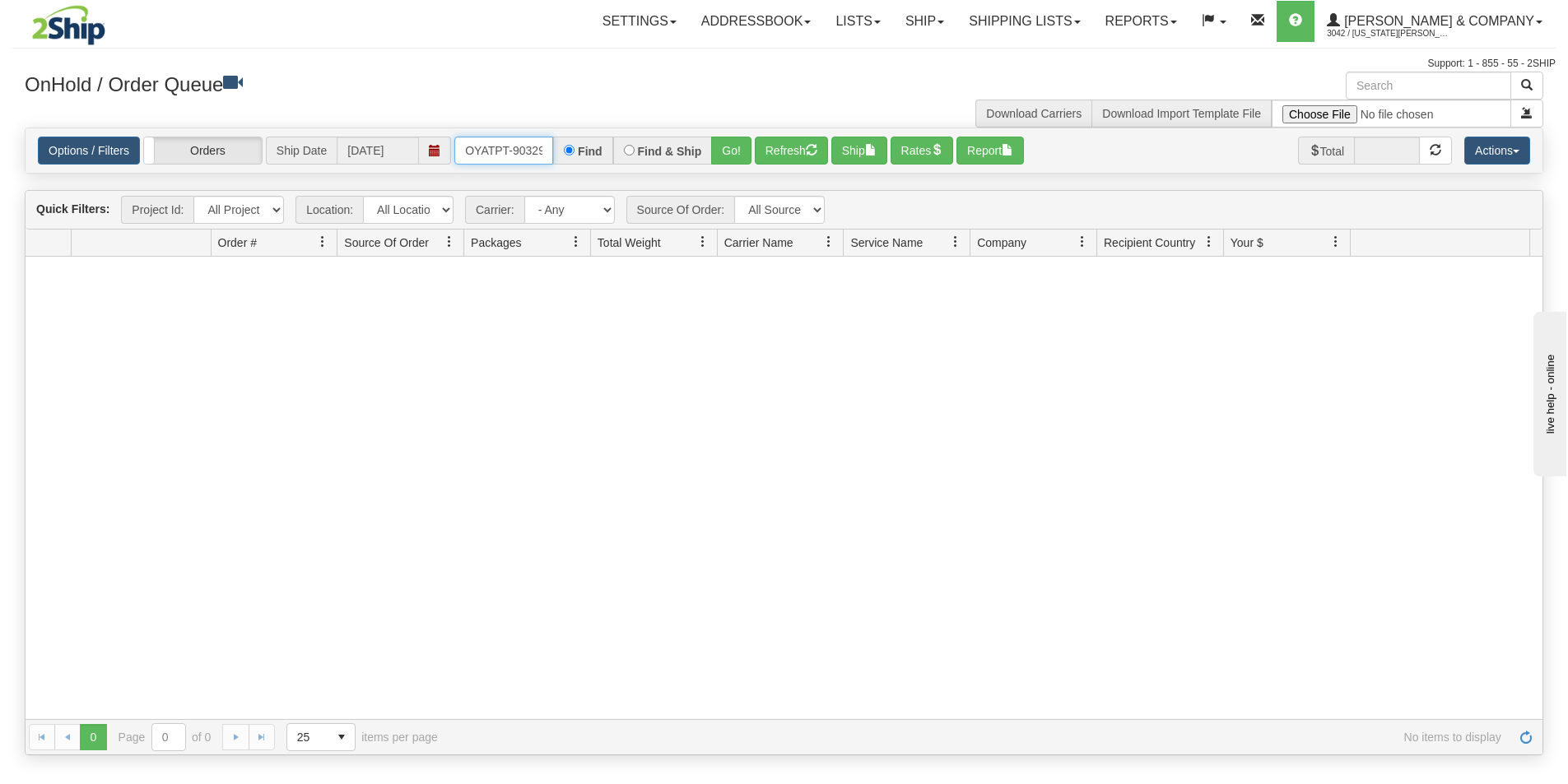
scroll to position [0, 9]
drag, startPoint x: 463, startPoint y: 147, endPoint x: 623, endPoint y: 136, distance: 160.4
click at [623, 136] on div "Options / Filters Group Shipments Orders Ship Date [DATE] OYATPT-903296 Find Fi…" at bounding box center [784, 150] width 1517 height 45
type input "OYATPT-903301"
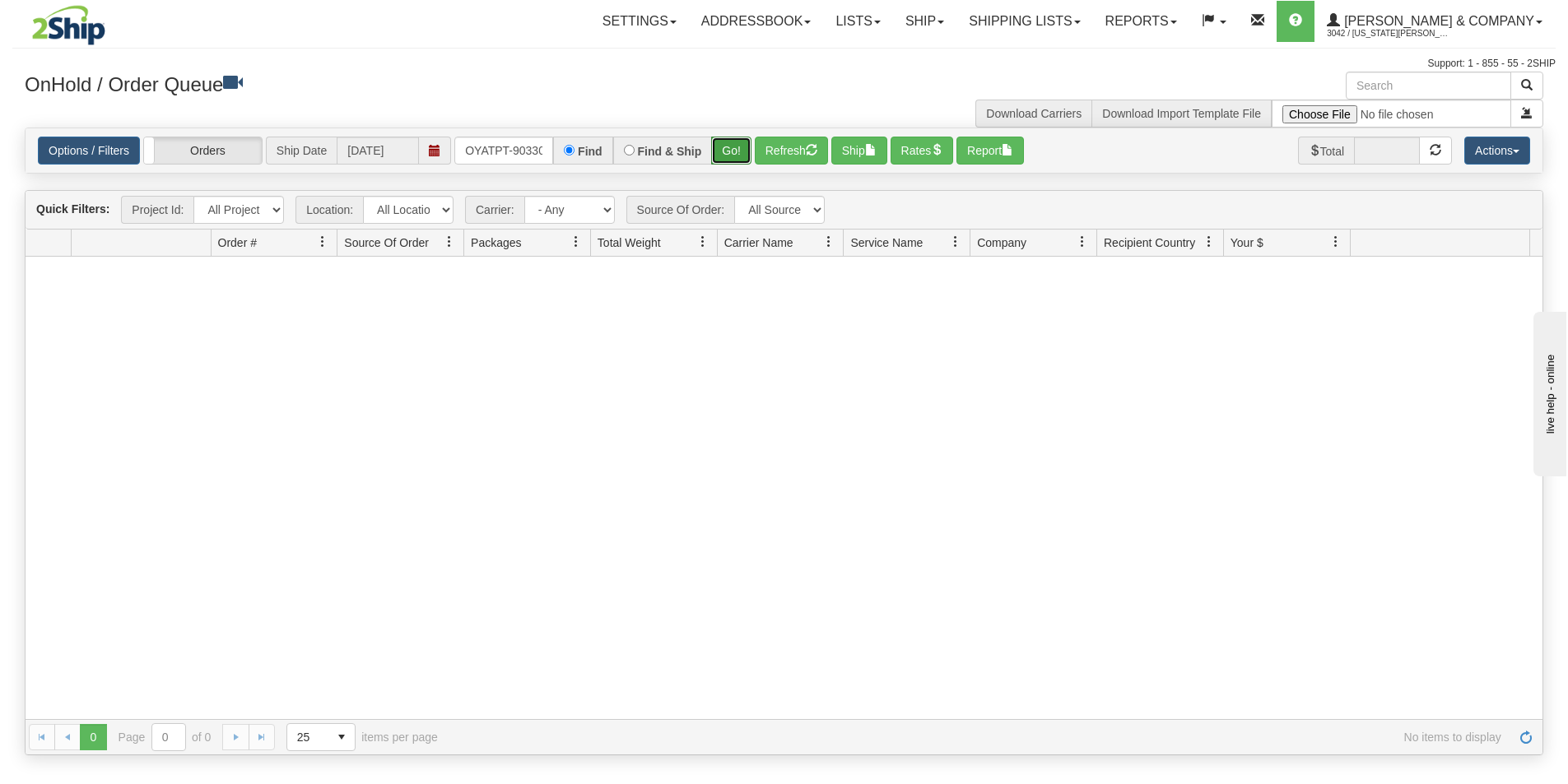
click at [725, 152] on button "Go!" at bounding box center [731, 150] width 40 height 28
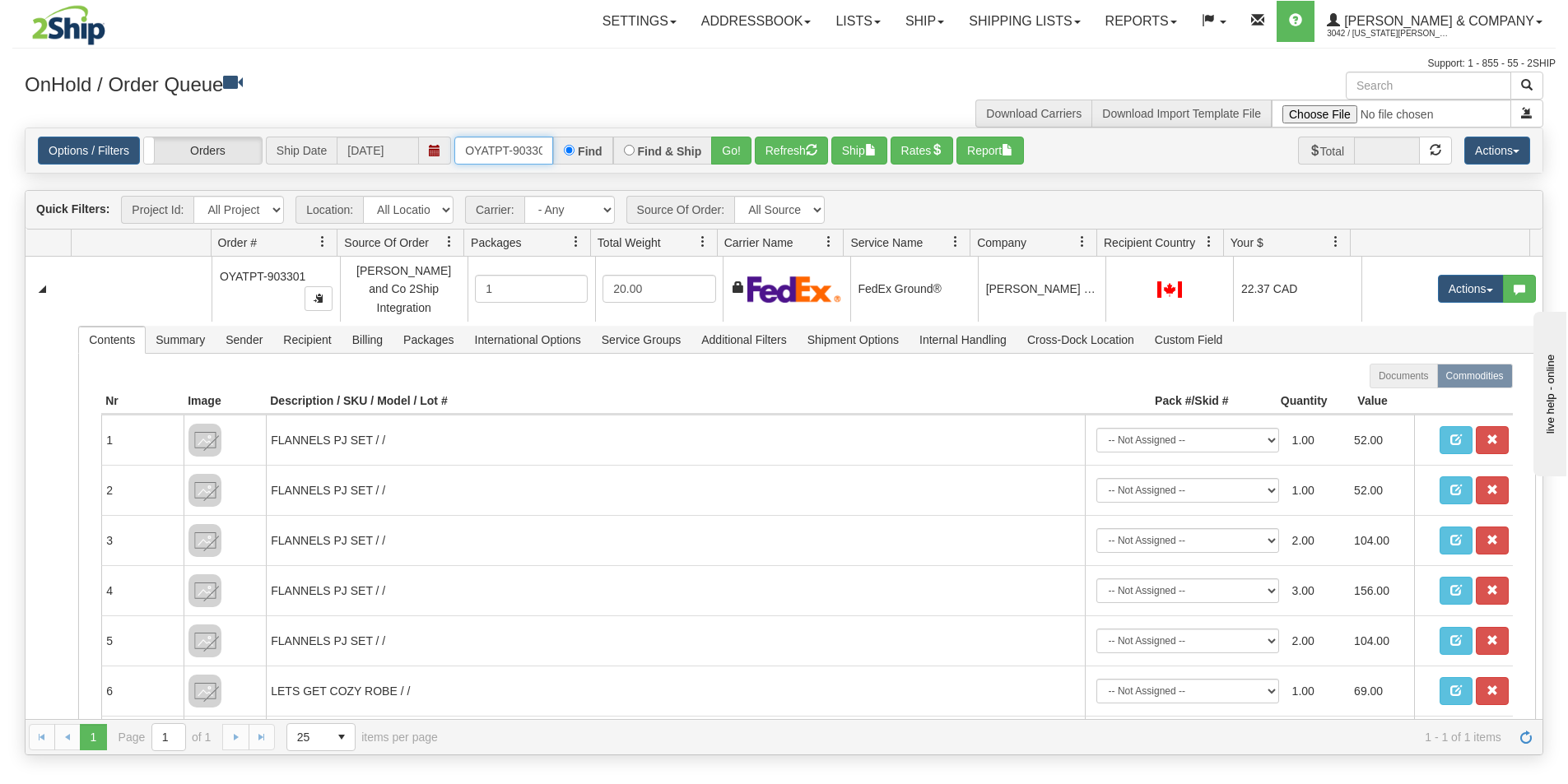
scroll to position [0, 9]
drag, startPoint x: 461, startPoint y: 152, endPoint x: 549, endPoint y: 152, distance: 88.0
click at [549, 152] on input "OYATPT-903301" at bounding box center [503, 150] width 99 height 28
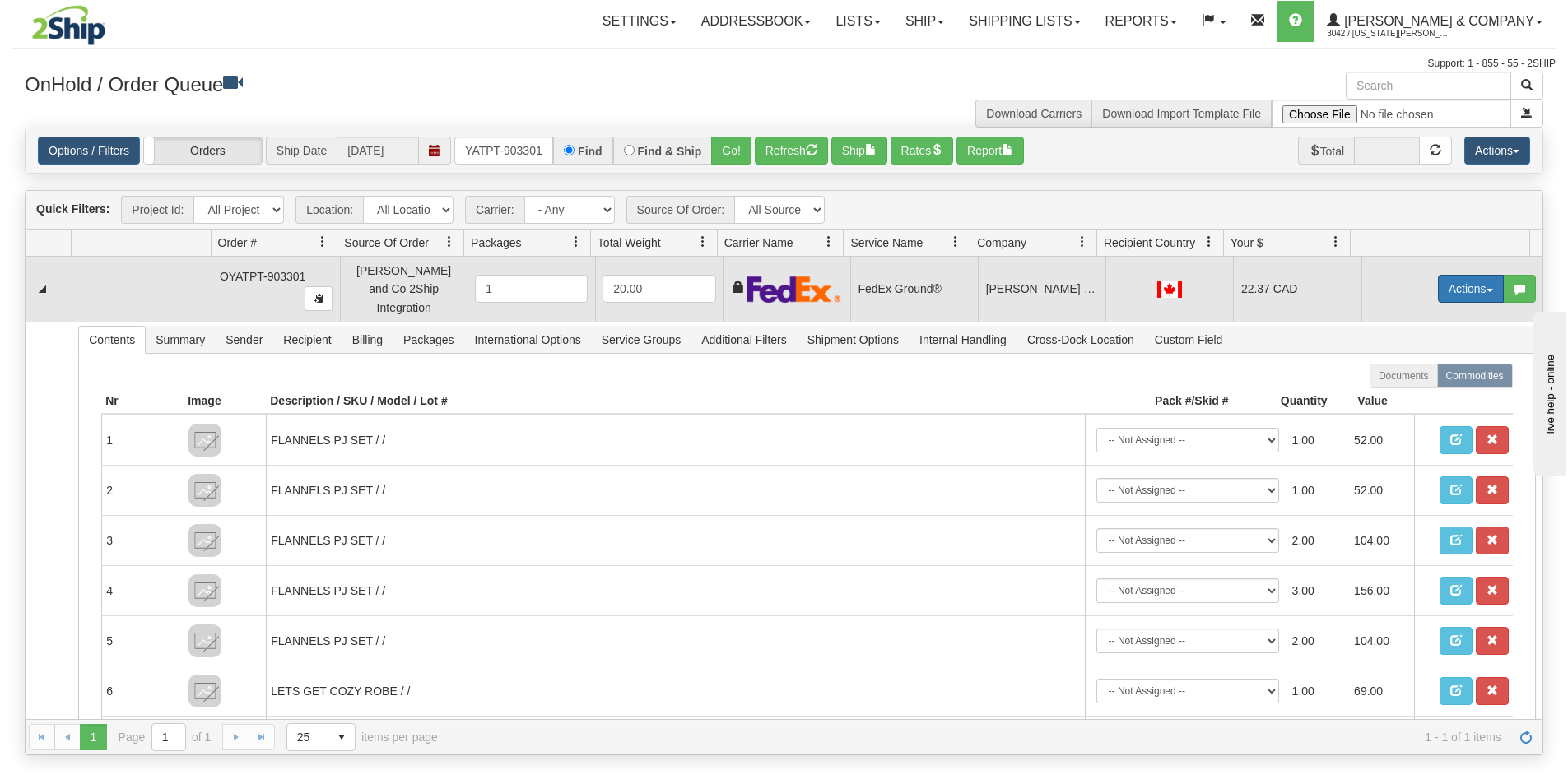
click at [1447, 275] on button "Actions" at bounding box center [1470, 288] width 66 height 28
click at [1395, 377] on span "Ship" at bounding box center [1405, 384] width 35 height 13
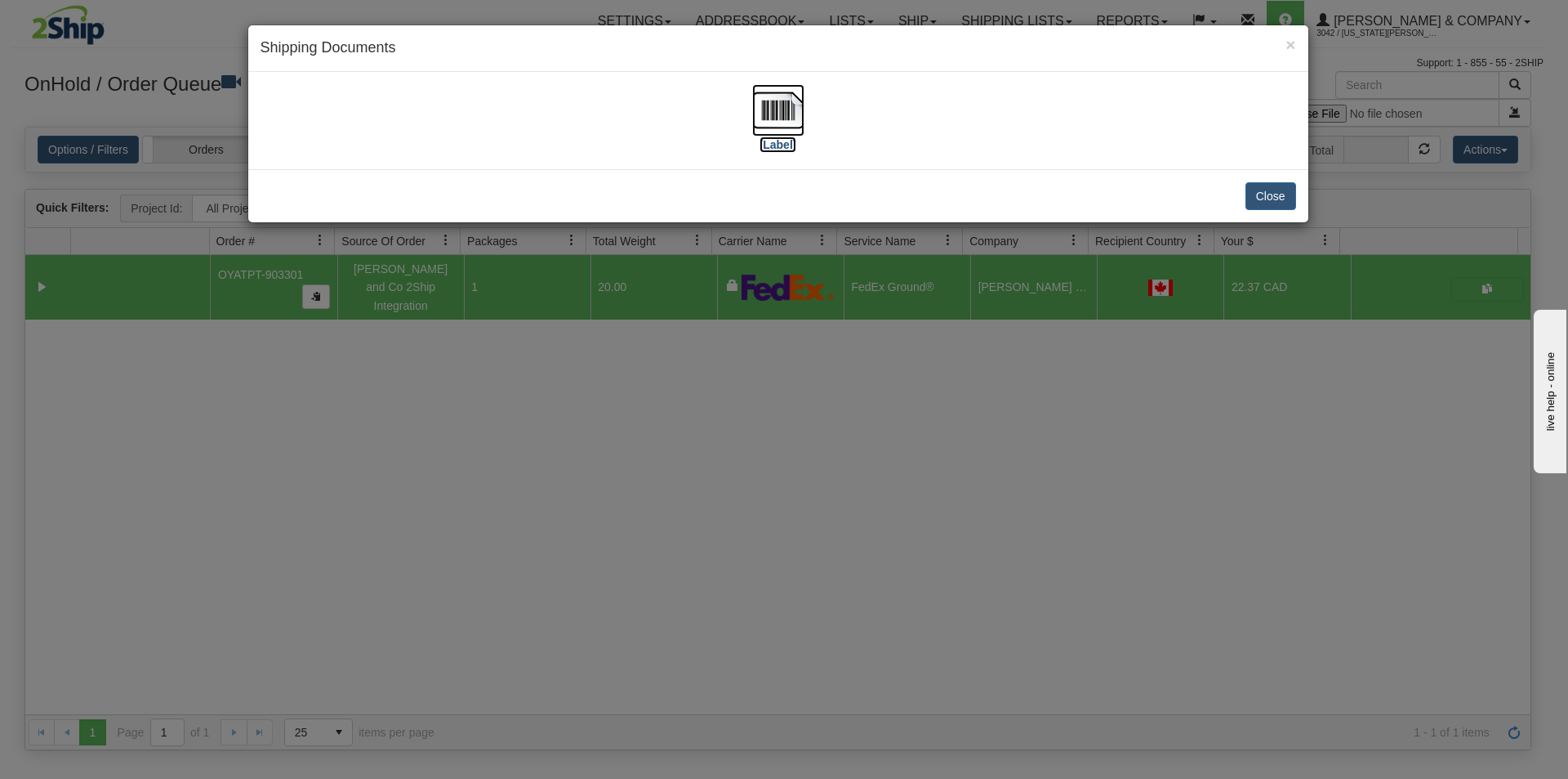
click at [770, 116] on img at bounding box center [779, 110] width 53 height 53
click at [921, 457] on div "× Shipping Documents [Label] Close" at bounding box center [784, 389] width 1568 height 779
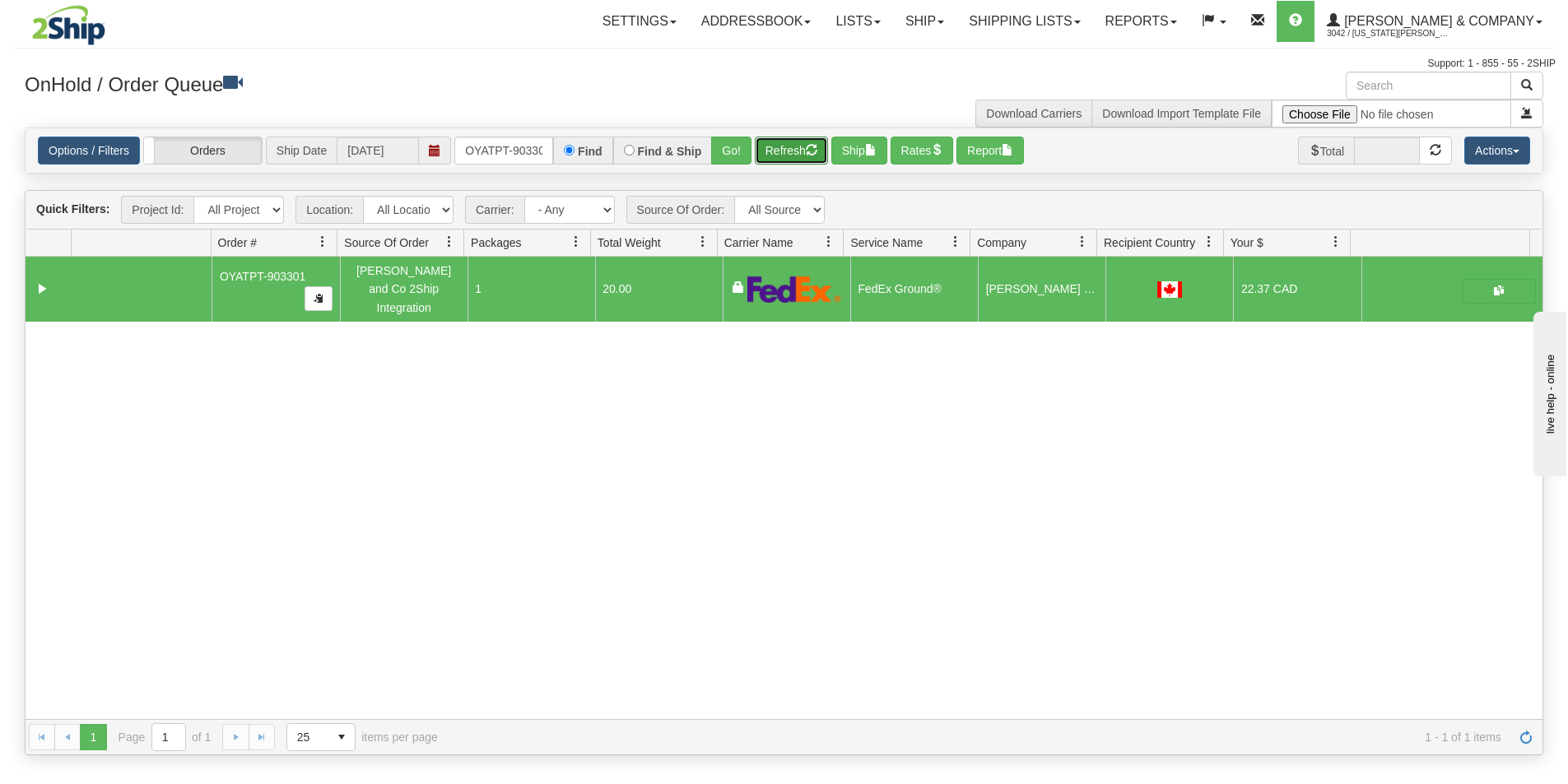
click at [785, 154] on button "Refresh" at bounding box center [791, 150] width 73 height 28
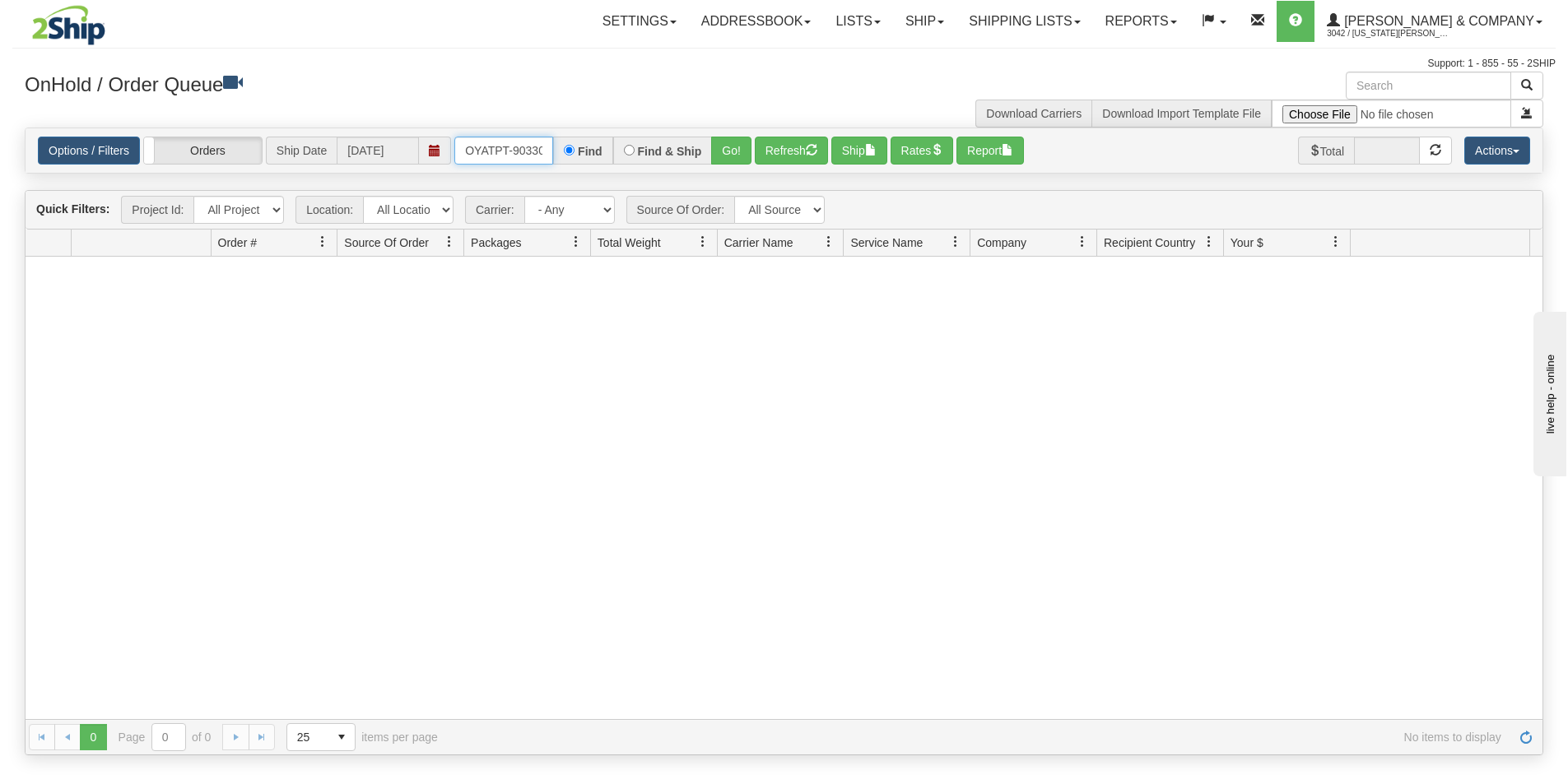
scroll to position [0, 9]
drag, startPoint x: 461, startPoint y: 151, endPoint x: 664, endPoint y: 170, distance: 203.9
click at [664, 170] on div "Options / Filters Group Shipments Orders Ship Date [DATE] OYATPT-903301 Find Fi…" at bounding box center [784, 150] width 1517 height 45
click at [527, 159] on input "text" at bounding box center [503, 150] width 99 height 28
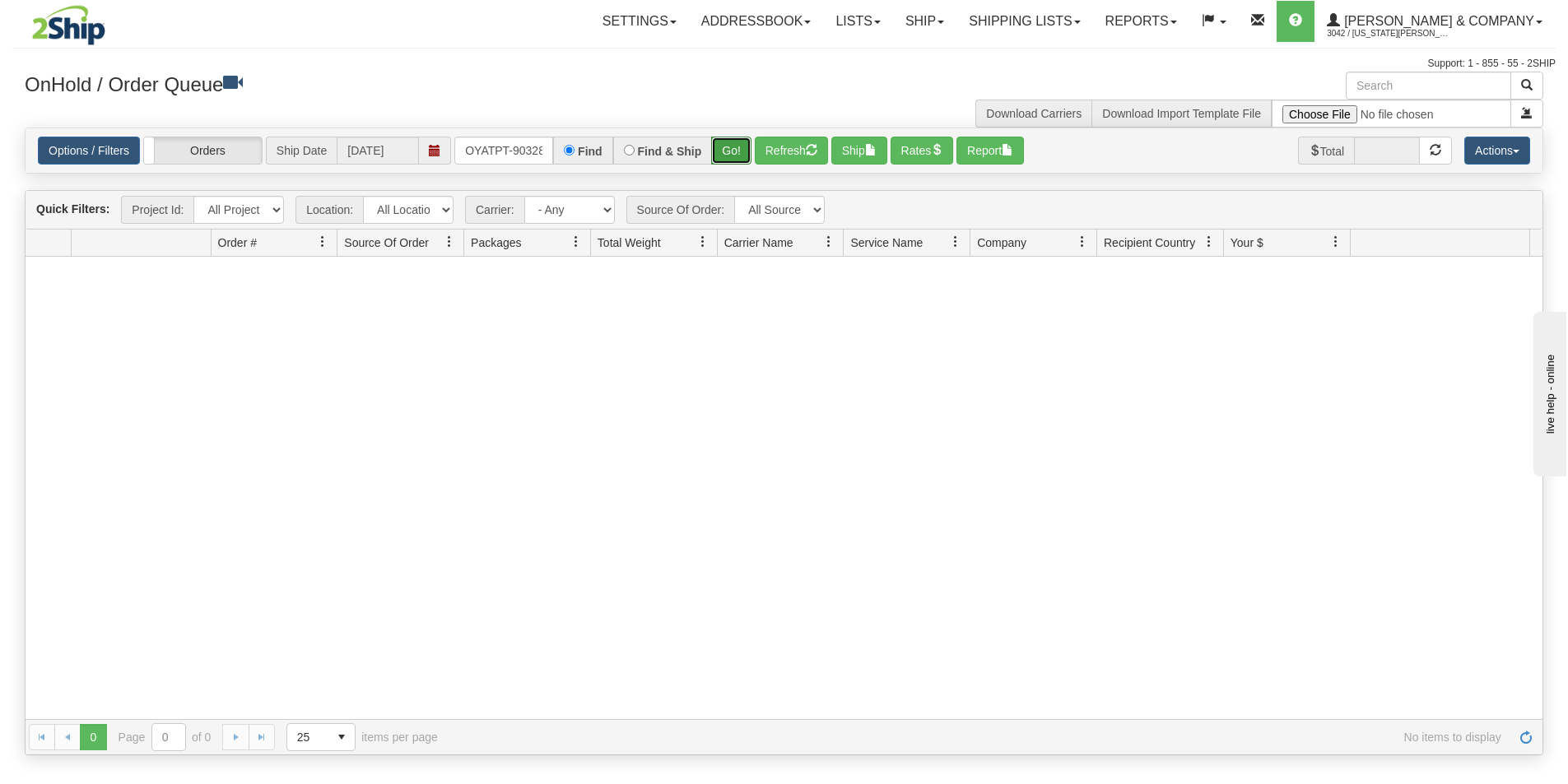
click at [721, 146] on button "Go!" at bounding box center [731, 150] width 40 height 28
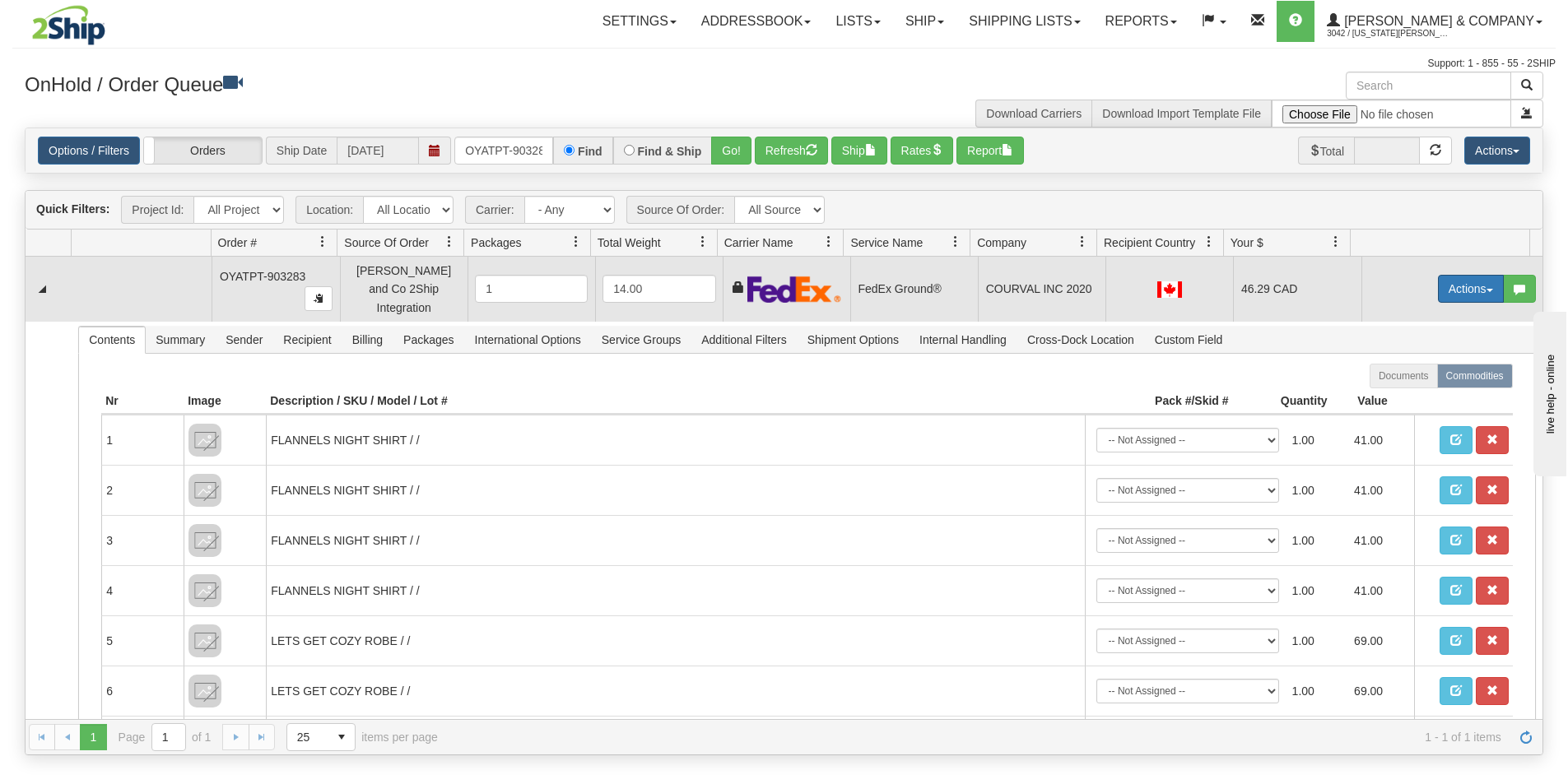
click at [1437, 275] on button "Actions" at bounding box center [1470, 288] width 66 height 28
click at [1391, 377] on span "Ship" at bounding box center [1405, 384] width 35 height 13
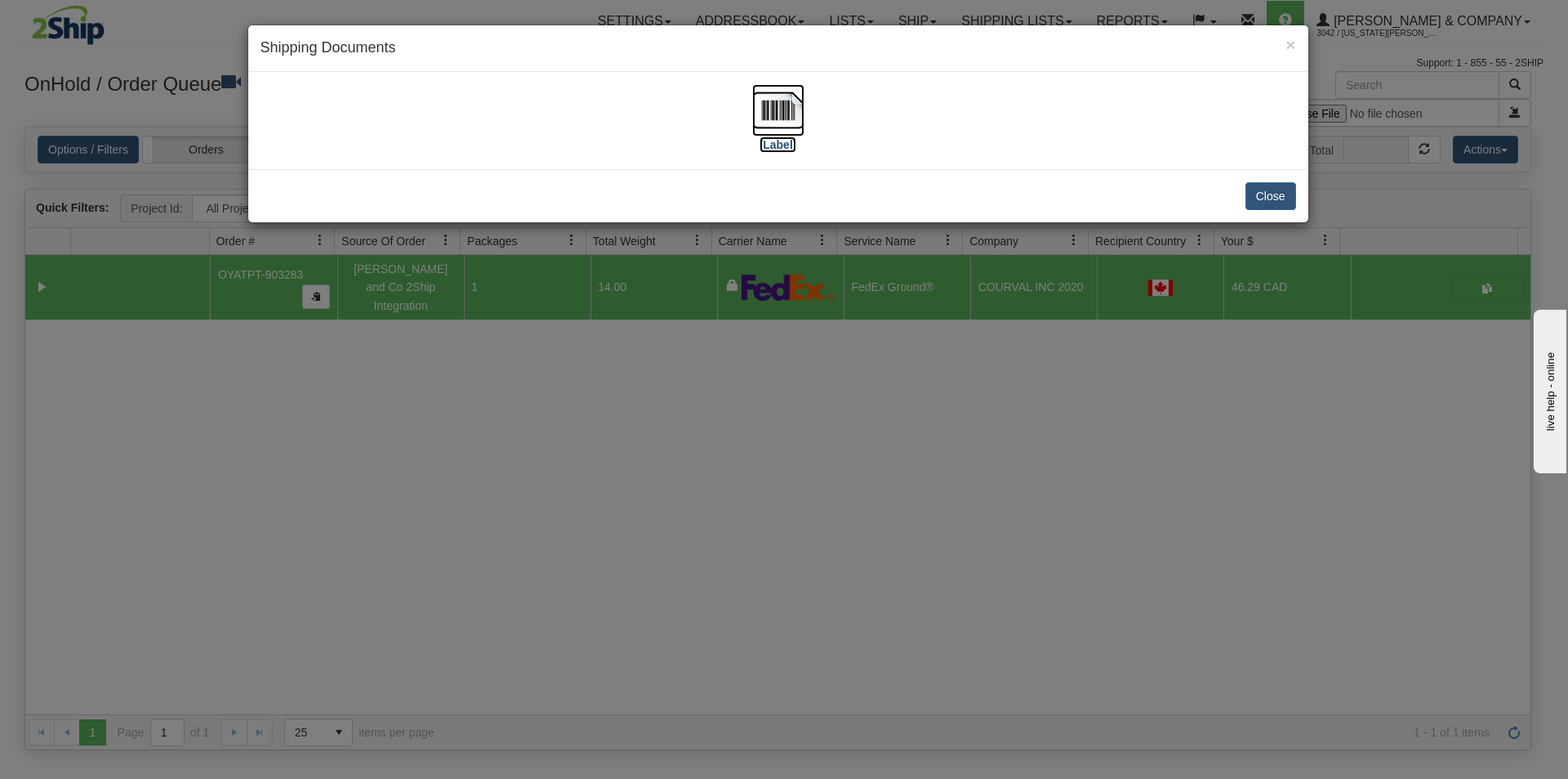
click at [774, 100] on img at bounding box center [779, 110] width 53 height 53
click at [1039, 592] on div "× Shipping Documents [Label] Close" at bounding box center [784, 389] width 1568 height 779
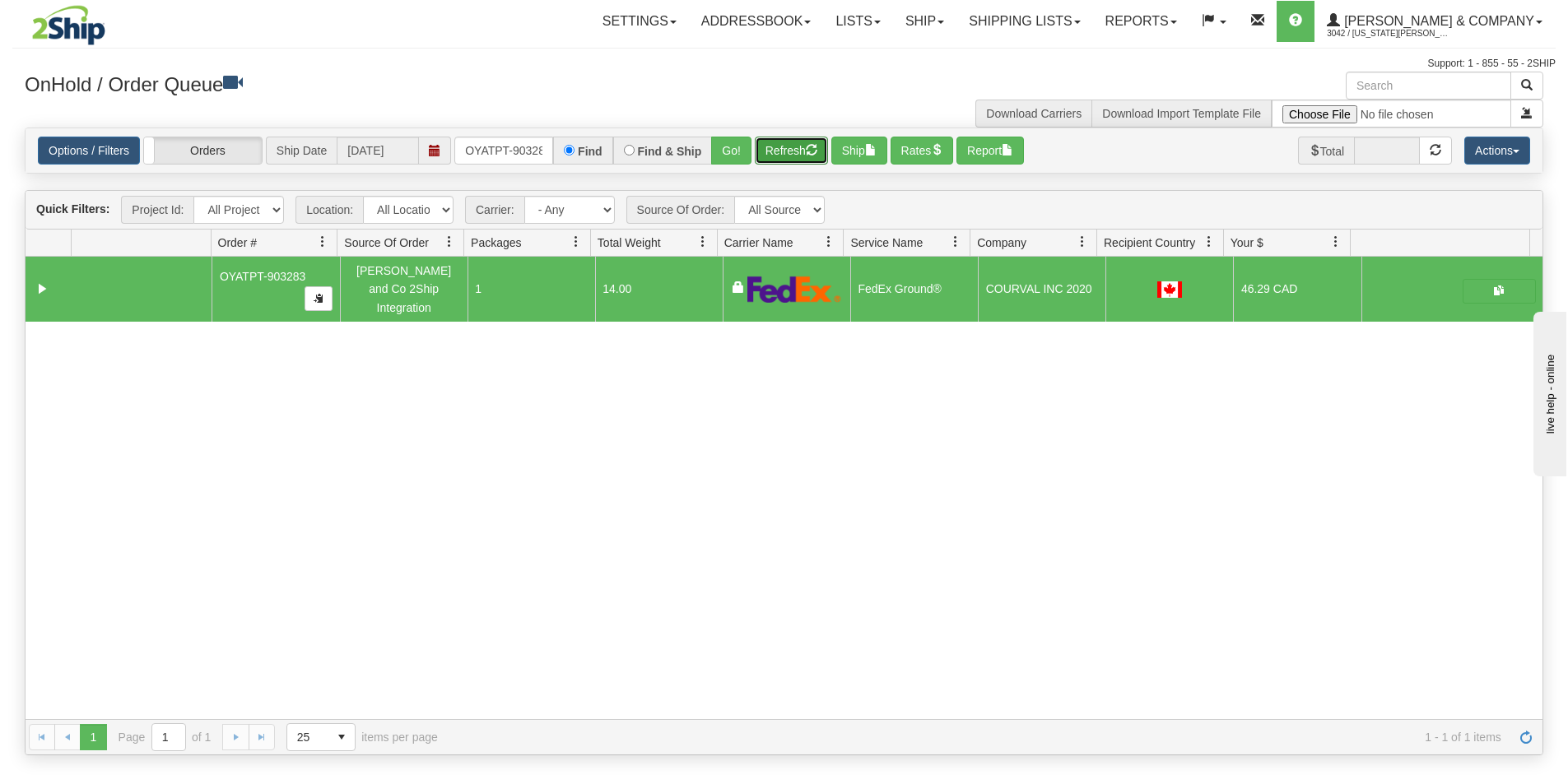
click at [778, 148] on button "Refresh" at bounding box center [791, 150] width 73 height 28
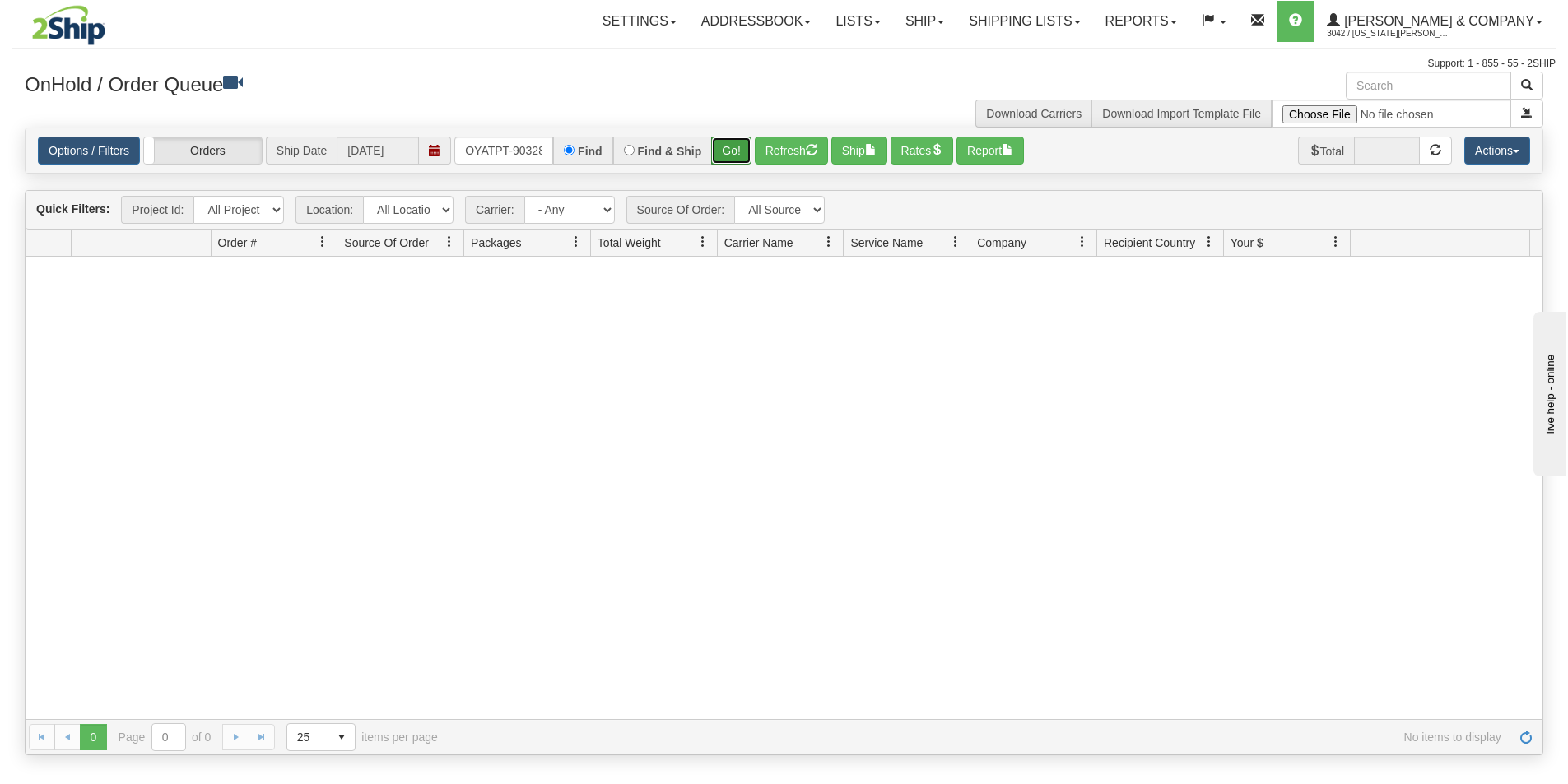
click at [726, 152] on button "Go!" at bounding box center [731, 150] width 40 height 28
drag, startPoint x: 463, startPoint y: 149, endPoint x: 576, endPoint y: 157, distance: 113.3
click at [576, 157] on div "OYATPT-903283 Find Find & Ship Go!" at bounding box center [602, 150] width 297 height 28
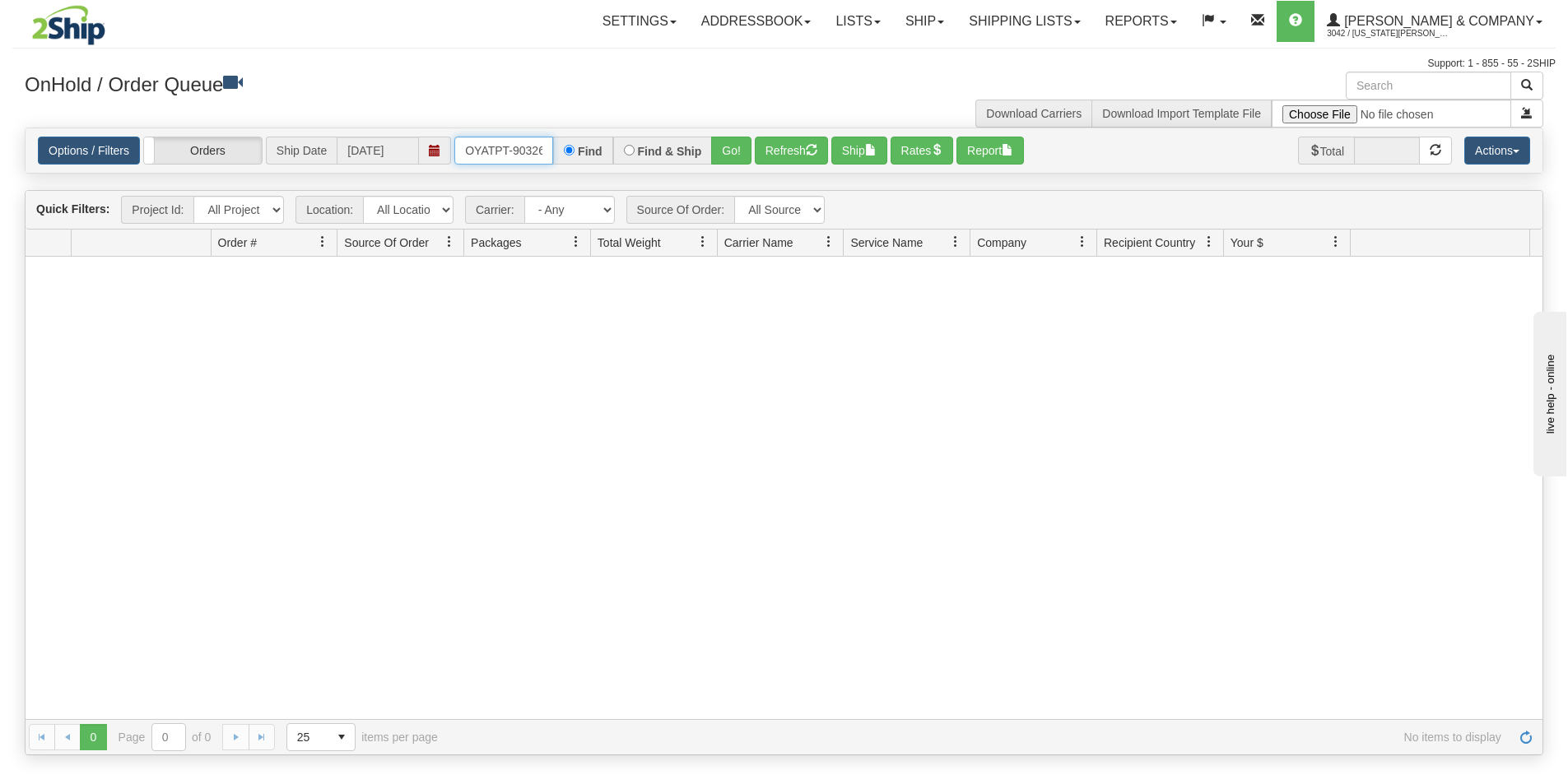
type input "OYATPT-903267"
click at [738, 157] on button "Go!" at bounding box center [731, 150] width 40 height 28
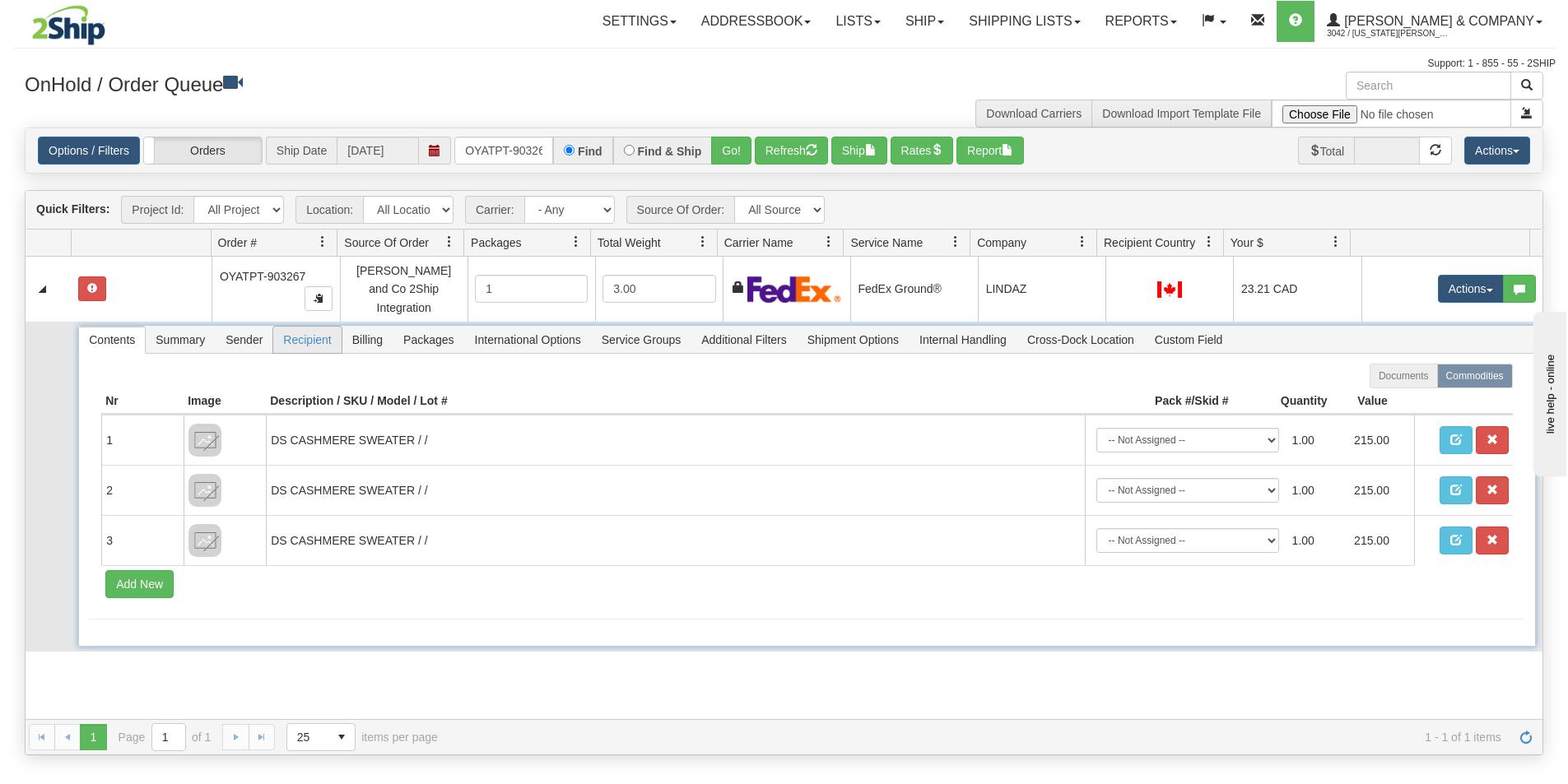
click at [300, 334] on span "Recipient" at bounding box center [307, 339] width 67 height 26
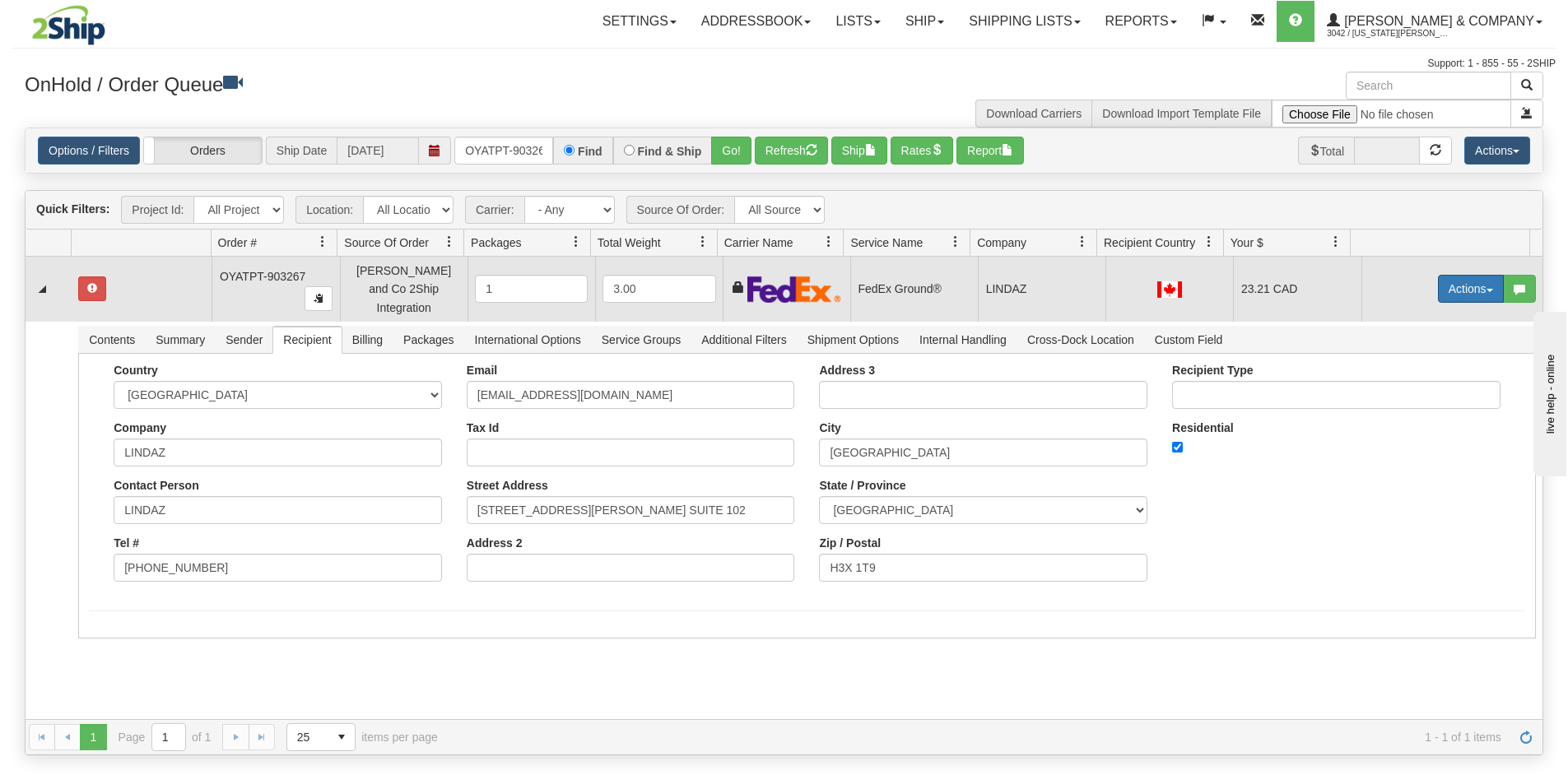
click at [1477, 290] on button "Actions" at bounding box center [1470, 288] width 66 height 28
click at [1405, 377] on span "Ship" at bounding box center [1405, 384] width 35 height 13
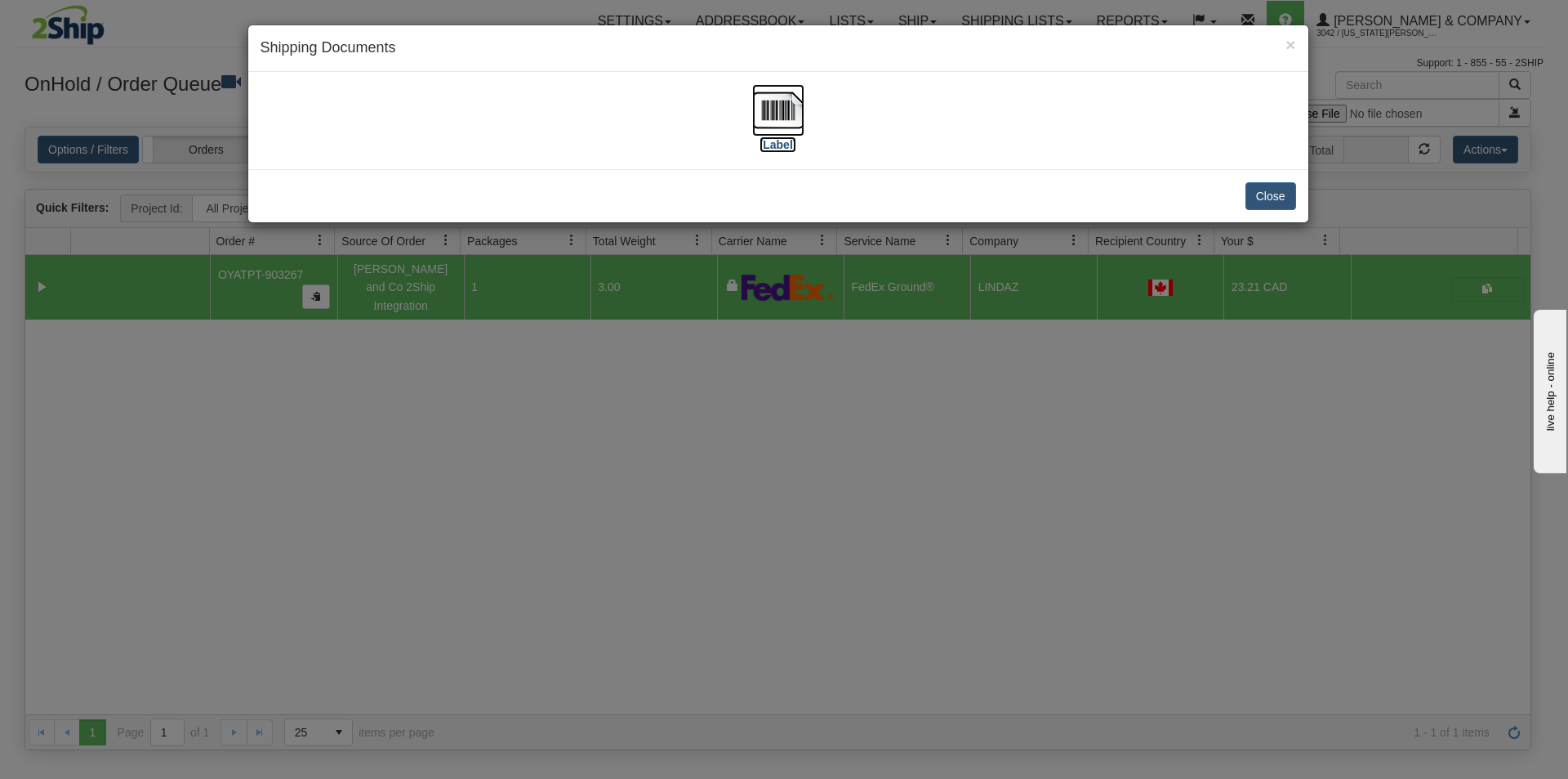
click at [791, 118] on img at bounding box center [779, 110] width 53 height 53
click at [1027, 591] on div "× Shipping Documents [Label] Close" at bounding box center [784, 389] width 1568 height 779
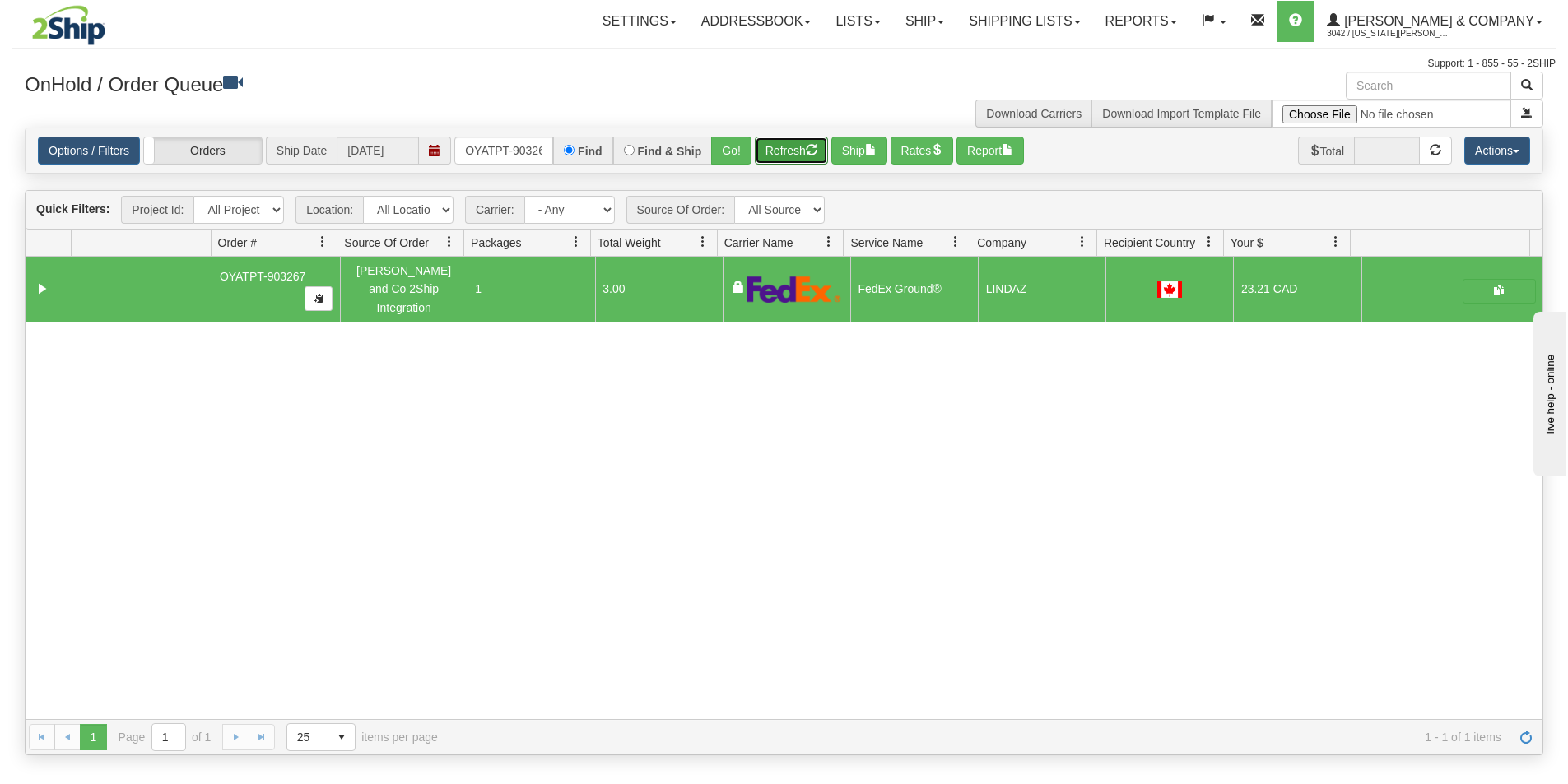
click at [776, 155] on button "Refresh" at bounding box center [791, 150] width 73 height 28
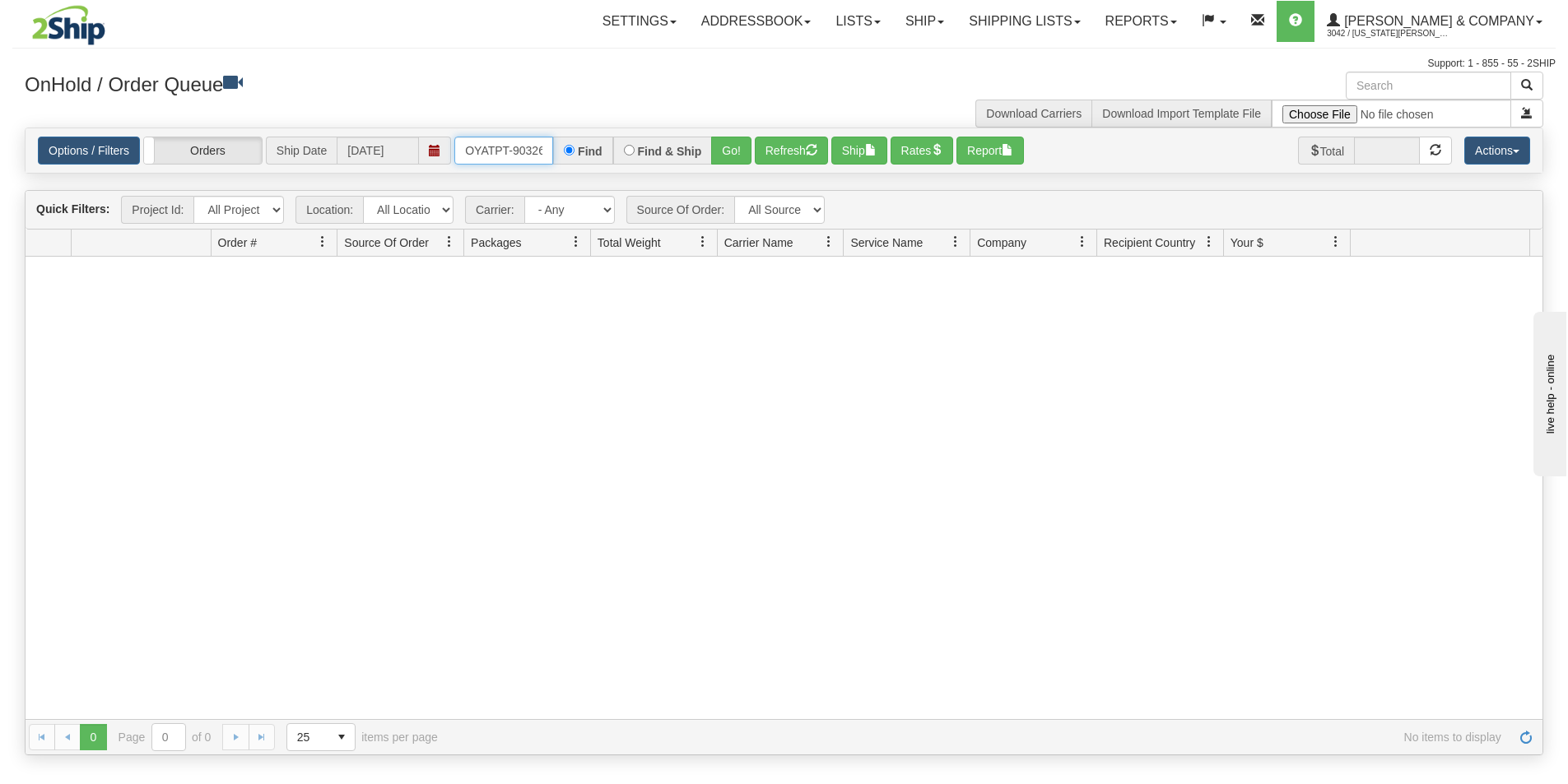
scroll to position [0, 9]
drag, startPoint x: 465, startPoint y: 148, endPoint x: 586, endPoint y: 160, distance: 121.6
click at [586, 160] on div "OYATPT-903267 Find Find & Ship Go!" at bounding box center [602, 150] width 297 height 28
click at [509, 157] on input "text" at bounding box center [503, 150] width 99 height 28
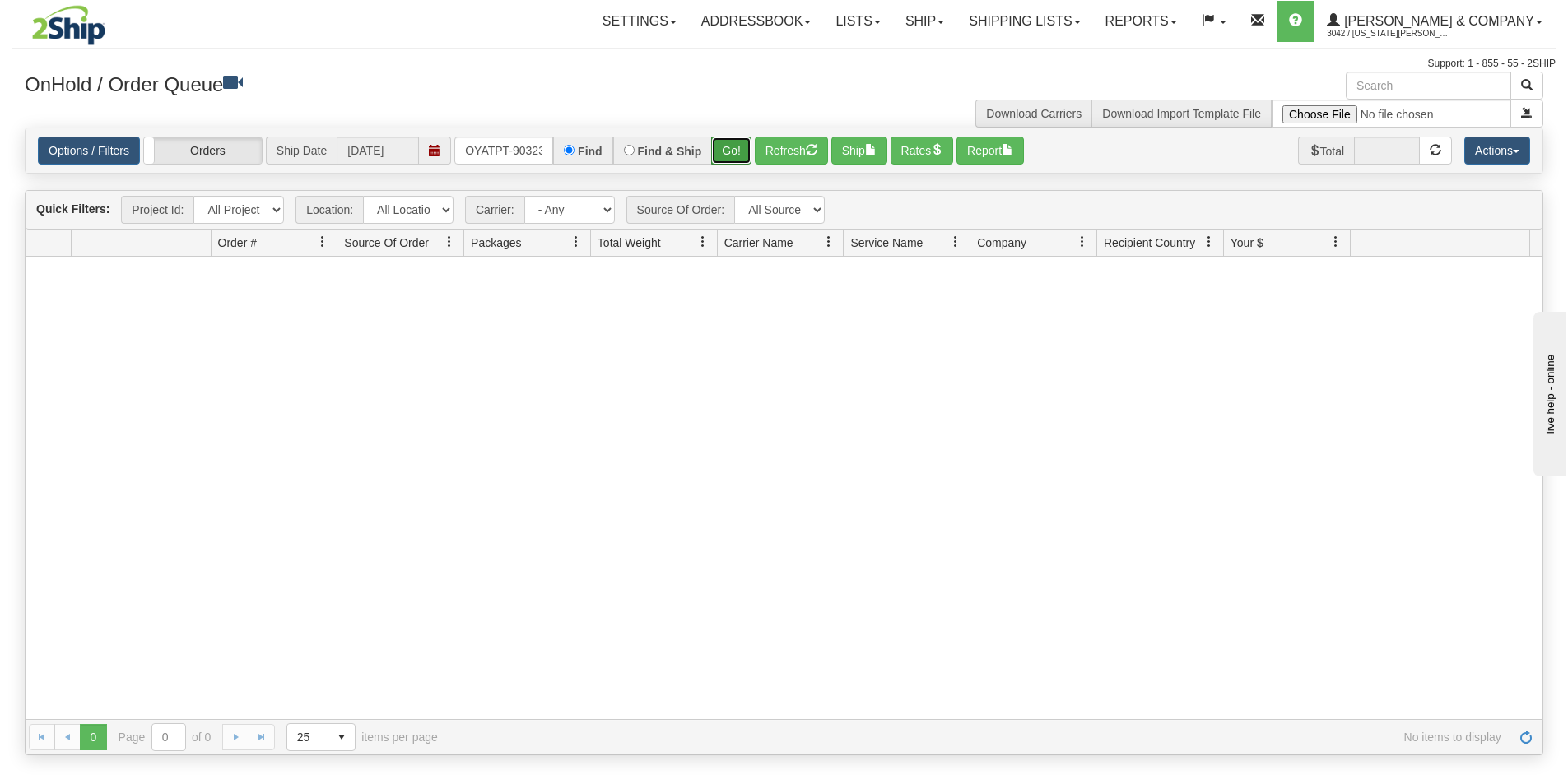
click at [732, 152] on button "Go!" at bounding box center [731, 150] width 40 height 28
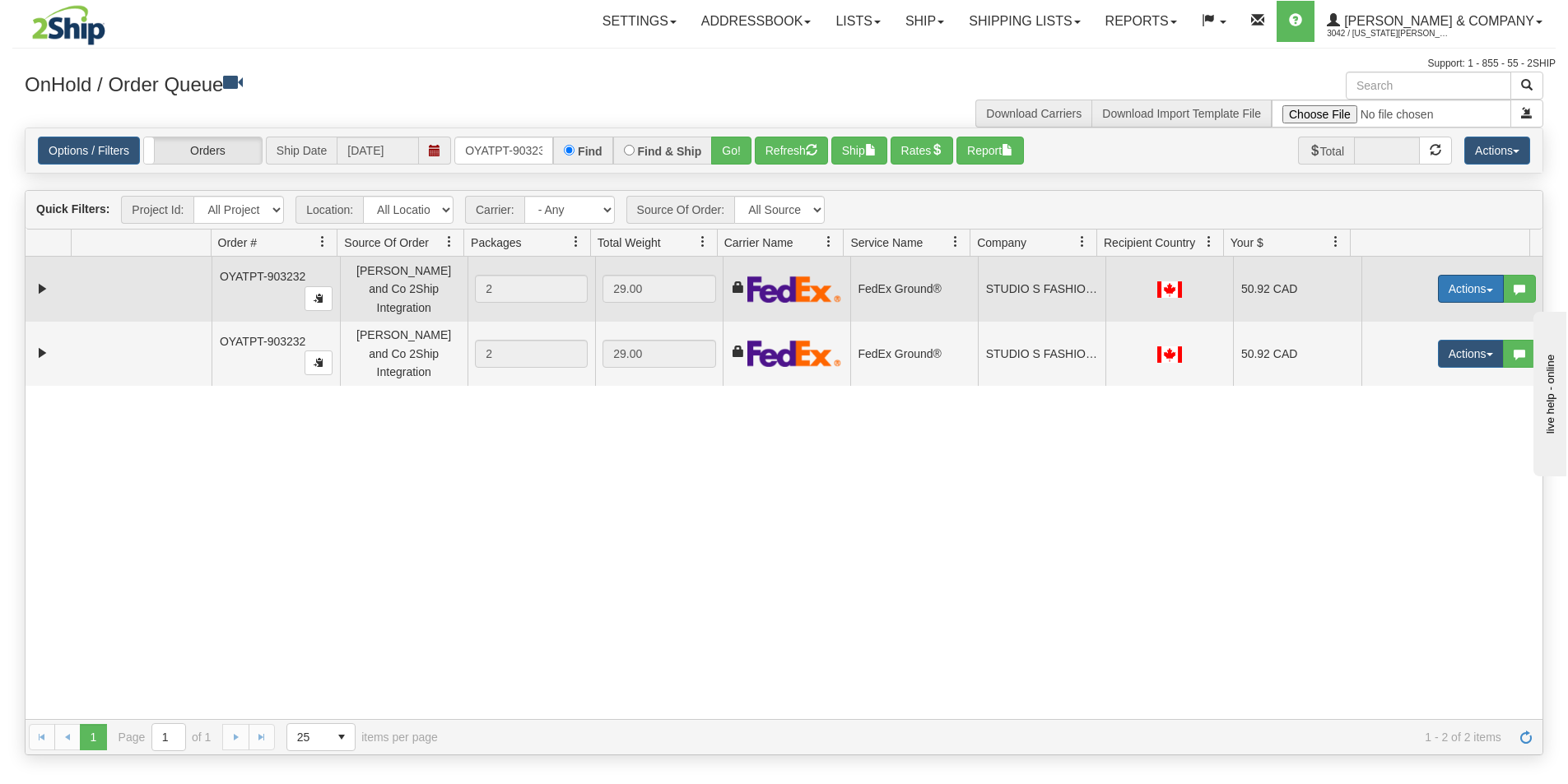
click at [1446, 285] on button "Actions" at bounding box center [1470, 288] width 66 height 28
click at [1397, 377] on span "Ship" at bounding box center [1405, 384] width 35 height 13
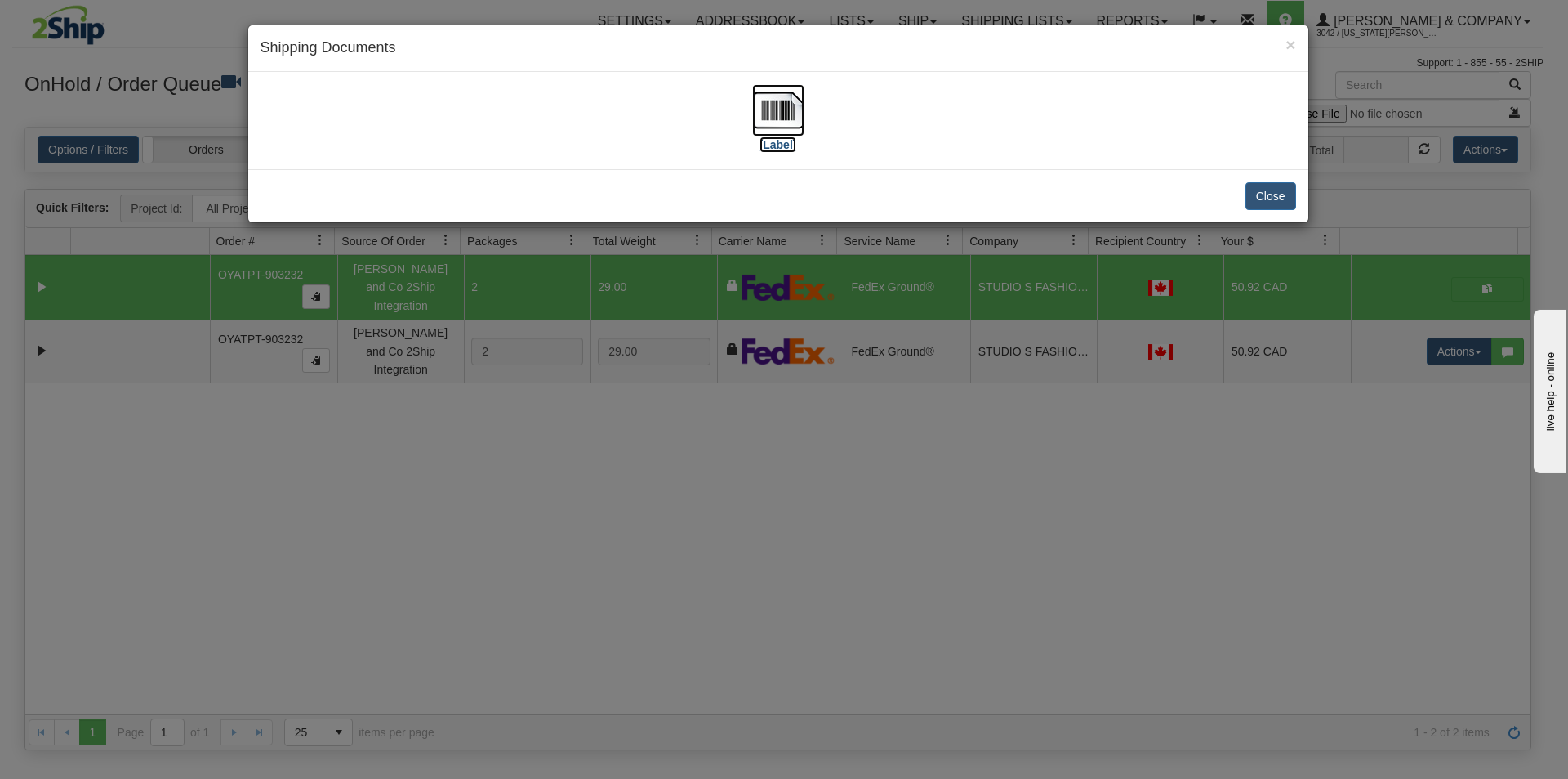
click at [781, 121] on img at bounding box center [779, 110] width 53 height 53
click at [927, 517] on div "× Shipping Documents [Label] Close" at bounding box center [784, 389] width 1568 height 779
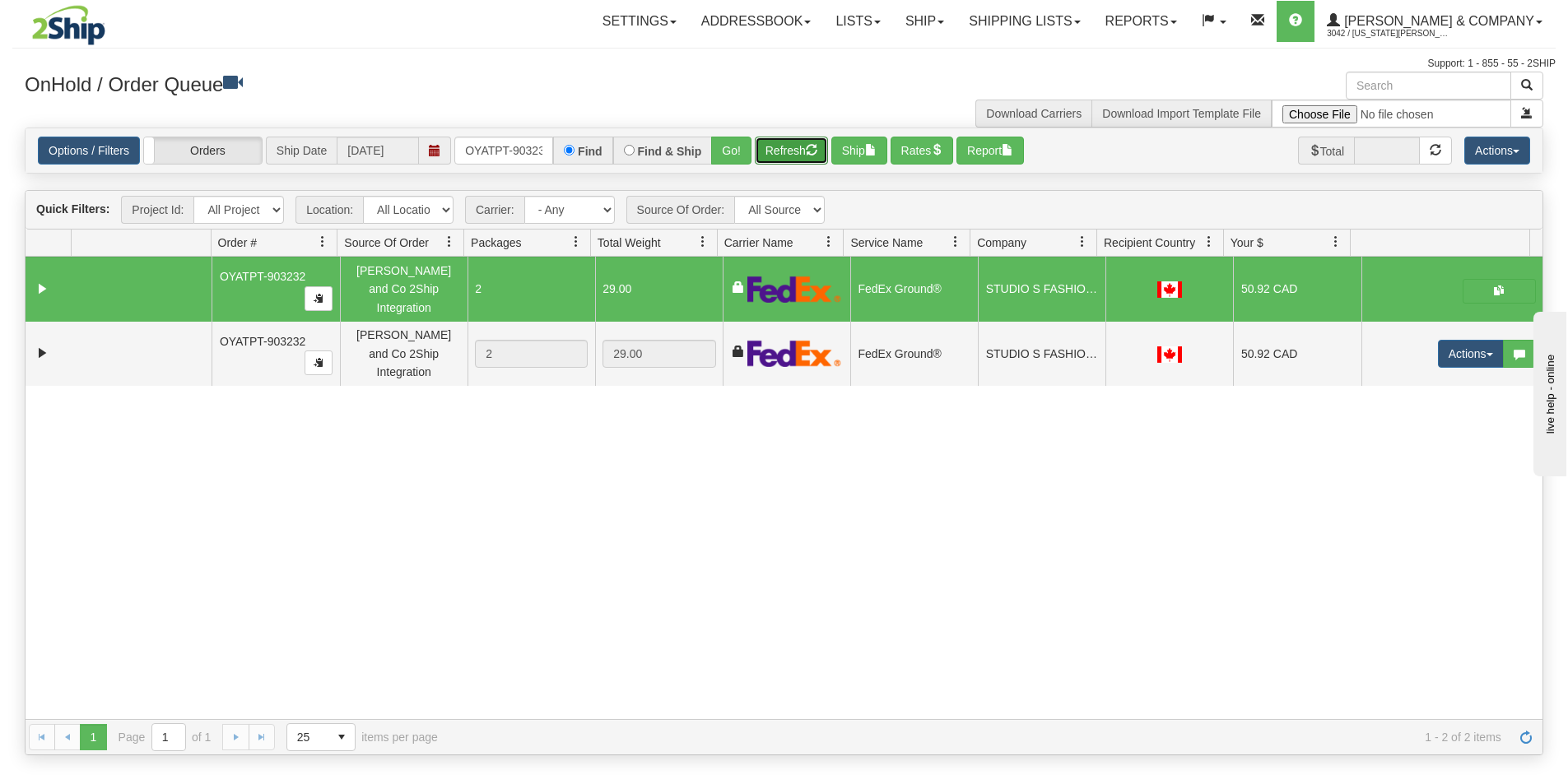
click at [773, 157] on button "Refresh" at bounding box center [791, 150] width 73 height 28
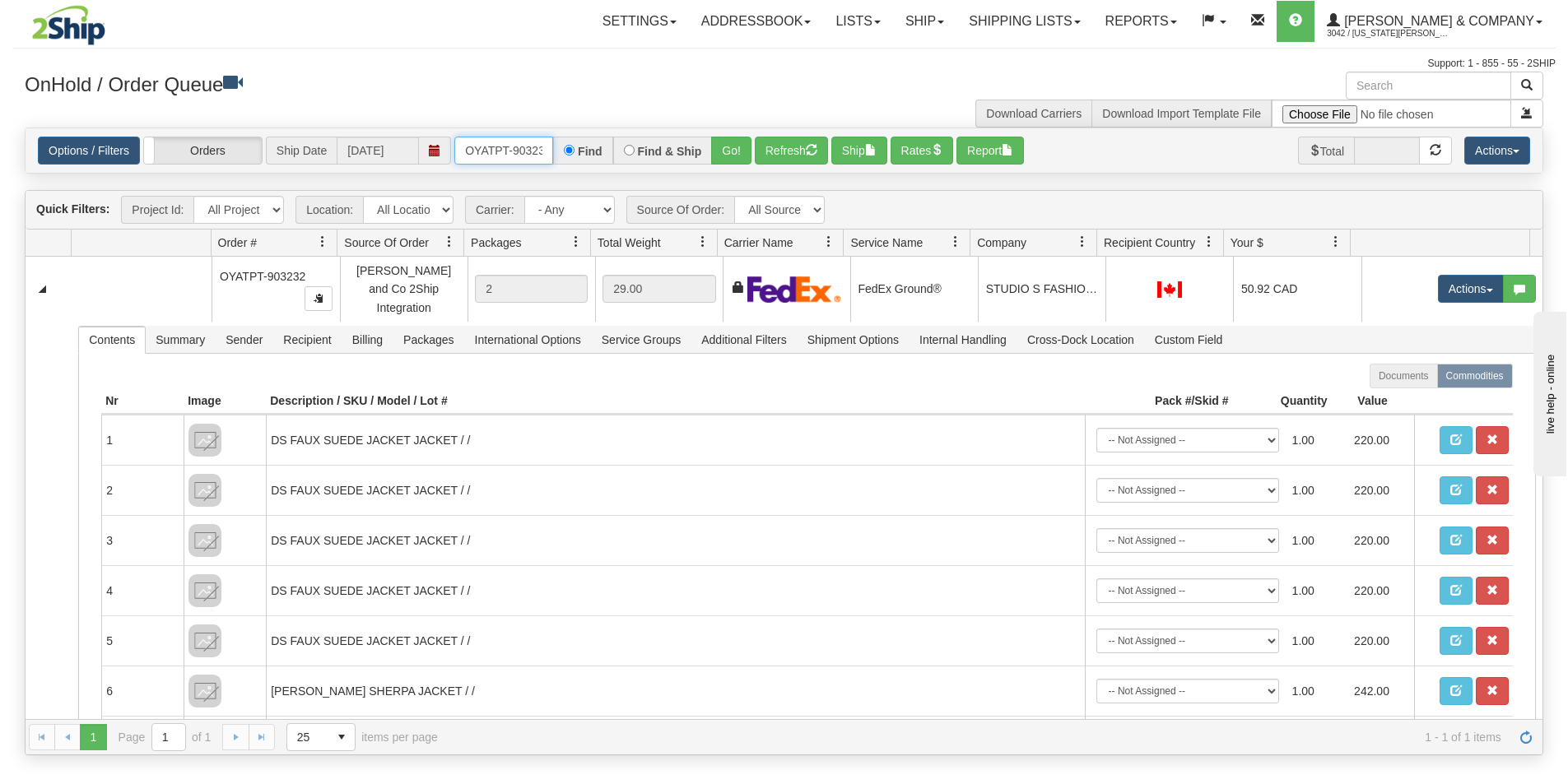
scroll to position [0, 9]
drag, startPoint x: 467, startPoint y: 149, endPoint x: 678, endPoint y: 164, distance: 211.5
click at [678, 164] on div "OYATPT-903232 Find Find & Ship Go!" at bounding box center [602, 150] width 297 height 28
type input "OYATPT-903271"
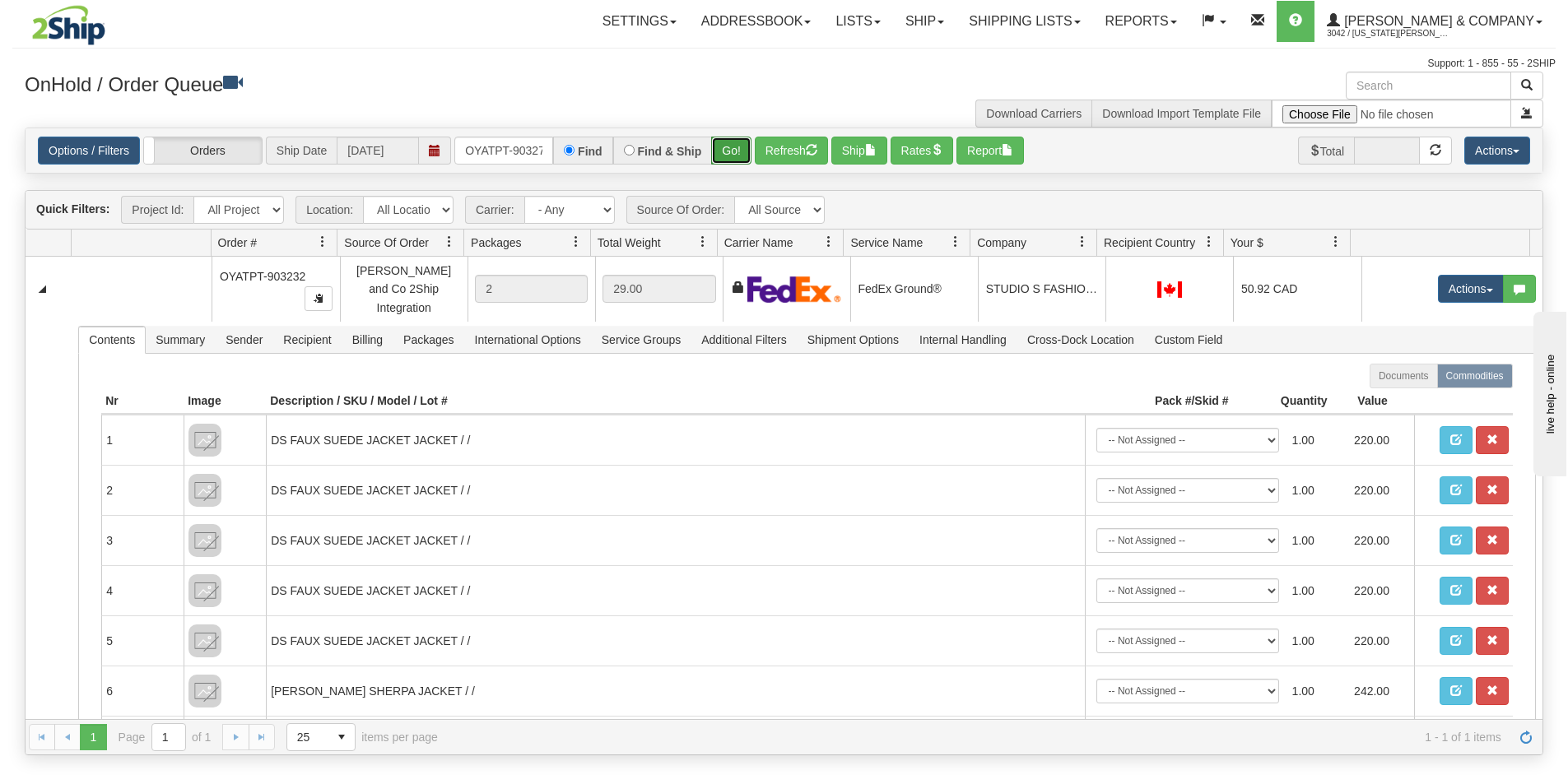
click at [727, 154] on button "Go!" at bounding box center [731, 150] width 40 height 28
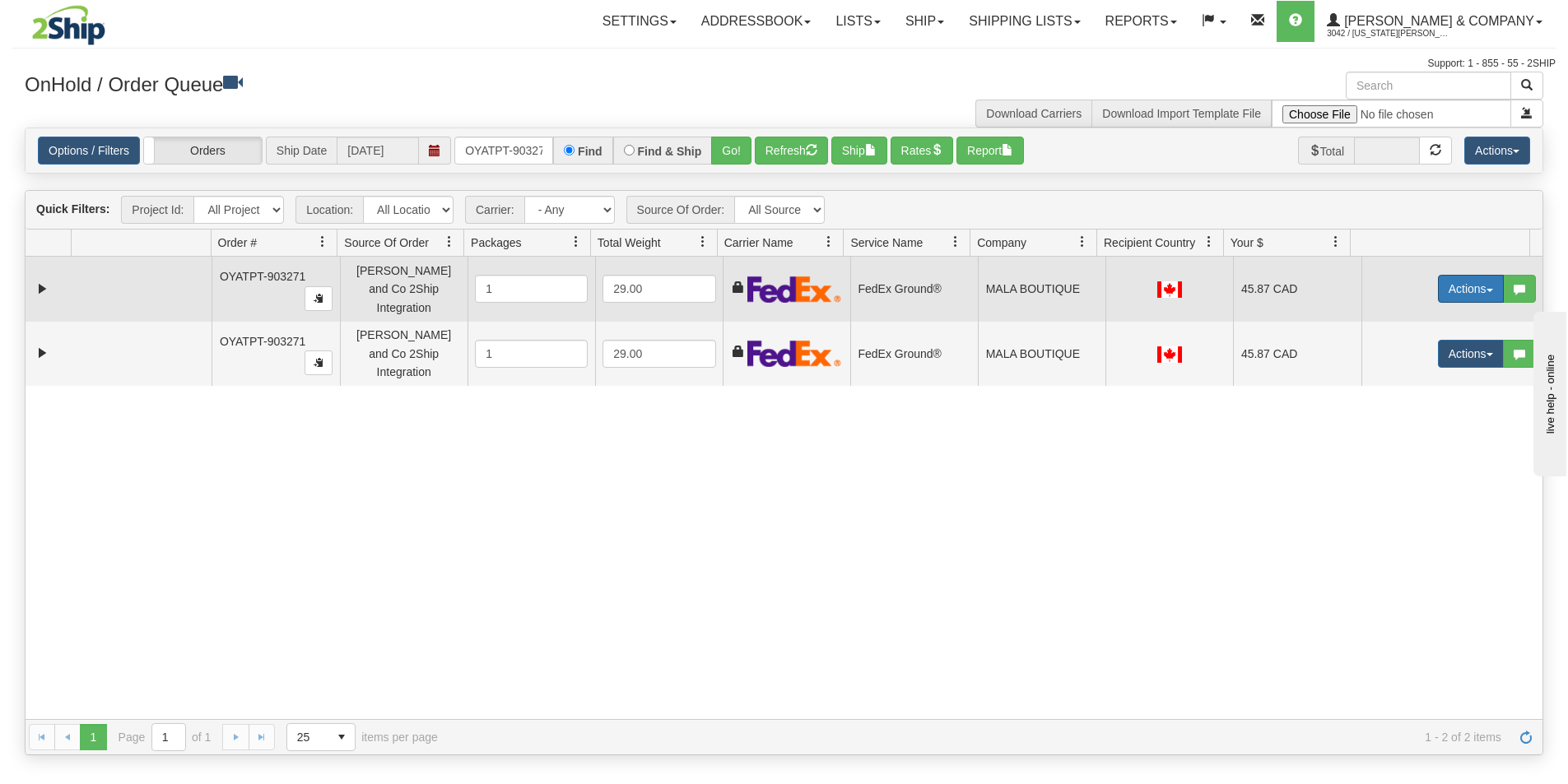
click at [1448, 287] on button "Actions" at bounding box center [1470, 288] width 66 height 28
click at [1399, 381] on span "Ship" at bounding box center [1405, 384] width 35 height 13
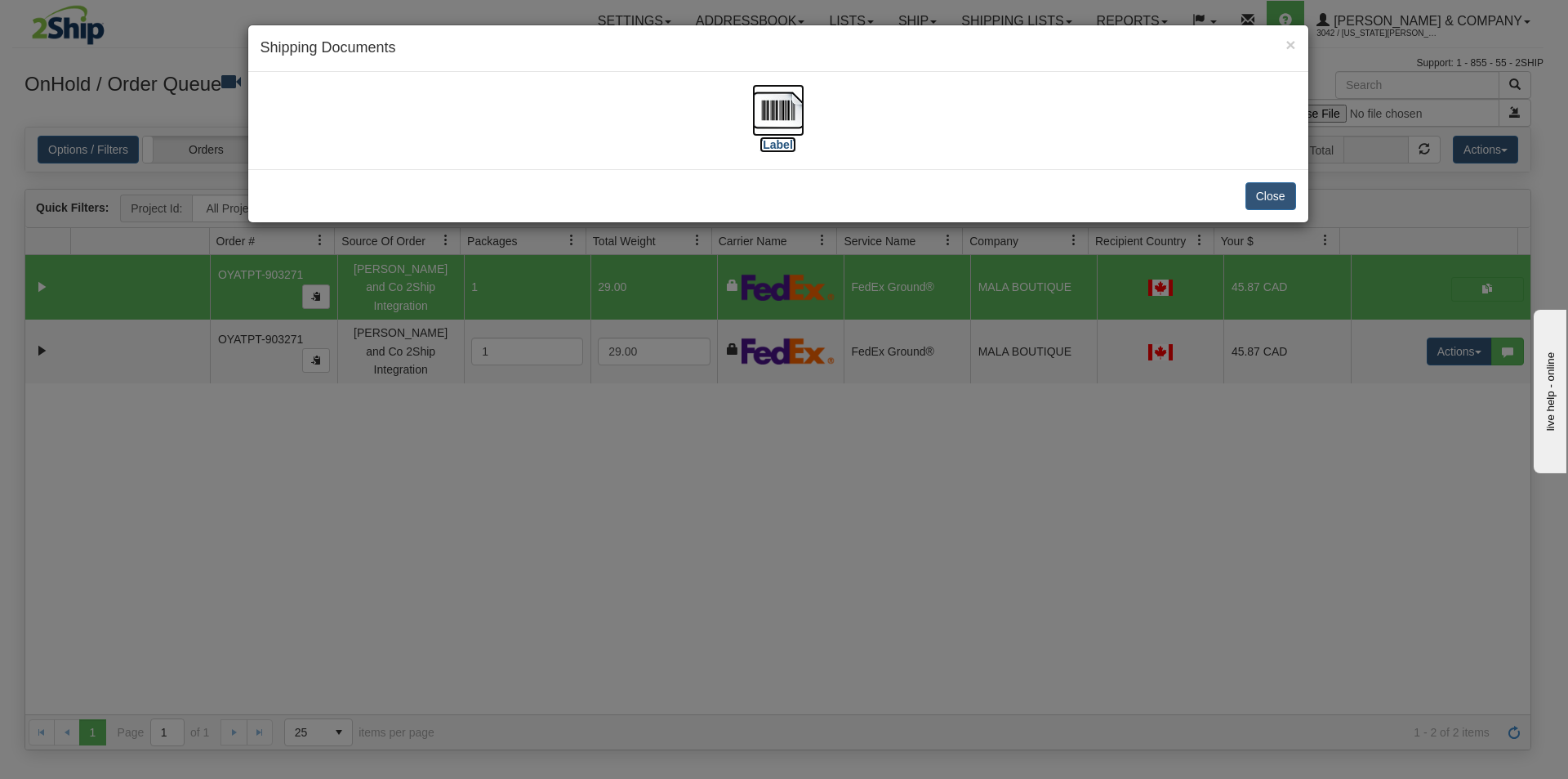
click at [768, 109] on img at bounding box center [779, 110] width 53 height 53
drag, startPoint x: 908, startPoint y: 517, endPoint x: 856, endPoint y: 479, distance: 64.4
click at [907, 514] on div "× Shipping Documents [Label] Close" at bounding box center [784, 389] width 1568 height 779
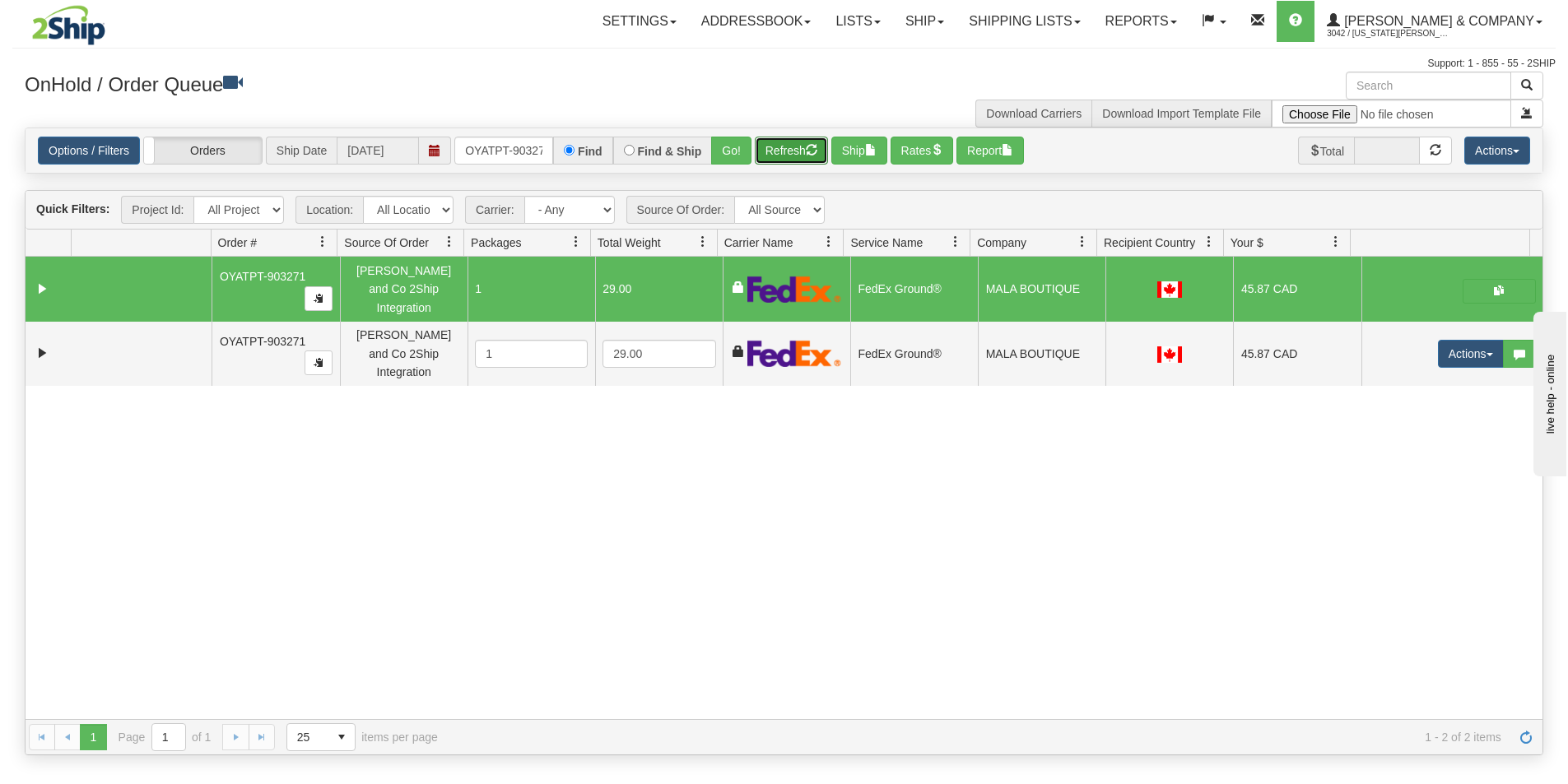
click at [776, 147] on button "Refresh" at bounding box center [791, 150] width 73 height 28
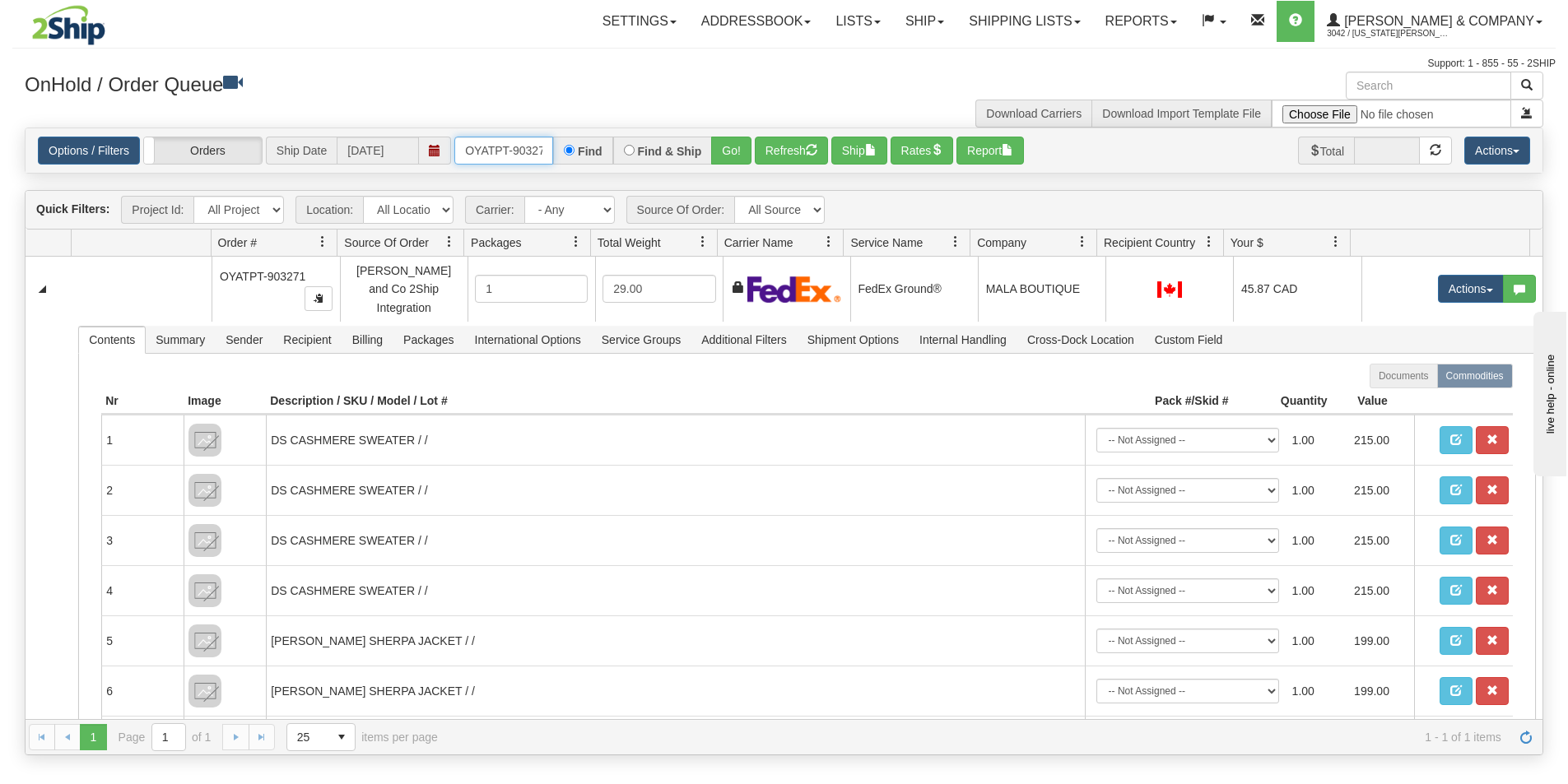
scroll to position [0, 9]
drag, startPoint x: 458, startPoint y: 141, endPoint x: 549, endPoint y: 145, distance: 91.1
click at [549, 145] on input "OYATPT-903271" at bounding box center [503, 150] width 99 height 28
type input "OYATPT-903246"
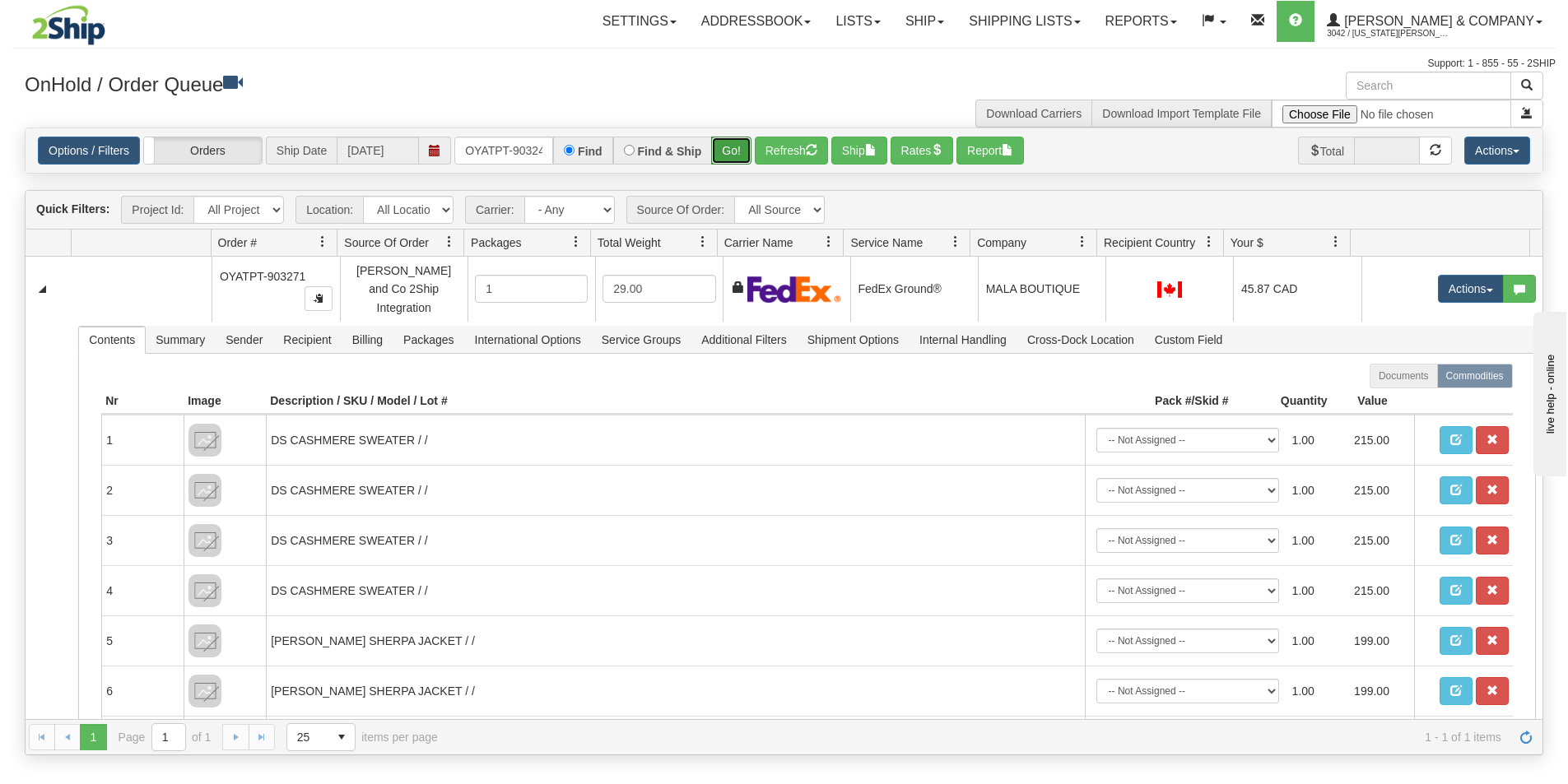
click at [736, 147] on button "Go!" at bounding box center [731, 150] width 40 height 28
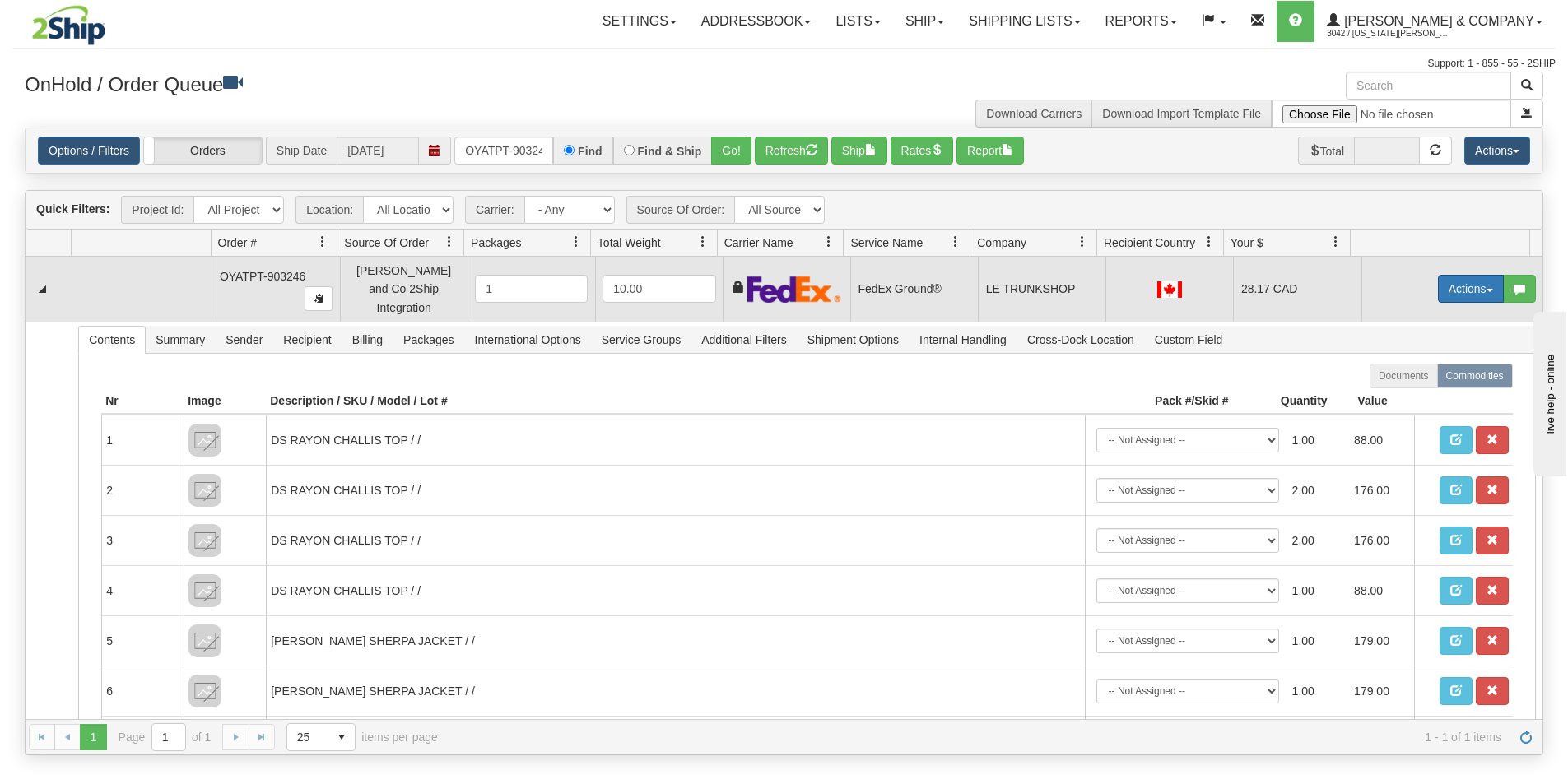
click at [1453, 288] on button "Actions" at bounding box center [1470, 288] width 66 height 28
drag, startPoint x: 1436, startPoint y: 379, endPoint x: 1304, endPoint y: 384, distance: 132.1
click at [1435, 379] on link "Ship" at bounding box center [1437, 383] width 131 height 21
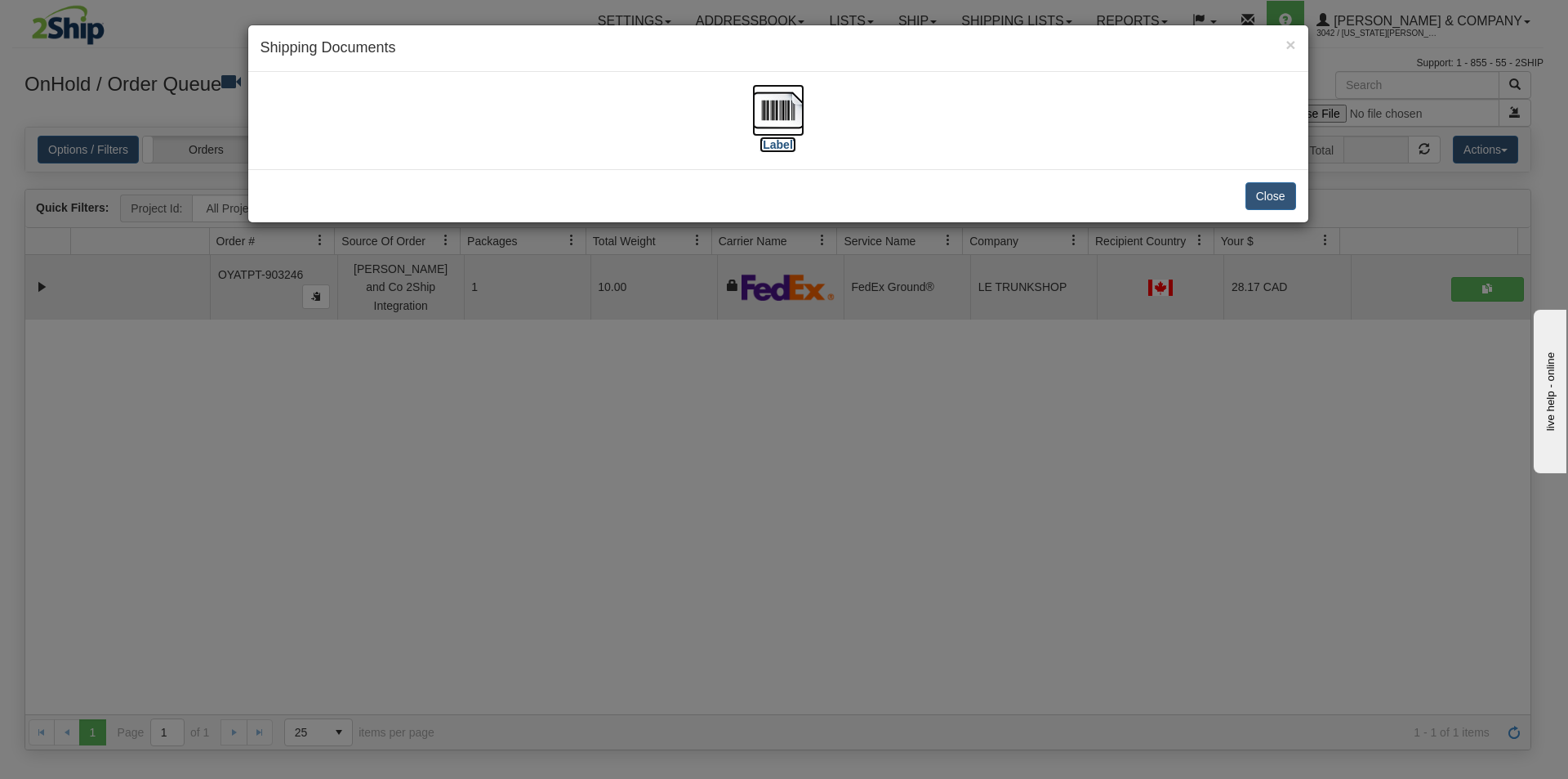
click at [780, 117] on img at bounding box center [779, 110] width 53 height 53
click at [1014, 541] on div "× Shipping Documents [Label] Close" at bounding box center [784, 389] width 1568 height 779
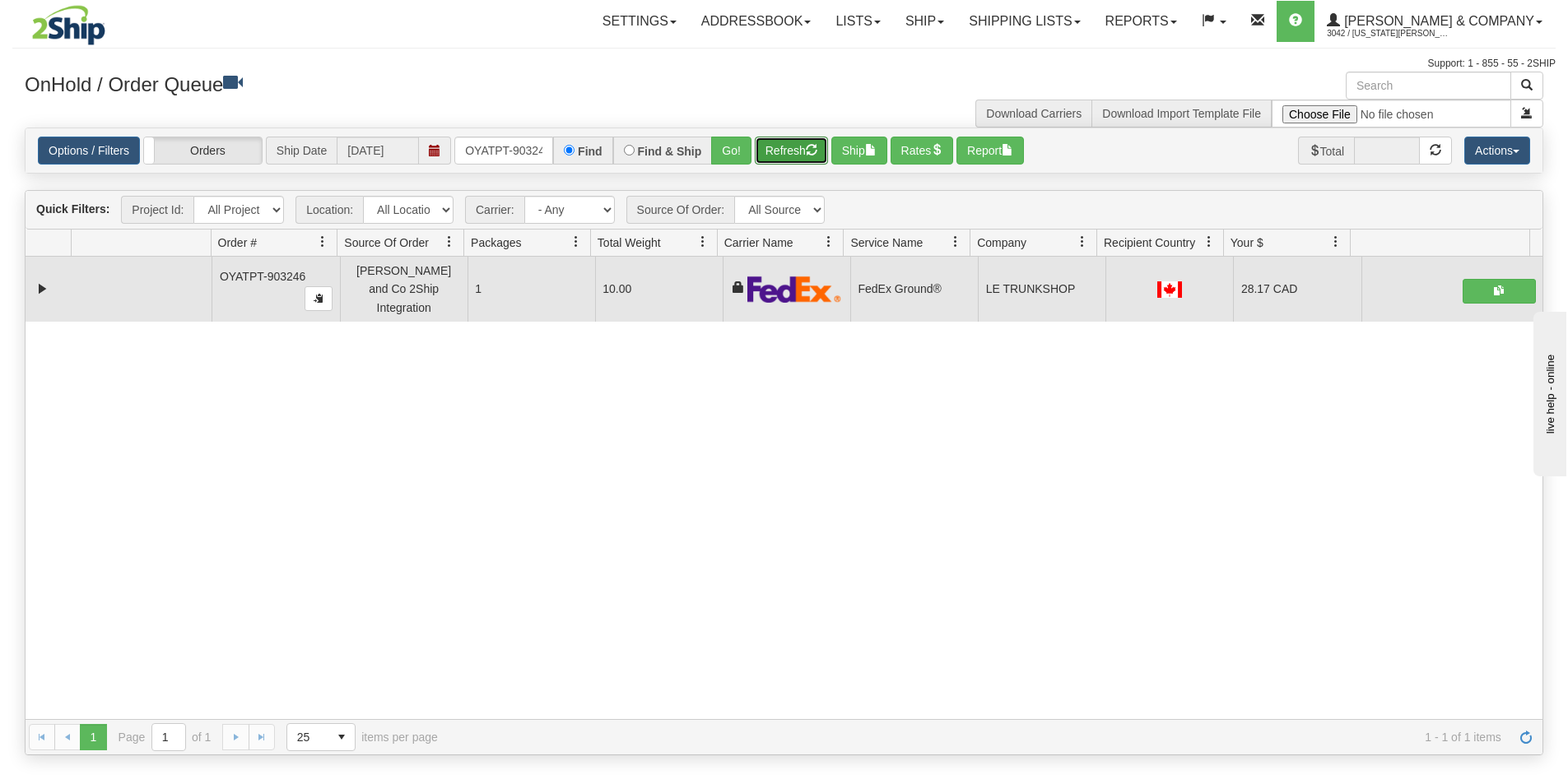
click at [781, 152] on button "Refresh" at bounding box center [791, 150] width 73 height 28
